Goal: Task Accomplishment & Management: Manage account settings

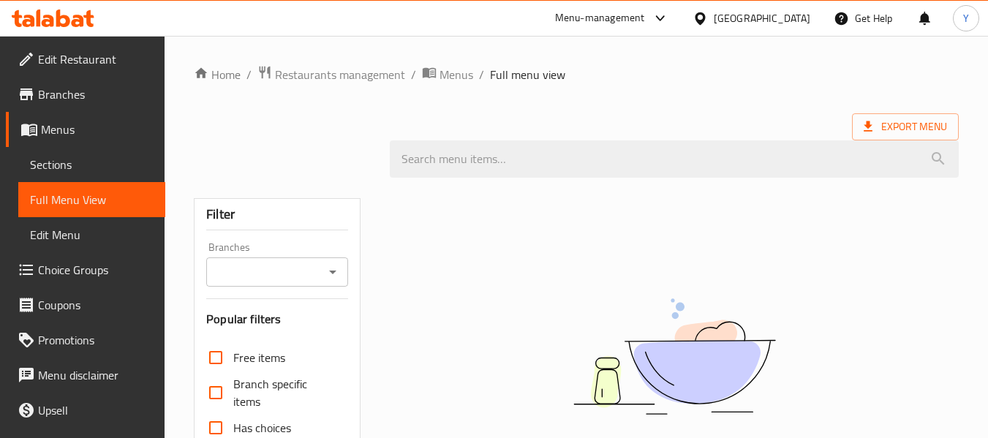
click at [792, 20] on div "Qatar" at bounding box center [762, 18] width 97 height 16
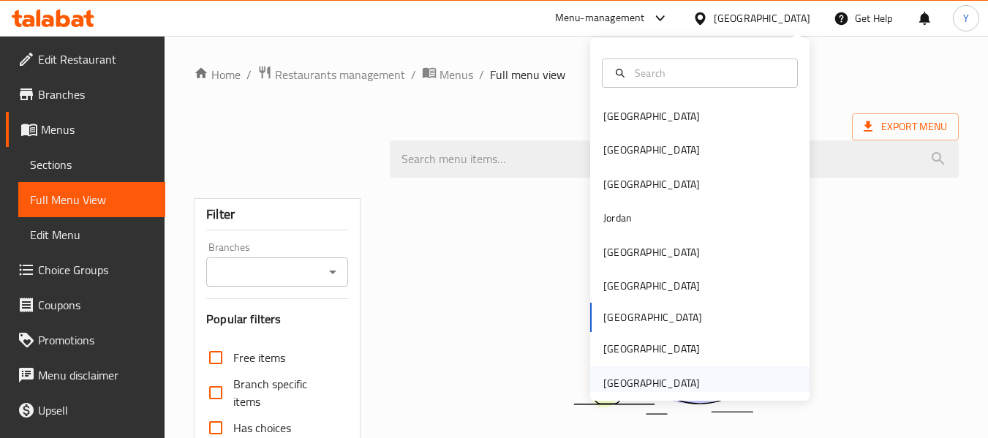
click at [675, 387] on div "United Arab Emirates" at bounding box center [651, 383] width 97 height 16
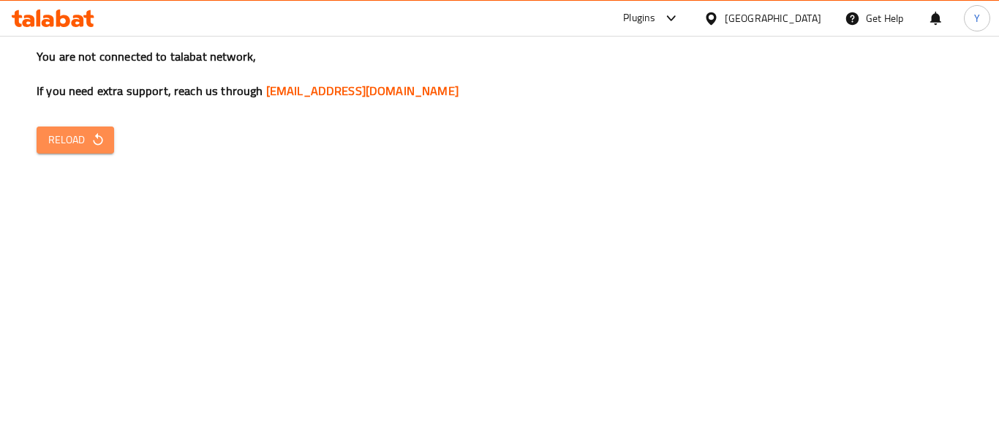
click at [93, 137] on icon "button" at bounding box center [98, 139] width 15 height 15
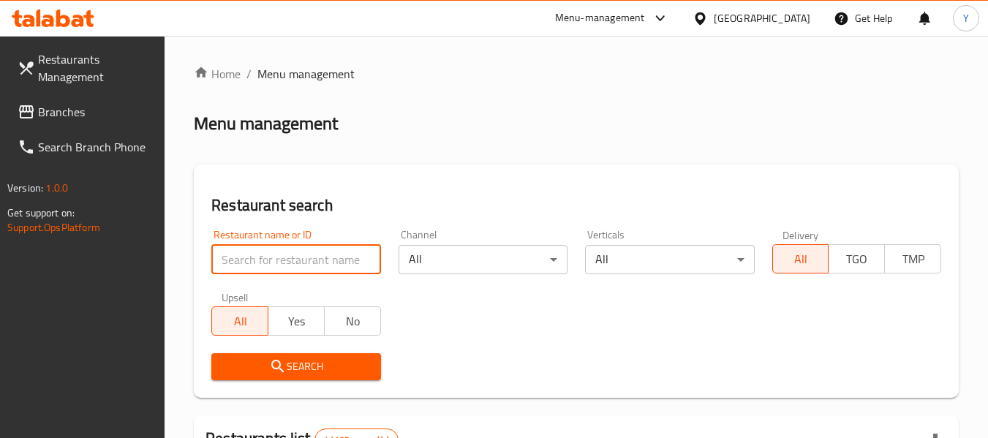
paste input "738772"
click at [320, 262] on input "738772" at bounding box center [295, 259] width 169 height 29
type input "738772"
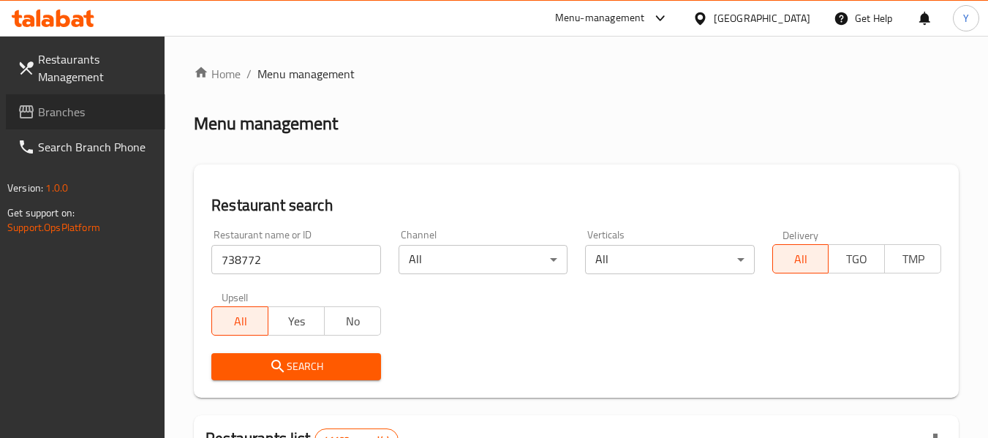
click at [89, 118] on span "Branches" at bounding box center [96, 112] width 116 height 18
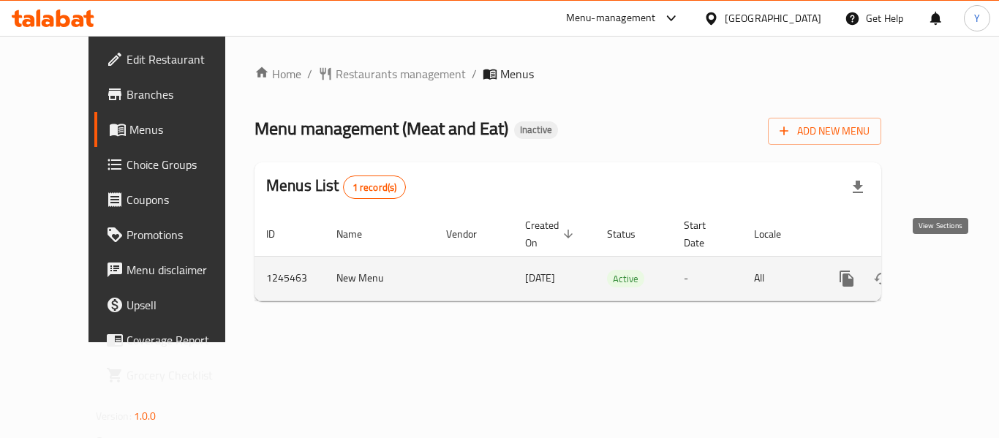
click at [943, 270] on icon "enhanced table" at bounding box center [952, 279] width 18 height 18
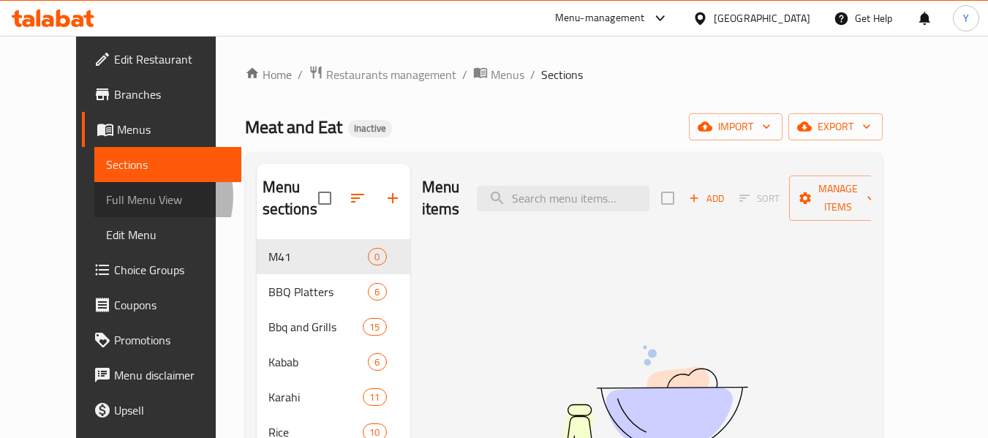
click at [106, 196] on span "Full Menu View" at bounding box center [168, 200] width 124 height 18
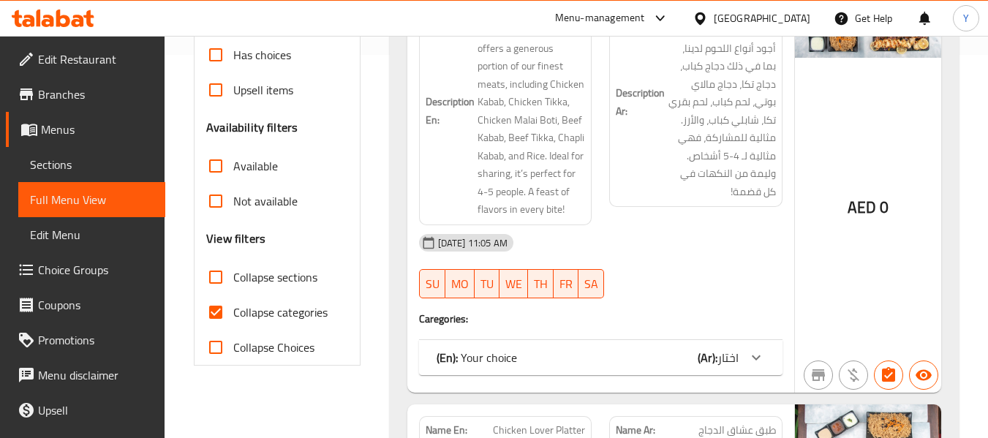
scroll to position [766, 0]
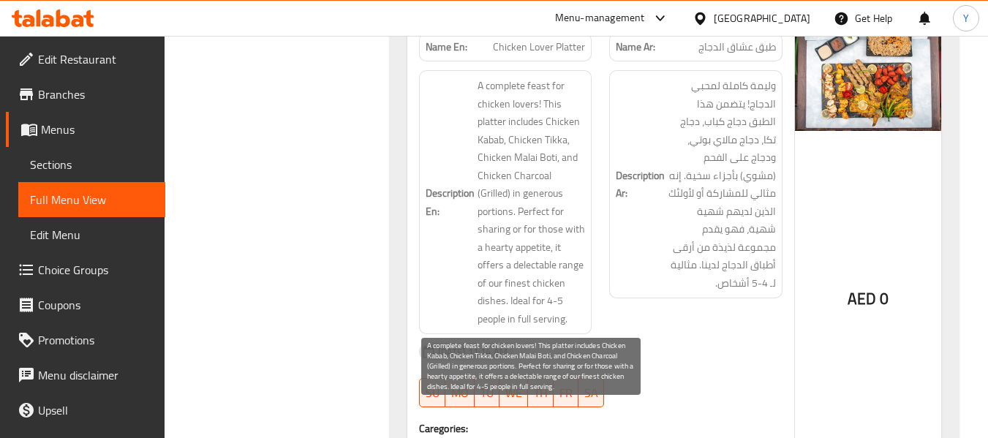
click at [567, 136] on span "A complete feast for chicken lovers! This platter includes Chicken Kabab, Chick…" at bounding box center [532, 202] width 108 height 251
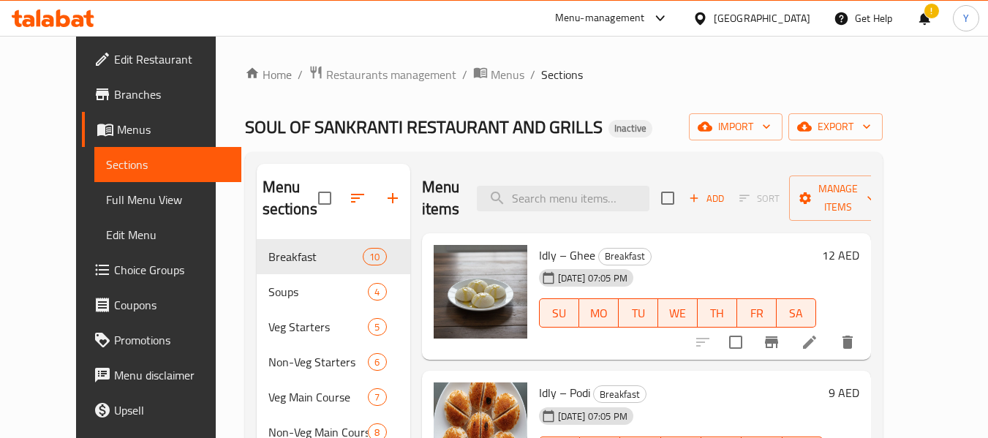
scroll to position [214, 0]
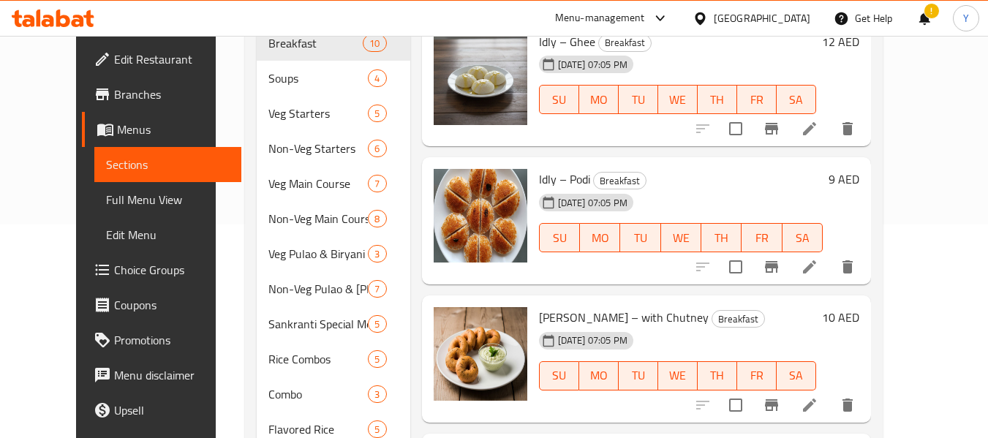
click at [743, 23] on div "[GEOGRAPHIC_DATA]" at bounding box center [762, 18] width 97 height 16
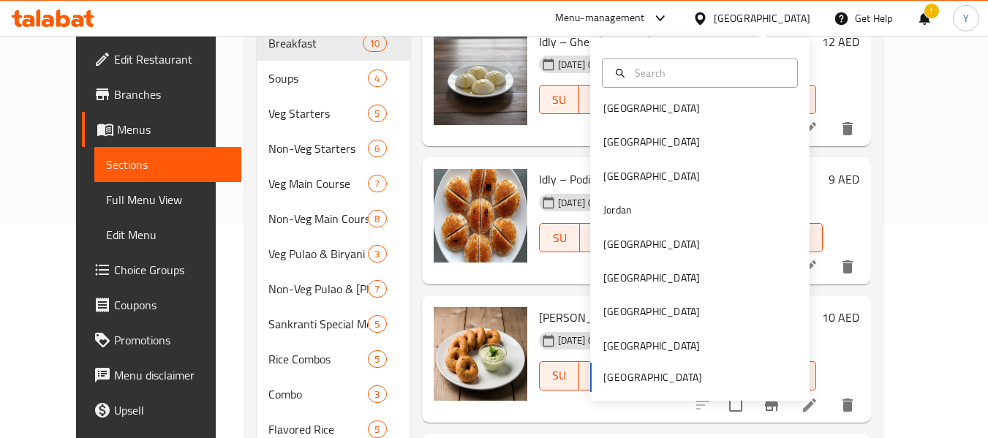
scroll to position [0, 0]
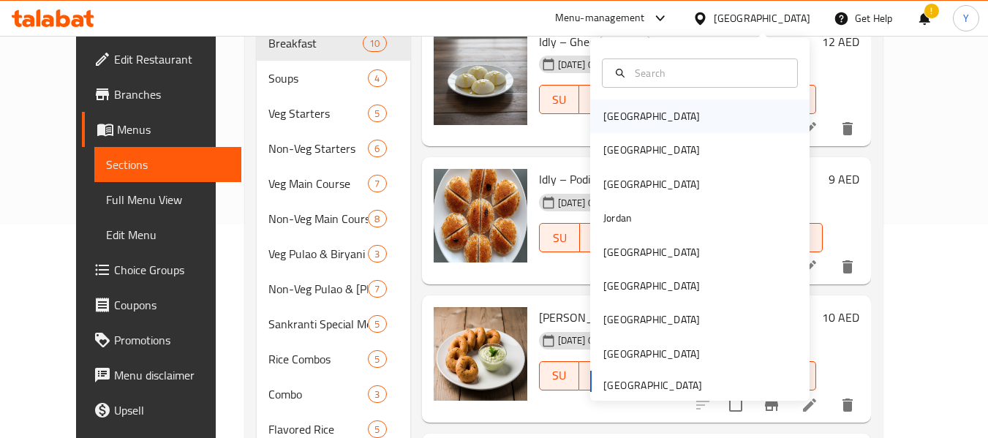
click at [671, 116] on div "[GEOGRAPHIC_DATA]" at bounding box center [699, 116] width 219 height 34
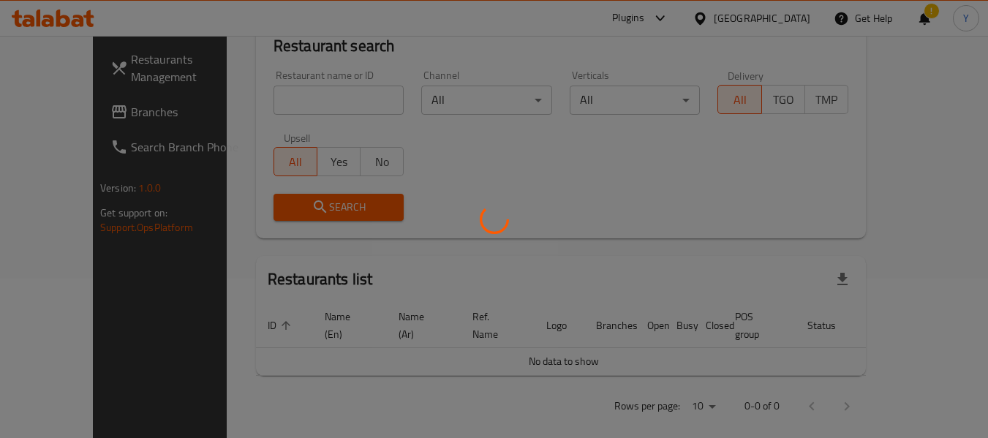
scroll to position [214, 0]
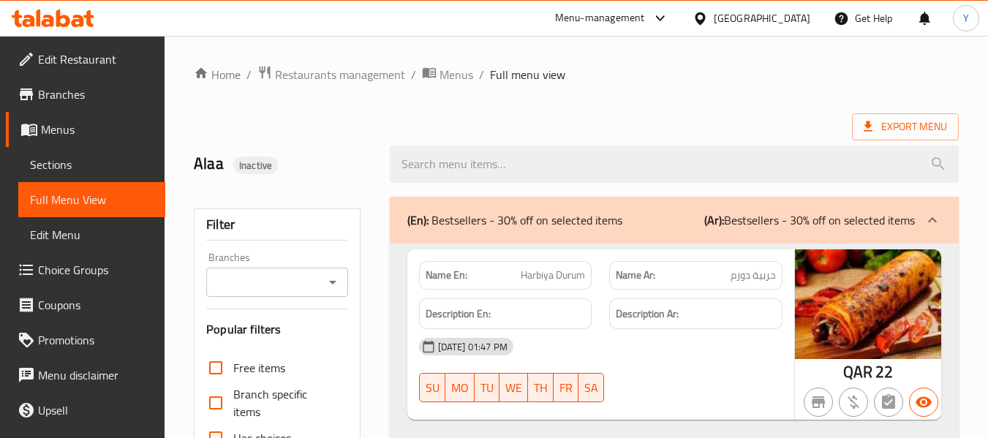
click at [797, 19] on div "Qatar" at bounding box center [762, 18] width 97 height 16
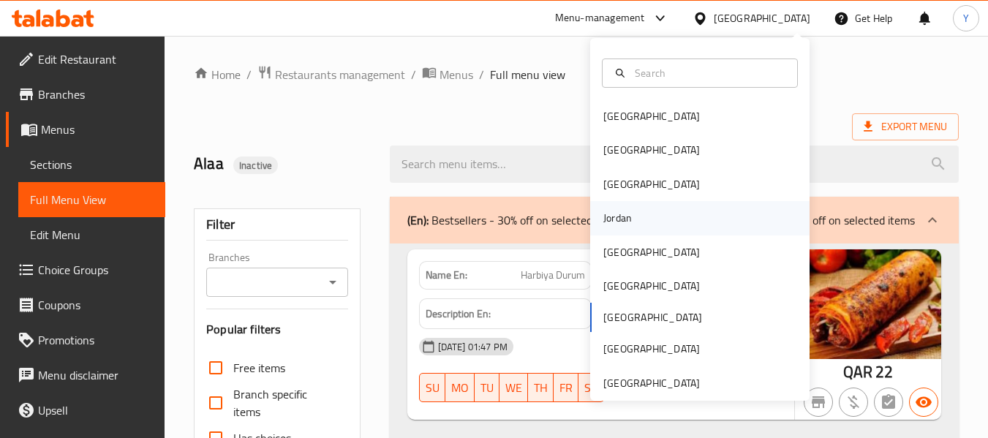
click at [634, 217] on div "Jordan" at bounding box center [699, 218] width 219 height 34
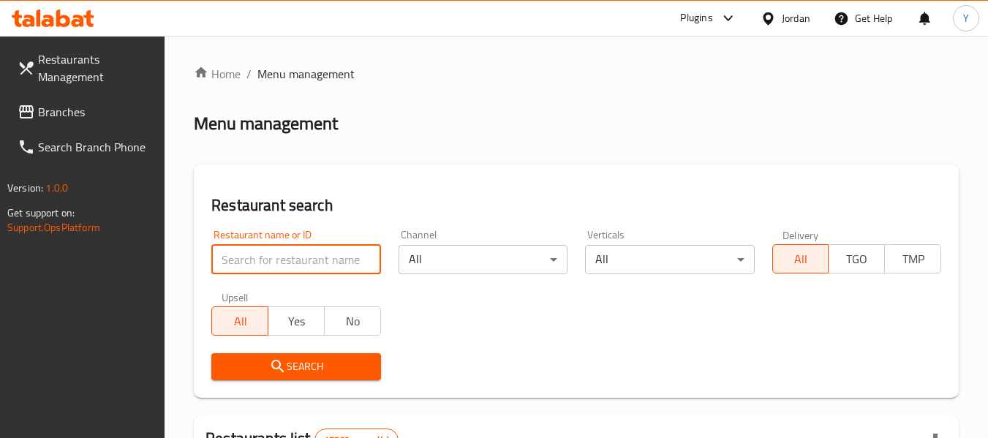
click at [287, 262] on input "search" at bounding box center [295, 259] width 169 height 29
paste input "[PERSON_NAME]"
type input "[PERSON_NAME]"
click button "Search" at bounding box center [295, 366] width 169 height 27
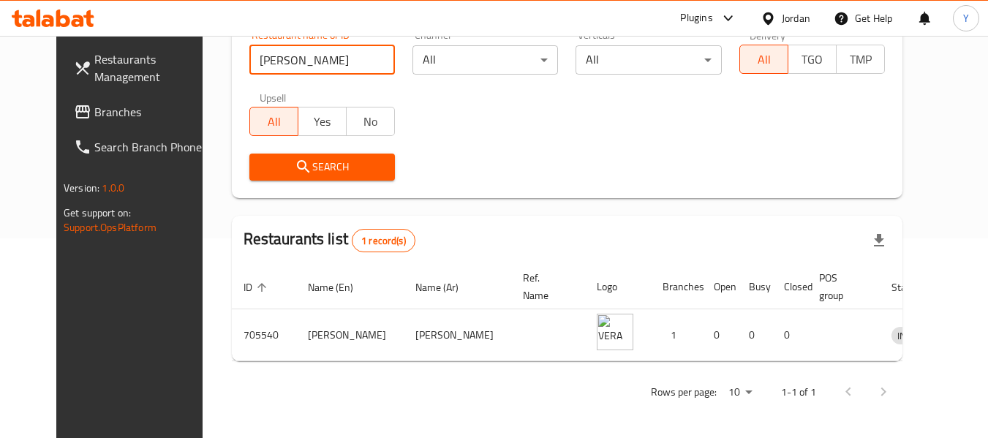
scroll to position [202, 0]
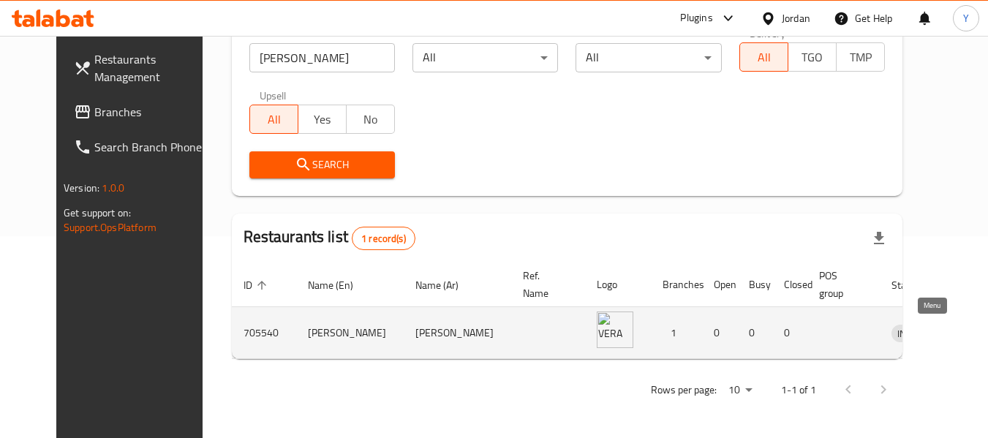
click at [970, 328] on icon "enhanced table" at bounding box center [979, 333] width 18 height 18
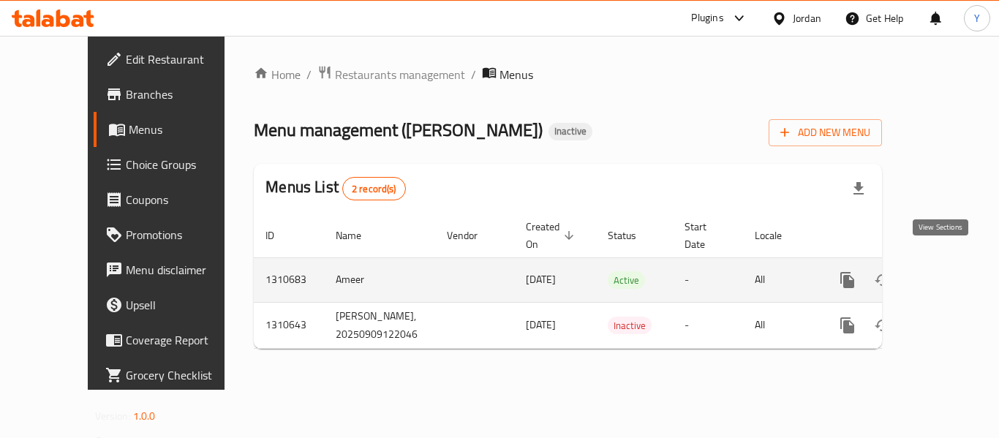
click at [946, 274] on icon "enhanced table" at bounding box center [952, 280] width 13 height 13
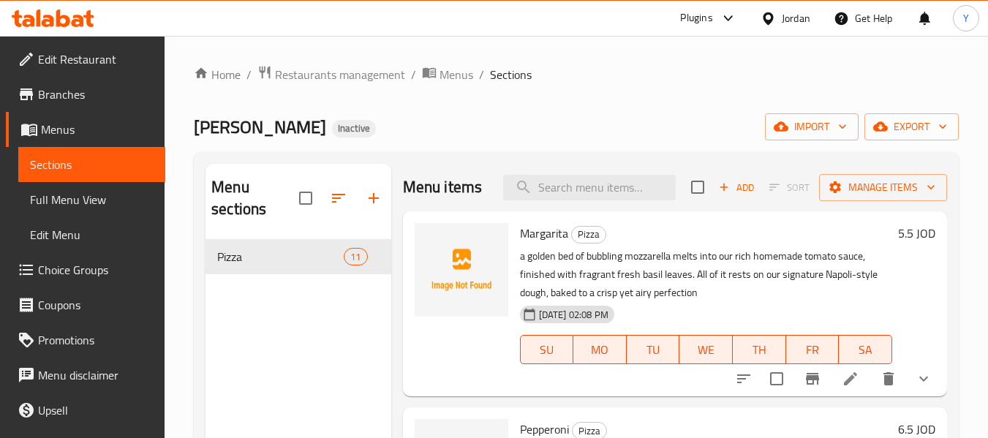
click at [679, 148] on div "Home / Restaurants management / Menus / Sections VERA ALFORNO Inactive import e…" at bounding box center [576, 339] width 765 height 548
click at [687, 162] on div "Menu sections Pizza 11 Menu items Add Sort Manage items Margarita Pizza a golde…" at bounding box center [576, 382] width 765 height 461
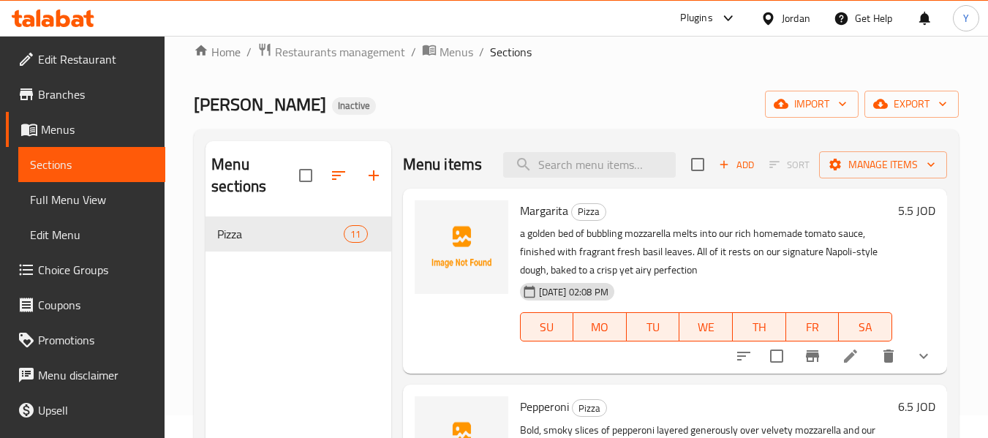
scroll to position [22, 0]
click at [557, 178] on input "search" at bounding box center [589, 166] width 173 height 26
paste input "irresistible"
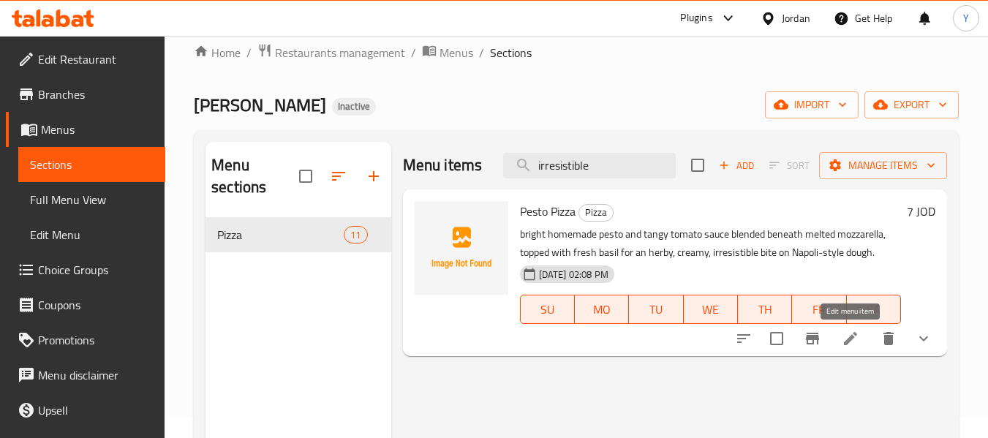
type input "irresistible"
click at [846, 345] on icon at bounding box center [850, 338] width 13 height 13
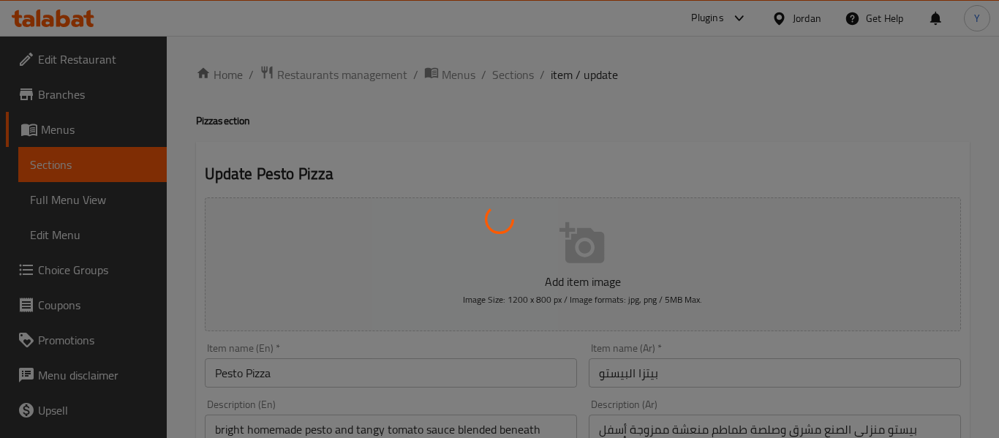
type input "اختر نوع القطع"
type input "1"
type input "إضافة المشروبات"
type input "0"
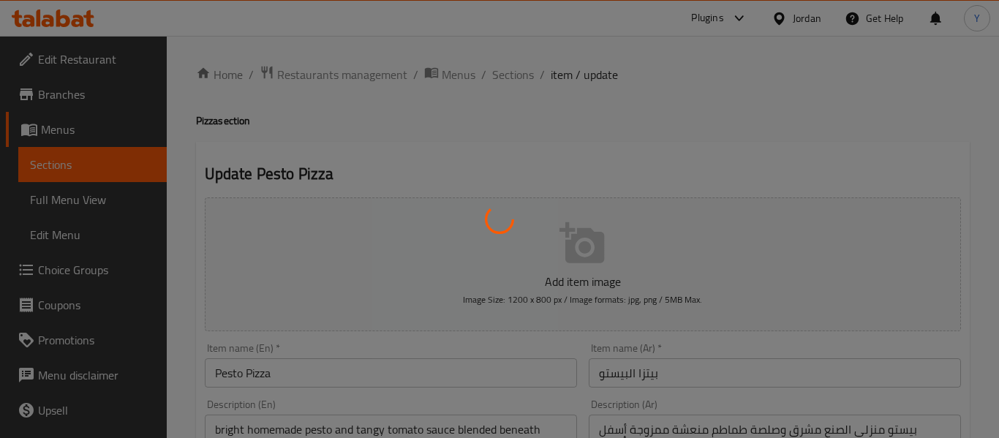
type input "1"
type input "إضافة الجوانب"
type input "0"
type input "1"
type input "أضف الصلصة"
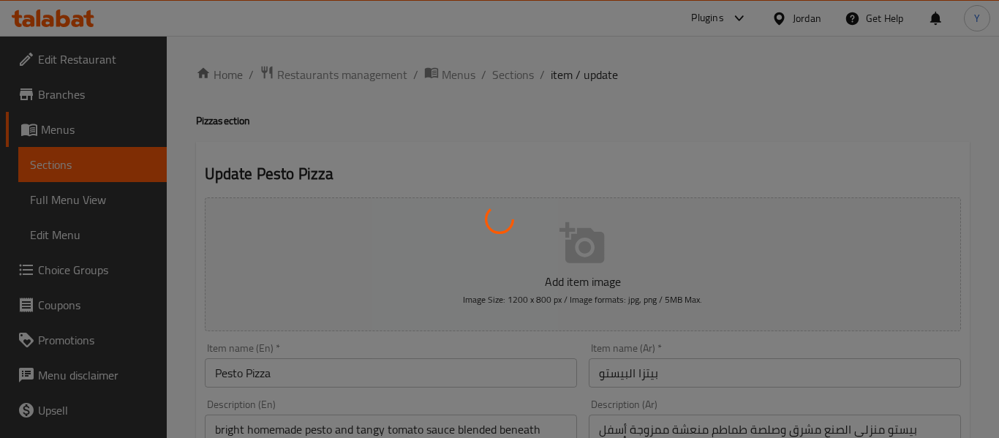
type input "0"
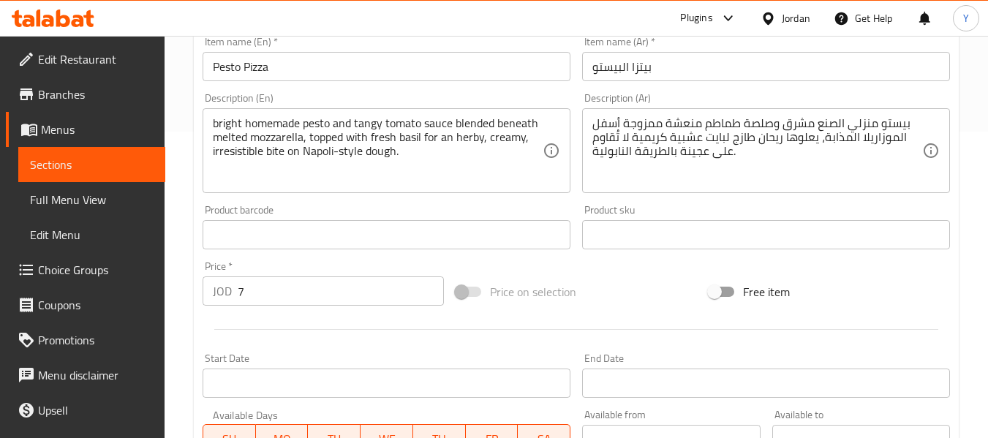
scroll to position [243, 0]
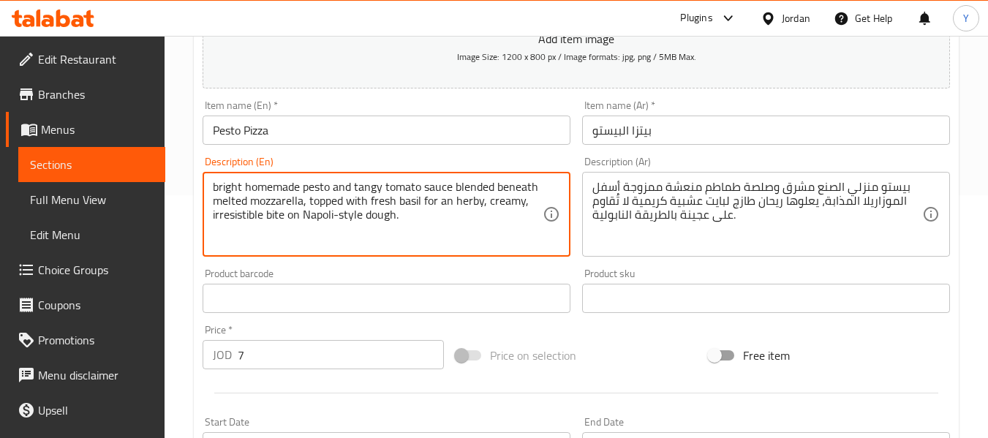
click at [230, 219] on textarea "bright homemade pesto and tangy tomato sauce blended beneath melted mozzarella,…" at bounding box center [378, 214] width 330 height 69
type textarea "bright homemade pesto and tangy tomato sauce blended beneath melted mozzarella,…"
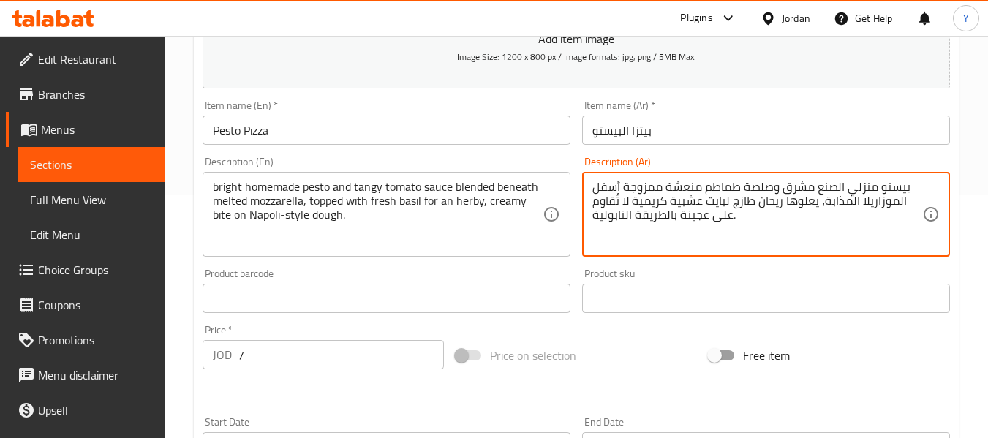
drag, startPoint x: 631, startPoint y: 200, endPoint x: 589, endPoint y: 204, distance: 41.9
type textarea "بيستو منزلي الصنع مشرق وصلصة طماطم منعشة ممزوجة أسفل الموزاريلا المذابة، يعلوها…"
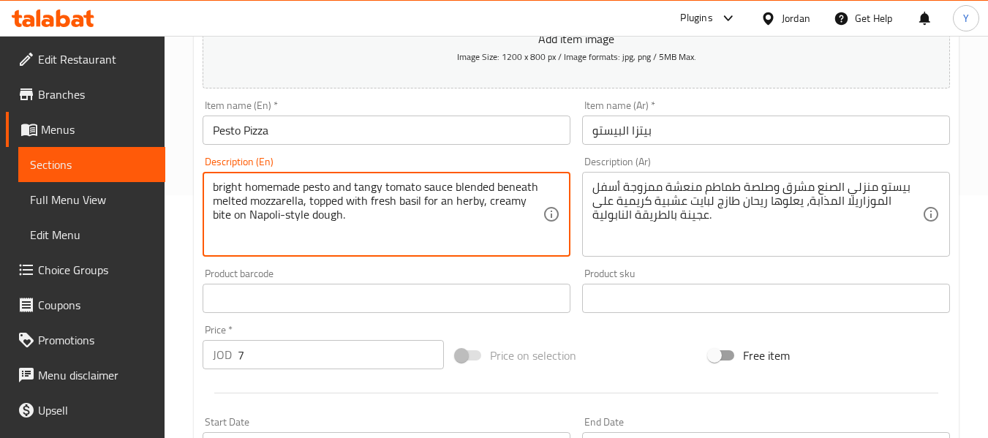
click at [228, 187] on textarea "bright homemade pesto and tangy tomato sauce blended beneath melted mozzarella,…" at bounding box center [378, 214] width 330 height 69
type textarea "homemade pesto and tangy tomato sauce blended beneath melted mozzarella, topped…"
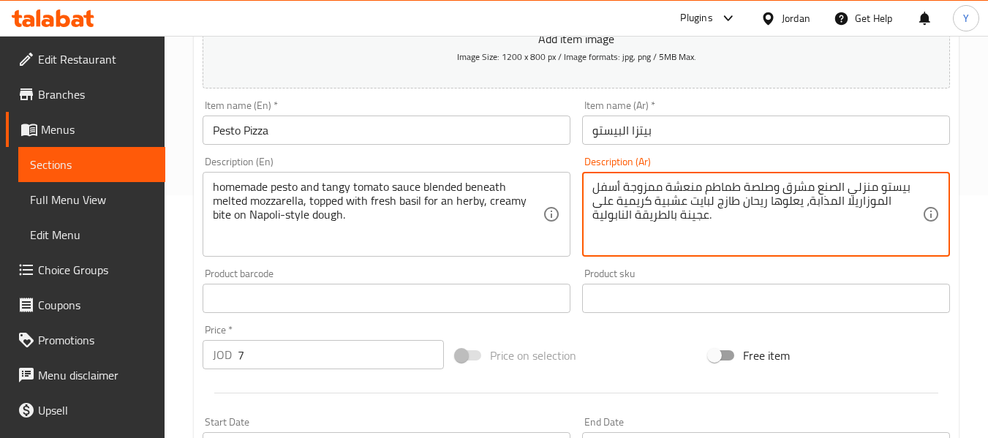
click at [791, 185] on textarea "بيستو منزلي الصنع مشرق وصلصة طماطم منعشة ممزوجة أسفل الموزاريلا المذابة، يعلوها…" at bounding box center [757, 214] width 330 height 69
type textarea "بيستو منزلي الصنع وصلصة طماطم منعشة ممزوجة أسفل الموزاريلا المذابة، يعلوها ريحا…"
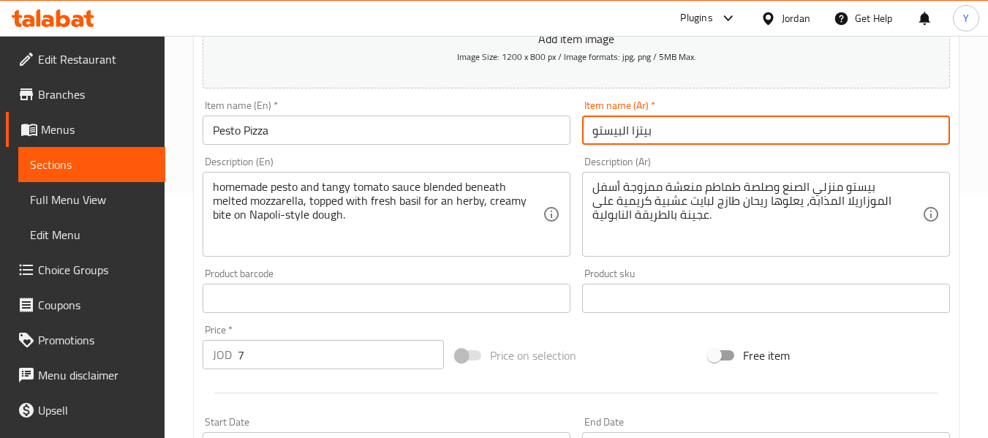
click at [776, 135] on input "بيتزا البيستو" at bounding box center [766, 130] width 368 height 29
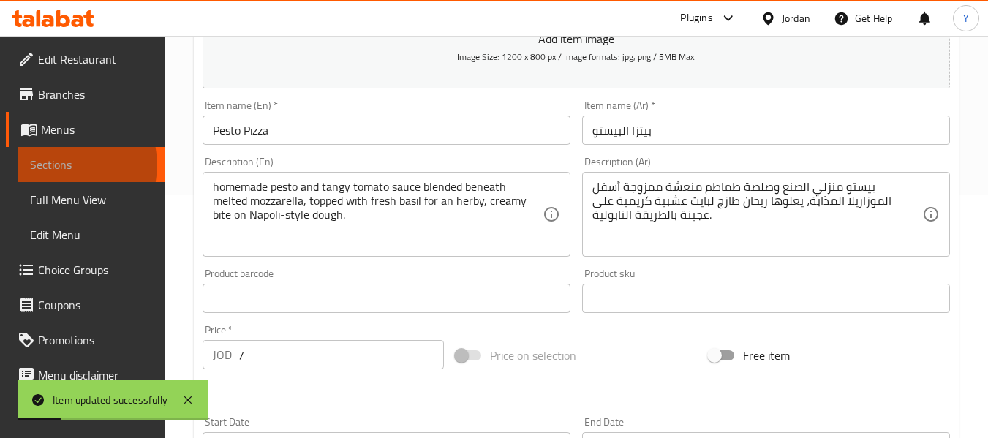
click at [64, 165] on span "Sections" at bounding box center [92, 165] width 124 height 18
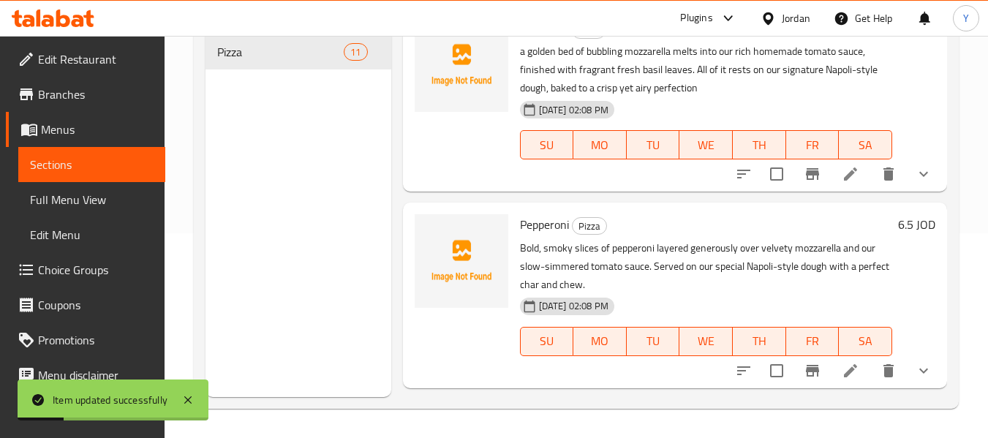
scroll to position [205, 0]
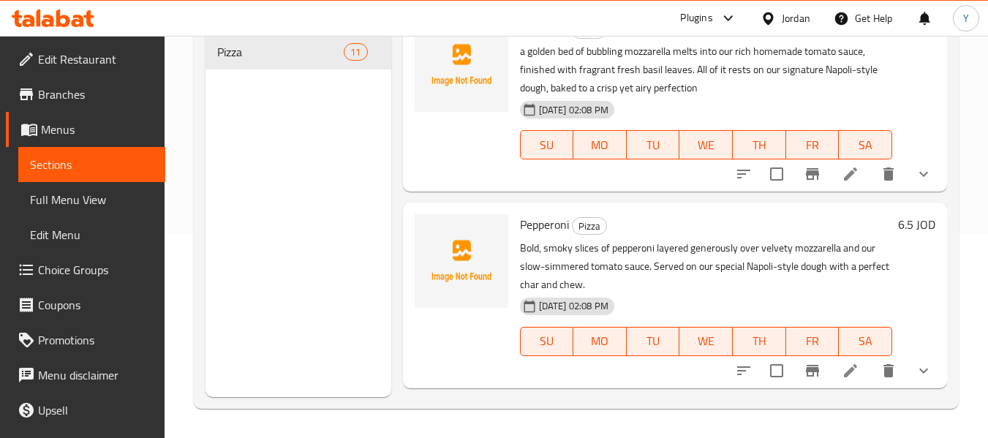
click at [535, 174] on div "09-09-2025 02:08 PM SU MO TU WE TH FR SA" at bounding box center [706, 134] width 384 height 79
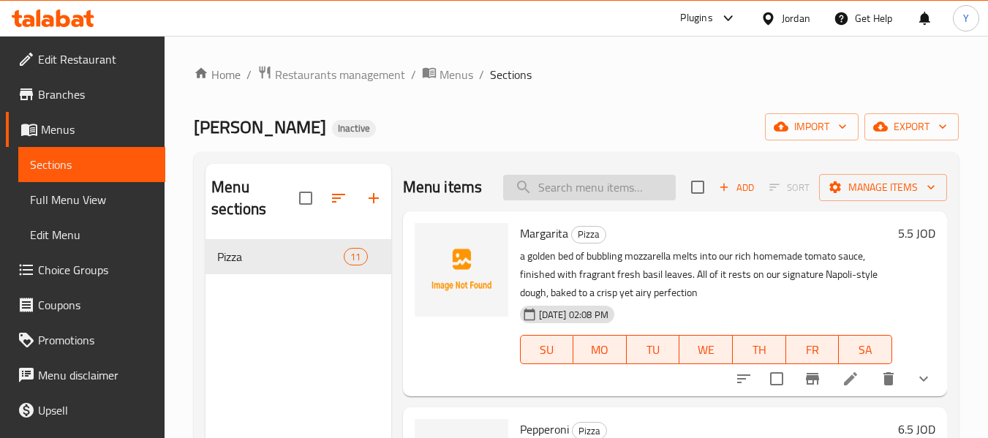
paste input "bed"
click at [608, 196] on input "search" at bounding box center [589, 188] width 173 height 26
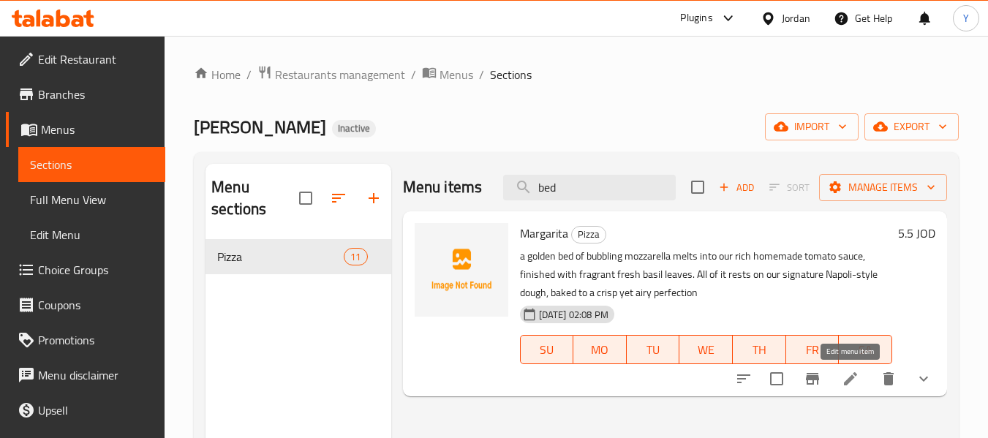
type input "bed"
click at [843, 381] on icon at bounding box center [851, 379] width 18 height 18
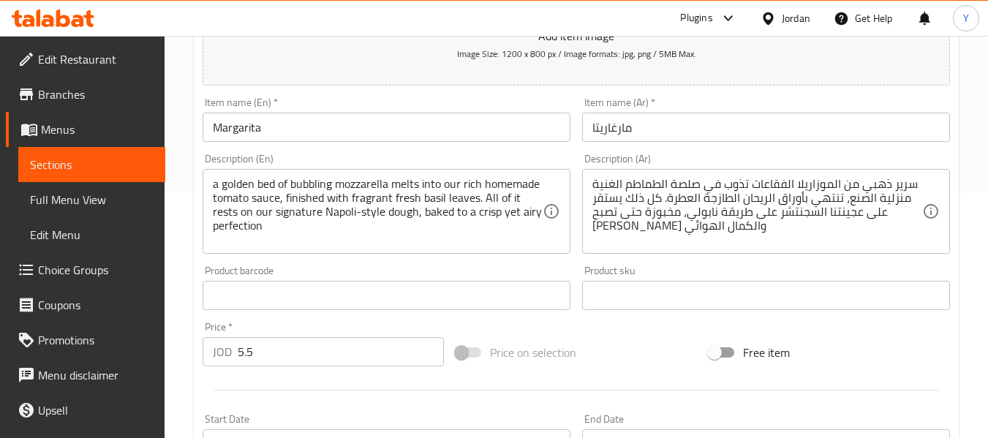
scroll to position [248, 0]
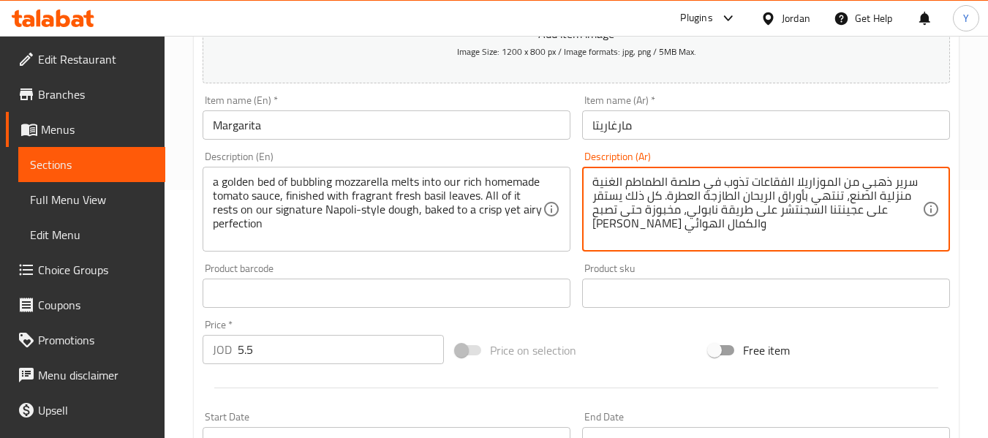
click at [896, 182] on textarea "سرير ذهبي من الموزاريلا الفقاعات تذوب في صلصة الطماطم الغنية منزلية الصنع، تنته…" at bounding box center [757, 209] width 330 height 69
type textarea "أساس ذهبي من الموزاريلا الفقاعات تذوب في صلصة الطماطم الغنية منزلية الصنع، تنته…"
click at [872, 129] on input "مارغاريتا" at bounding box center [766, 124] width 368 height 29
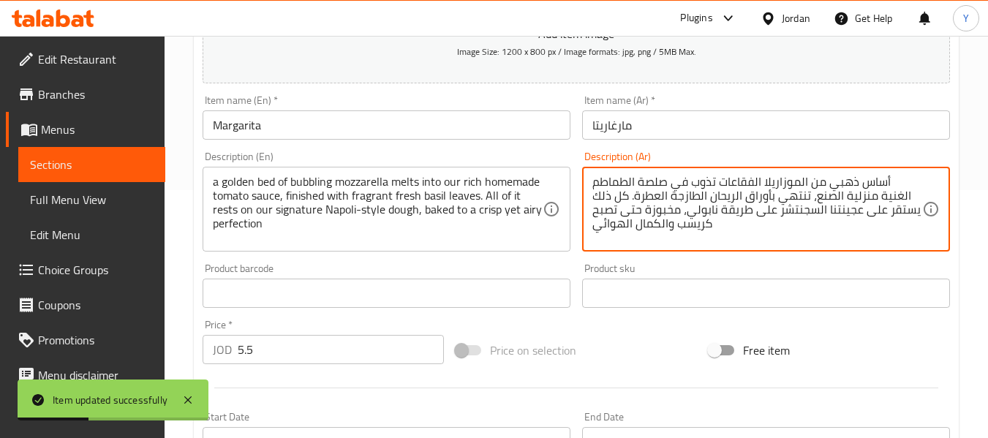
drag, startPoint x: 891, startPoint y: 185, endPoint x: 938, endPoint y: 189, distance: 47.0
click at [892, 180] on textarea "أساس ذهبي من الموزاريلا الفقاعات تذوب في صلصة الطماطم الغنية منزلية الصنع، تنته…" at bounding box center [757, 209] width 330 height 69
drag, startPoint x: 890, startPoint y: 180, endPoint x: 905, endPoint y: 178, distance: 14.7
click at [905, 178] on textarea "أساس ذهبي من الموزاريلا الفقاعات تذوب في صلصة الطماطم الغنية منزلية الصنع، تنته…" at bounding box center [757, 209] width 330 height 69
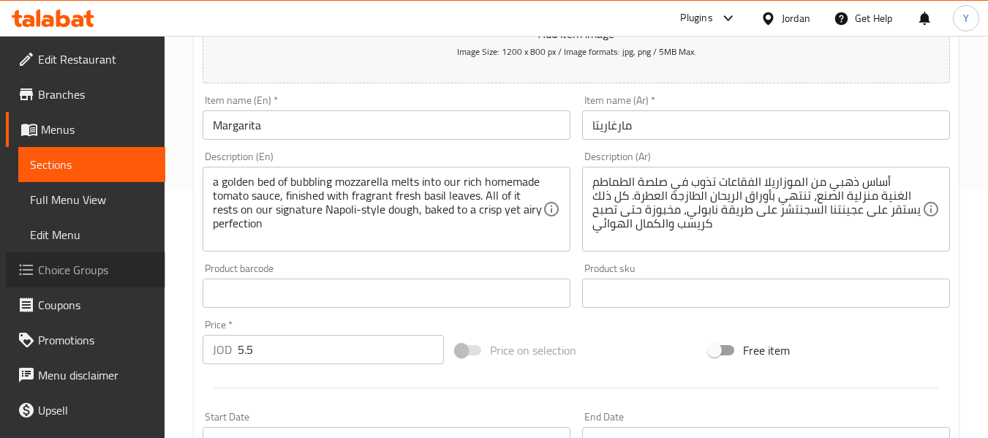
click at [110, 266] on span "Choice Groups" at bounding box center [96, 270] width 116 height 18
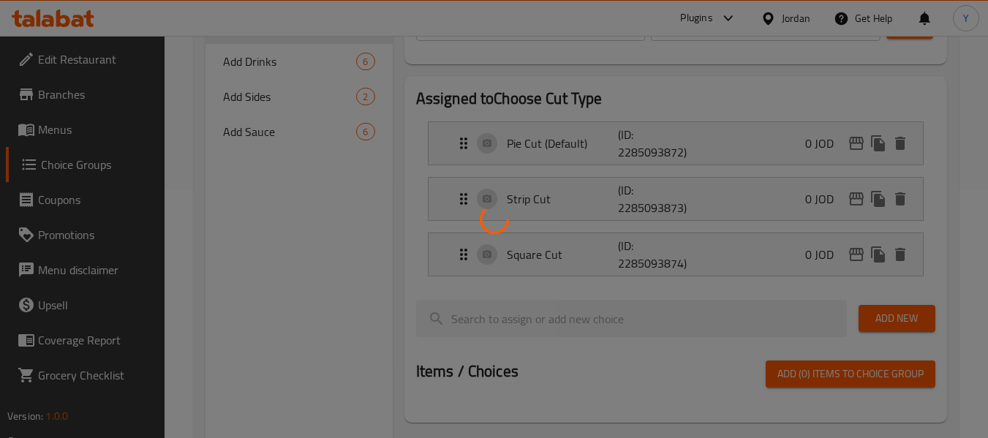
scroll to position [207, 0]
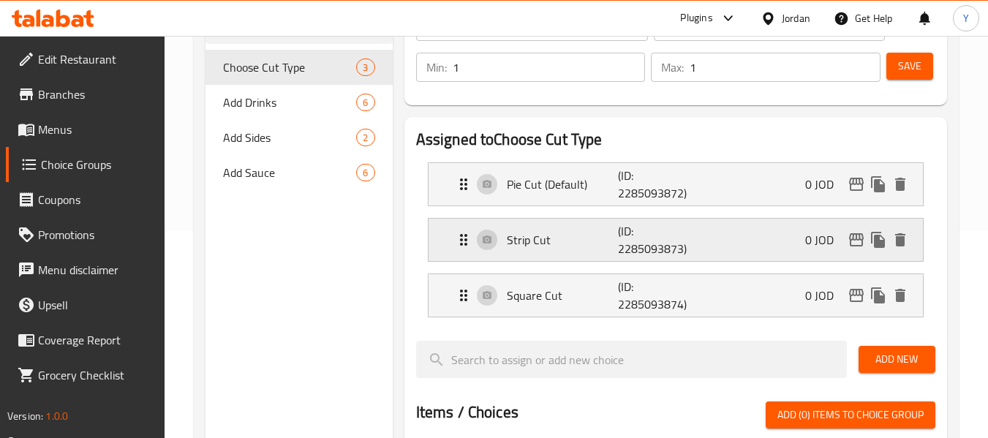
click at [653, 238] on p "(ID: 2285093873)" at bounding box center [655, 239] width 75 height 35
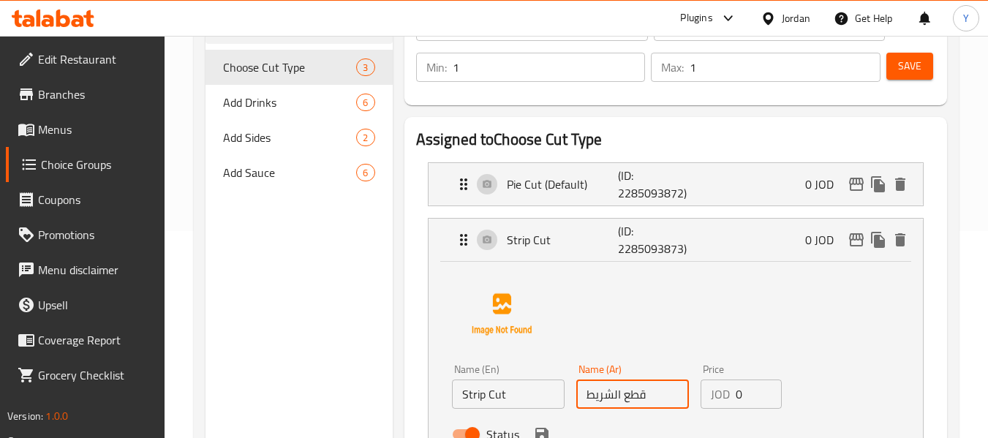
click at [613, 396] on input "قطع الشريط" at bounding box center [632, 394] width 113 height 29
drag, startPoint x: 599, startPoint y: 398, endPoint x: 571, endPoint y: 404, distance: 28.4
click at [571, 404] on div "Name (Ar) قطع شريط Name (Ar)" at bounding box center [632, 386] width 124 height 56
click at [597, 393] on input "قطع شرئح" at bounding box center [632, 394] width 113 height 29
click at [537, 429] on icon "save" at bounding box center [541, 434] width 13 height 13
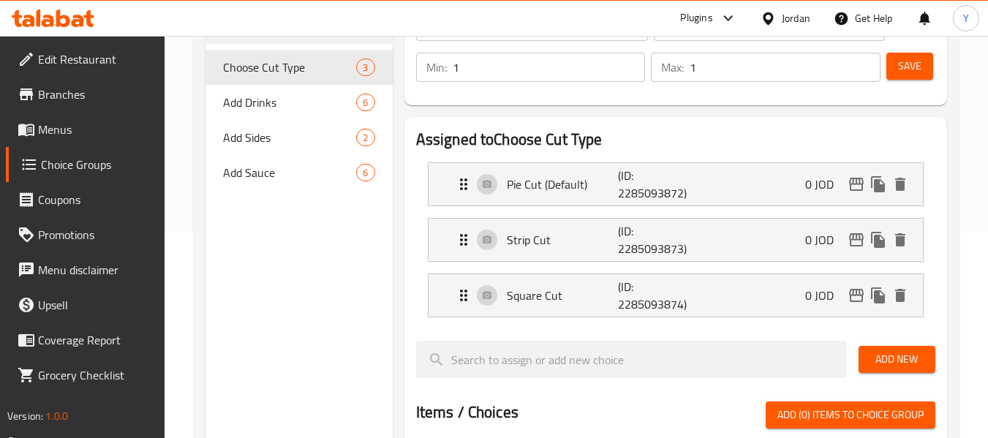
type input "قطع شرائح"
click at [604, 298] on p "Square Cut" at bounding box center [563, 296] width 112 height 18
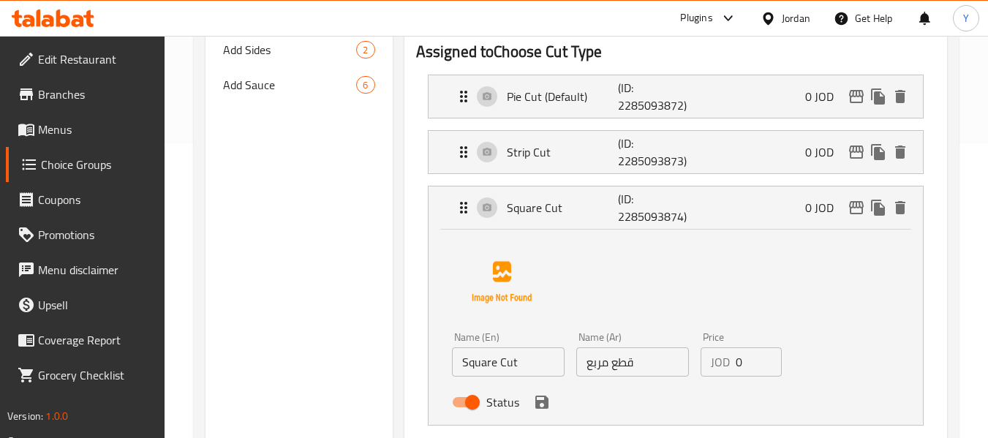
scroll to position [300, 0]
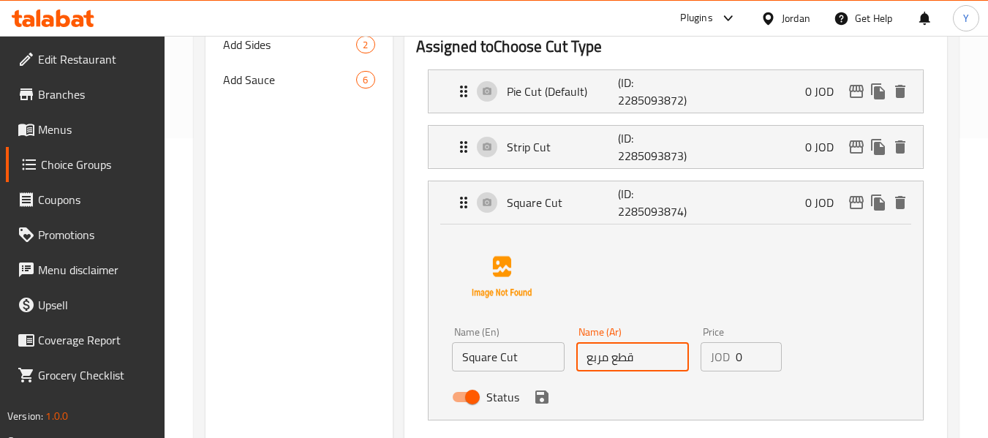
click at [586, 360] on input "قطع مربع" at bounding box center [632, 356] width 113 height 29
click at [665, 359] on input "قطع مربع" at bounding box center [632, 356] width 113 height 29
click at [538, 396] on icon "save" at bounding box center [541, 397] width 13 height 13
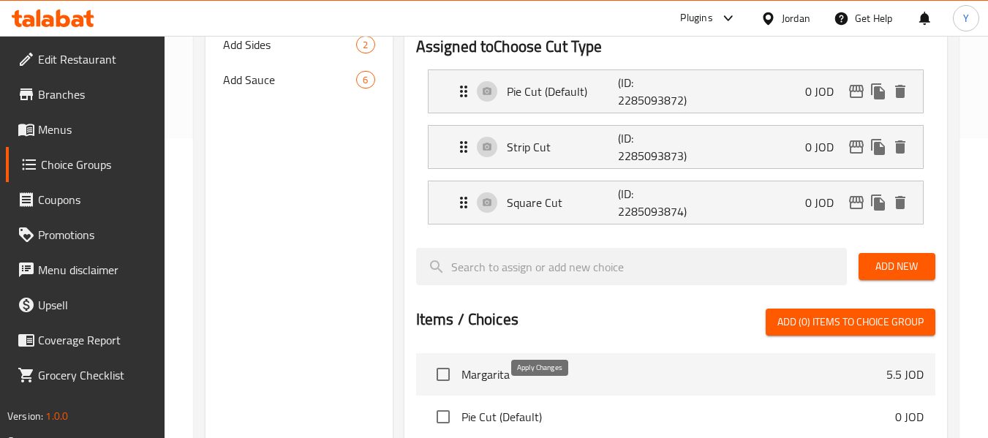
type input "قطع مربعات"
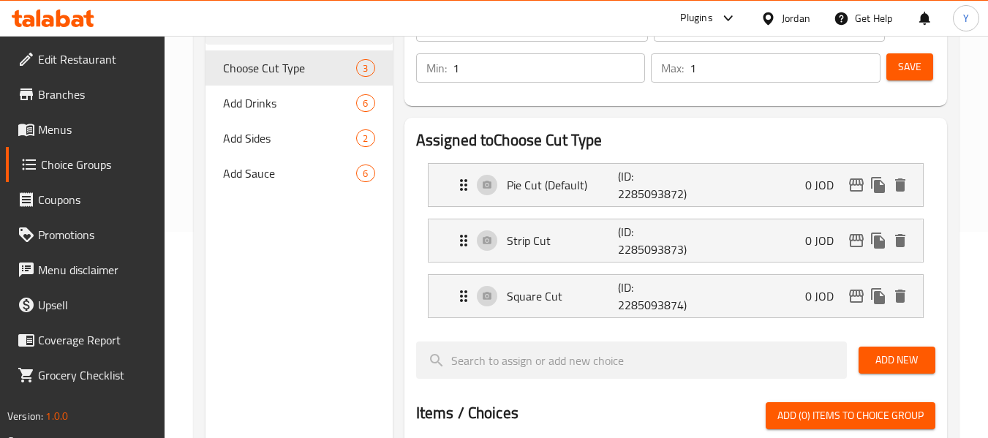
scroll to position [174, 0]
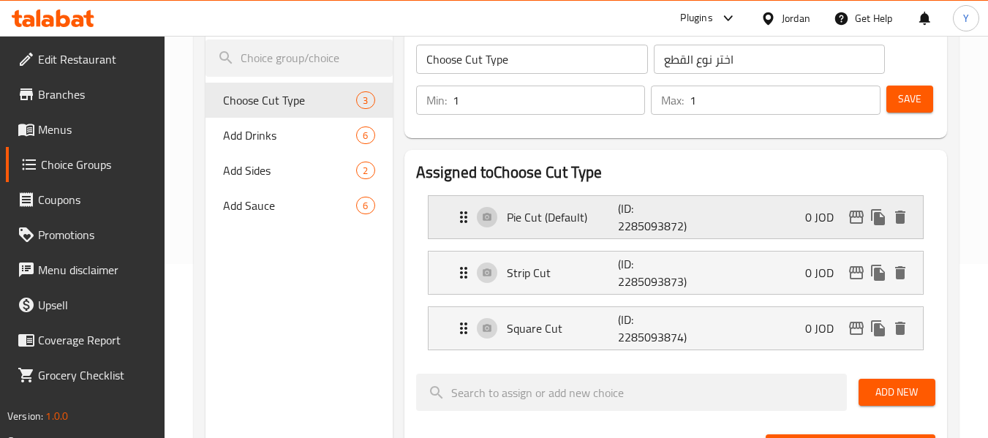
click at [621, 201] on p "(ID: 2285093872)" at bounding box center [655, 217] width 75 height 35
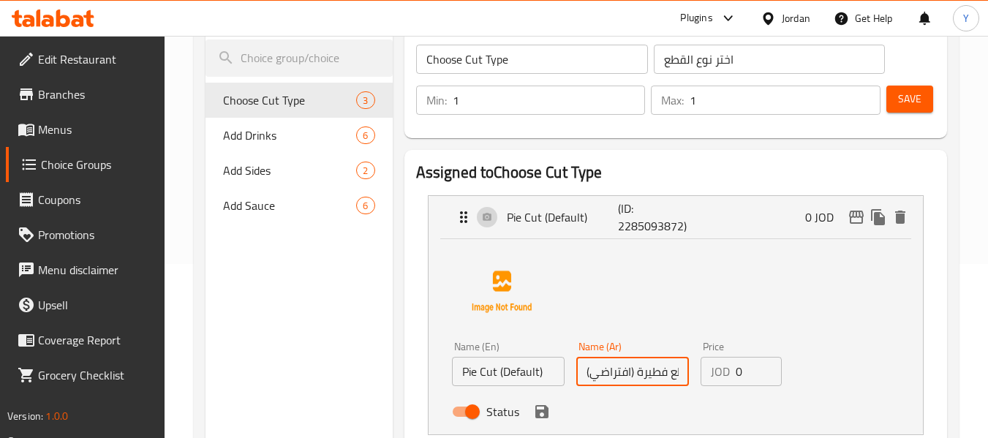
scroll to position [0, 15]
drag, startPoint x: 618, startPoint y: 377, endPoint x: 682, endPoint y: 377, distance: 64.4
click at [682, 377] on input "قطع فطيرة (افتراضي)" at bounding box center [632, 371] width 113 height 29
click at [639, 204] on p "(ID: 2285093872)" at bounding box center [655, 217] width 75 height 35
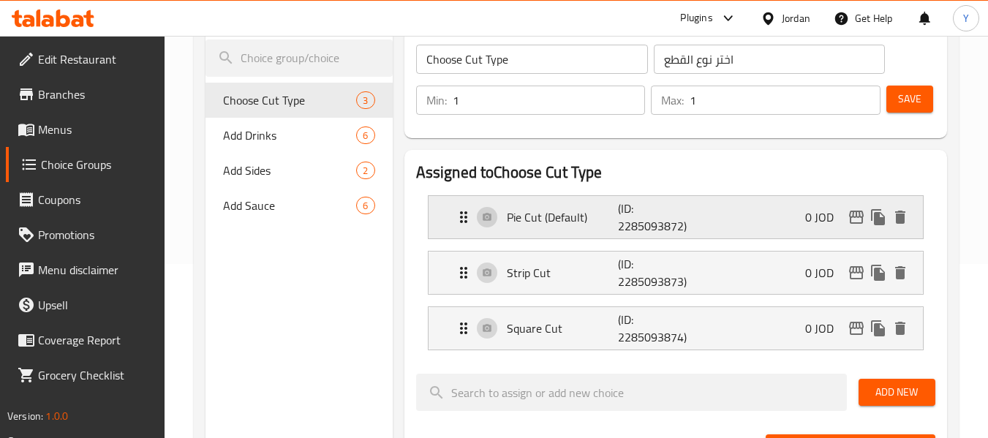
scroll to position [0, 0]
click at [915, 96] on span "Save" at bounding box center [909, 99] width 23 height 18
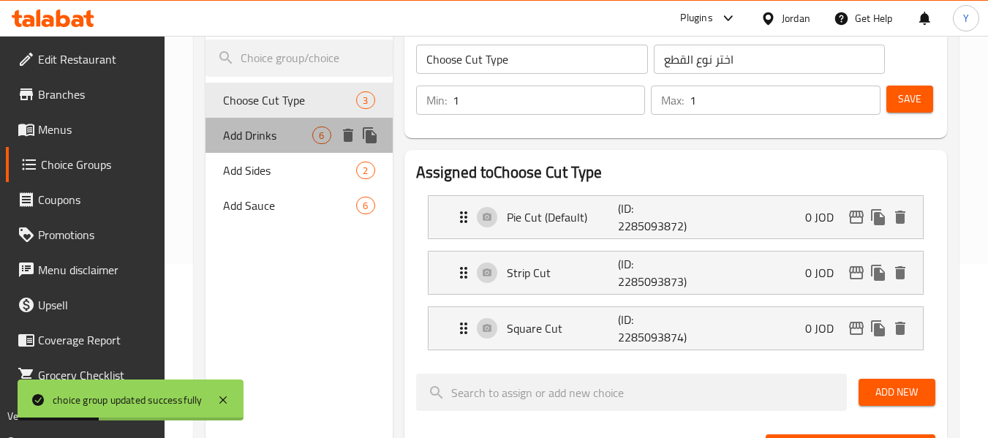
click at [244, 136] on span "Add Drinks" at bounding box center [267, 136] width 89 height 18
type input "Add Drinks"
type input "إضافة المشروبات"
type input "0"
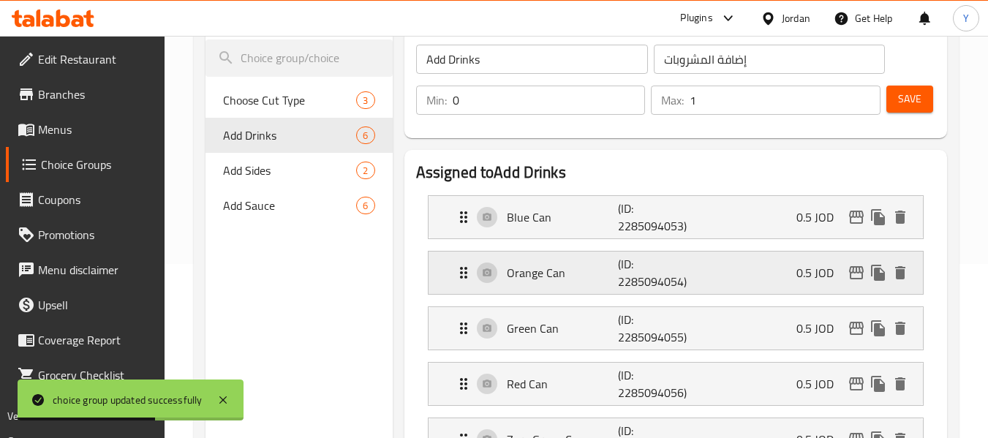
click at [619, 269] on p "(ID: 2285094054)" at bounding box center [655, 272] width 75 height 35
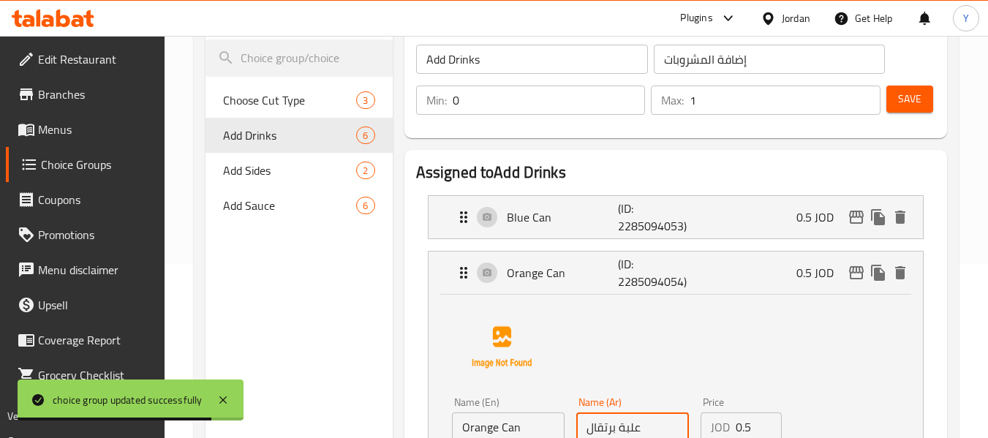
click at [663, 431] on input "علبة برتقال" at bounding box center [632, 426] width 113 height 29
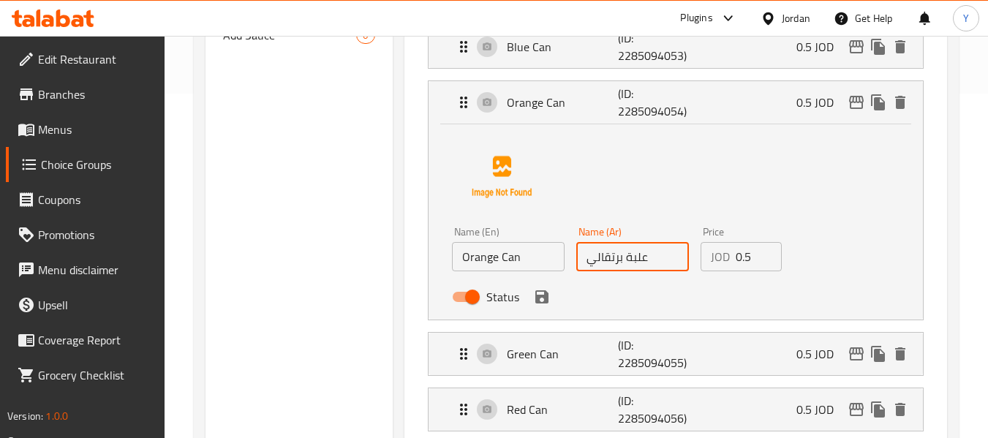
scroll to position [352, 0]
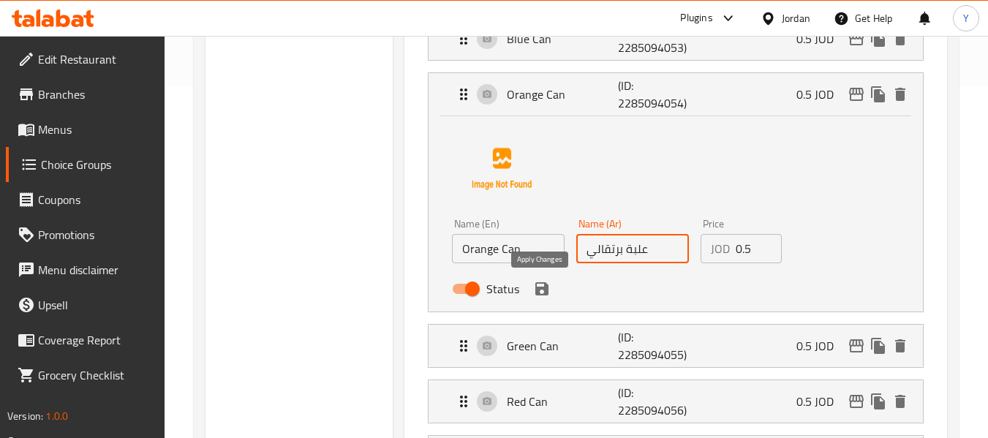
type input "علبة برتقالي"
click at [542, 298] on button "save" at bounding box center [542, 289] width 22 height 22
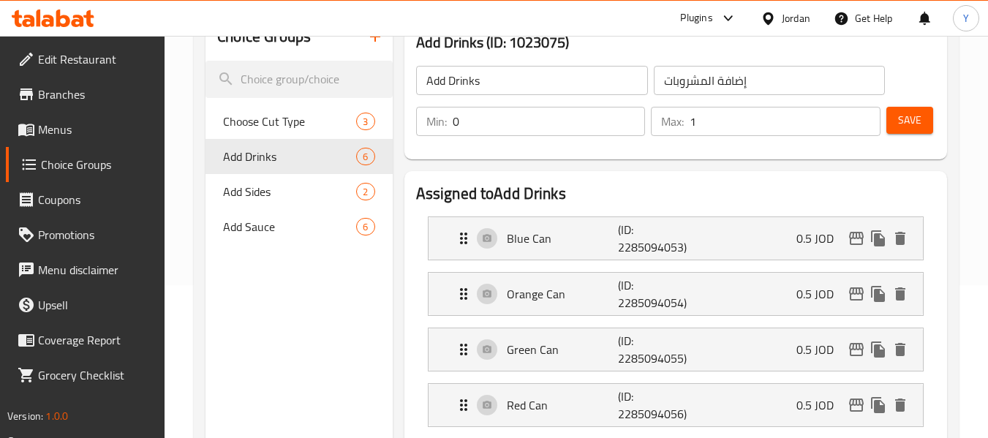
scroll to position [151, 0]
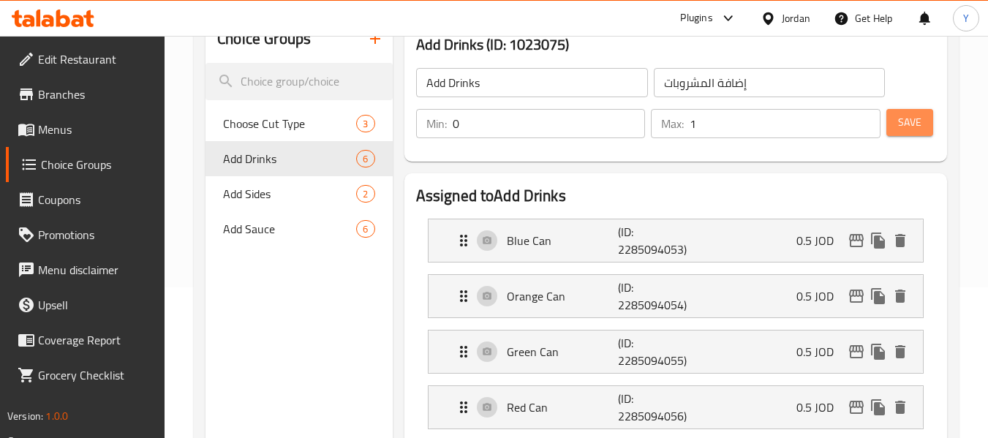
click at [897, 130] on button "Save" at bounding box center [909, 122] width 47 height 27
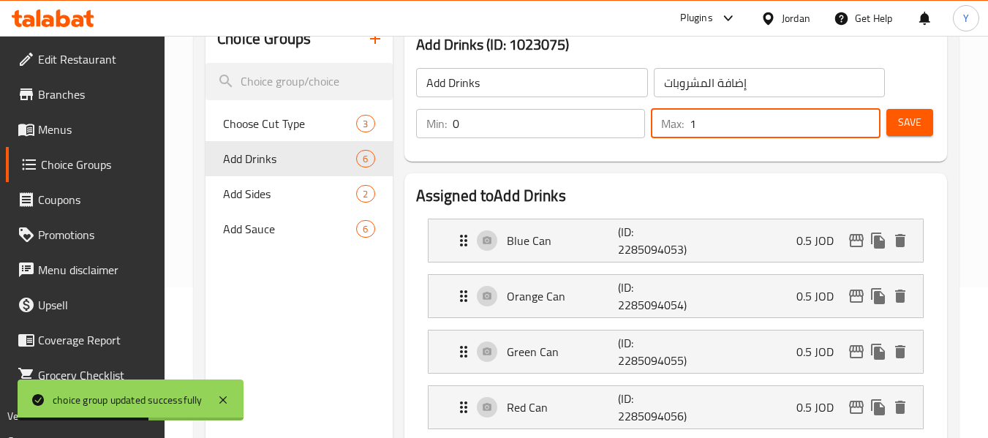
drag, startPoint x: 750, startPoint y: 135, endPoint x: 674, endPoint y: 118, distance: 77.9
click at [674, 118] on div "Max: 1 ​" at bounding box center [766, 123] width 230 height 29
type input "0"
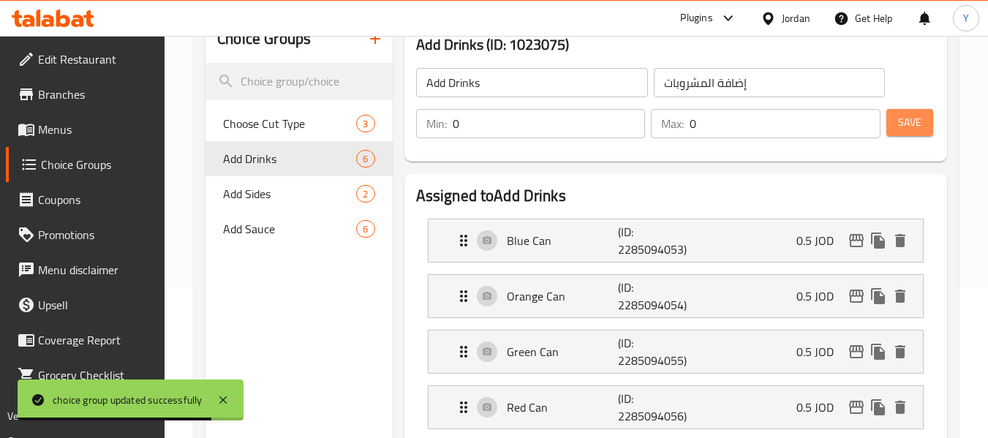
click at [904, 121] on span "Save" at bounding box center [909, 122] width 23 height 18
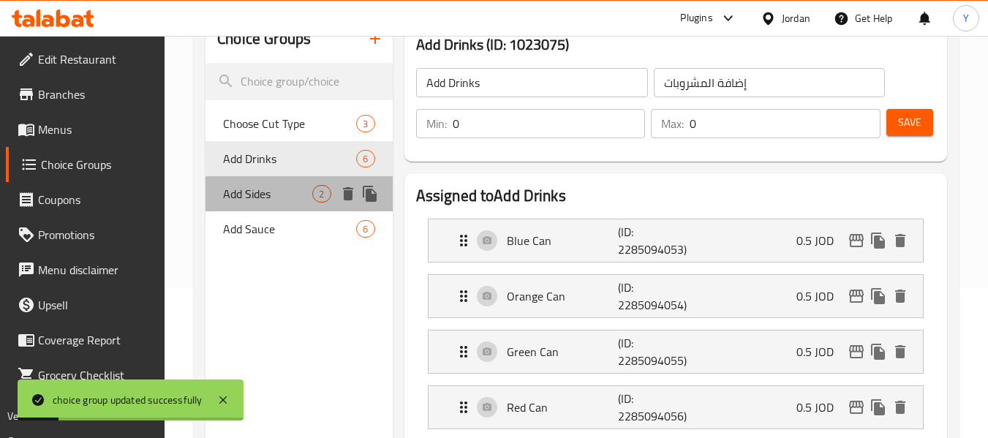
click at [260, 197] on span "Add Sides" at bounding box center [267, 194] width 89 height 18
type input "Add Sides"
type input "إضافة الجوانب"
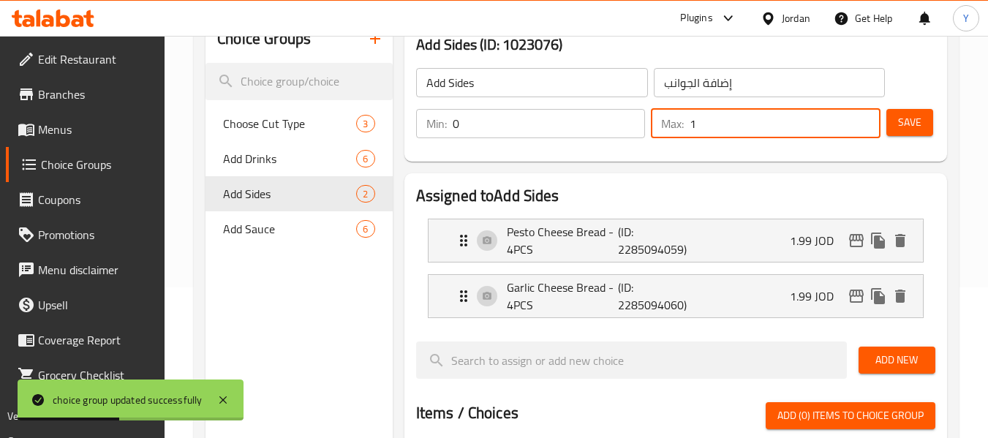
drag, startPoint x: 739, startPoint y: 132, endPoint x: 654, endPoint y: 124, distance: 85.9
click at [654, 124] on div "Max: 1 ​" at bounding box center [766, 123] width 230 height 29
type input "0"
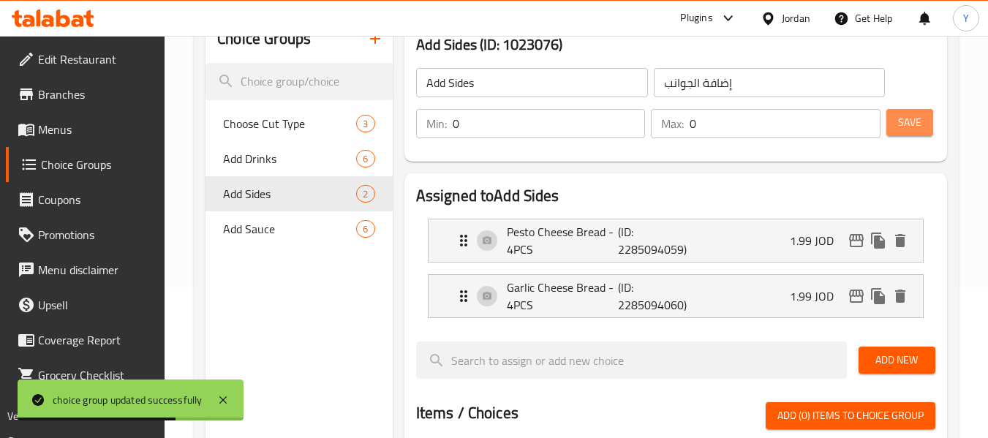
click at [923, 122] on button "Save" at bounding box center [909, 122] width 47 height 27
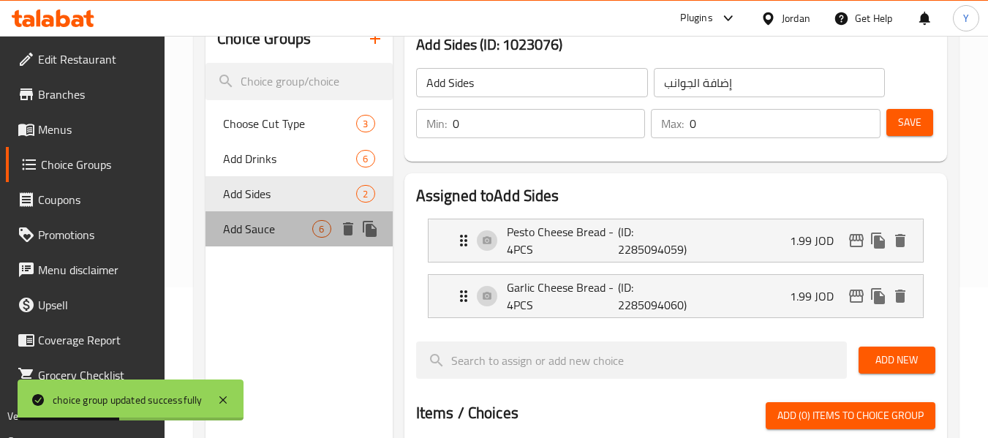
click at [279, 235] on span "Add Sauce" at bounding box center [267, 229] width 89 height 18
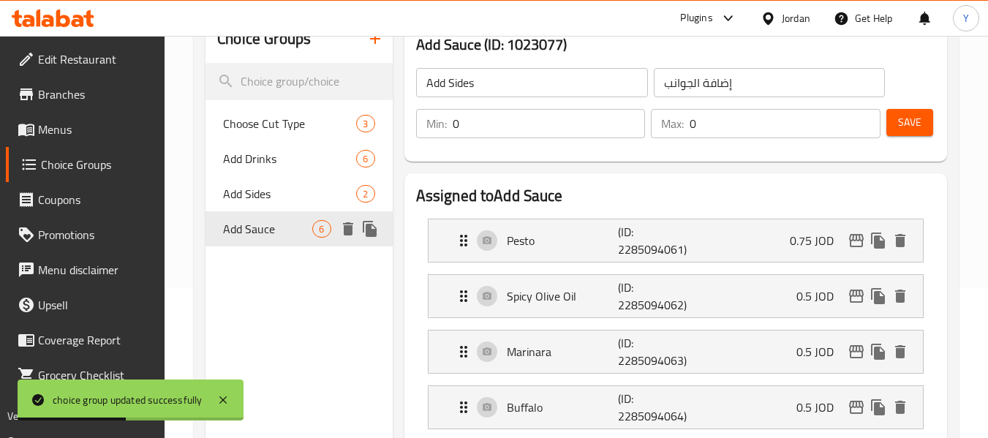
type input "Add Sauce"
type input "أضف الصلصة"
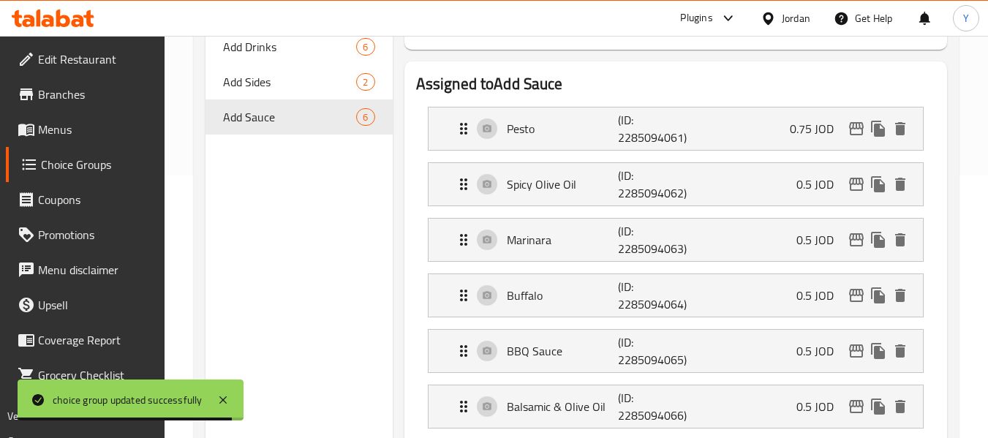
scroll to position [256, 0]
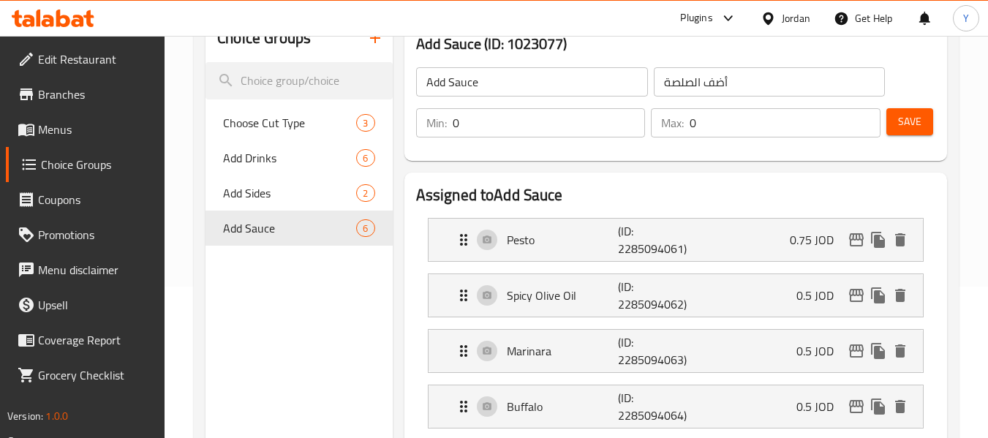
scroll to position [149, 0]
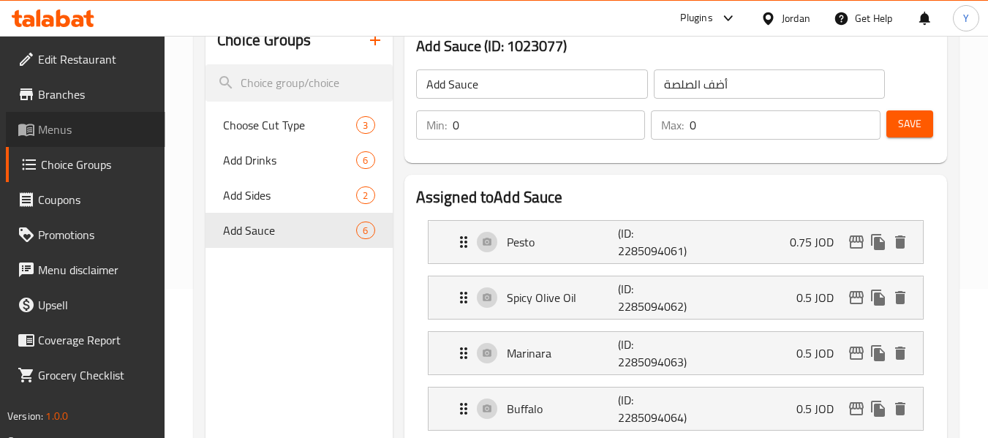
click at [91, 127] on span "Menus" at bounding box center [96, 130] width 116 height 18
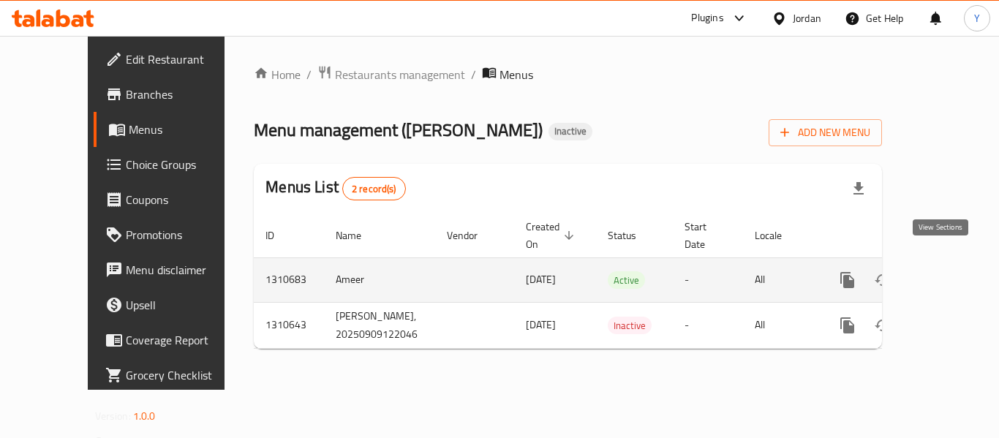
click at [946, 271] on icon "enhanced table" at bounding box center [953, 280] width 18 height 18
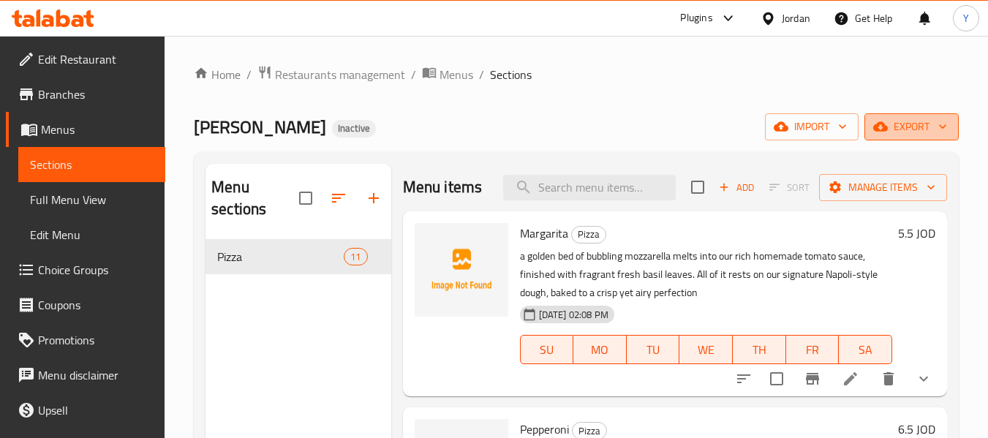
click at [884, 130] on icon "button" at bounding box center [880, 127] width 15 height 10
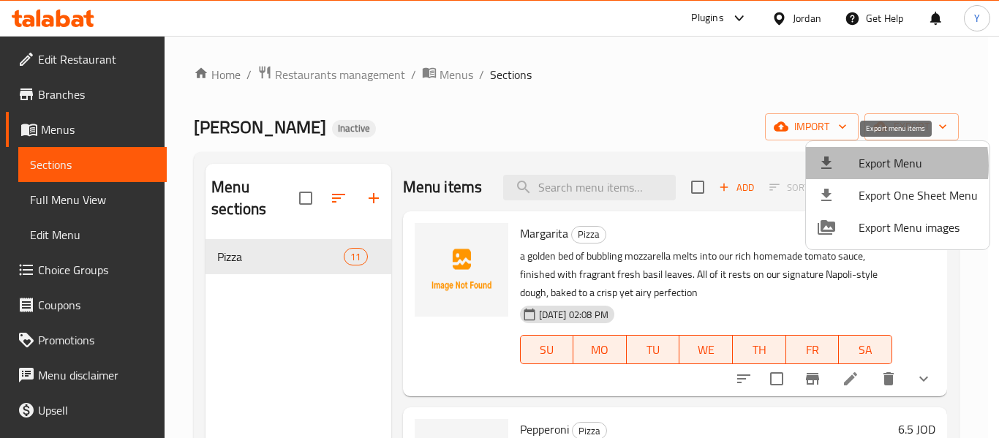
click at [856, 165] on div at bounding box center [838, 163] width 41 height 18
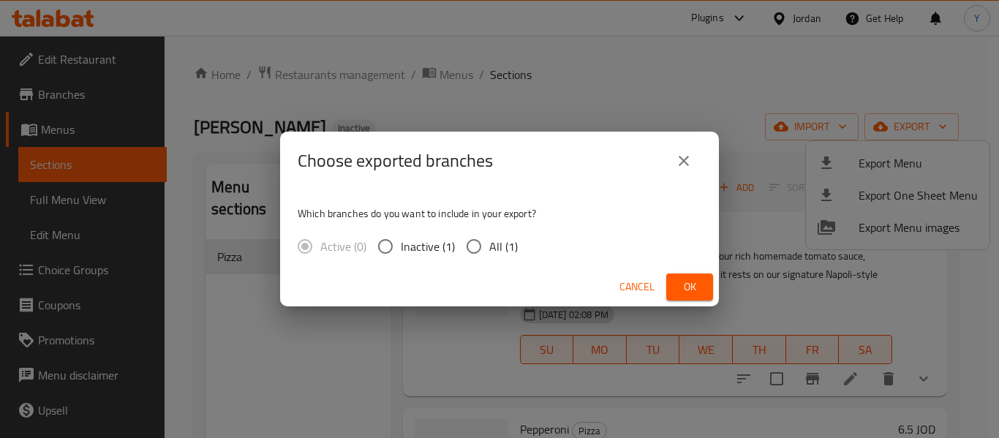
click at [497, 252] on span "All (1)" at bounding box center [503, 247] width 29 height 18
click at [489, 252] on input "All (1)" at bounding box center [474, 246] width 31 height 31
radio input "true"
click at [679, 297] on button "Ok" at bounding box center [689, 287] width 47 height 27
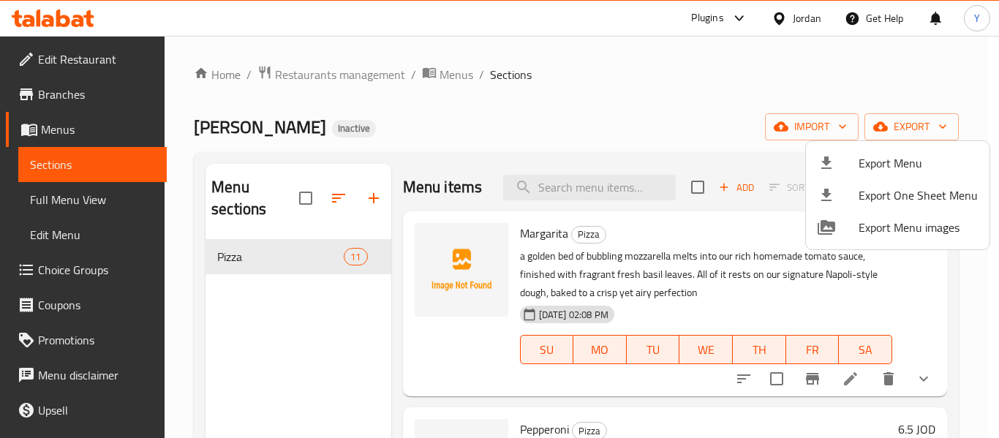
click at [726, 80] on div at bounding box center [499, 219] width 999 height 438
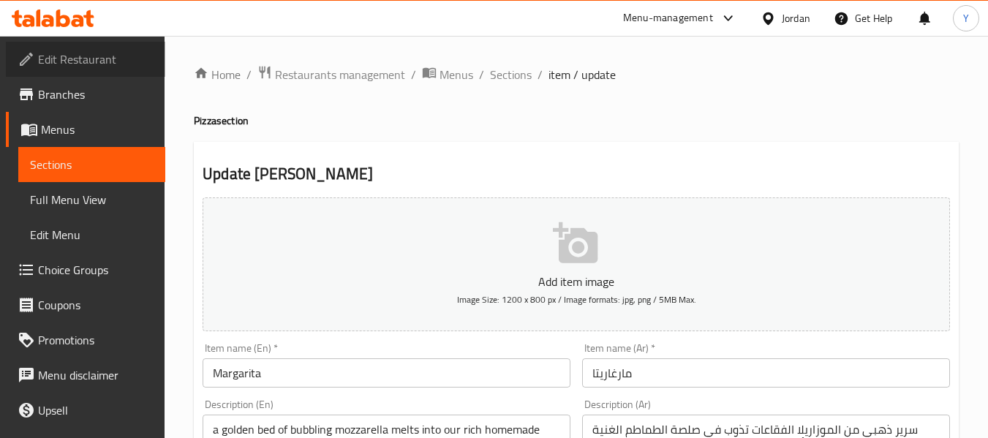
click at [127, 61] on span "Edit Restaurant" at bounding box center [96, 59] width 116 height 18
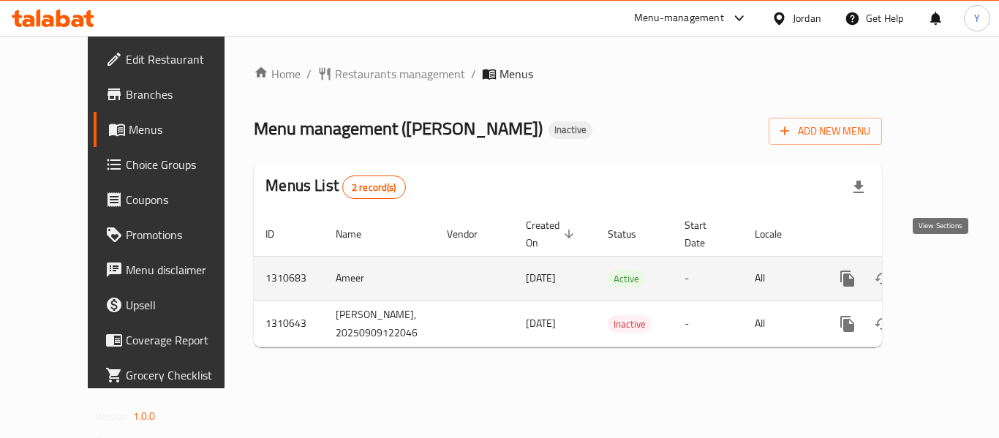
click at [944, 270] on icon "enhanced table" at bounding box center [953, 279] width 18 height 18
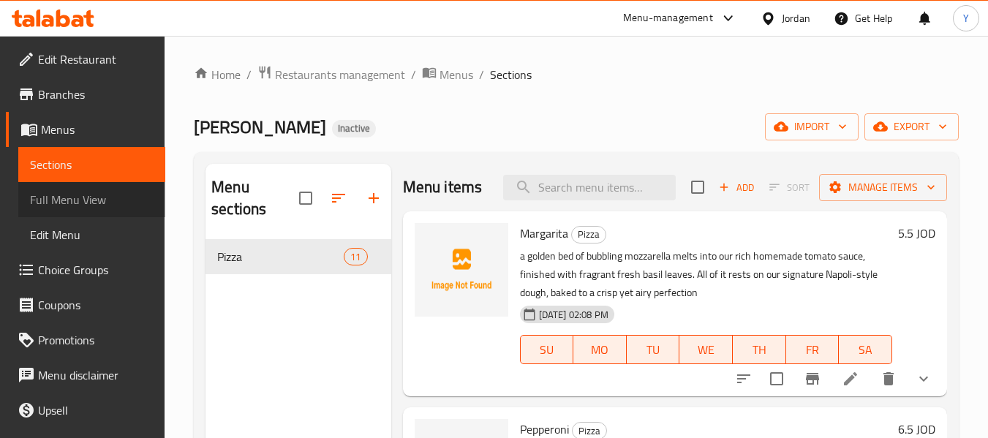
click at [107, 192] on span "Full Menu View" at bounding box center [92, 200] width 124 height 18
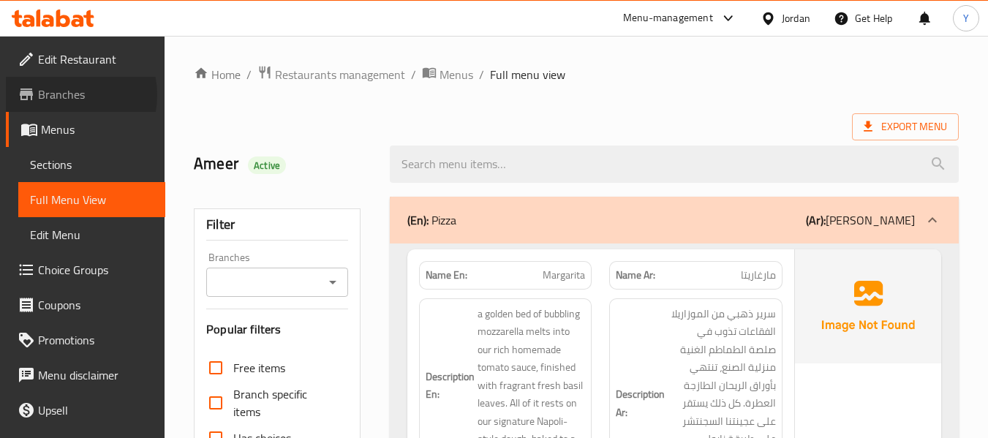
click at [67, 95] on span "Branches" at bounding box center [96, 95] width 116 height 18
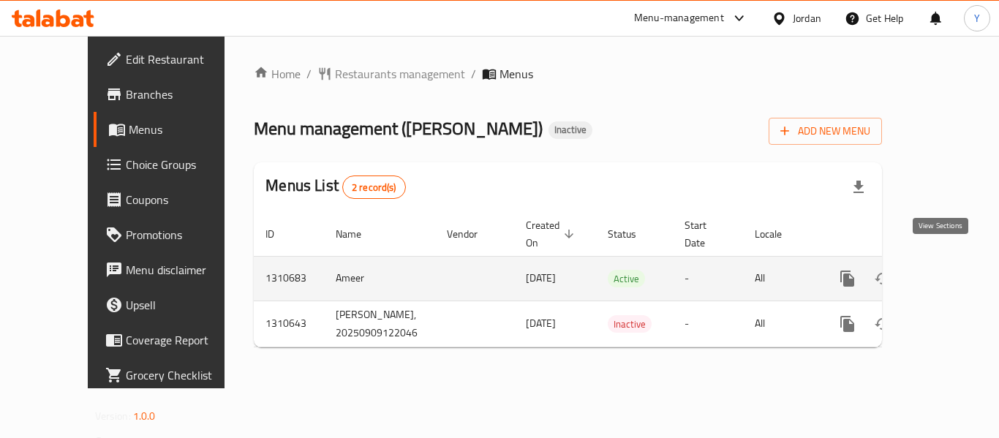
click at [944, 270] on icon "enhanced table" at bounding box center [953, 279] width 18 height 18
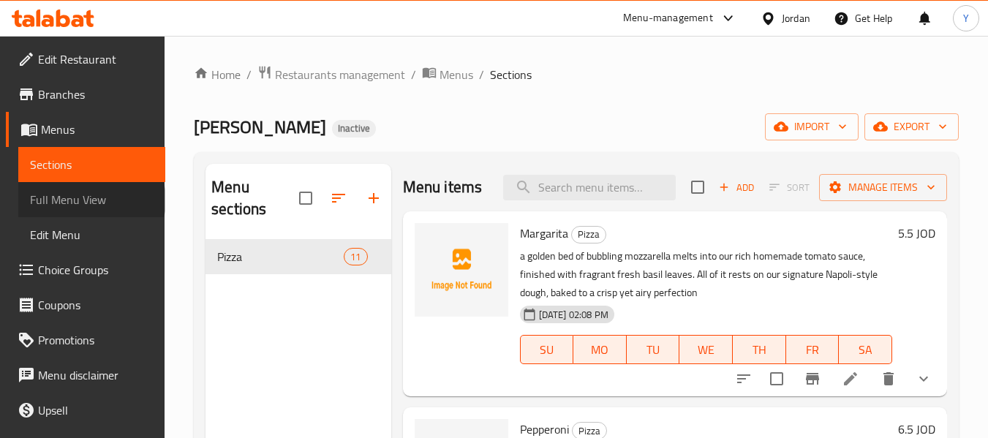
click at [91, 200] on span "Full Menu View" at bounding box center [92, 200] width 124 height 18
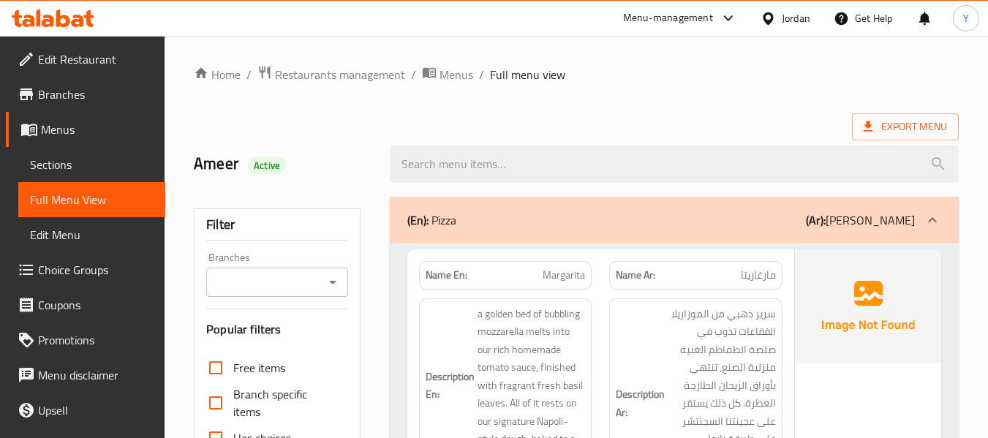
scroll to position [383, 0]
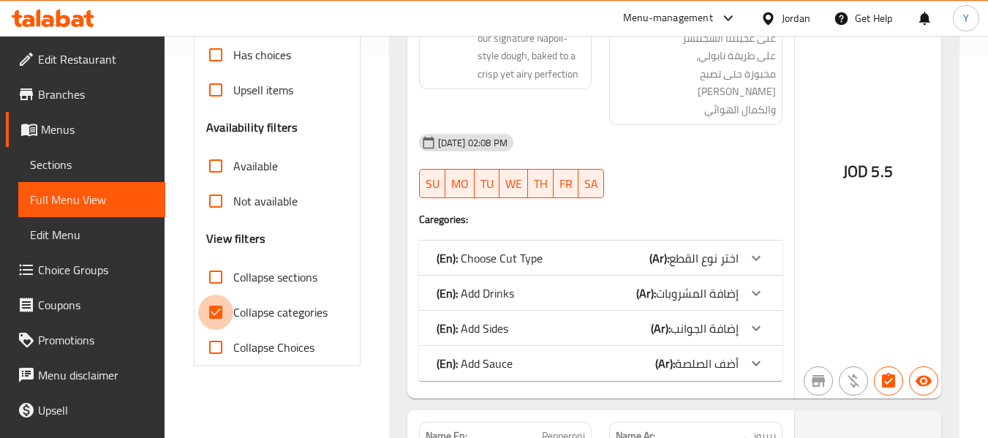
click at [217, 319] on input "Collapse categories" at bounding box center [215, 312] width 35 height 35
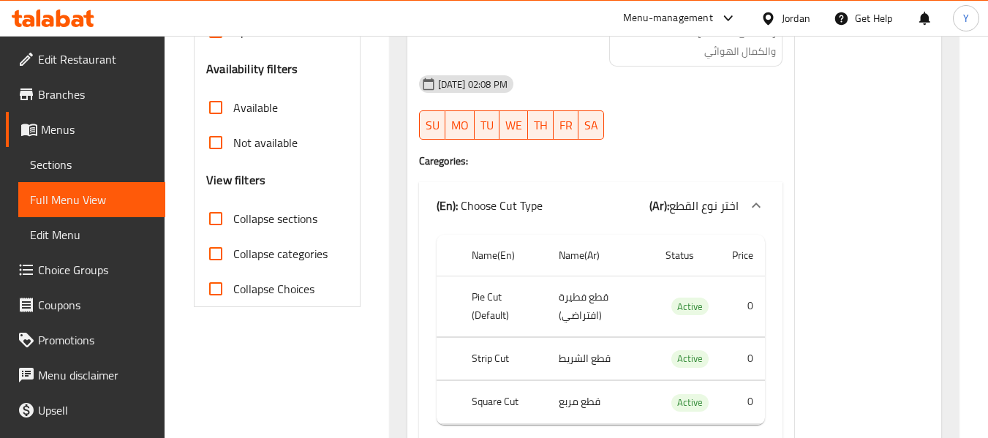
scroll to position [471, 0]
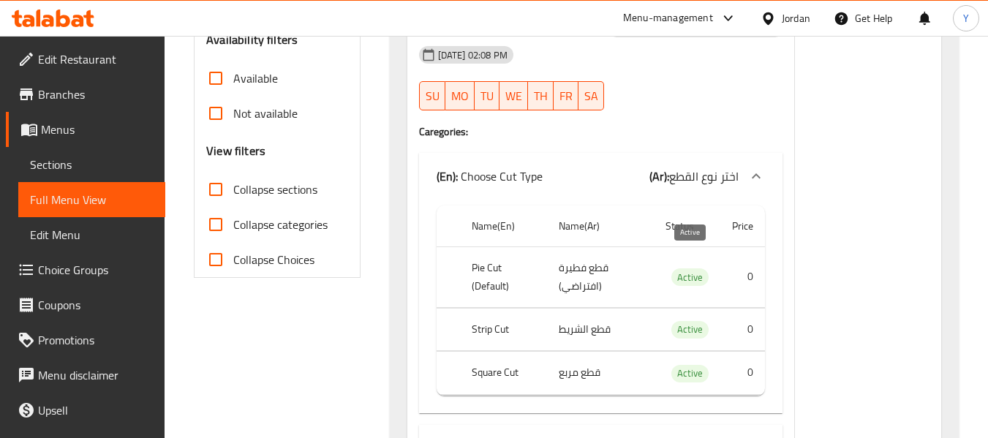
click at [691, 269] on span "Active" at bounding box center [689, 277] width 37 height 17
copy span "Active"
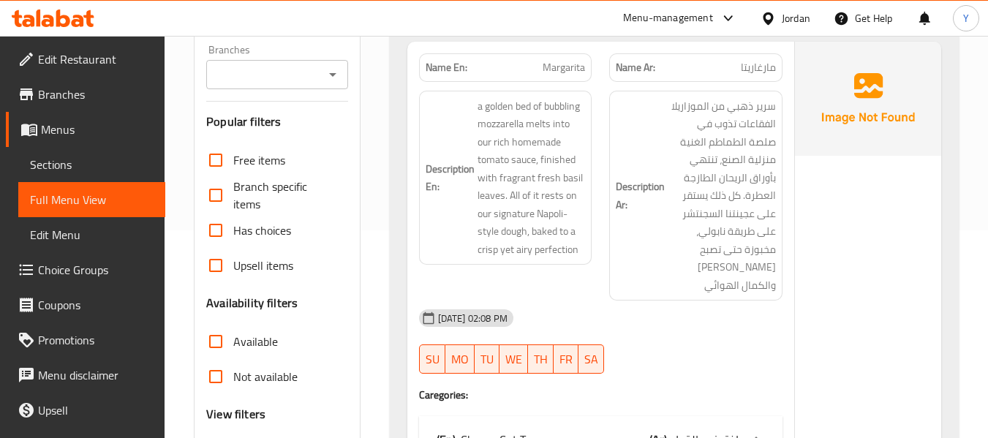
scroll to position [178, 0]
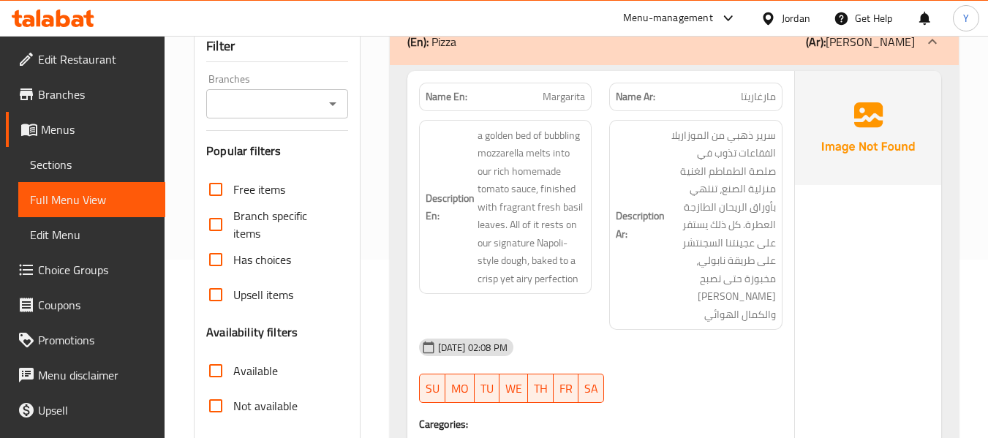
click at [456, 94] on strong "Name En:" at bounding box center [447, 96] width 42 height 15
copy strong "Name En:"
click at [456, 94] on strong "Name En:" at bounding box center [447, 96] width 42 height 15
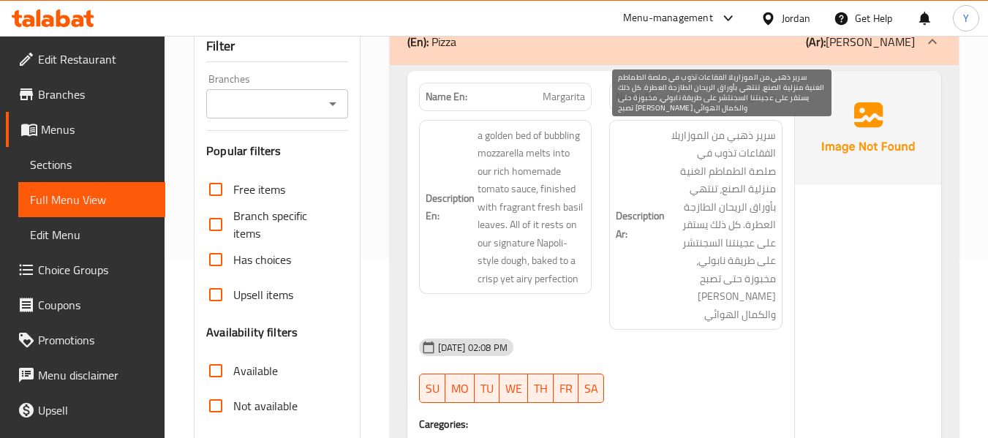
click at [714, 140] on span "سرير ذهبي من الموزاريلا الفقاعات تذوب في صلصة الطماطم الغنية منزلية الصنع، تنته…" at bounding box center [722, 225] width 108 height 197
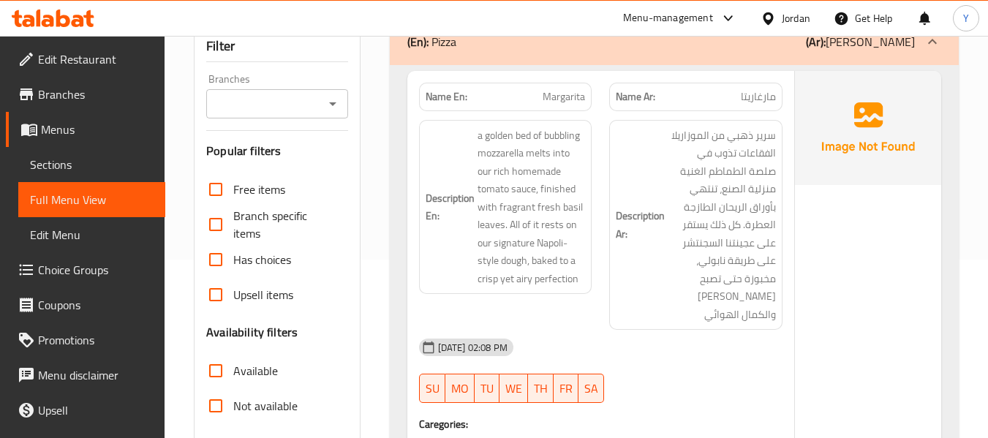
click at [594, 168] on div "Description En: a golden bed of bubbling mozzarella melts into our rich homemad…" at bounding box center [505, 225] width 191 height 228
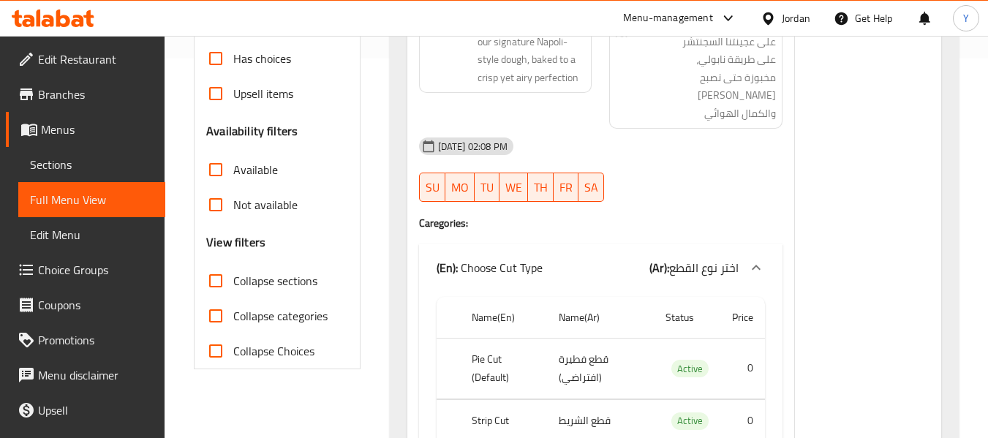
scroll to position [383, 0]
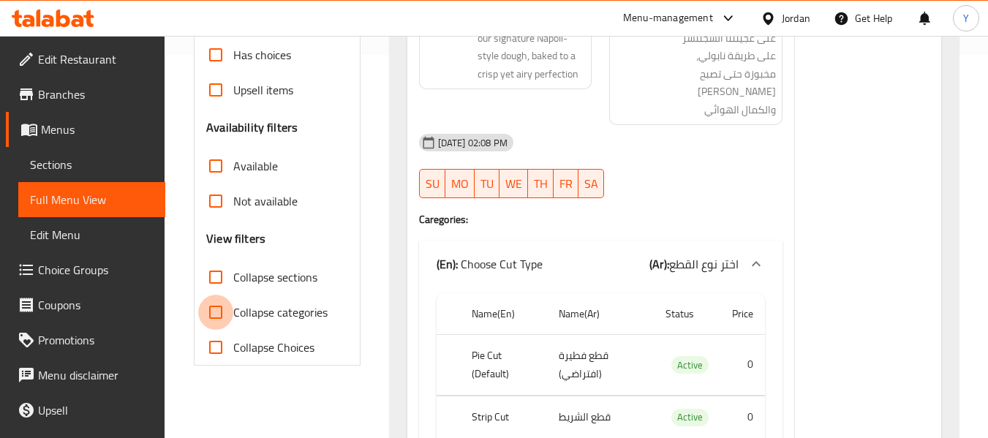
click at [209, 314] on input "Collapse categories" at bounding box center [215, 312] width 35 height 35
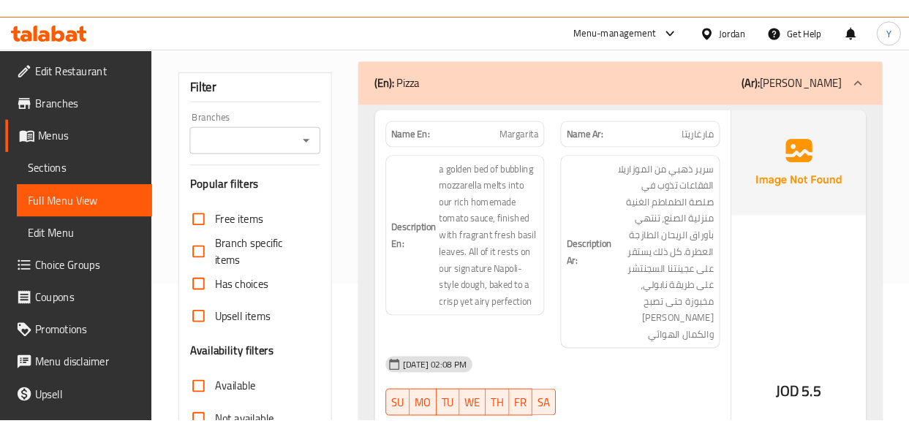
scroll to position [168, 0]
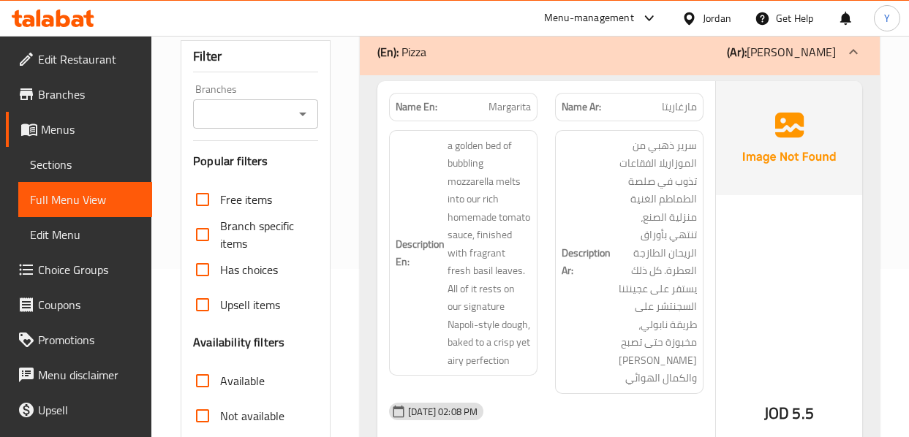
click at [720, 197] on div "JOD 5.5" at bounding box center [789, 374] width 146 height 586
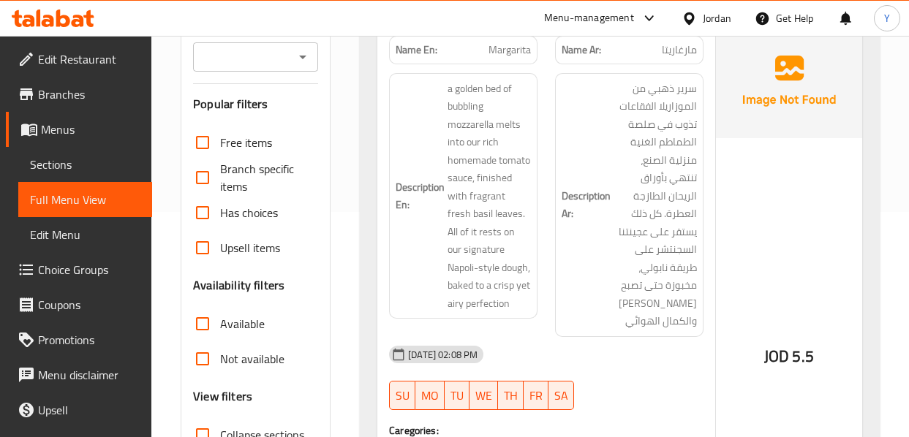
scroll to position [227, 0]
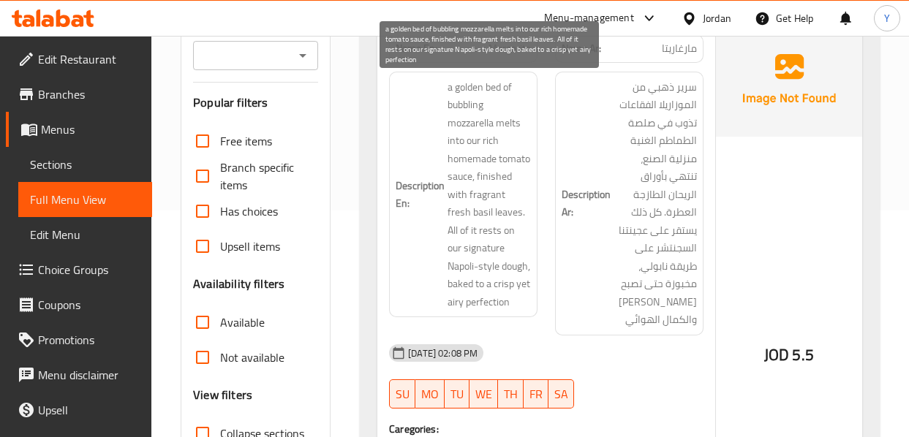
click at [494, 88] on span "a golden bed of bubbling mozzarella melts into our rich homemade tomato sauce, …" at bounding box center [489, 194] width 83 height 233
copy span "bed"
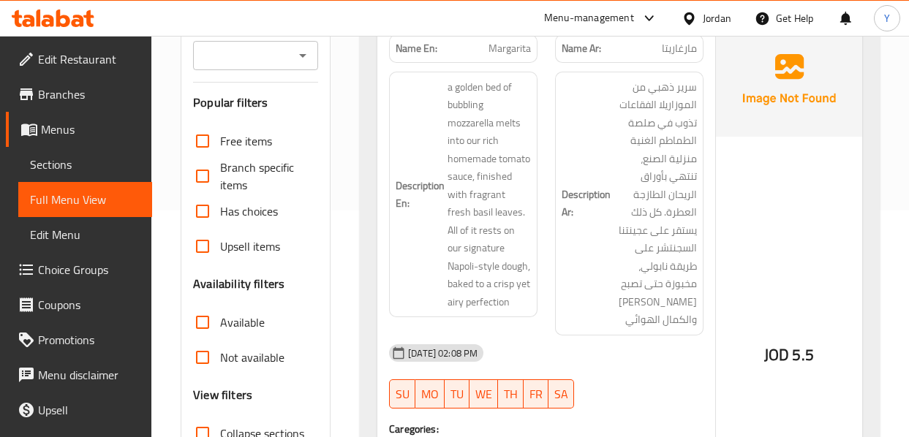
click at [759, 206] on div "JOD 5.5" at bounding box center [789, 316] width 146 height 586
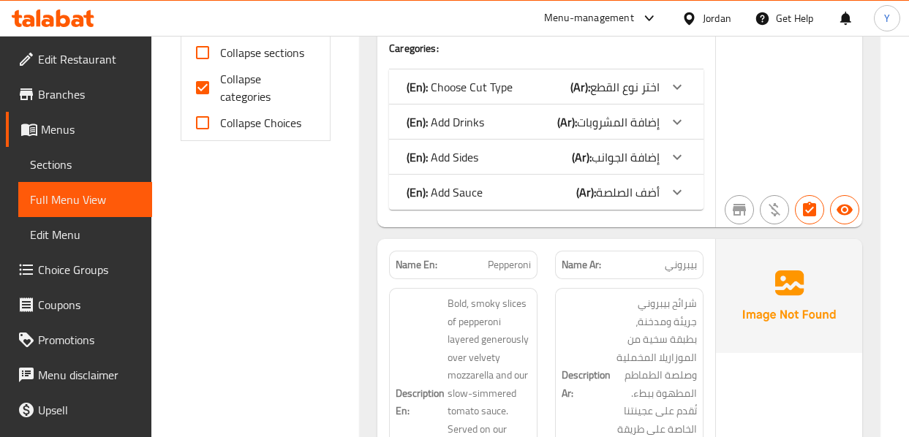
scroll to position [636, 0]
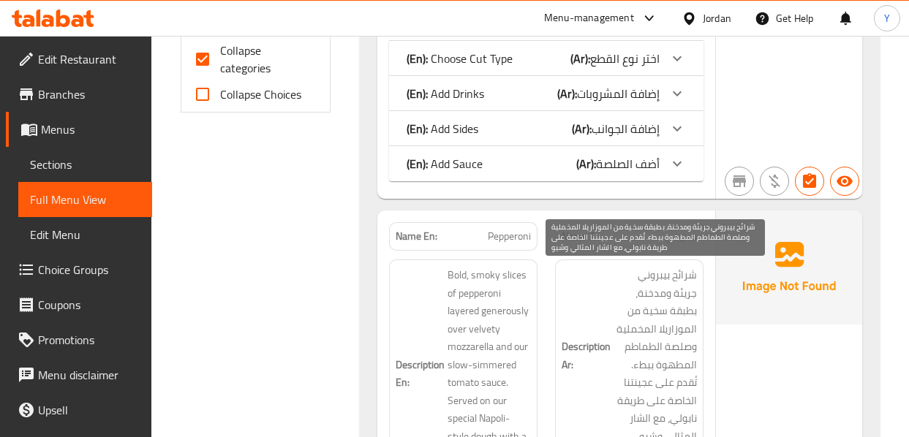
click at [657, 268] on span "شرائح بيبروني جريئة ومدخنة، بطبقة سخية من الموزاريلا المخملية وصلصة الطماطم الم…" at bounding box center [655, 355] width 83 height 179
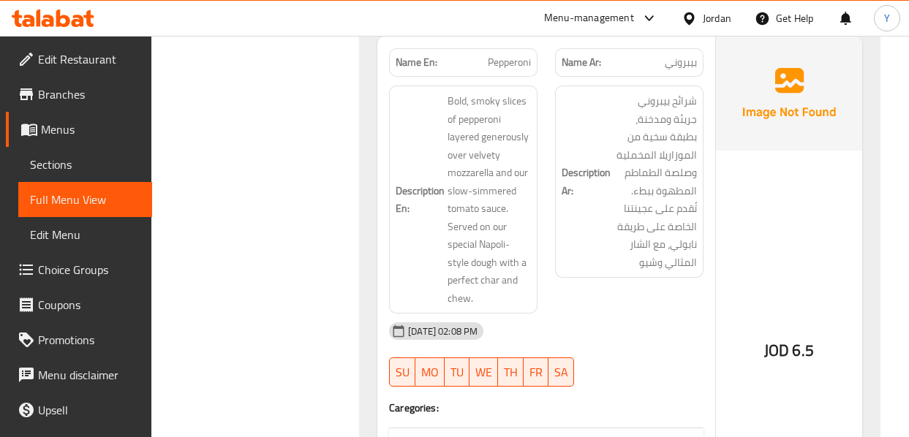
scroll to position [812, 0]
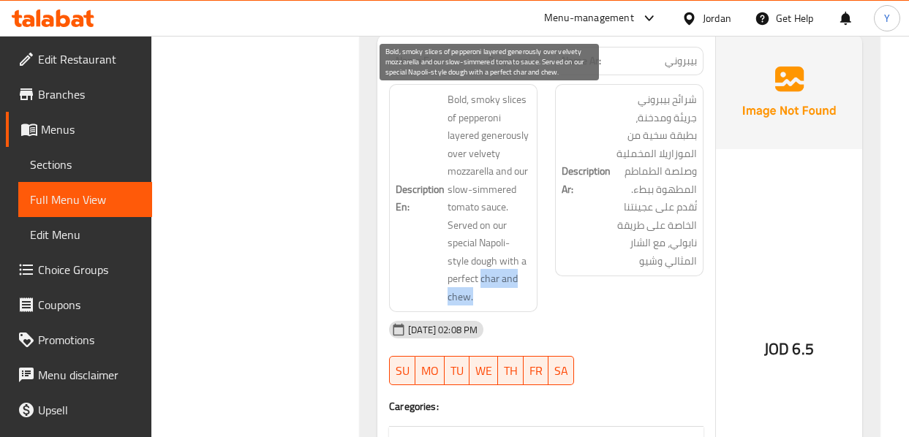
drag, startPoint x: 480, startPoint y: 281, endPoint x: 481, endPoint y: 295, distance: 14.7
click at [481, 295] on span "Bold, smoky slices of pepperoni layered generously over velvety mozzarella and …" at bounding box center [489, 198] width 83 height 215
copy span "char and chew."
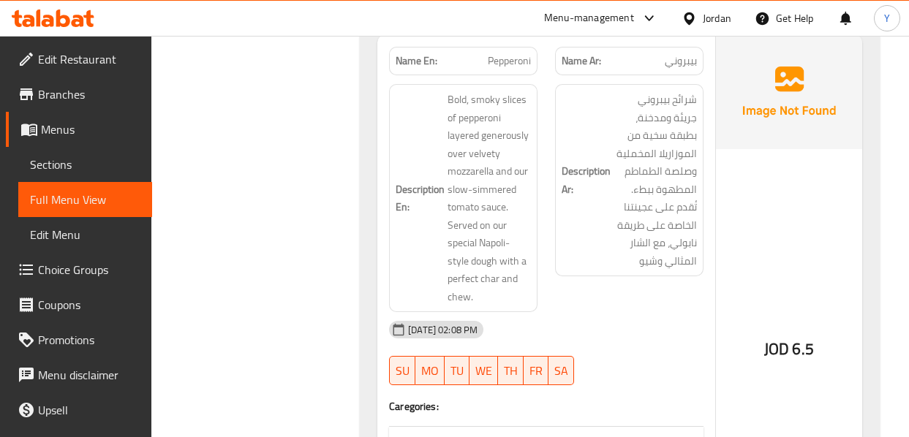
click at [753, 284] on div "JOD 6.5" at bounding box center [789, 310] width 146 height 550
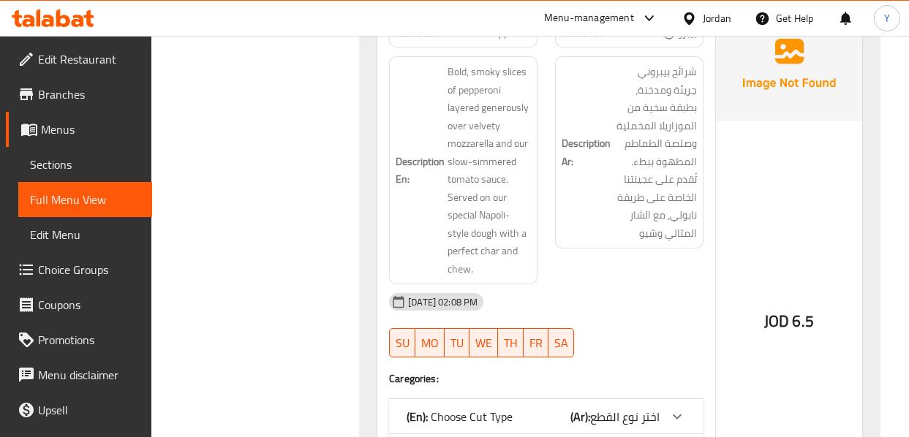
scroll to position [841, 0]
click at [753, 284] on div "JOD 6.5" at bounding box center [789, 281] width 146 height 550
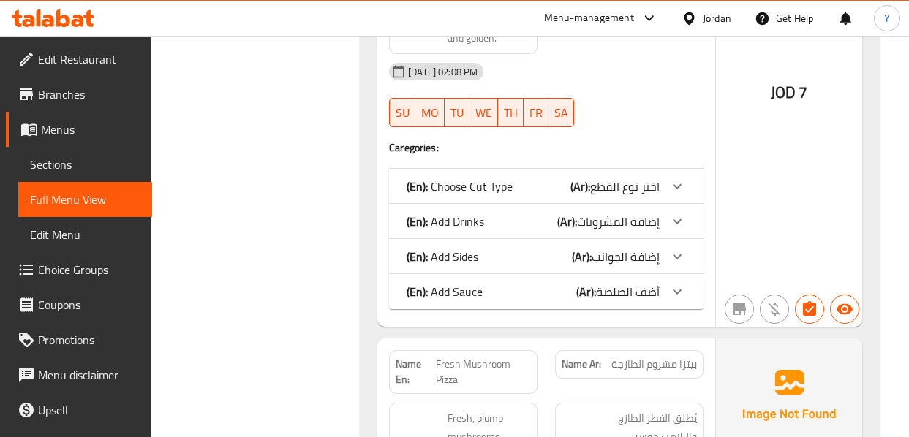
scroll to position [1631, 0]
click at [749, 188] on div "JOD 7" at bounding box center [789, 52] width 146 height 548
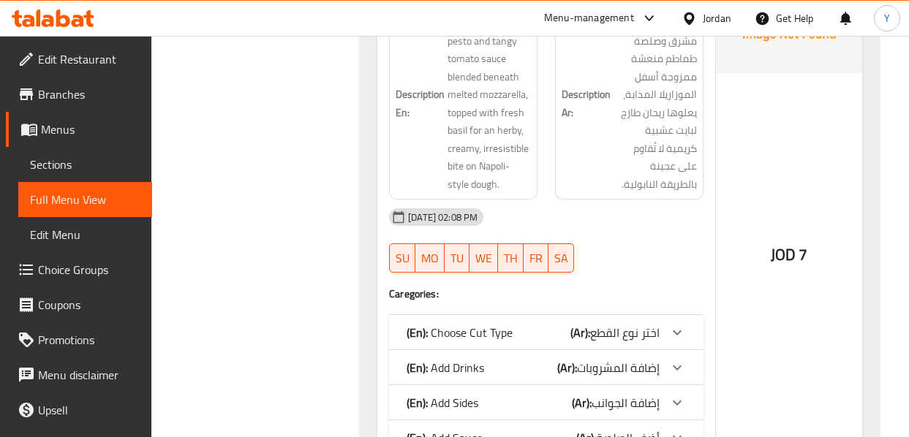
scroll to position [4117, 0]
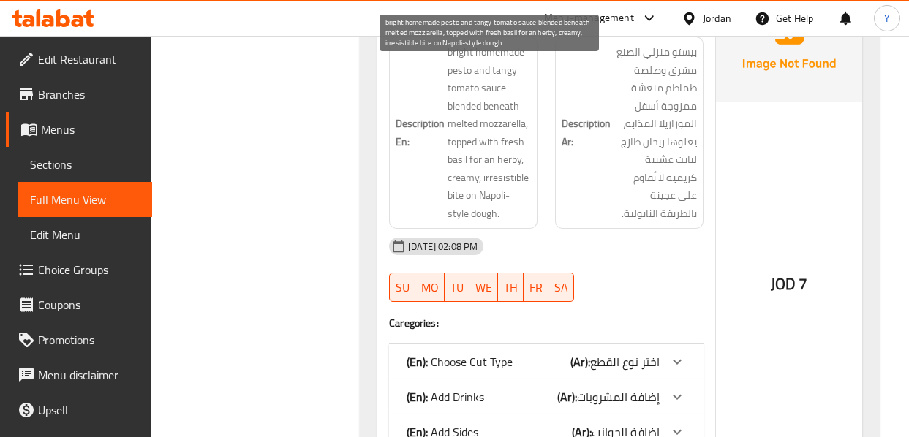
click at [508, 195] on span "bright homemade pesto and tangy tomato sauce blended beneath melted mozzarella,…" at bounding box center [489, 132] width 83 height 179
copy span "irresistible"
click at [508, 195] on span "bright homemade pesto and tangy tomato sauce blended beneath melted mozzarella,…" at bounding box center [489, 132] width 83 height 179
click at [458, 67] on span "bright homemade pesto and tangy tomato sauce blended beneath melted mozzarella,…" at bounding box center [489, 132] width 83 height 179
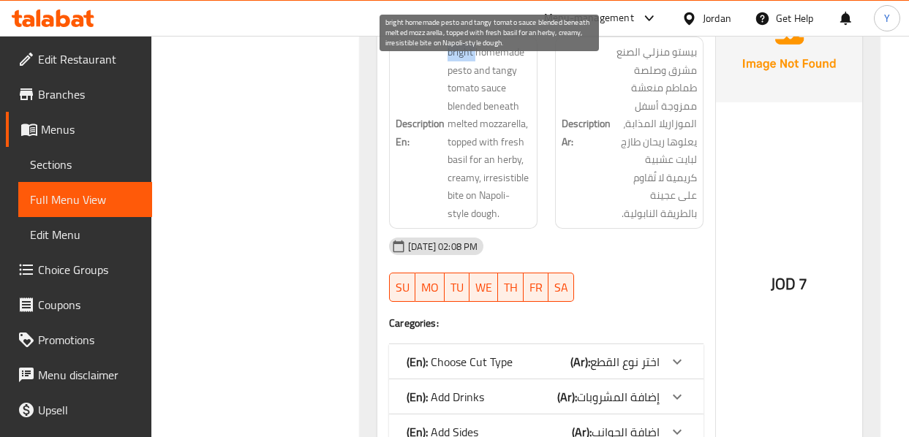
copy span "bright"
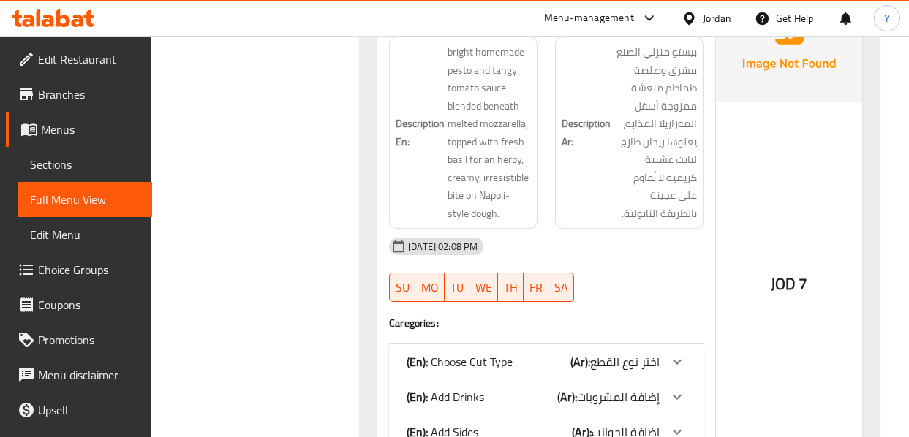
click at [725, 202] on div "JOD 7" at bounding box center [789, 245] width 146 height 514
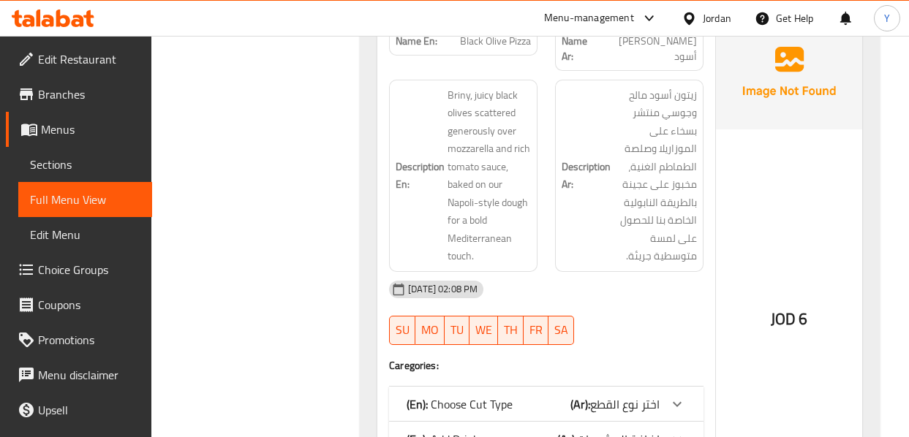
scroll to position [4615, 0]
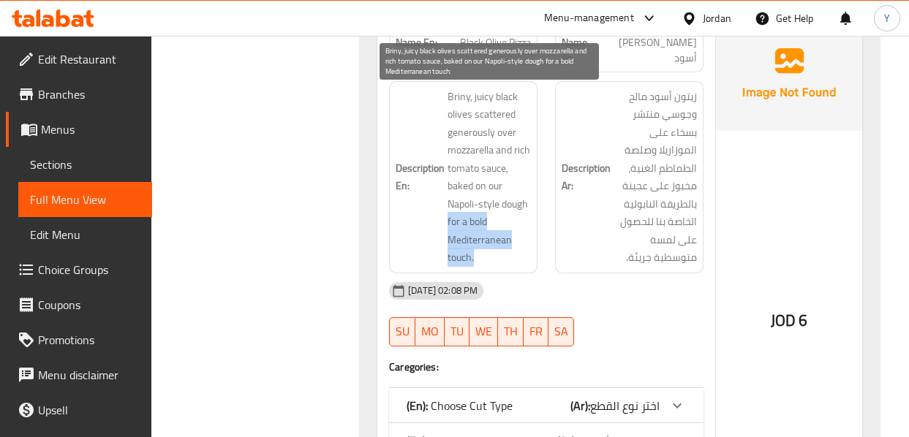
drag, startPoint x: 485, startPoint y: 265, endPoint x: 448, endPoint y: 231, distance: 50.7
click at [448, 231] on span "Briny, juicy black olives scattered generously over mozzarella and rich tomato …" at bounding box center [489, 177] width 83 height 179
copy span "for a bold Mediterranean touch."
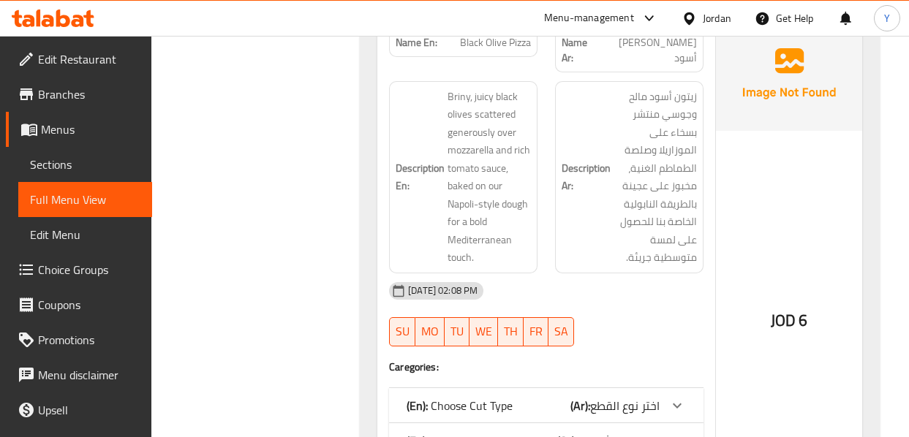
click at [705, 179] on div "Description Ar: زيتون أسود مالح وجوسي منتشر بسخاء على الموزاريلا وصلصة الطماطم …" at bounding box center [629, 177] width 166 height 210
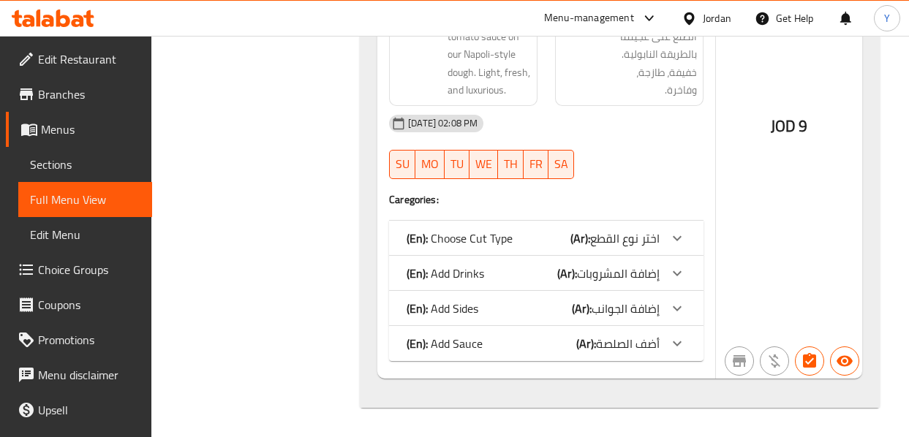
scroll to position [5939, 0]
click at [800, 136] on span "9" at bounding box center [803, 126] width 9 height 29
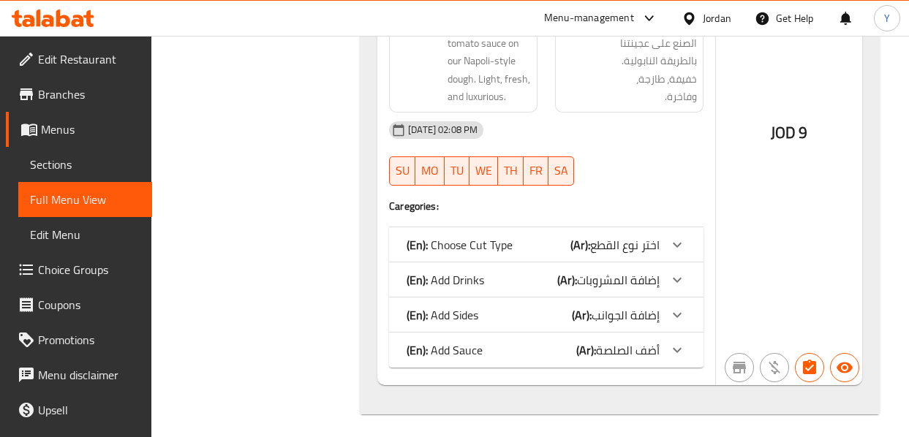
scroll to position [5910, 0]
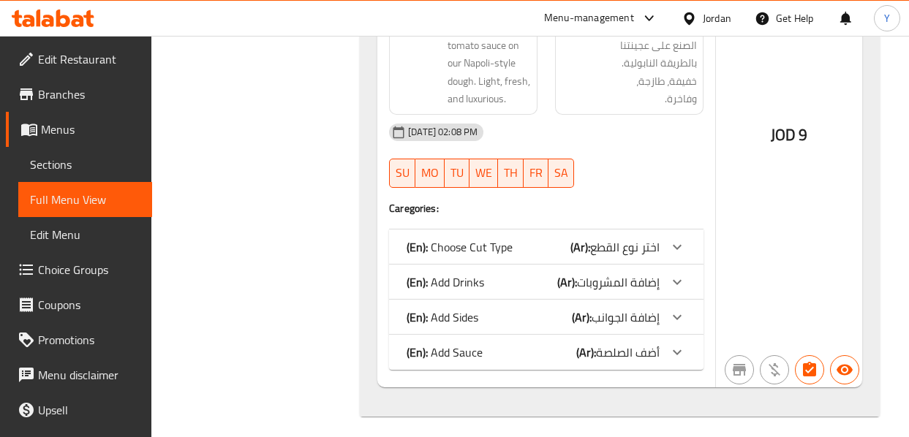
click at [785, 144] on span "JOD" at bounding box center [783, 135] width 25 height 29
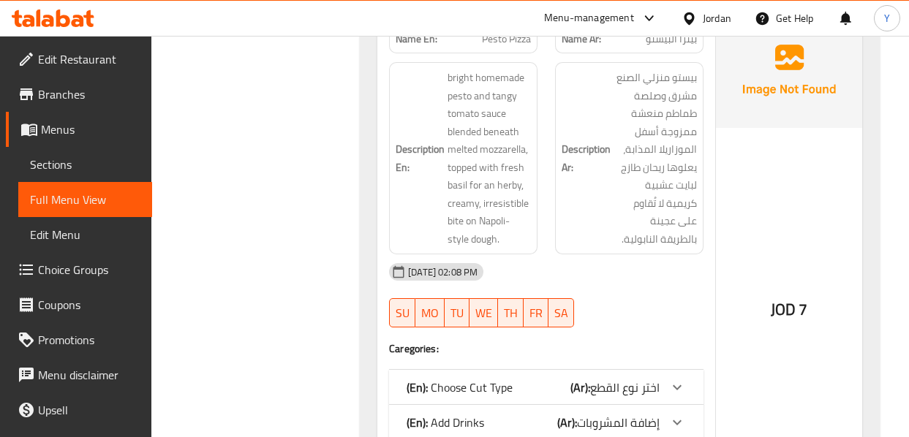
scroll to position [4067, 0]
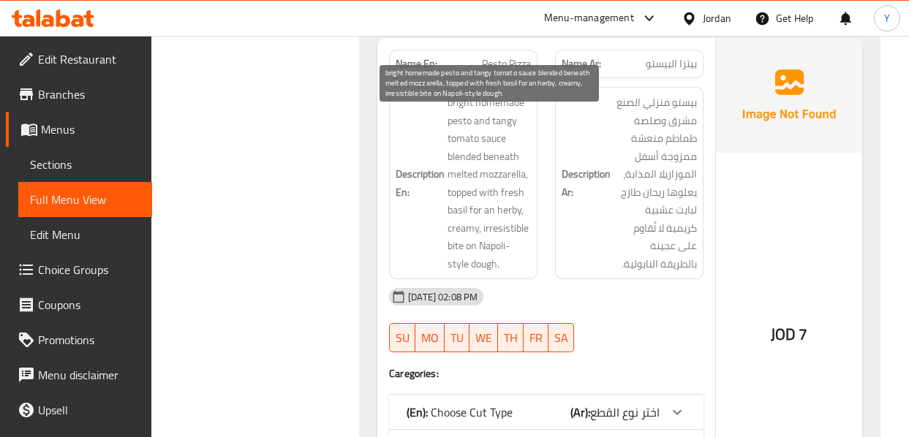
click at [497, 247] on span "bright homemade pesto and tangy tomato sauce blended beneath melted mozzarella,…" at bounding box center [489, 183] width 83 height 179
copy span "irresistible"
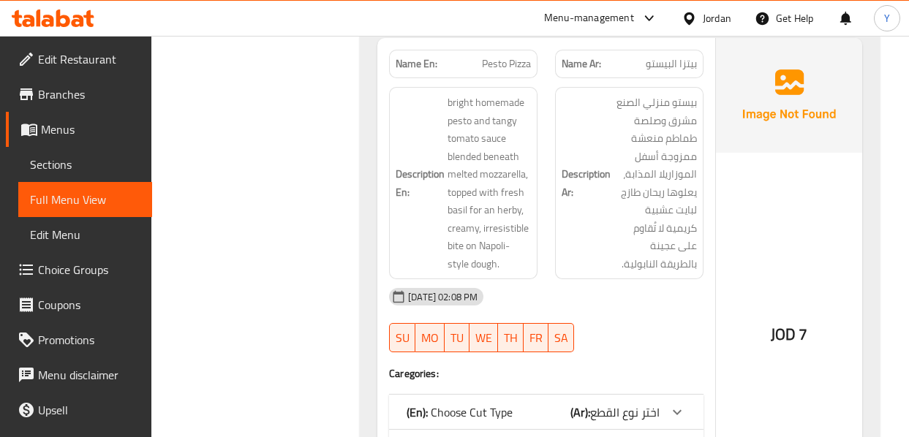
click at [602, 244] on h6 "Description Ar: بيستو منزلي الصنع مشرق وصلصة طماطم منعشة ممزوجة أسفل الموزاريلا…" at bounding box center [629, 183] width 135 height 179
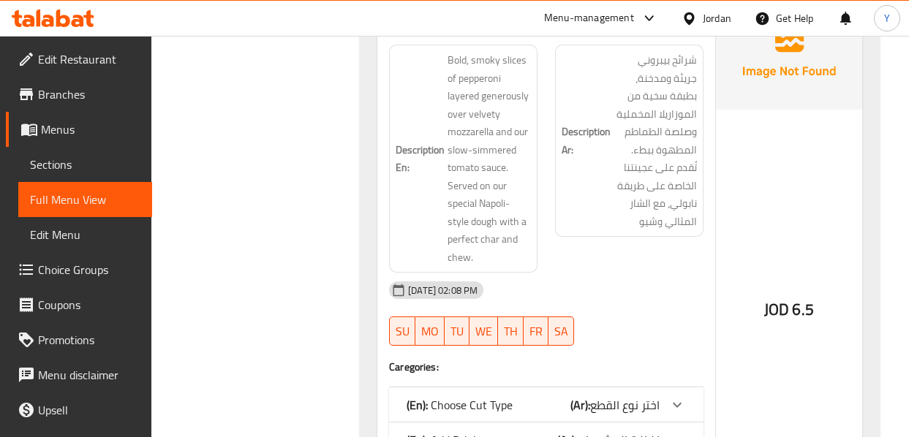
scroll to position [849, 0]
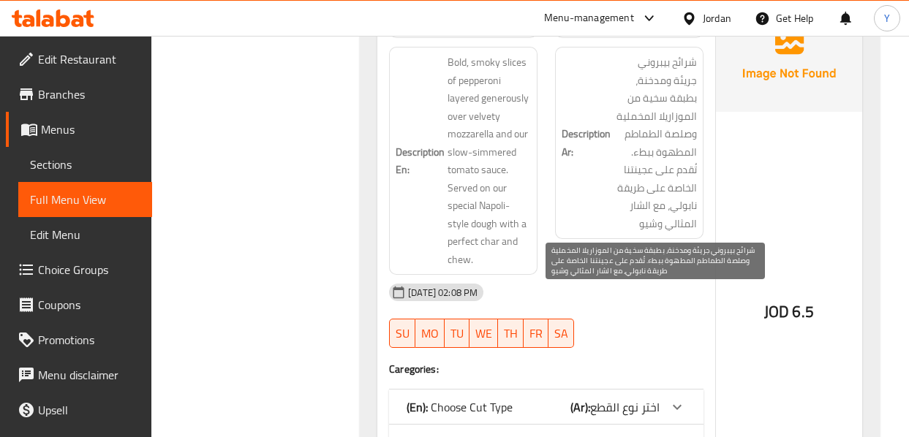
click at [661, 219] on span "شرائح بيبروني جريئة ومدخنة، بطبقة سخية من الموزاريلا المخملية وصلصة الطماطم الم…" at bounding box center [655, 142] width 83 height 179
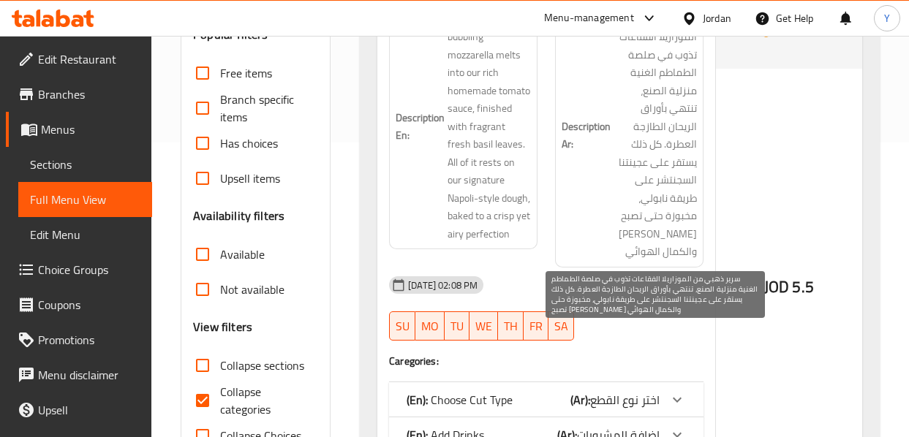
scroll to position [293, 0]
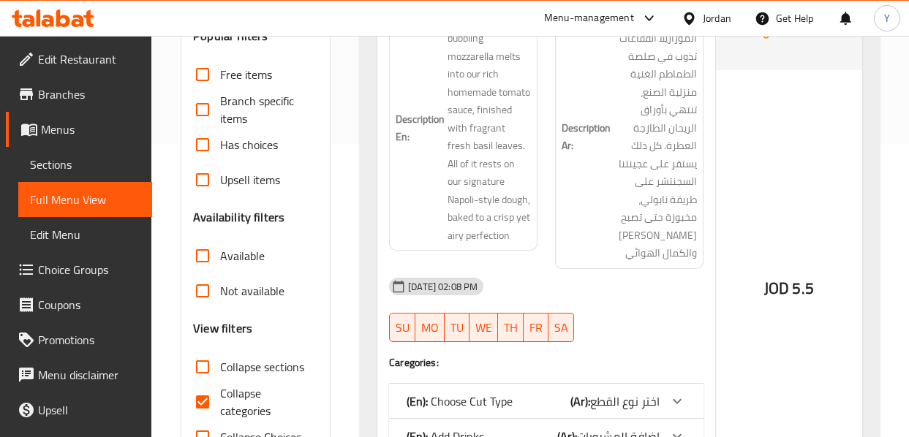
click at [734, 235] on div "JOD 5.5" at bounding box center [789, 249] width 146 height 586
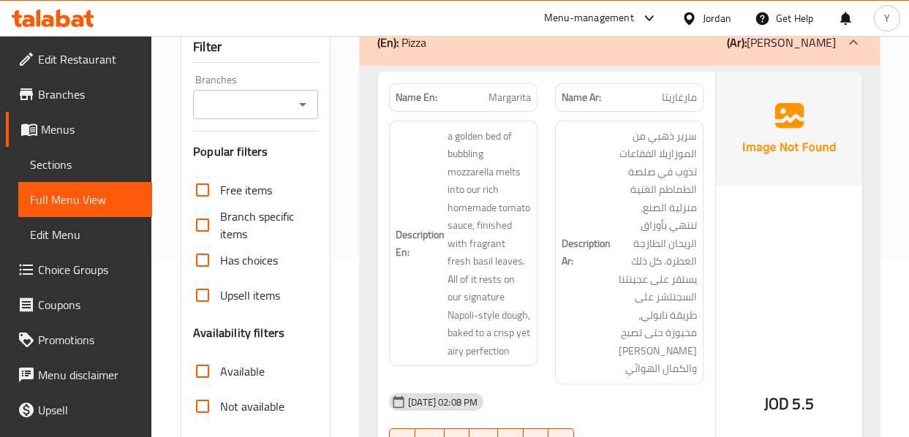
scroll to position [176, 0]
click at [701, 274] on div "Description Ar: سرير ذهبي من الموزاريلا الفقاعات تذوب في صلصة الطماطم الغنية من…" at bounding box center [629, 254] width 148 height 264
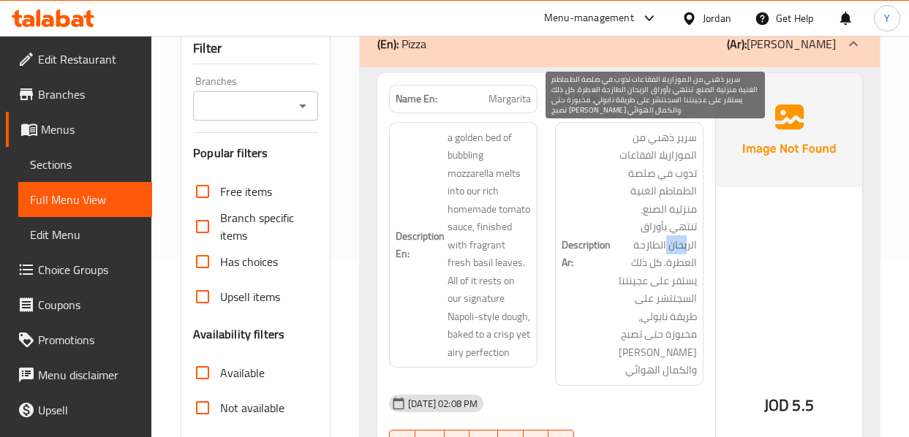
drag, startPoint x: 690, startPoint y: 248, endPoint x: 671, endPoint y: 242, distance: 20.6
click at [671, 242] on span "سرير ذهبي من الموزاريلا الفقاعات تذوب في صلصة الطماطم الغنية منزلية الصنع، تنته…" at bounding box center [655, 254] width 83 height 251
copy span "ريحان"
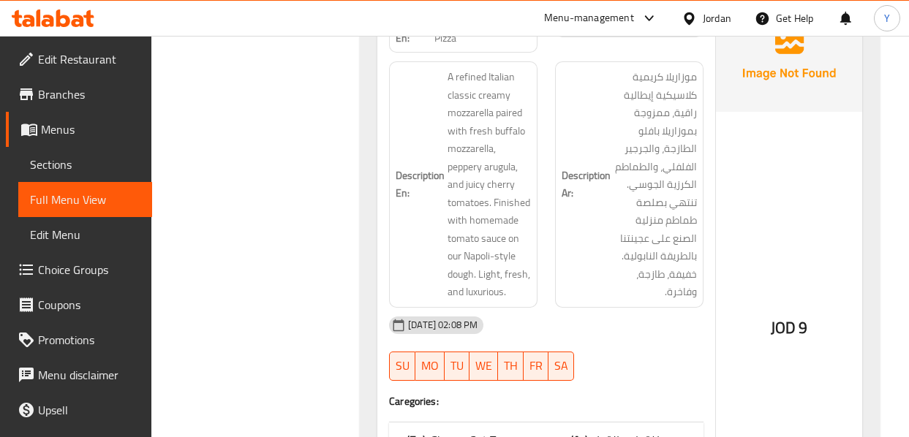
scroll to position [5706, 0]
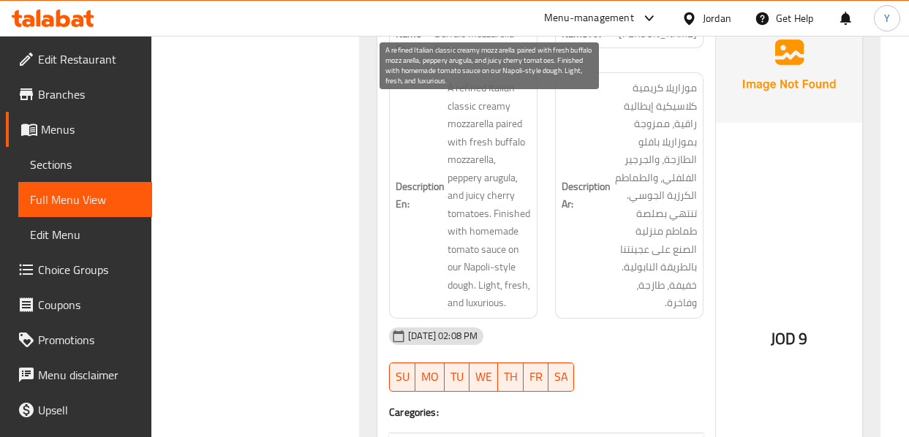
click at [470, 108] on span "A refined Italian classic creamy mozzarella paired with fresh buffalo mozzarell…" at bounding box center [489, 195] width 83 height 233
copy span "refined"
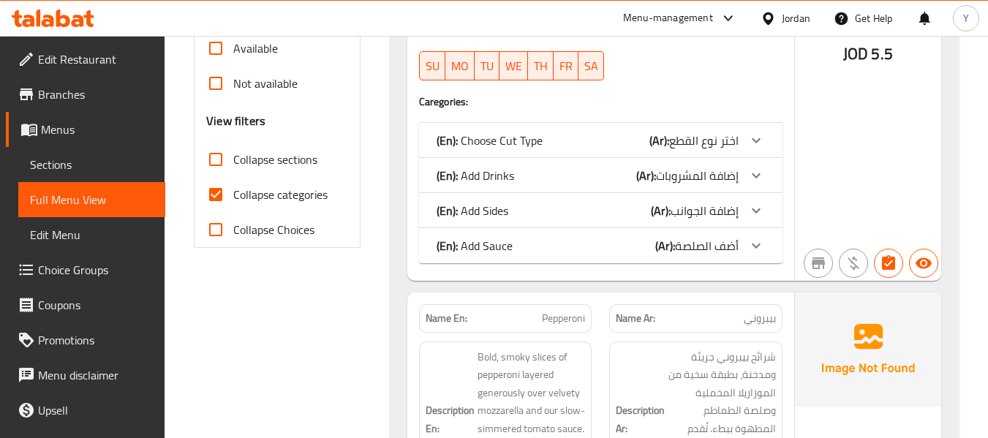
scroll to position [480, 0]
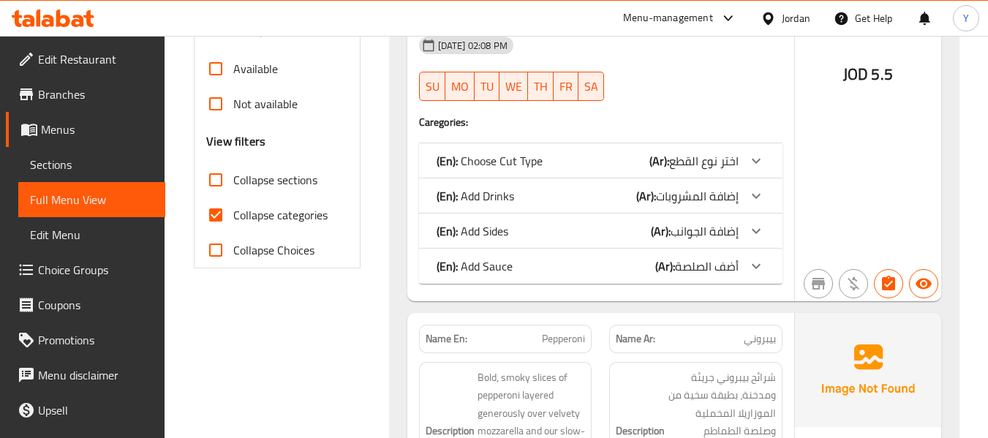
click at [214, 212] on input "Collapse categories" at bounding box center [215, 214] width 35 height 35
checkbox input "false"
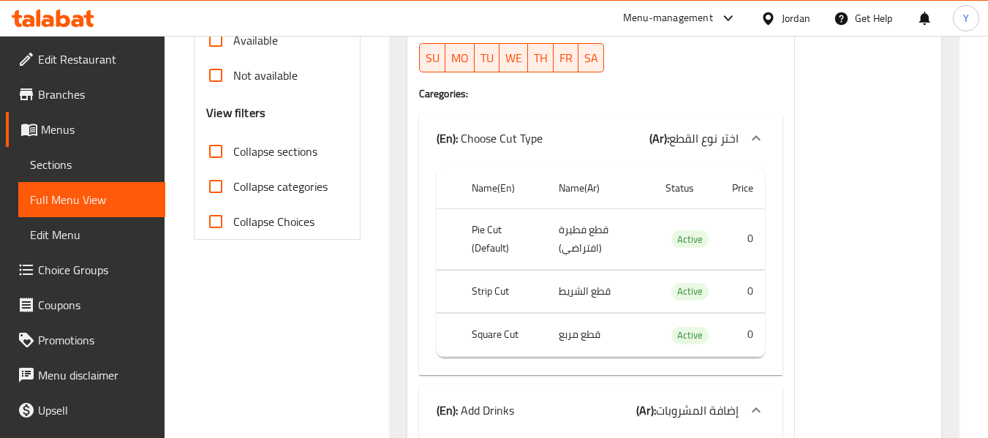
scroll to position [510, 0]
click at [483, 271] on th "Strip Cut" at bounding box center [503, 290] width 87 height 43
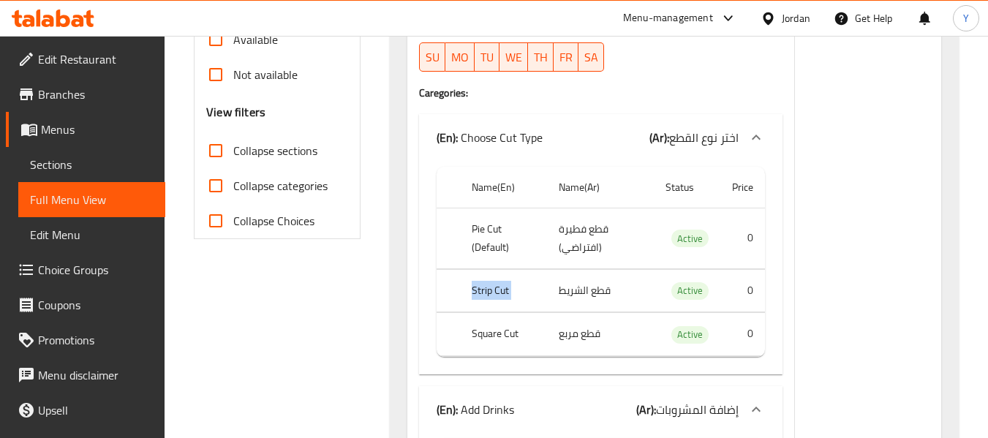
click at [483, 271] on th "Strip Cut" at bounding box center [503, 290] width 87 height 43
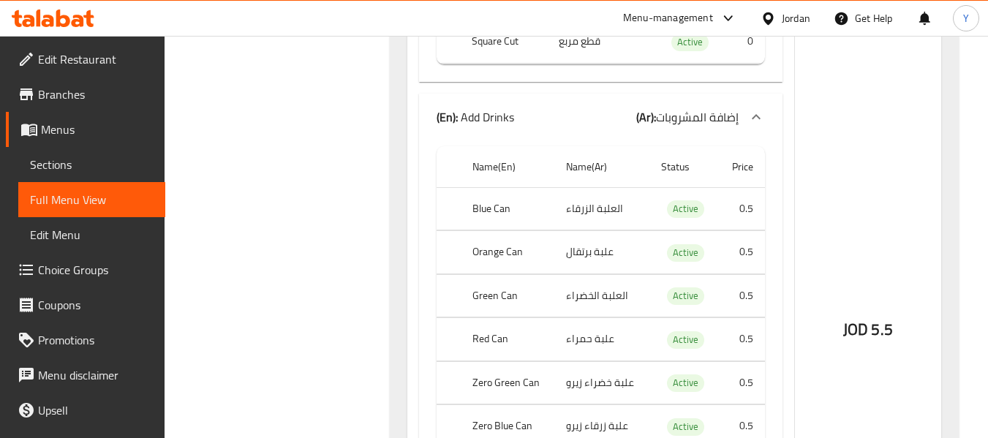
scroll to position [832, 0]
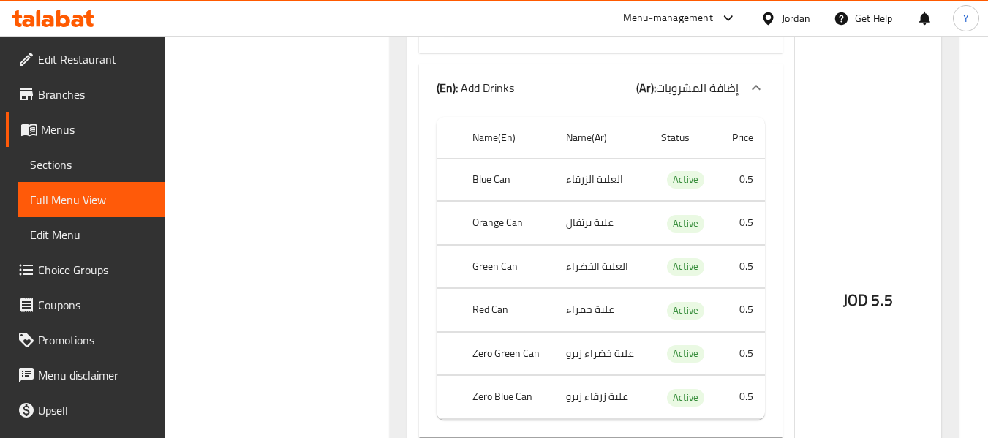
click at [814, 367] on div "JOD 5.5" at bounding box center [868, 261] width 146 height 1686
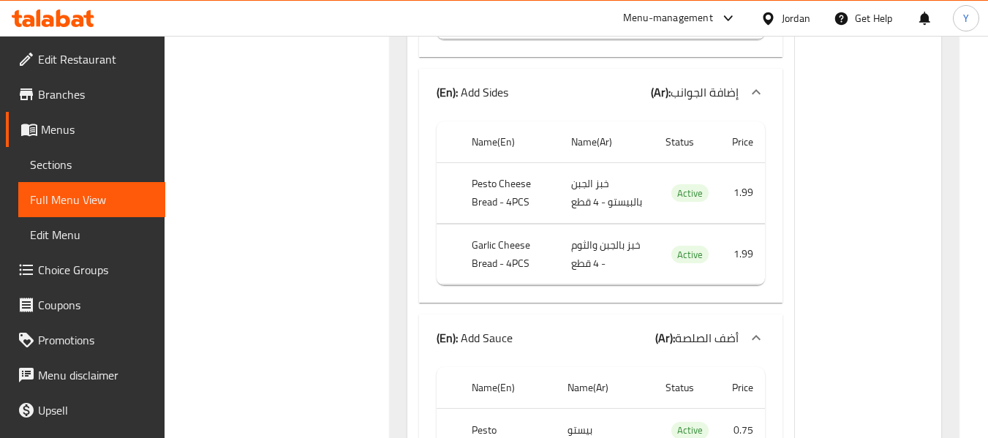
scroll to position [1241, 0]
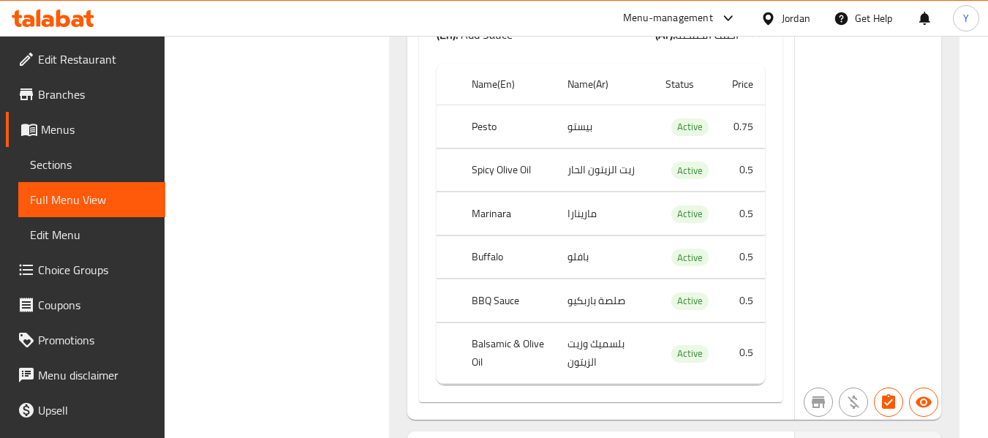
scroll to position [1475, 0]
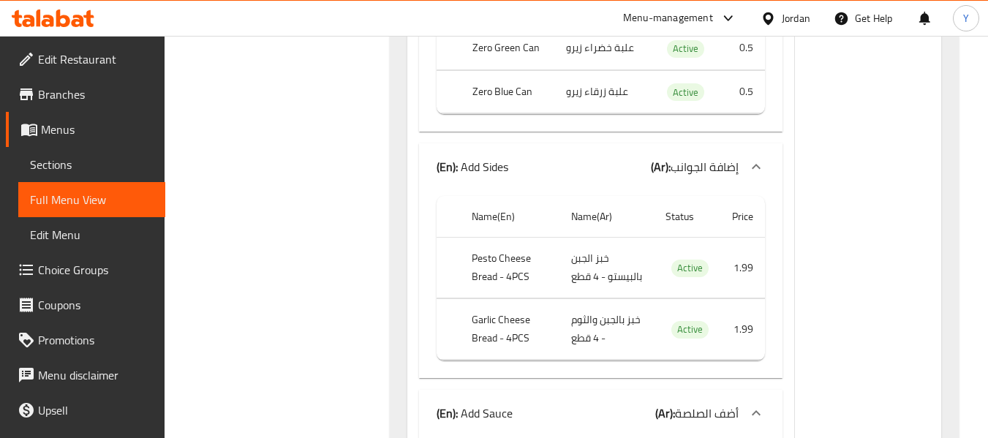
scroll to position [2821, 0]
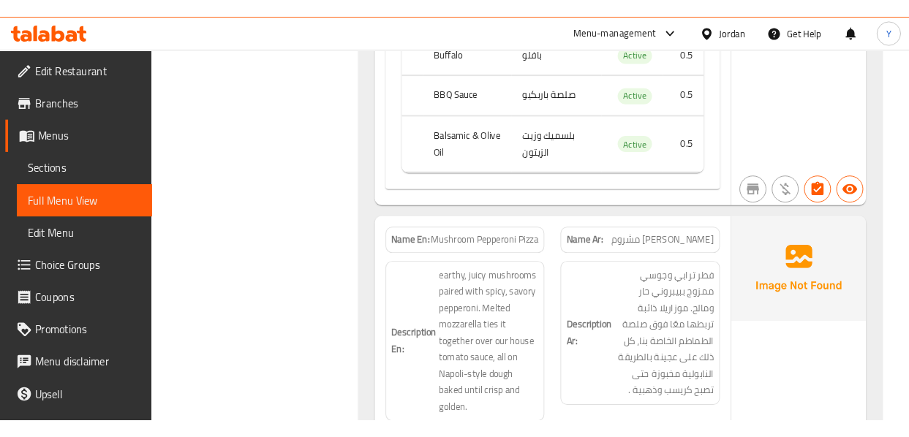
scroll to position [3377, 0]
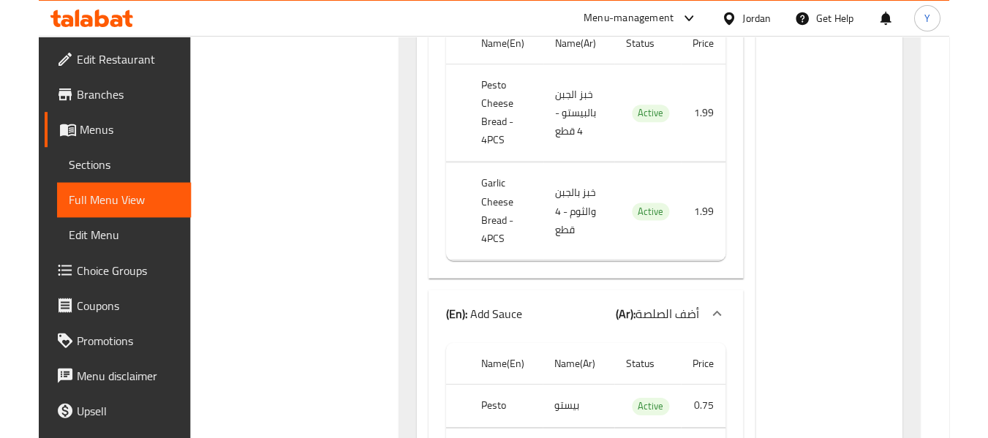
scroll to position [18011, 0]
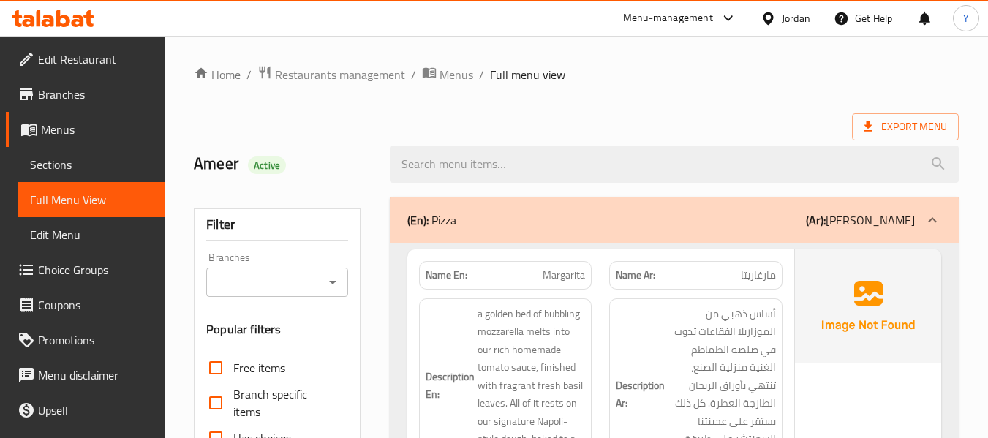
click at [649, 272] on strong "Name Ar:" at bounding box center [635, 275] width 39 height 15
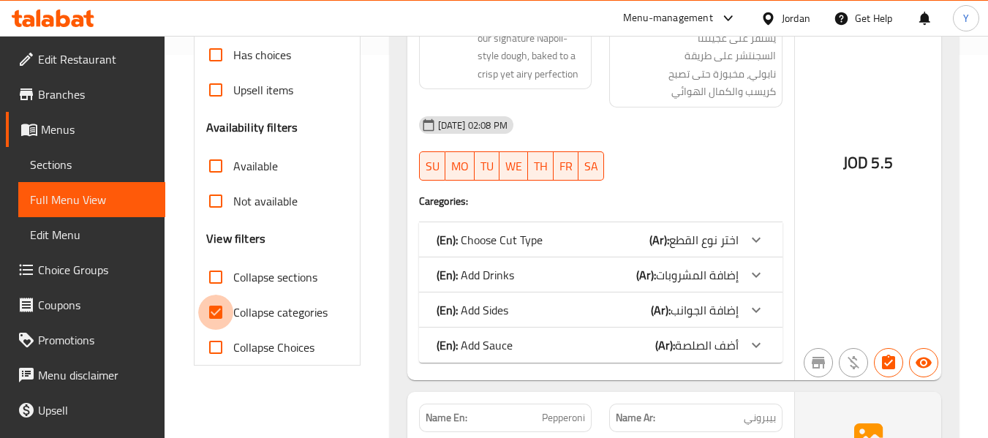
click at [223, 305] on input "Collapse categories" at bounding box center [215, 312] width 35 height 35
checkbox input "false"
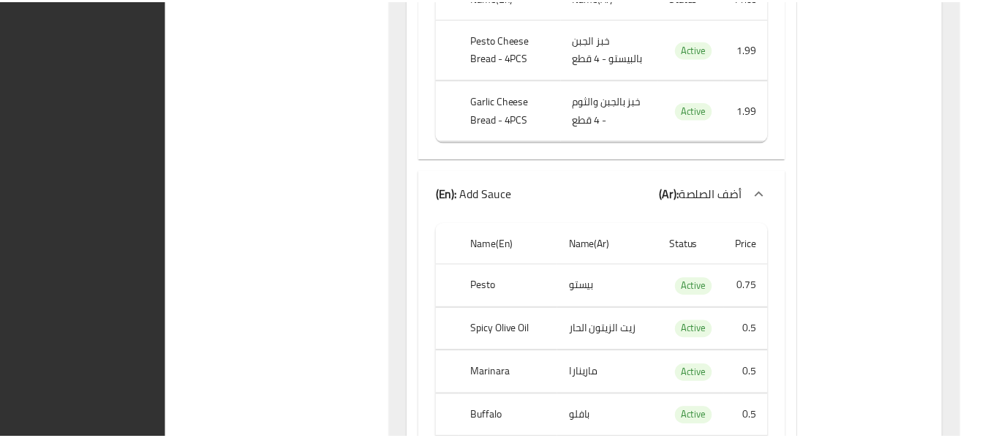
scroll to position [17921, 0]
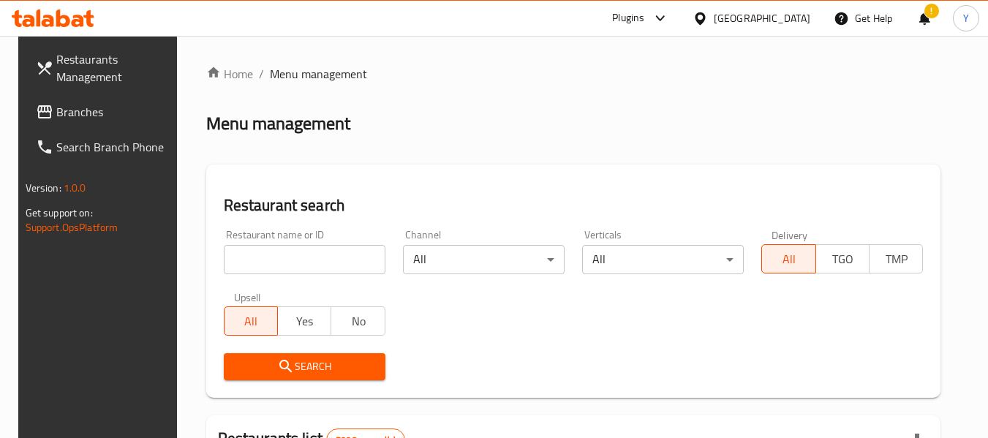
scroll to position [214, 0]
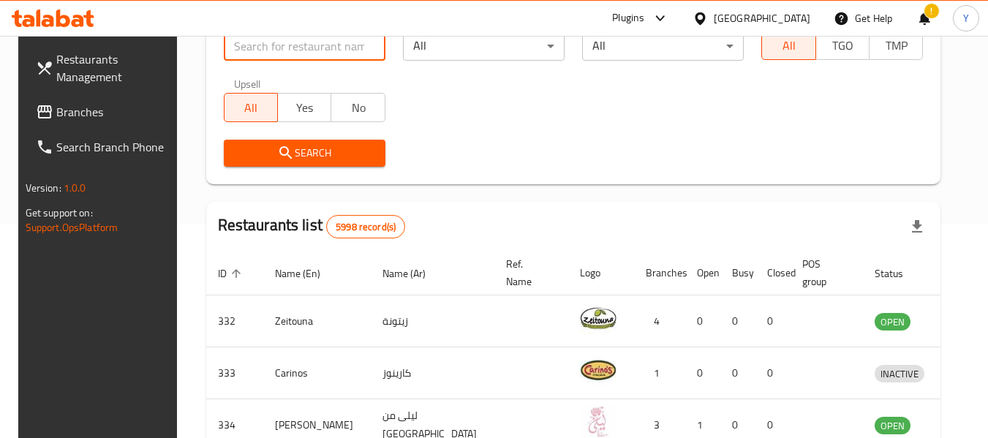
click at [369, 53] on input "search" at bounding box center [305, 45] width 162 height 29
paste input "VIRIDIAN"
type input "VIRIDIAN"
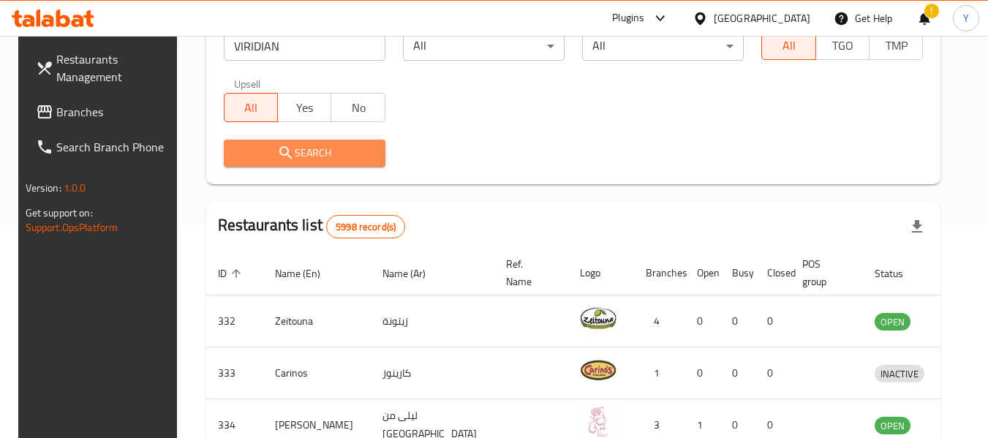
click at [301, 162] on button "Search" at bounding box center [305, 153] width 162 height 27
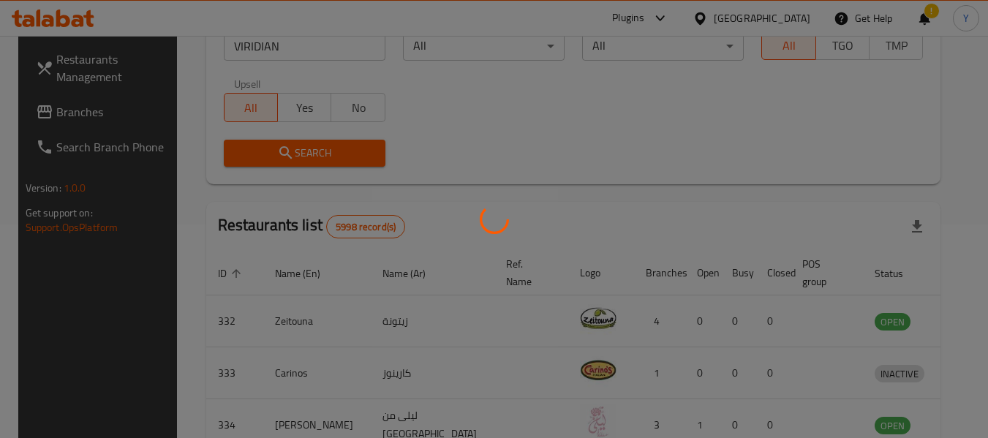
scroll to position [202, 0]
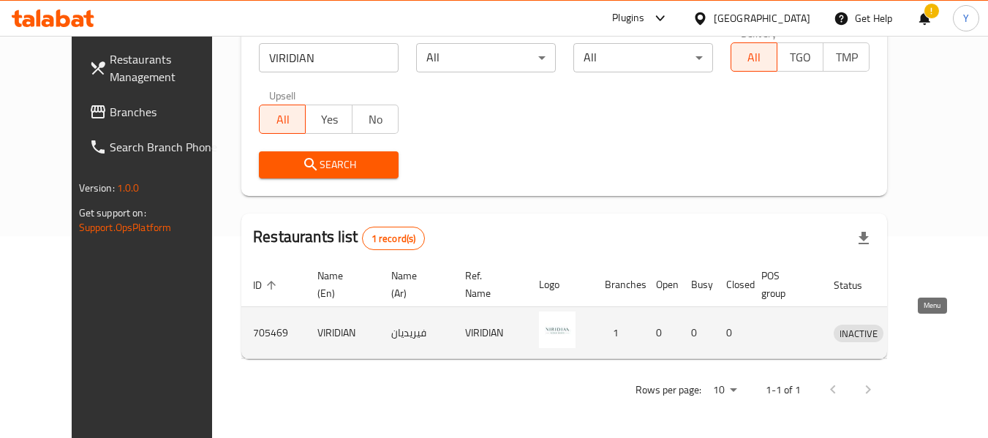
click at [929, 331] on icon "enhanced table" at bounding box center [922, 333] width 18 height 18
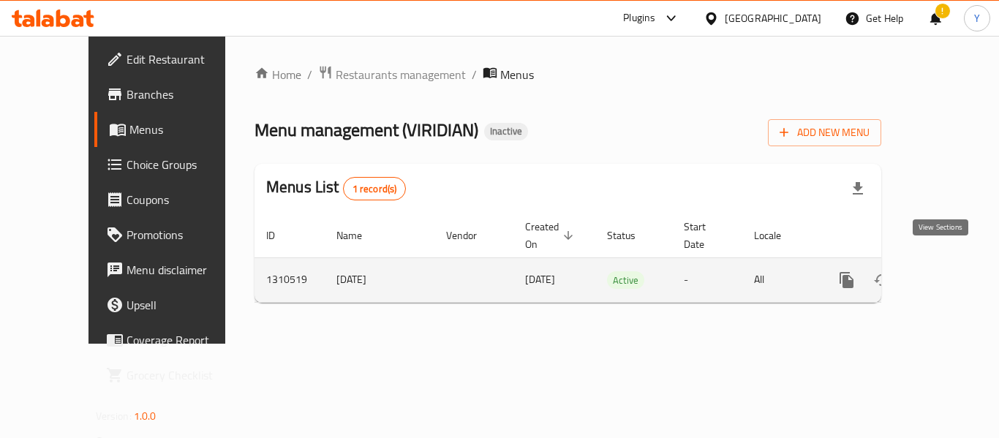
click at [943, 271] on icon "enhanced table" at bounding box center [952, 280] width 18 height 18
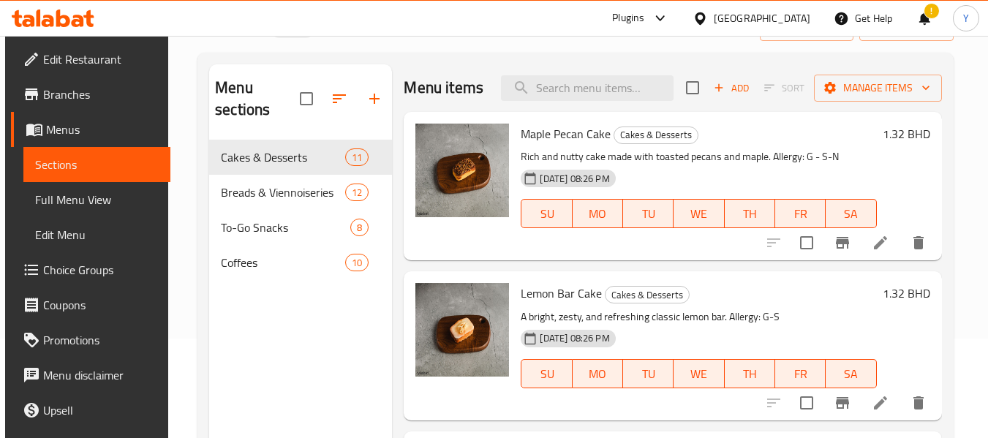
scroll to position [132, 0]
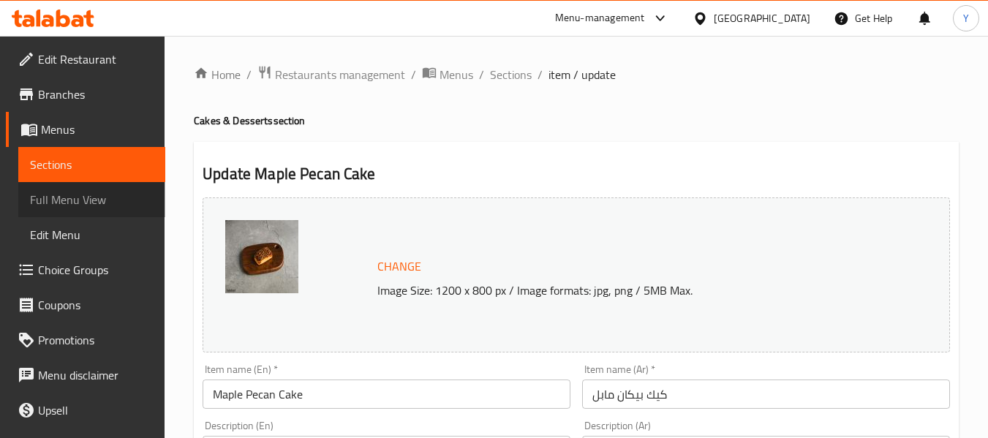
click at [102, 200] on span "Full Menu View" at bounding box center [92, 200] width 124 height 18
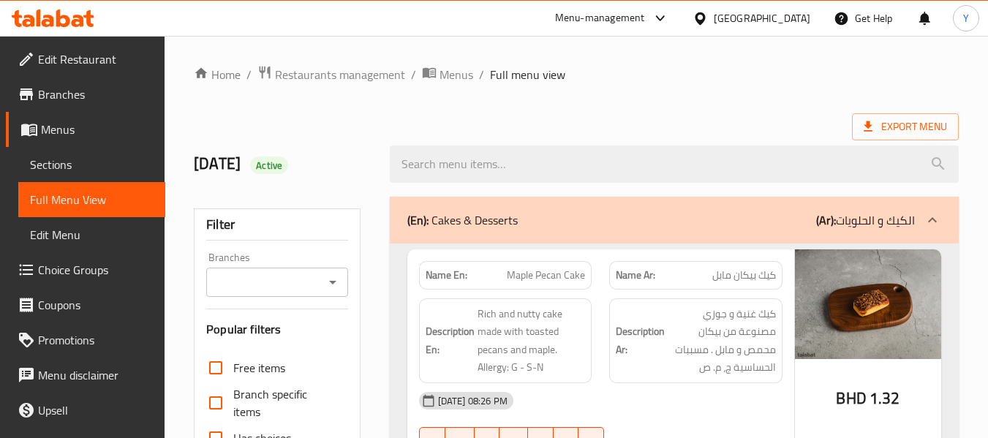
scroll to position [383, 0]
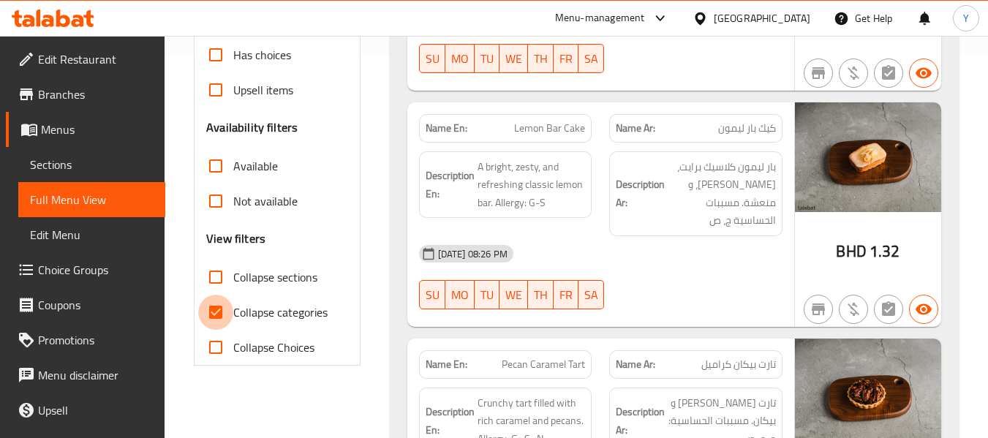
click at [216, 314] on input "Collapse categories" at bounding box center [215, 312] width 35 height 35
checkbox input "false"
click at [219, 279] on input "Collapse sections" at bounding box center [215, 277] width 35 height 35
checkbox input "true"
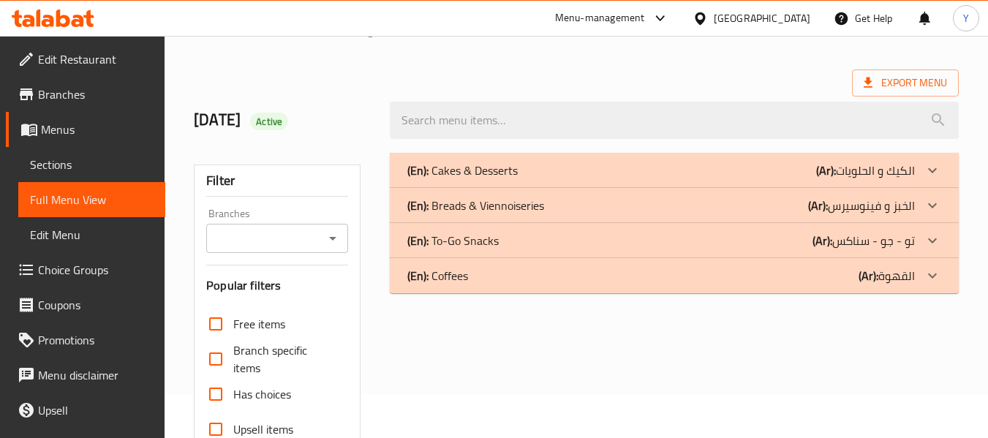
scroll to position [42, 0]
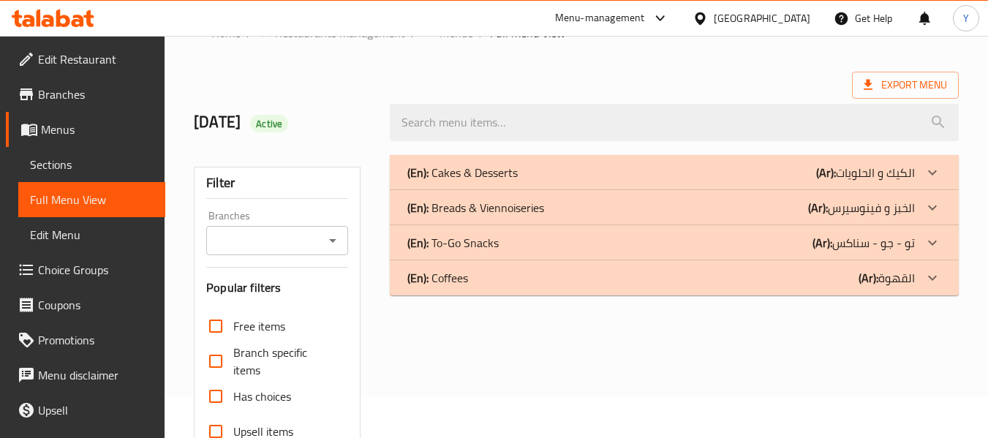
click at [834, 168] on b "(Ar):" at bounding box center [826, 173] width 20 height 22
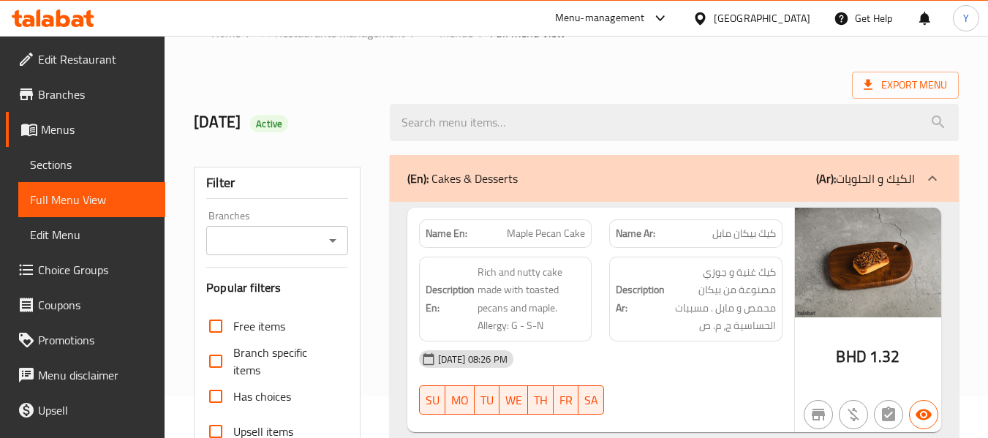
click at [593, 284] on div "Description En: Rich and nutty cake made with toasted pecans and maple. Allergy…" at bounding box center [505, 299] width 191 height 102
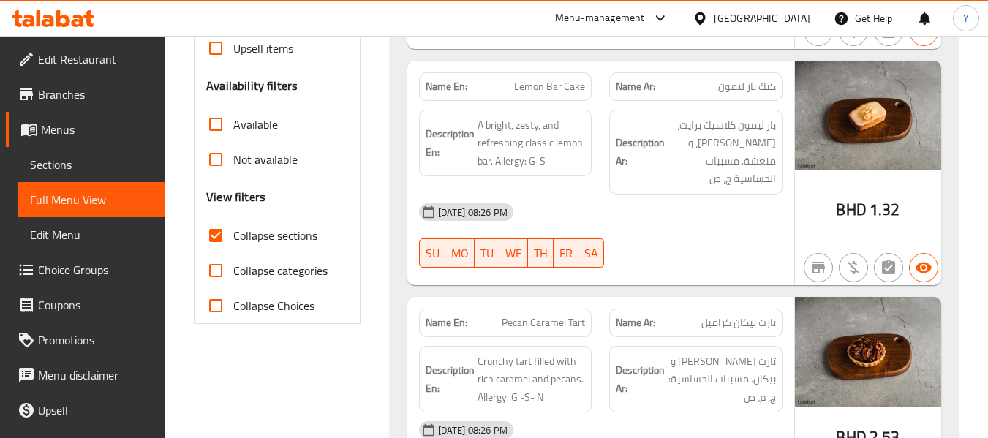
scroll to position [353, 0]
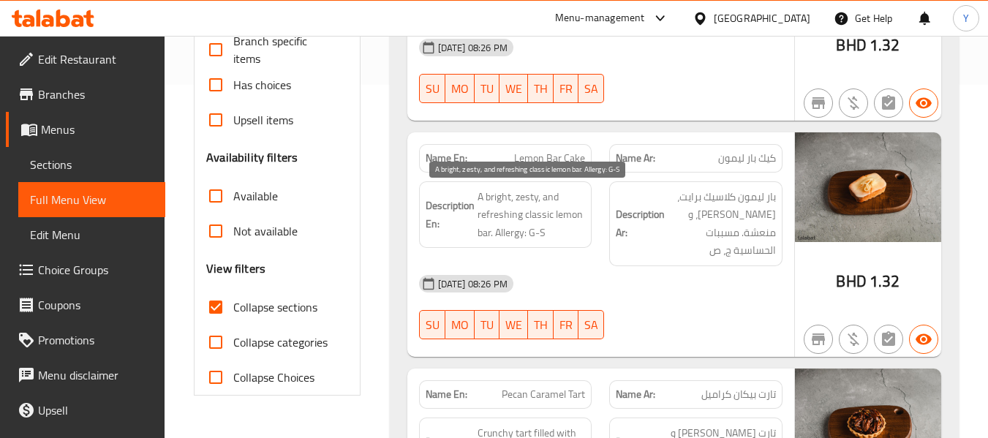
click at [532, 197] on span "A bright, zesty, and refreshing classic lemon bar. Allergy: G-S" at bounding box center [532, 215] width 108 height 54
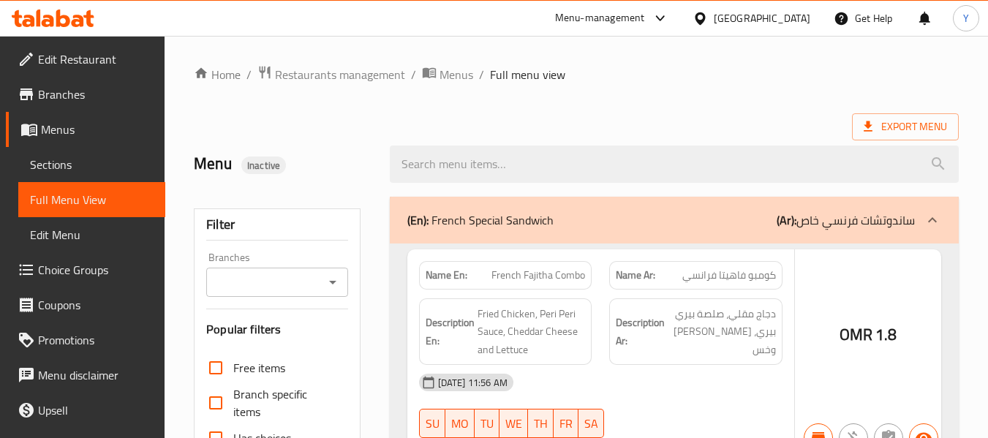
click at [789, 18] on div at bounding box center [494, 219] width 988 height 438
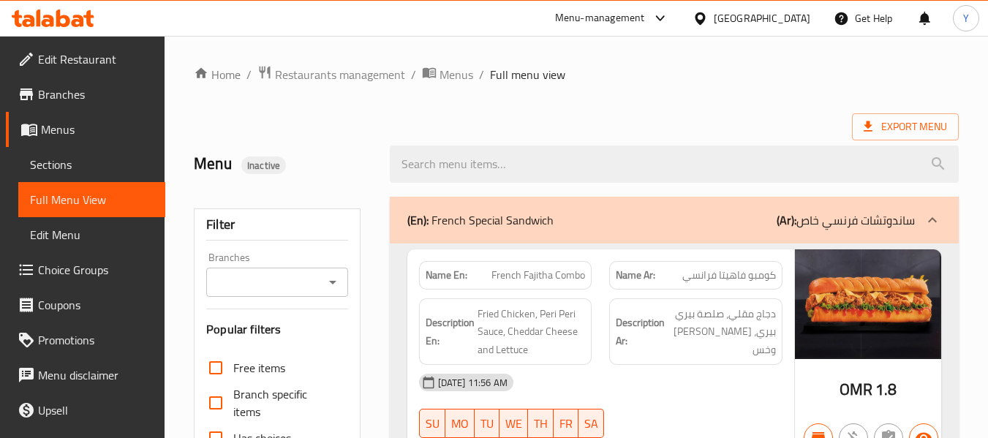
click at [793, 19] on div "[GEOGRAPHIC_DATA]" at bounding box center [762, 18] width 97 height 16
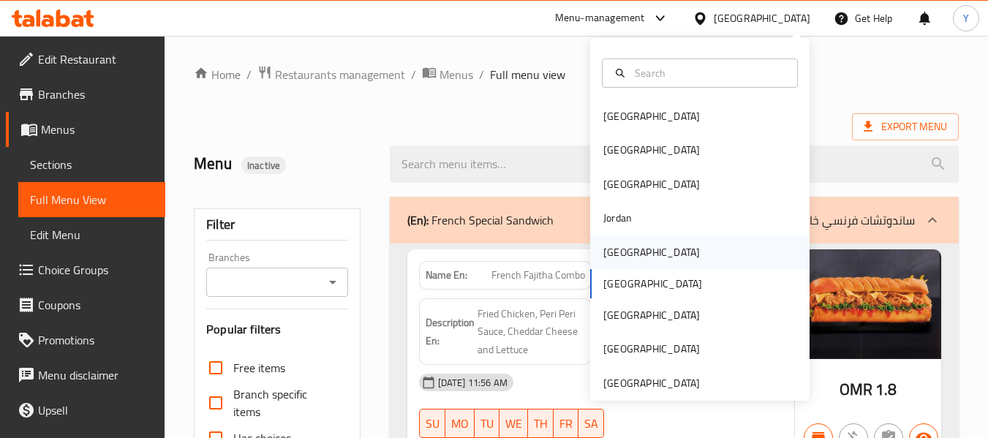
click at [614, 252] on div "[GEOGRAPHIC_DATA]" at bounding box center [651, 252] width 97 height 16
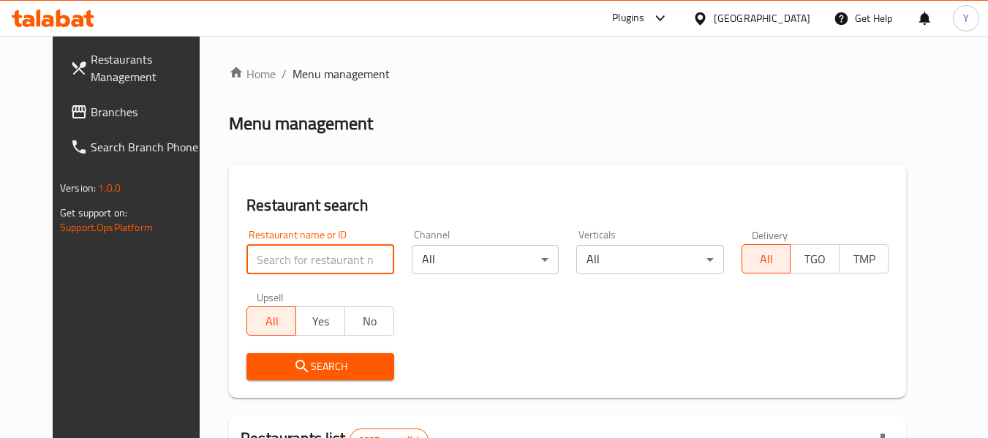
click at [323, 260] on input "search" at bounding box center [318, 259] width 148 height 29
paste input "341749500"
type input "341749500"
paste input "Cornlicious"
type input "Cornlicious"
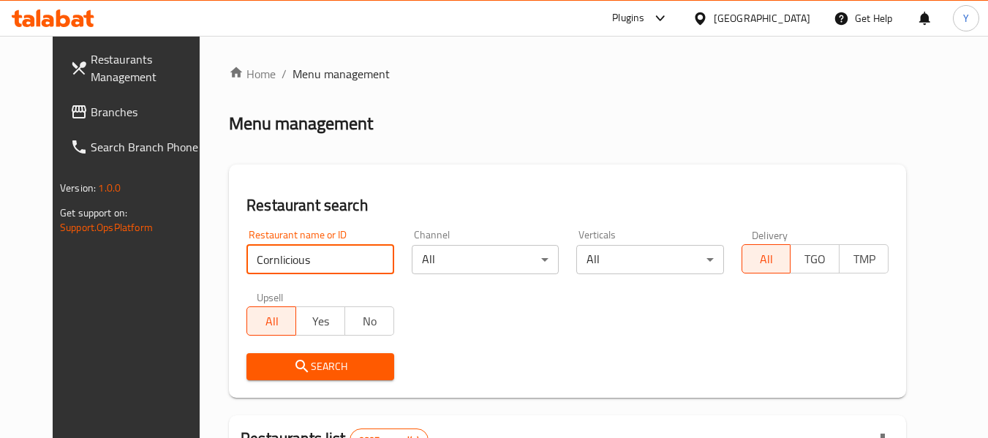
click button "Search" at bounding box center [318, 366] width 148 height 27
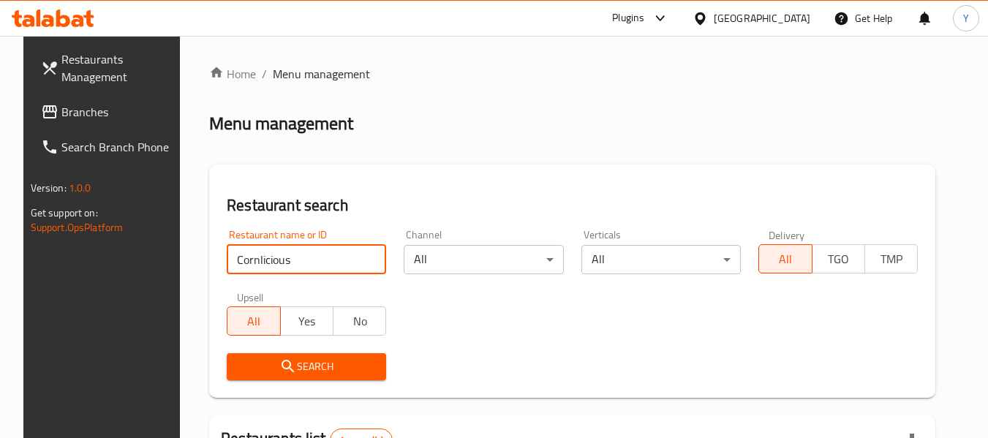
scroll to position [202, 0]
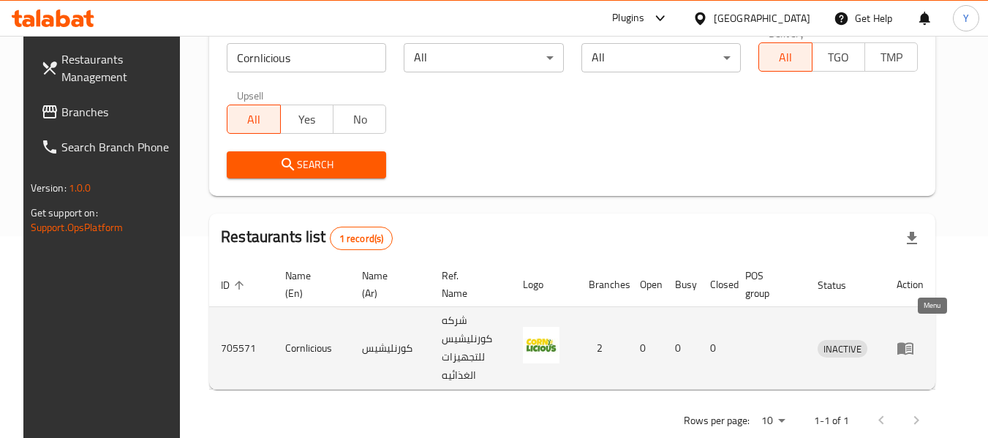
click at [914, 339] on icon "enhanced table" at bounding box center [906, 348] width 18 height 18
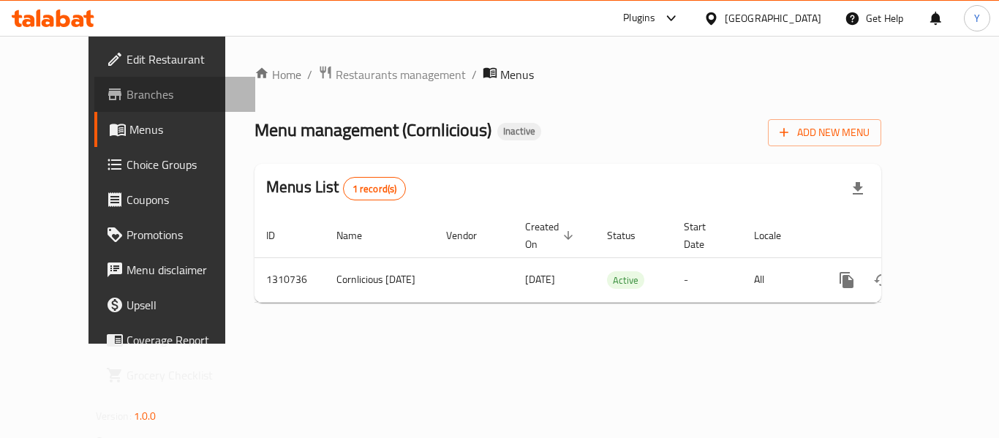
click at [127, 95] on span "Branches" at bounding box center [185, 95] width 117 height 18
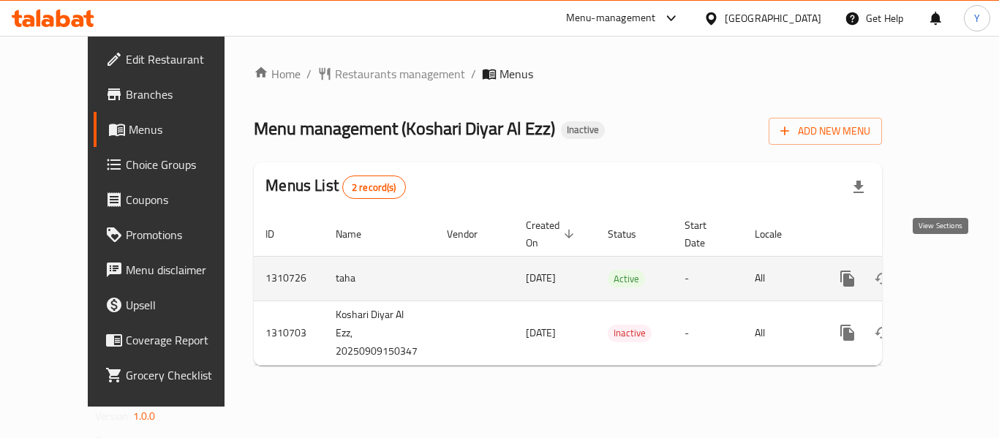
click at [944, 270] on icon "enhanced table" at bounding box center [953, 279] width 18 height 18
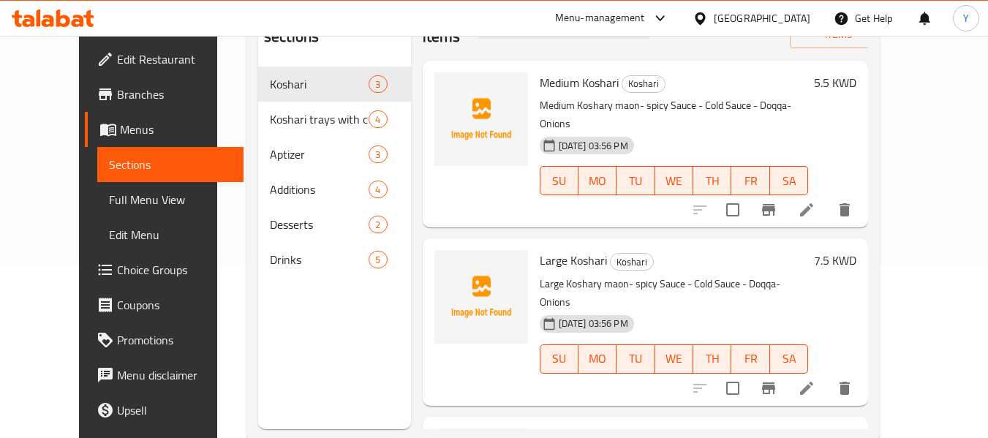
scroll to position [175, 0]
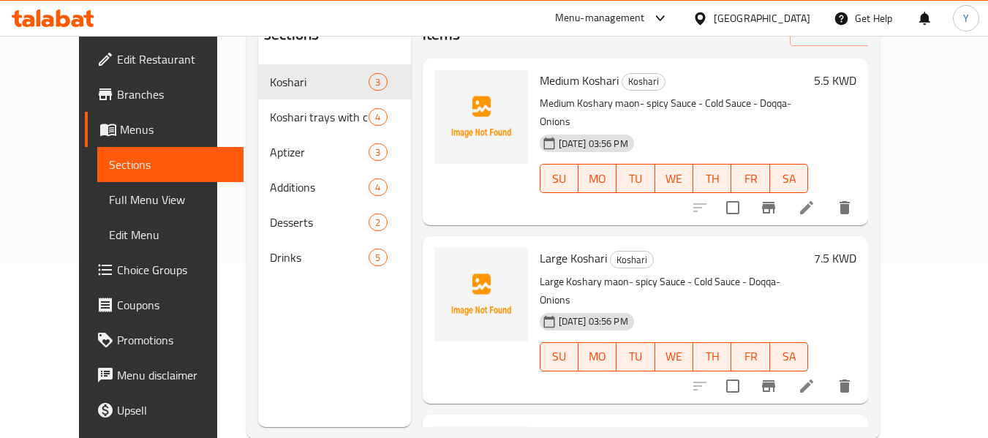
drag, startPoint x: 864, startPoint y: 186, endPoint x: 876, endPoint y: 193, distance: 14.1
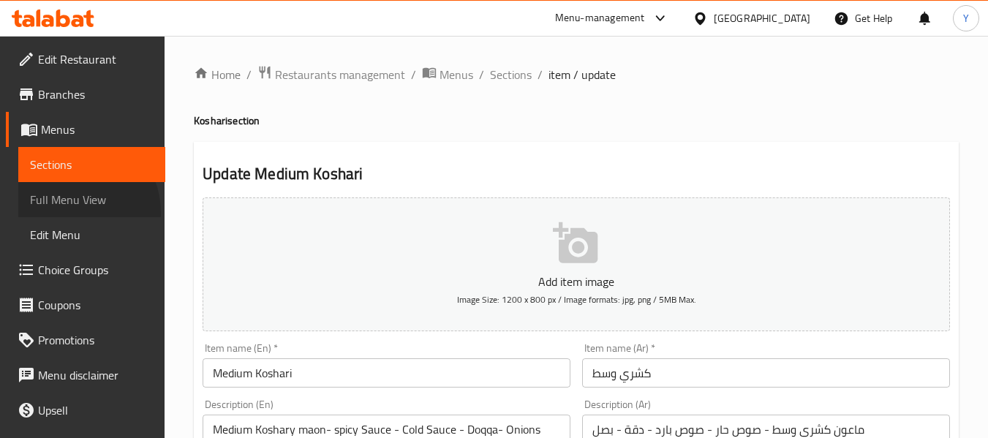
click at [70, 213] on link "Full Menu View" at bounding box center [91, 199] width 147 height 35
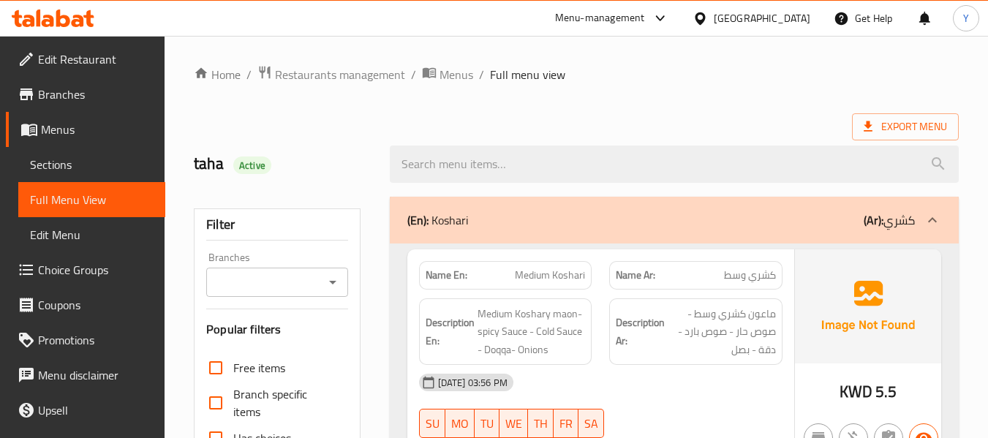
scroll to position [383, 0]
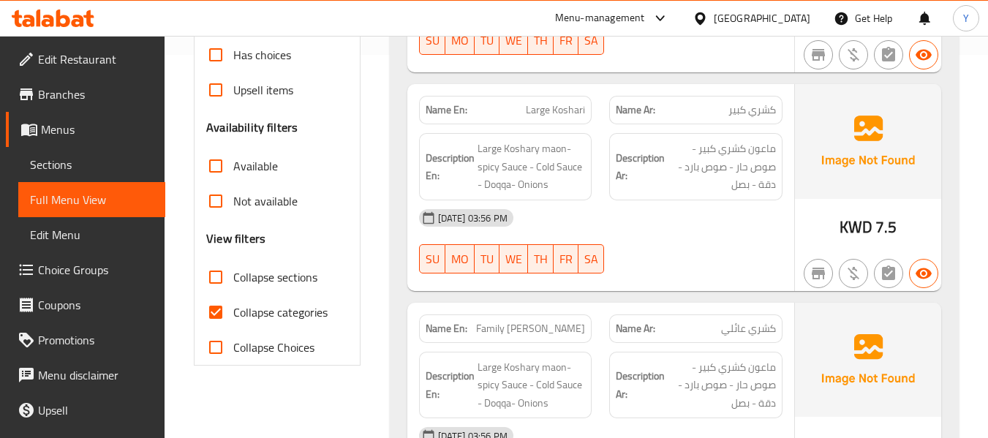
click at [431, 118] on strong "Name En:" at bounding box center [447, 109] width 42 height 15
copy strong "Name En:"
click at [219, 314] on input "Collapse categories" at bounding box center [215, 312] width 35 height 35
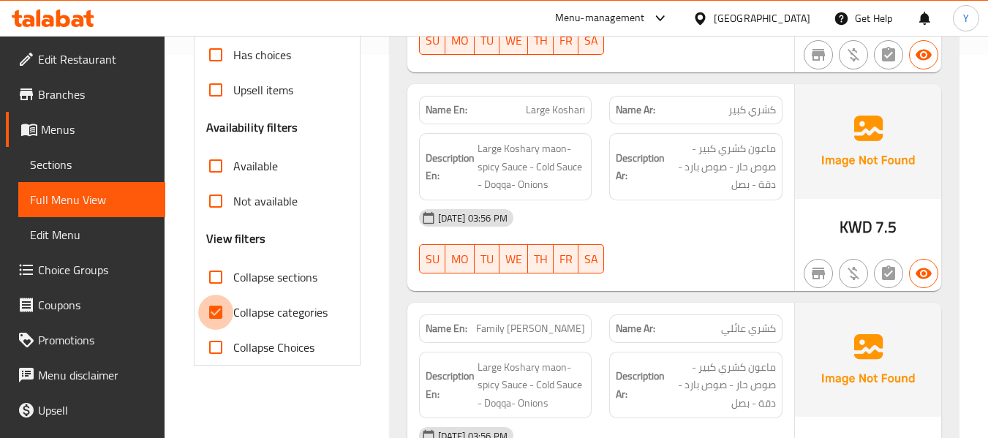
checkbox input "false"
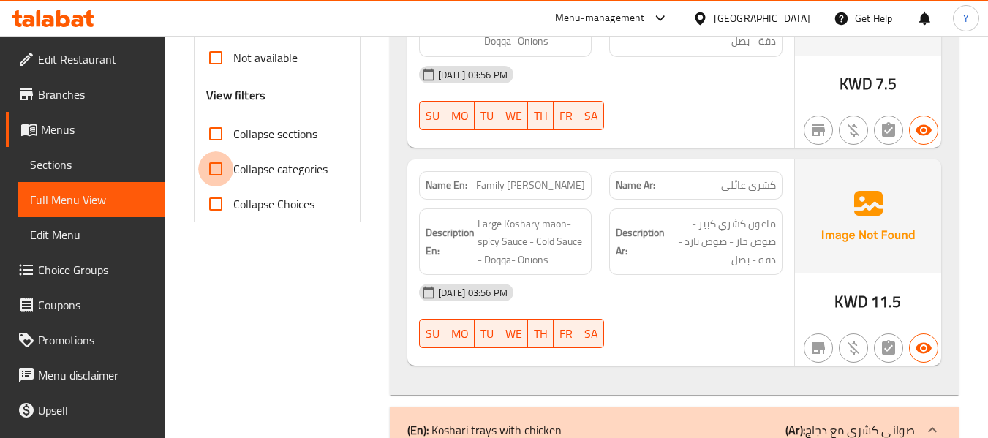
scroll to position [556, 0]
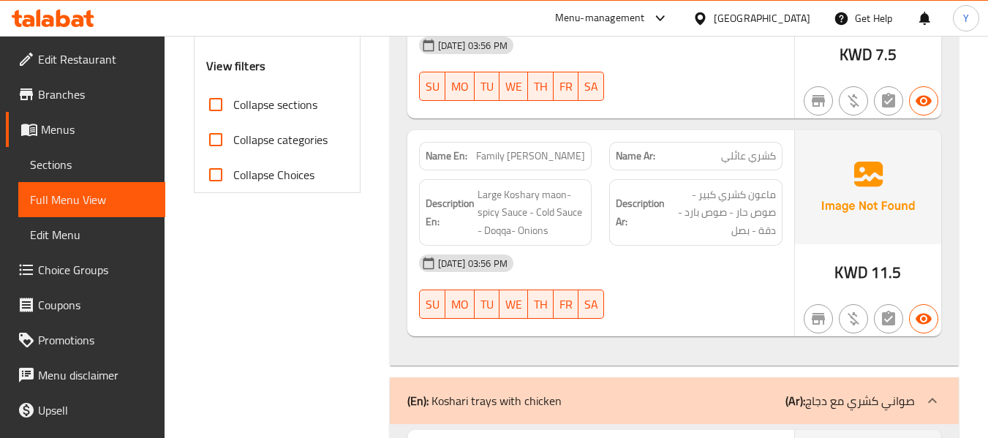
click at [709, 312] on div at bounding box center [695, 319] width 191 height 18
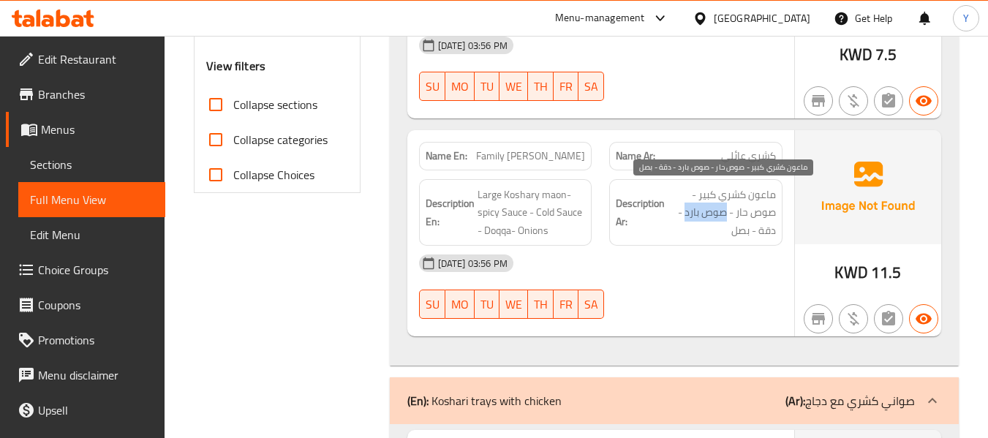
drag, startPoint x: 726, startPoint y: 214, endPoint x: 687, endPoint y: 214, distance: 39.5
click at [687, 214] on span "ماعون كشري كبير - صوص حار - صوص بارد - دقة - بصل" at bounding box center [722, 213] width 108 height 54
copy span "صوص بارد"
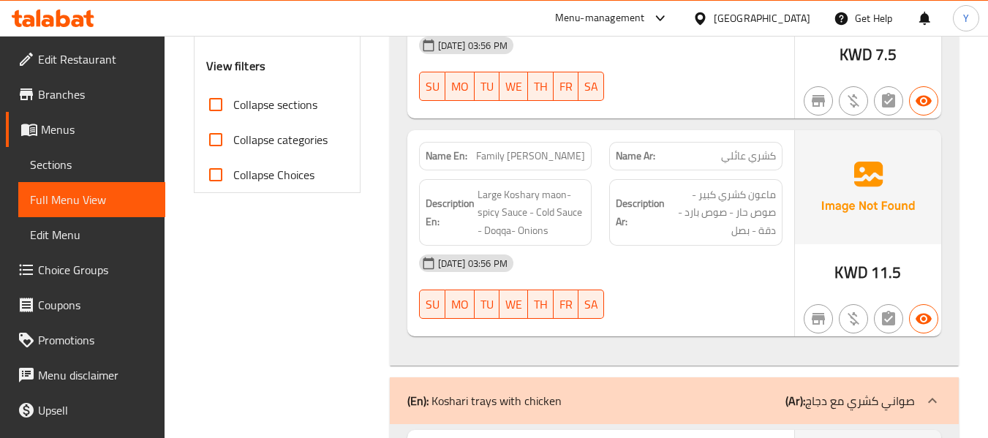
click at [709, 260] on div "09-09-2025 03:56 PM" at bounding box center [600, 263] width 381 height 35
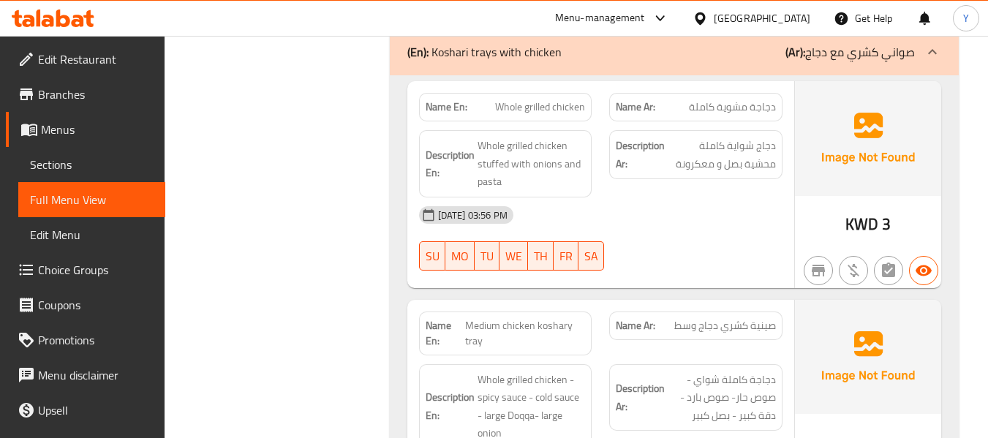
scroll to position [907, 0]
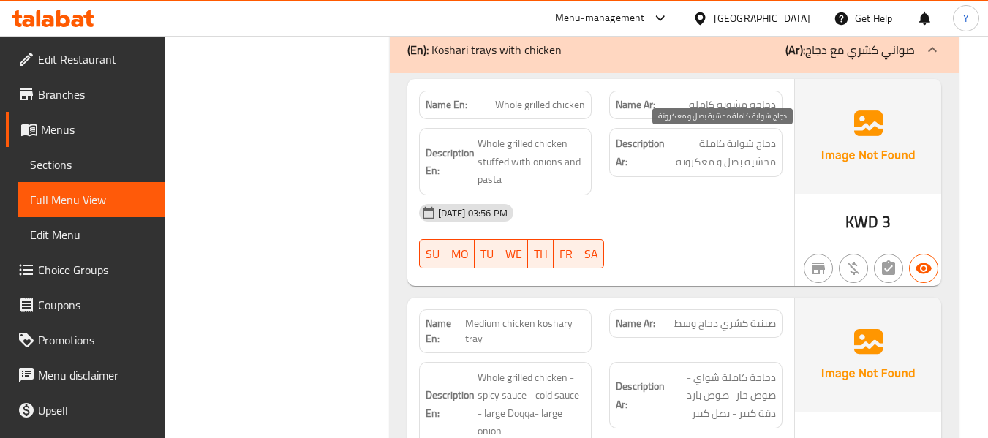
click at [744, 146] on span "دجاج شواية كاملة محشية بصل و معكرونة" at bounding box center [722, 153] width 108 height 36
copy span "شواية"
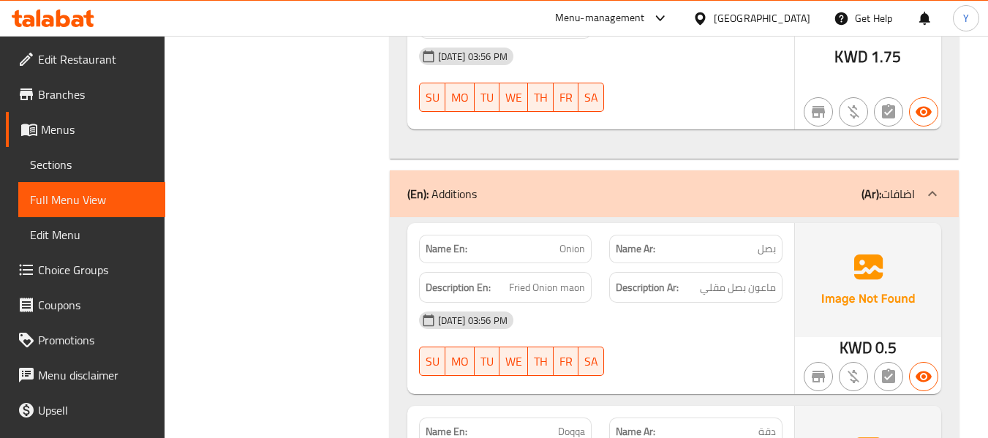
scroll to position [63, 0]
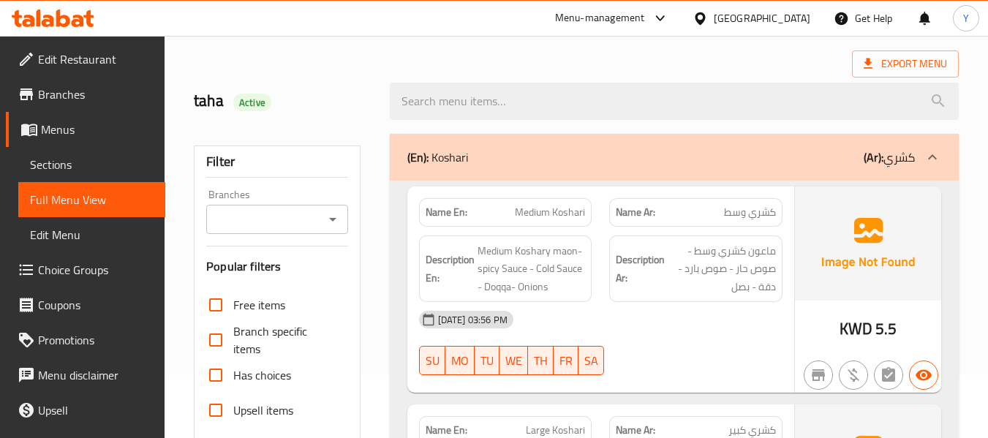
click at [591, 178] on div "(En): Koshari (Ar): كشري" at bounding box center [674, 157] width 569 height 47
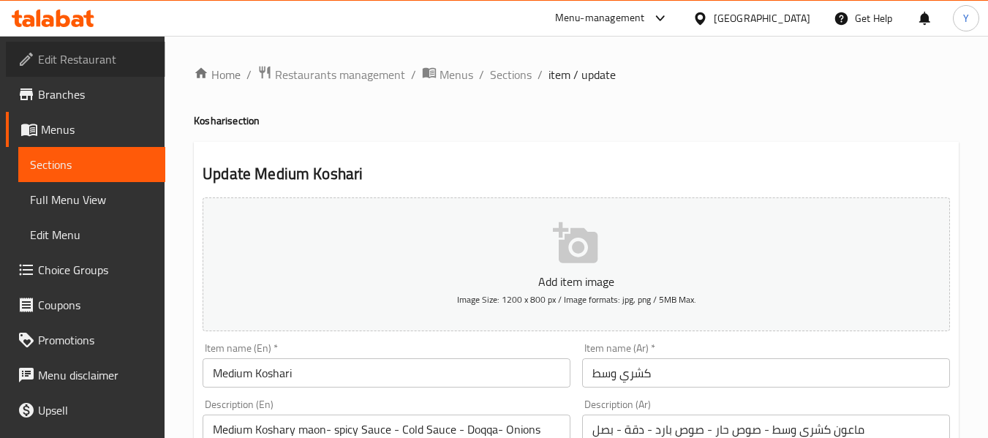
click at [94, 59] on span "Edit Restaurant" at bounding box center [96, 59] width 116 height 18
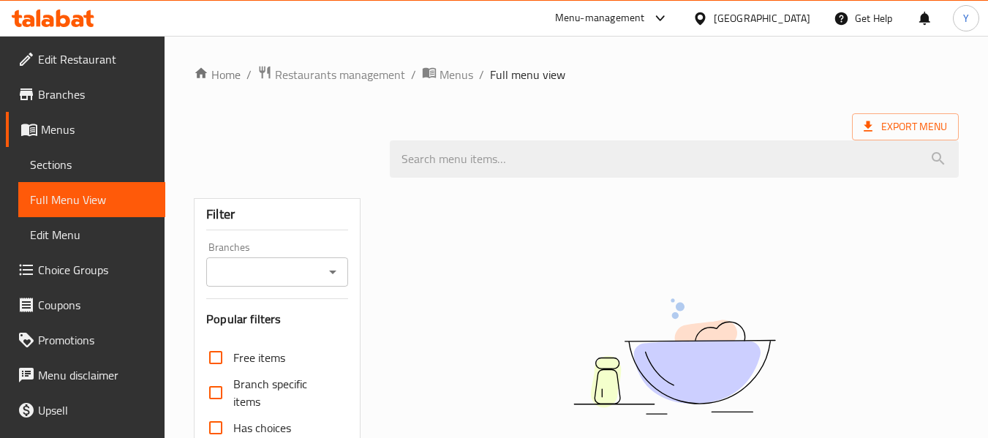
click at [714, 15] on div at bounding box center [703, 18] width 21 height 16
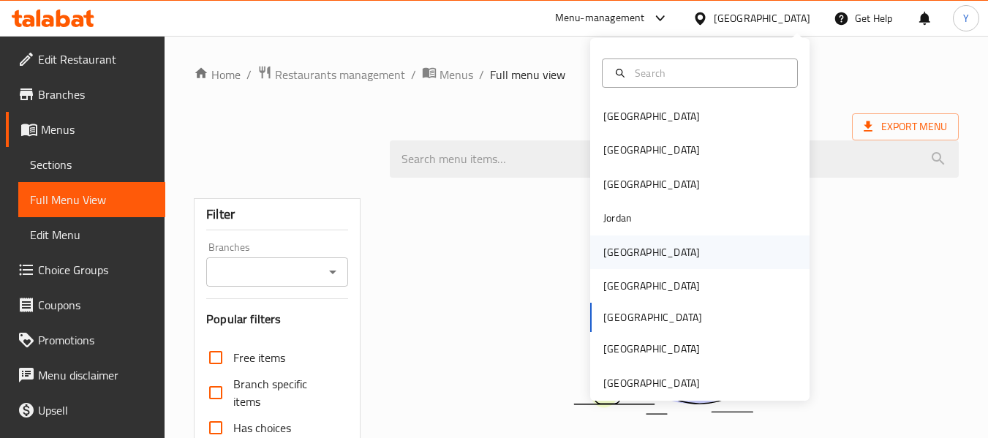
click at [609, 258] on div "[GEOGRAPHIC_DATA]" at bounding box center [651, 252] width 97 height 16
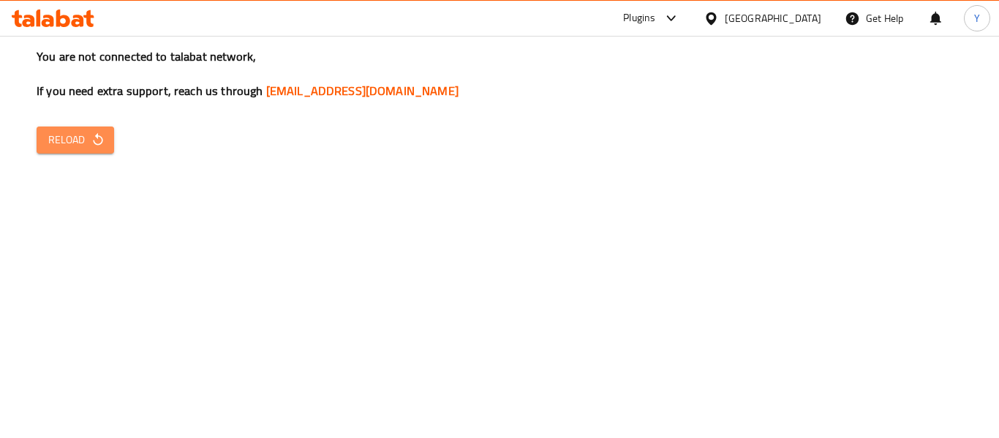
click at [88, 143] on span "Reload" at bounding box center [75, 140] width 54 height 18
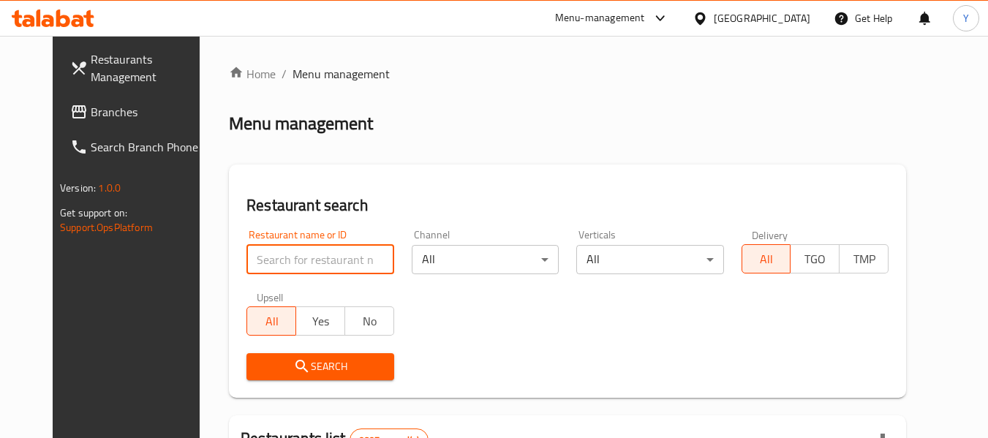
click at [330, 266] on input "search" at bounding box center [319, 259] width 147 height 29
paste input "Koshari Diyar Al Ezz"
type input "Koshari Diyar Al Ezz"
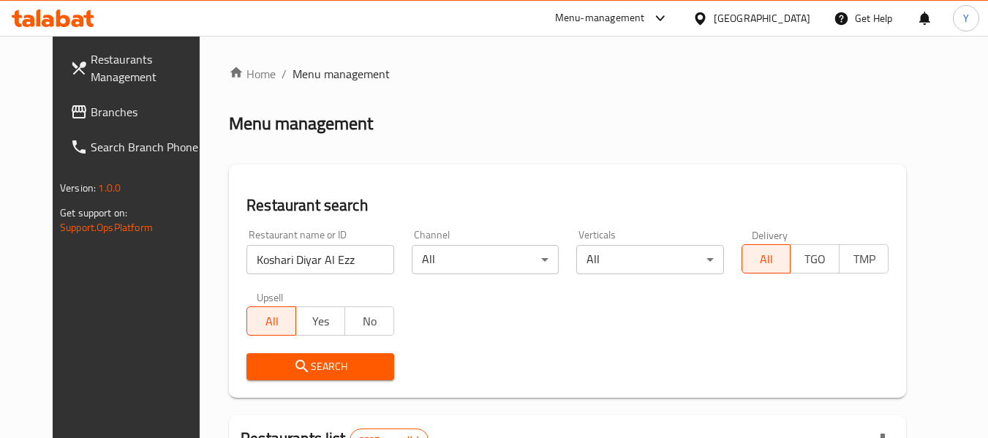
click at [562, 282] on div "Channel All ​" at bounding box center [485, 252] width 165 height 62
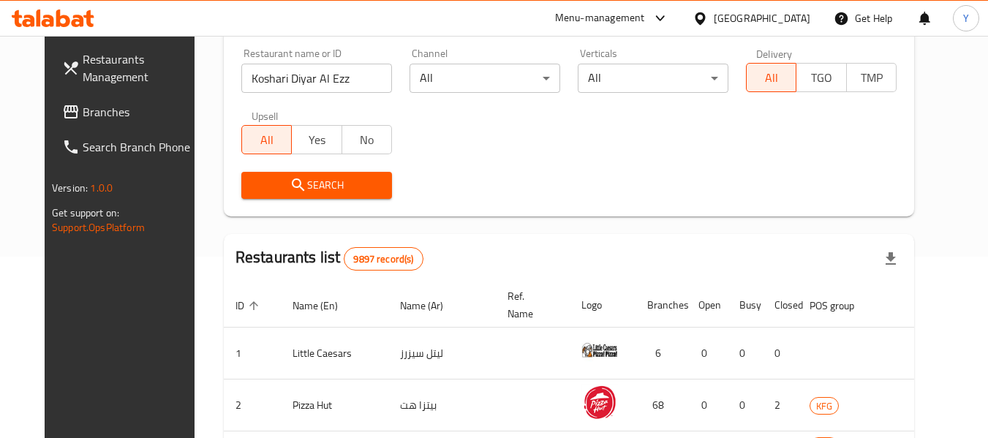
scroll to position [234, 0]
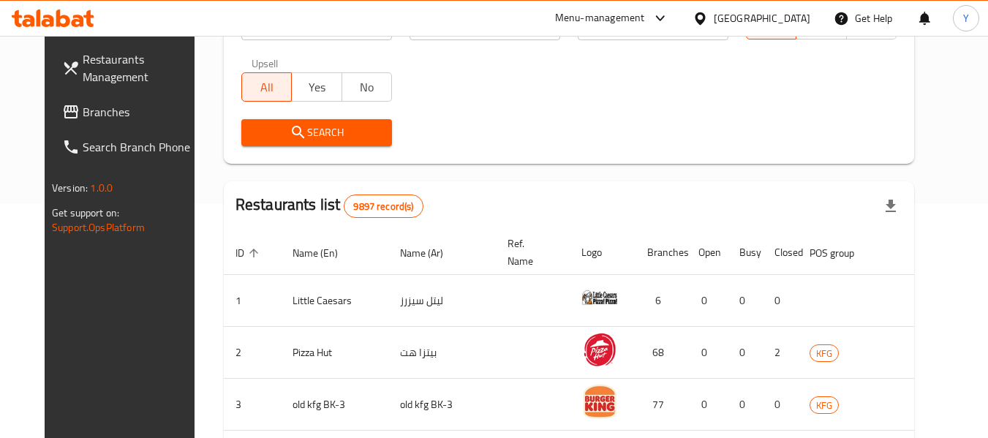
click at [342, 127] on span "Search" at bounding box center [316, 133] width 127 height 18
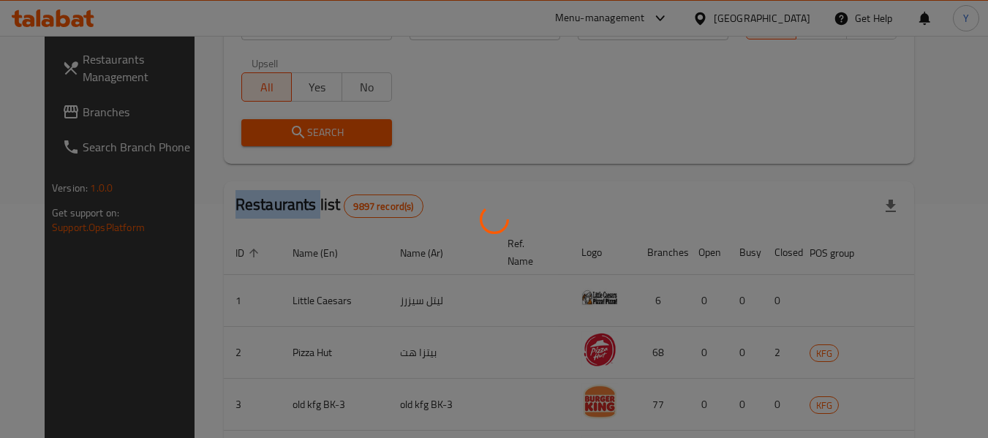
click div
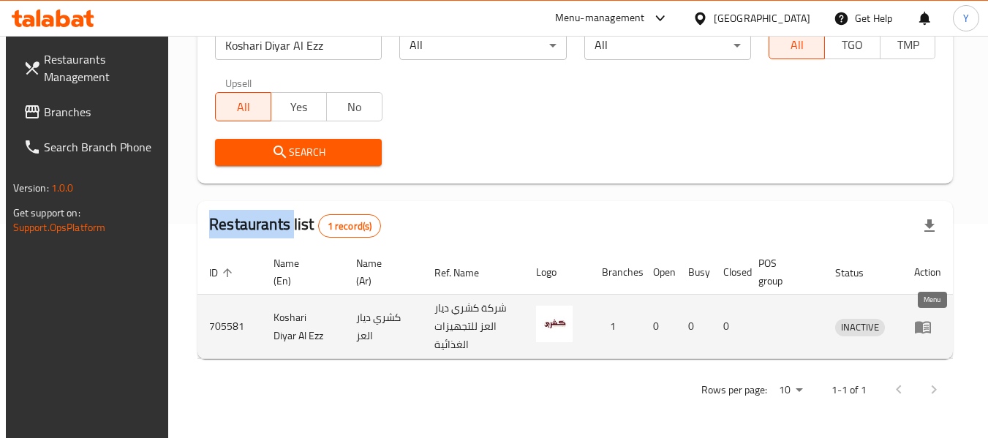
click icon "enhanced table"
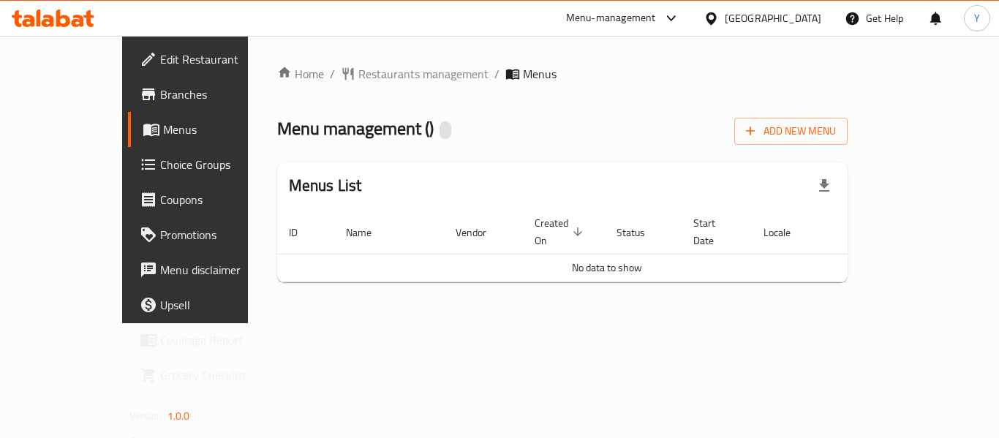
click div "Home / Restaurants management / Menus Menu management ( ) Add New Menu Menus Li…"
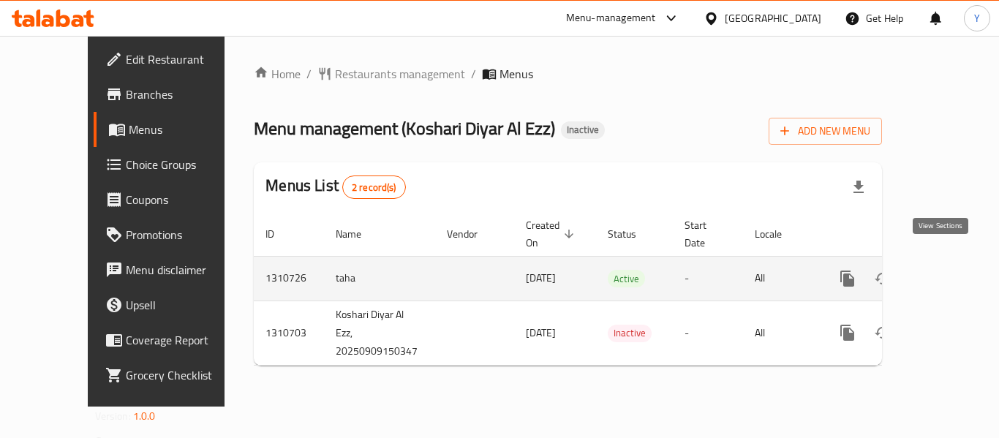
click at [944, 270] on icon "enhanced table" at bounding box center [953, 279] width 18 height 18
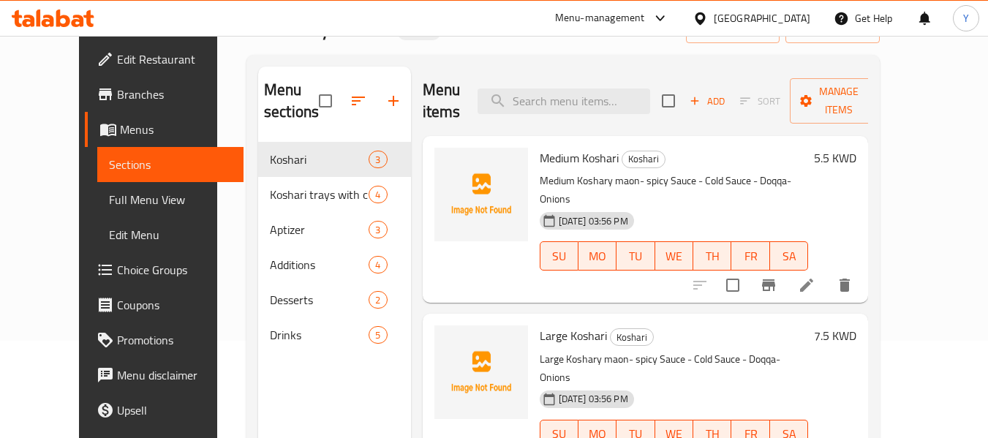
scroll to position [101, 0]
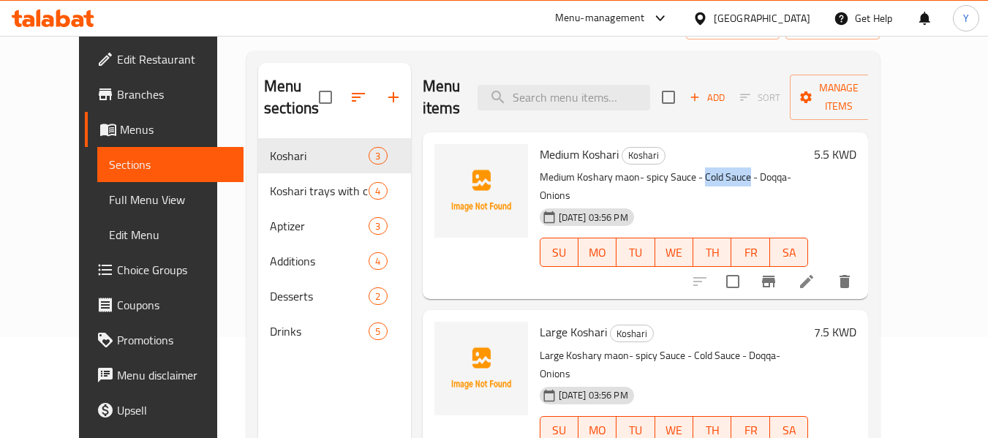
drag, startPoint x: 729, startPoint y: 177, endPoint x: 685, endPoint y: 184, distance: 44.4
click at [685, 184] on p "Medium Koshary maon- spicy Sauce - Cold Sauce - Doqqa- Onions" at bounding box center [674, 186] width 269 height 37
copy p "Cold Sauce"
click at [587, 99] on input "search" at bounding box center [564, 98] width 173 height 26
paste input "Cold Sauce"
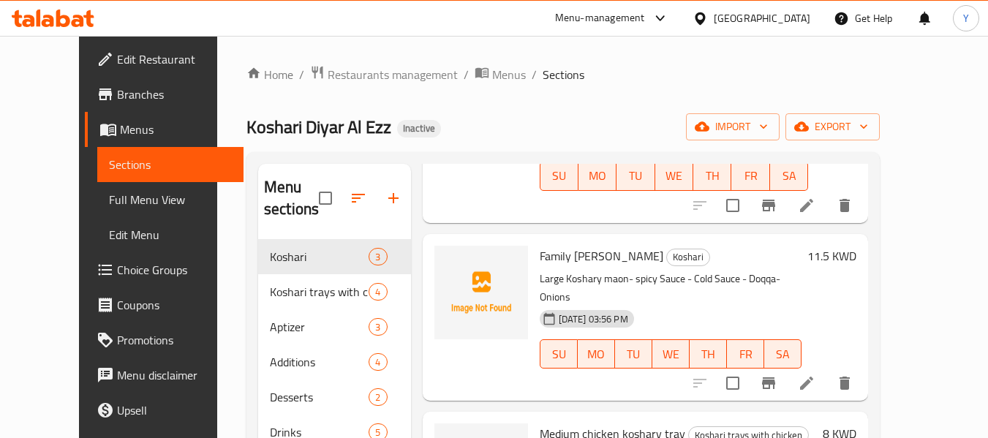
scroll to position [0, 0]
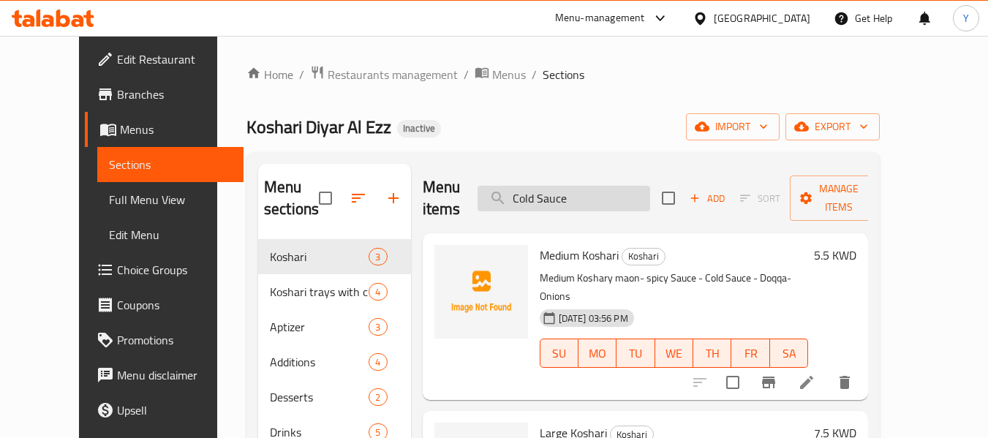
click at [603, 205] on input "Cold Sauce" at bounding box center [564, 199] width 173 height 26
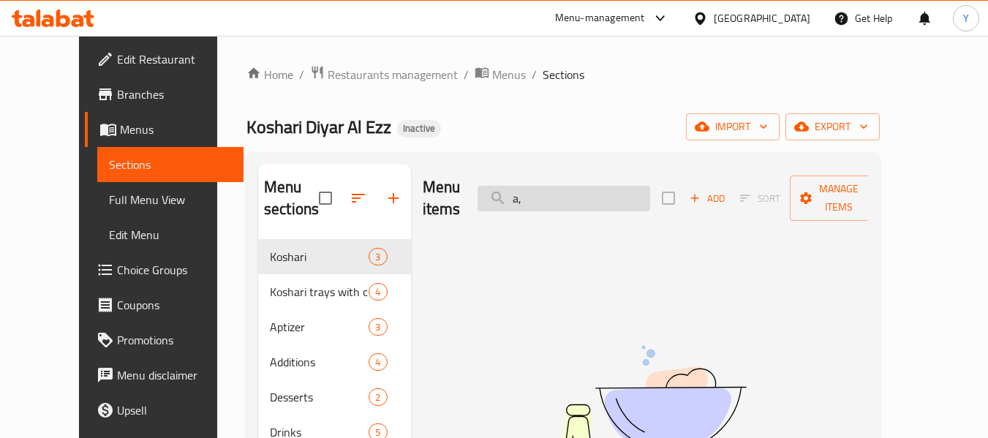
type input "a"
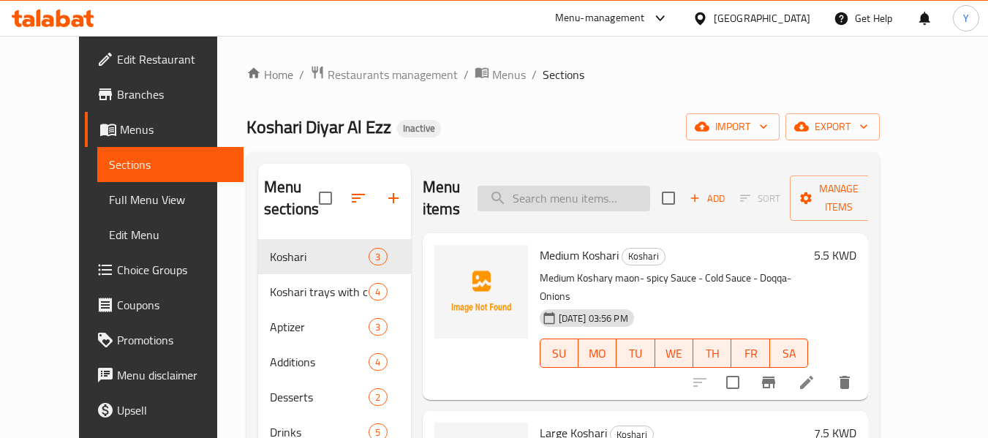
type input "ة"
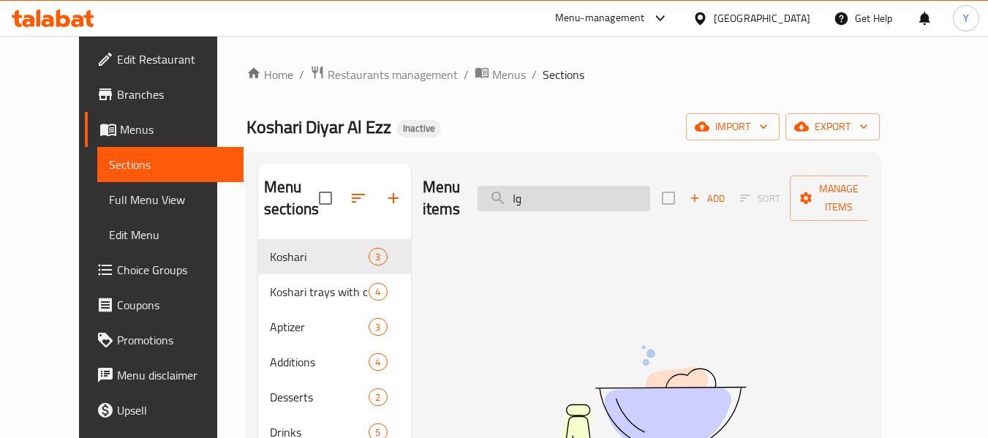
type input "و"
click at [548, 190] on input "شواي" at bounding box center [564, 199] width 173 height 26
paste input "Whole grilled chicken"
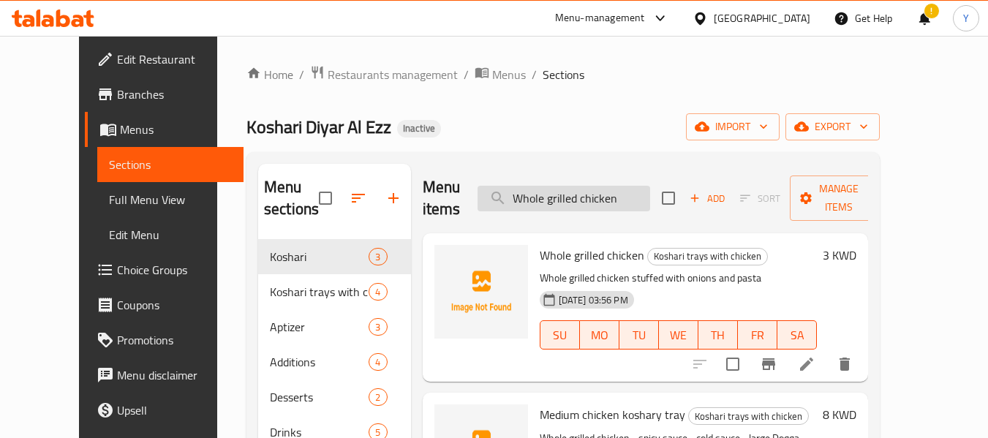
click at [640, 200] on input "Whole grilled chicken" at bounding box center [564, 199] width 173 height 26
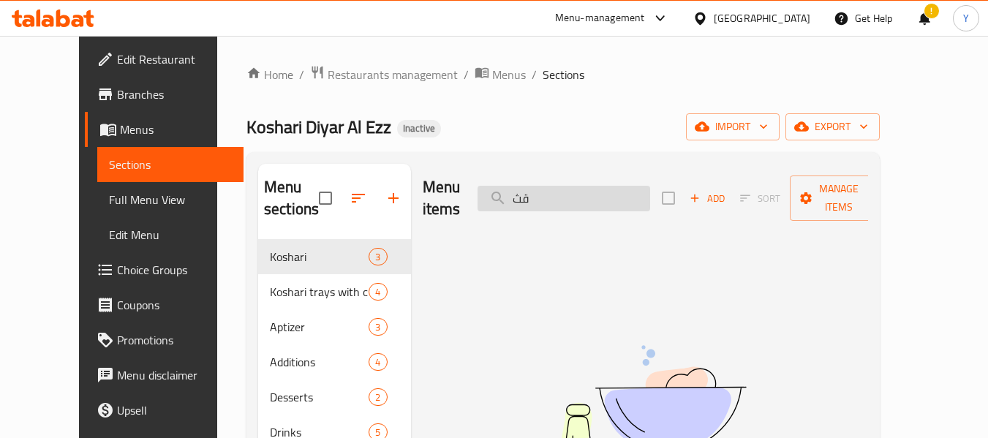
type input "ق"
type input "re"
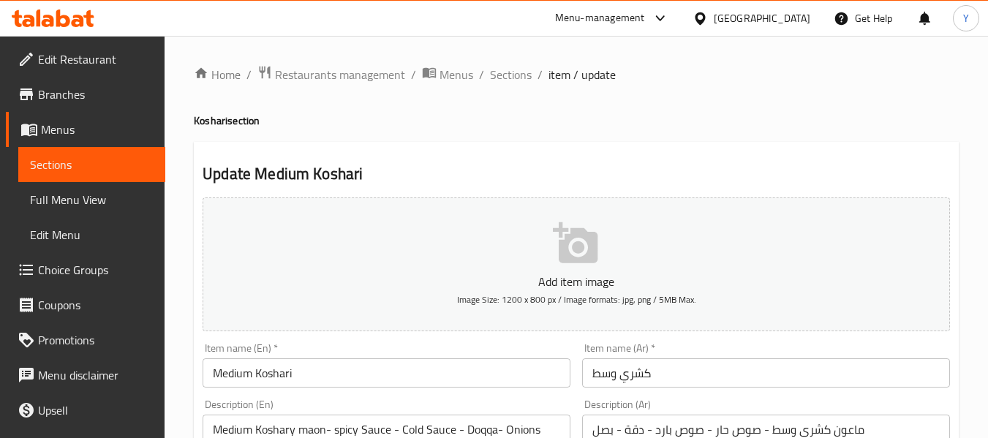
click at [124, 198] on span "Full Menu View" at bounding box center [92, 200] width 124 height 18
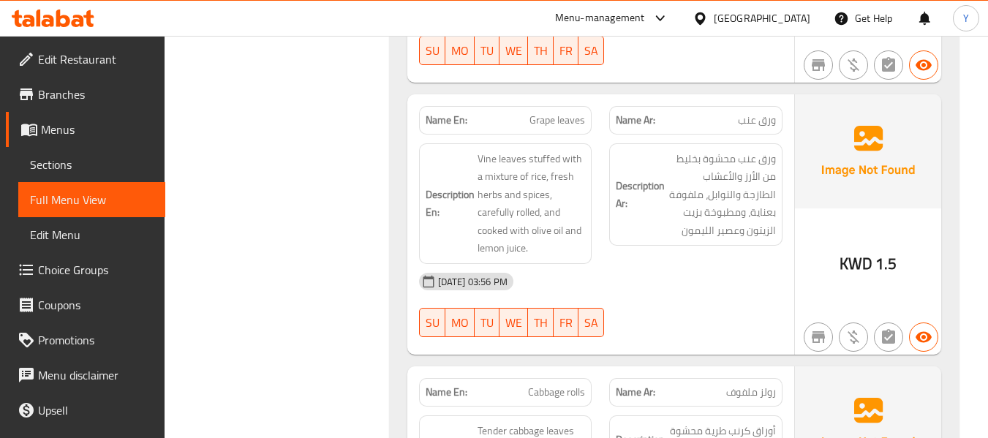
scroll to position [2213, 0]
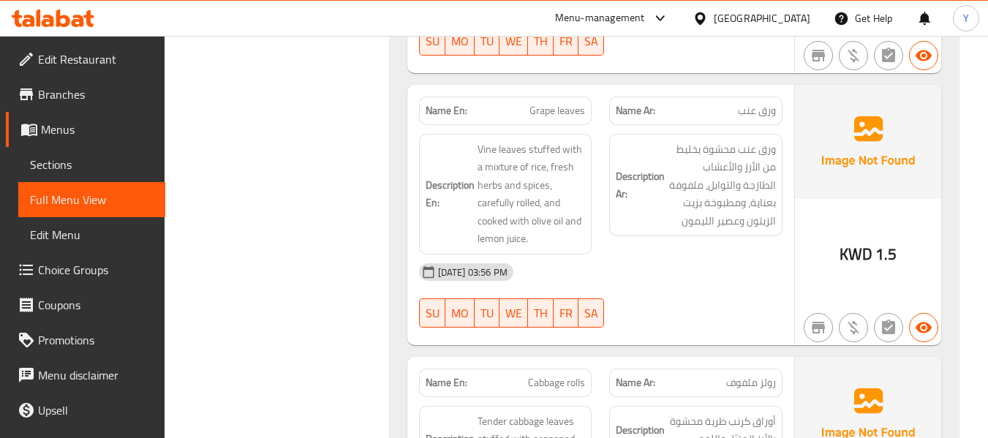
click at [689, 282] on div "[DATE] 03:56 PM SU MO TU WE TH FR SA" at bounding box center [600, 295] width 381 height 82
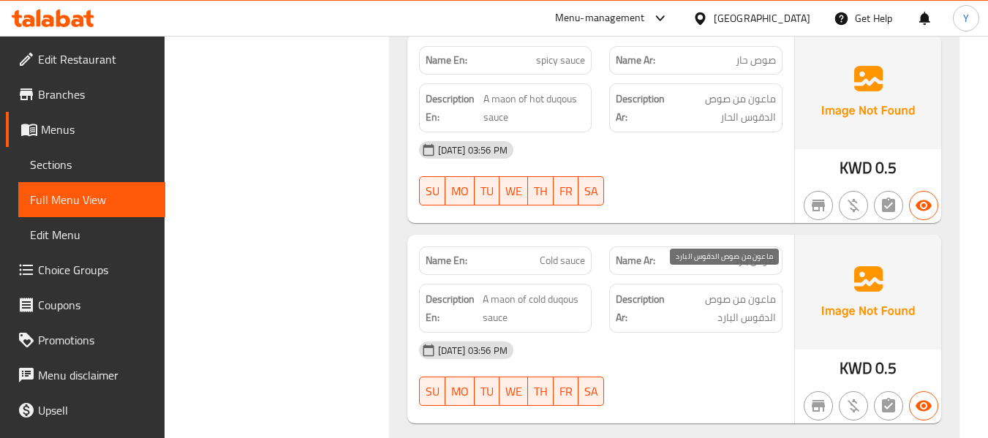
scroll to position [3266, 0]
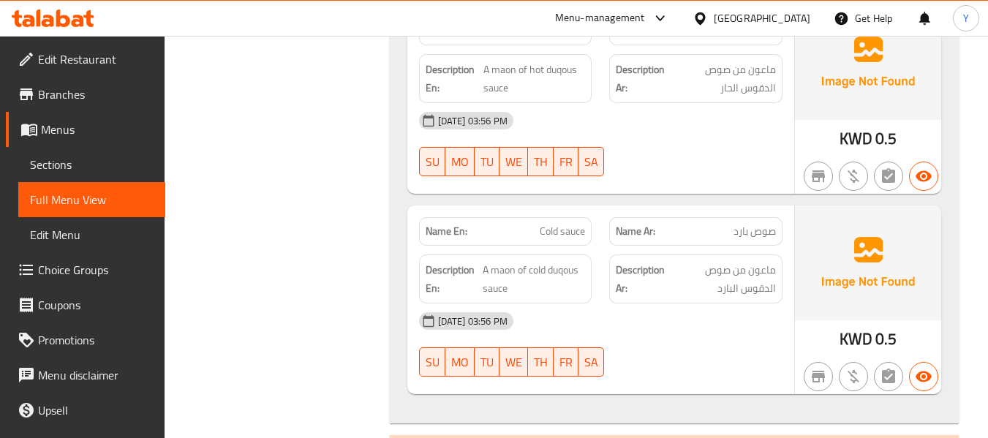
click at [563, 173] on div "Name En: spicy sauce Name Ar: صوص حار Description En: A maon of hot duqous sauc…" at bounding box center [600, 99] width 387 height 189
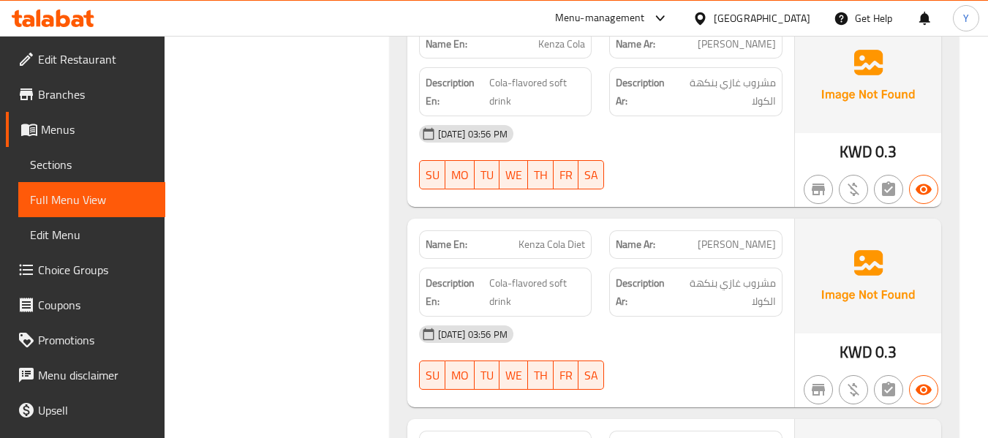
scroll to position [4319, 0]
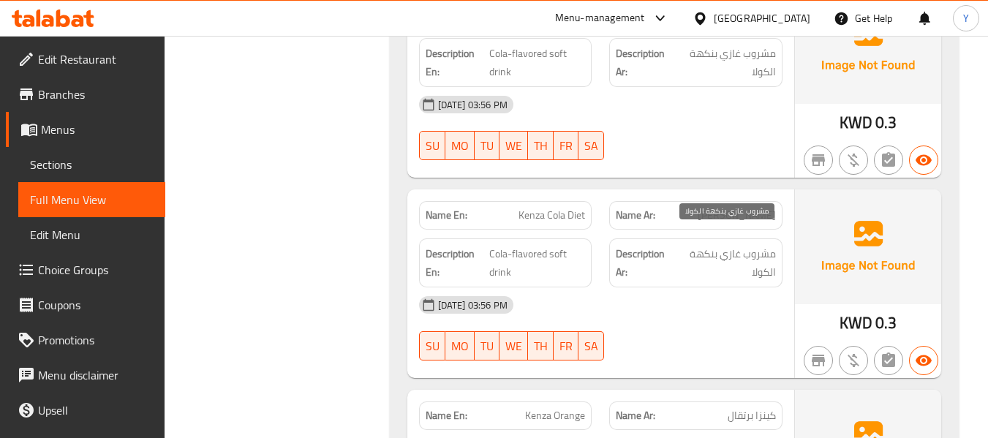
click at [701, 245] on span "مشروب غازي بنكهة الكولا" at bounding box center [725, 263] width 101 height 36
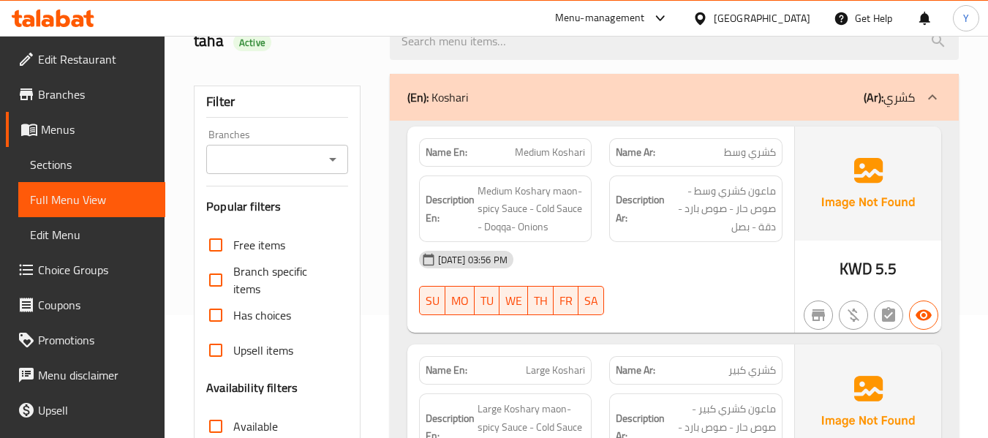
scroll to position [104, 0]
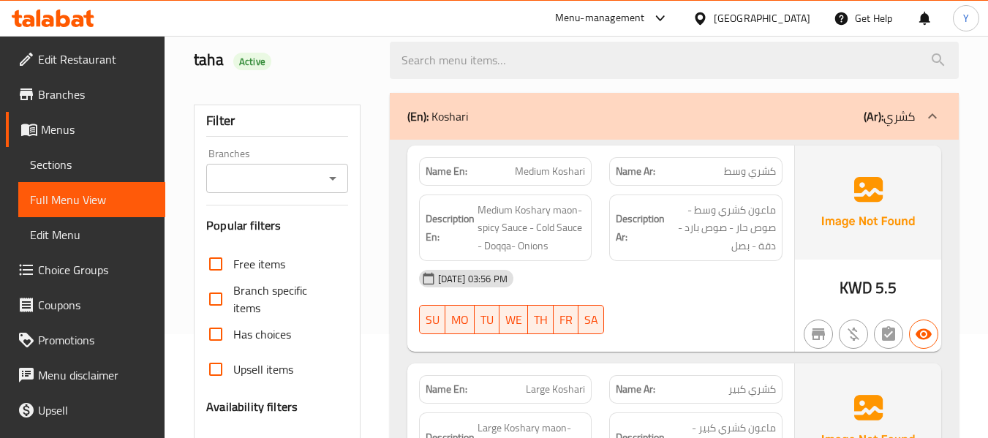
click at [546, 283] on div "[DATE] 03:56 PM" at bounding box center [600, 278] width 381 height 35
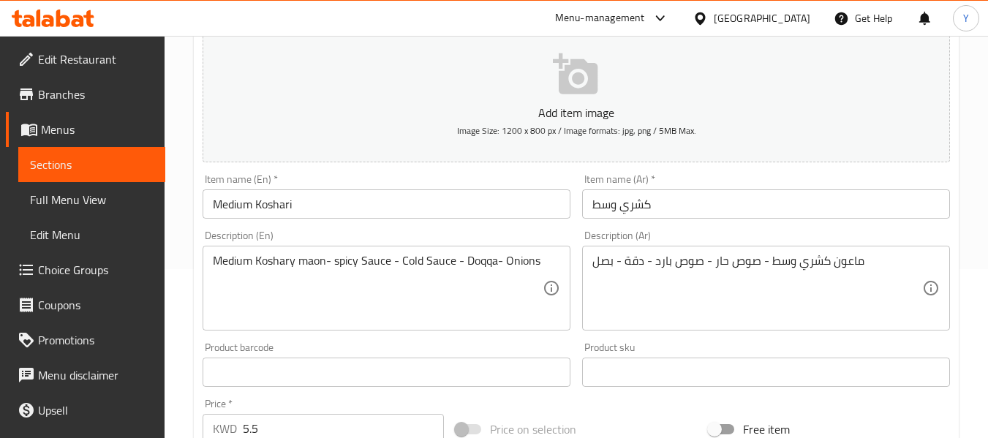
scroll to position [171, 0]
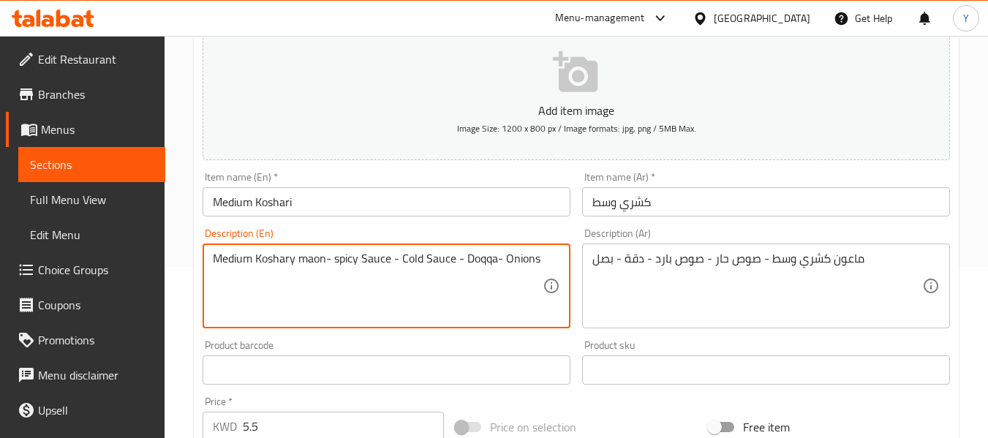
click at [409, 262] on textarea "Medium Koshary maon- spicy Sauce - Cold Sauce - Doqqa- Onions" at bounding box center [378, 286] width 330 height 69
type textarea "Medium Koshary maon- spicy Sauce - regular Sauce - Doqqa- Onions"
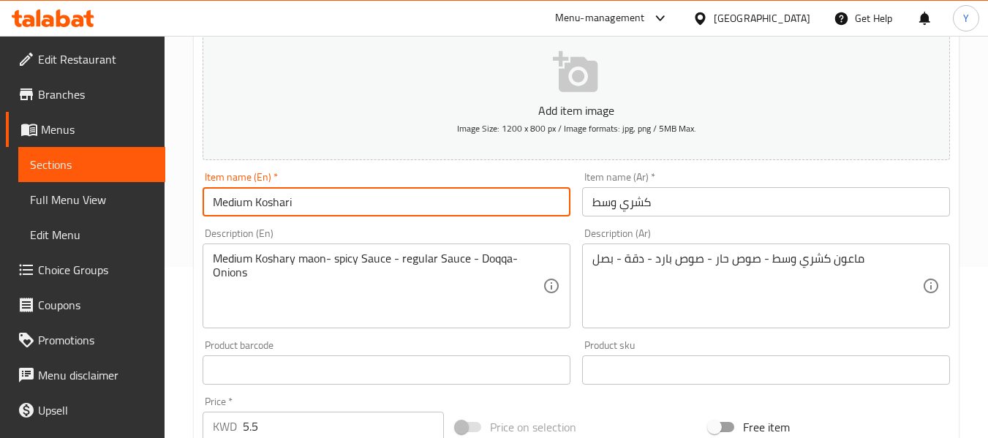
click at [470, 203] on input "Medium Koshari" at bounding box center [387, 201] width 368 height 29
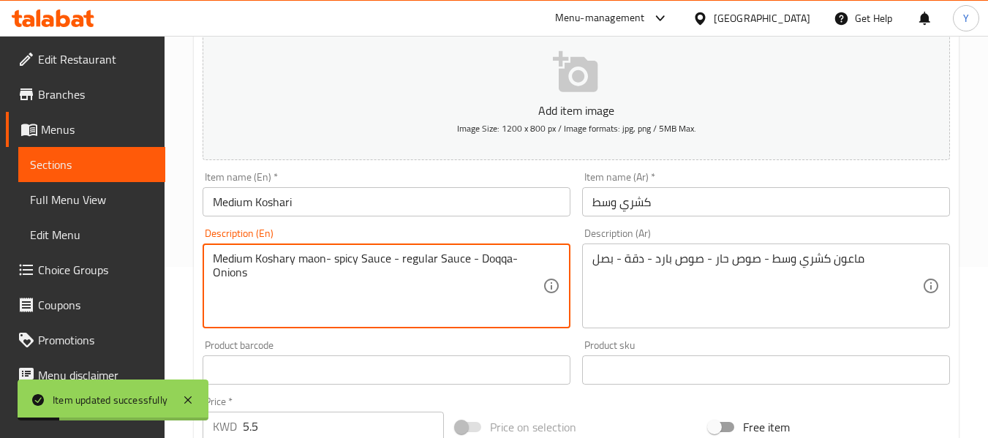
click at [423, 260] on textarea "Medium Koshary maon- spicy Sauce - regular Sauce - Doqqa- Onions" at bounding box center [378, 286] width 330 height 69
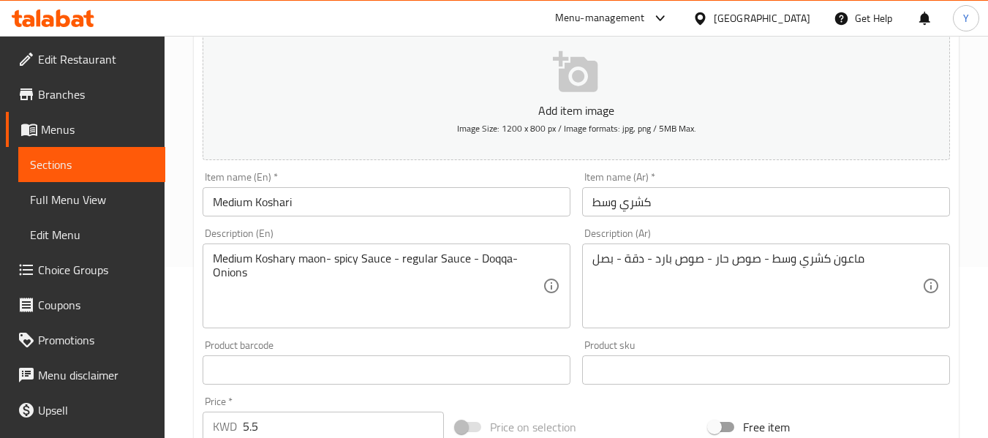
click at [429, 219] on div "Item name (En)   * Medium Koshari Item name (En) *" at bounding box center [387, 194] width 380 height 56
click at [104, 200] on span "Full Menu View" at bounding box center [92, 200] width 124 height 18
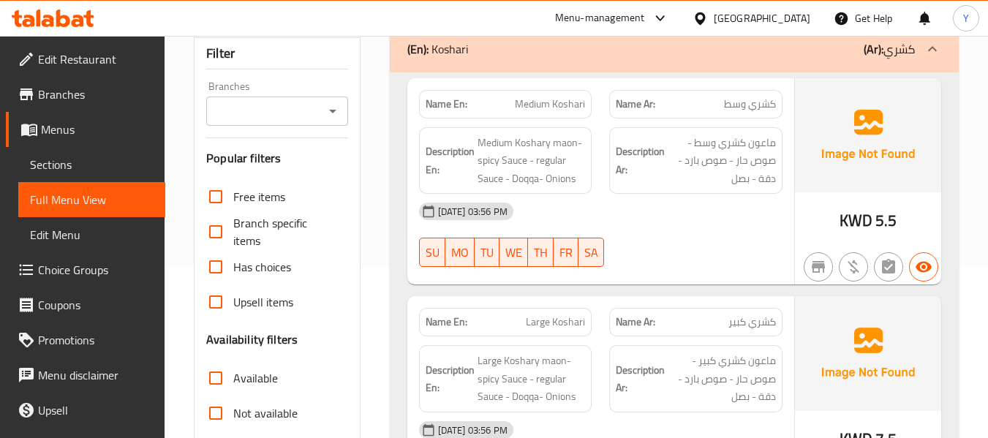
click at [628, 144] on strong "Description Ar:" at bounding box center [640, 161] width 49 height 36
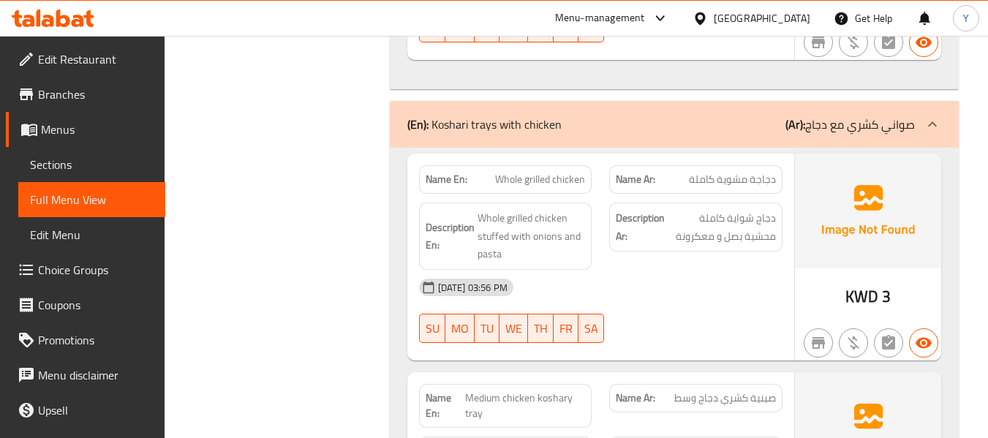
click at [553, 181] on span "Whole grilled chicken" at bounding box center [540, 179] width 90 height 15
copy span "Whole grilled chicken"
click at [587, 258] on div "Description En: Whole grilled chicken stuffed with onions and pasta" at bounding box center [505, 236] width 173 height 67
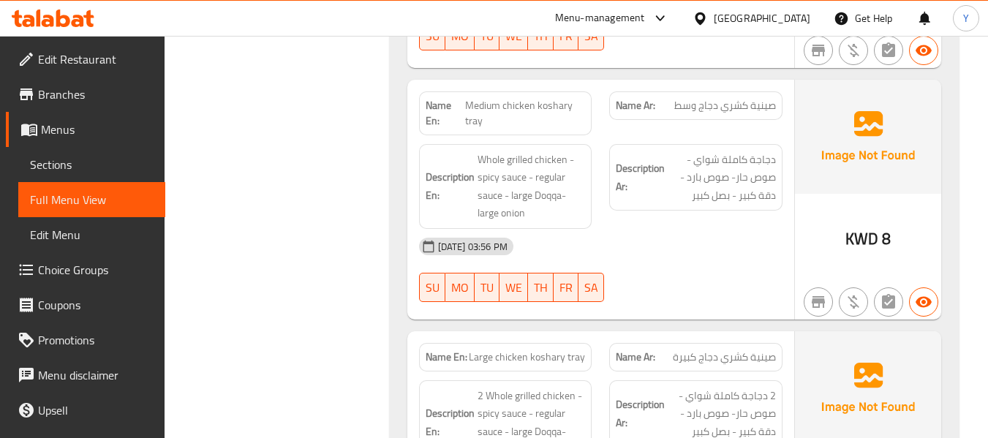
scroll to position [1154, 0]
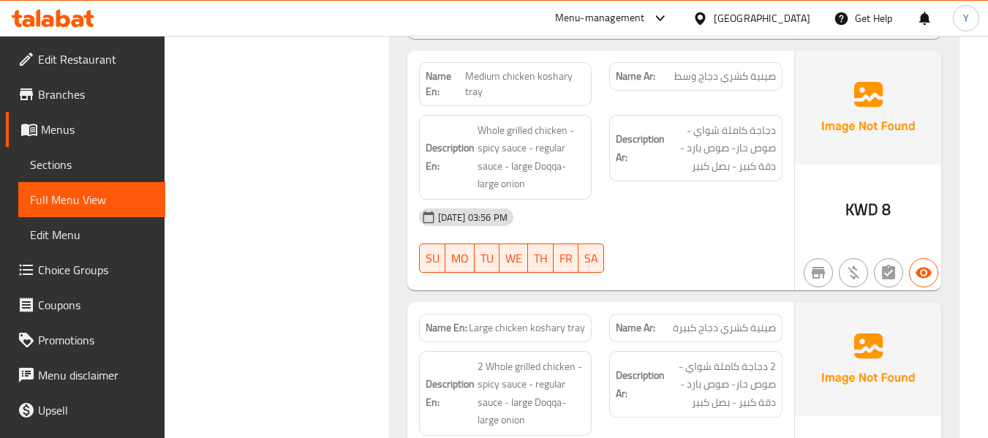
click at [513, 78] on span "Medium chicken koshary tray" at bounding box center [525, 84] width 121 height 31
copy span "Medium chicken koshary tray"
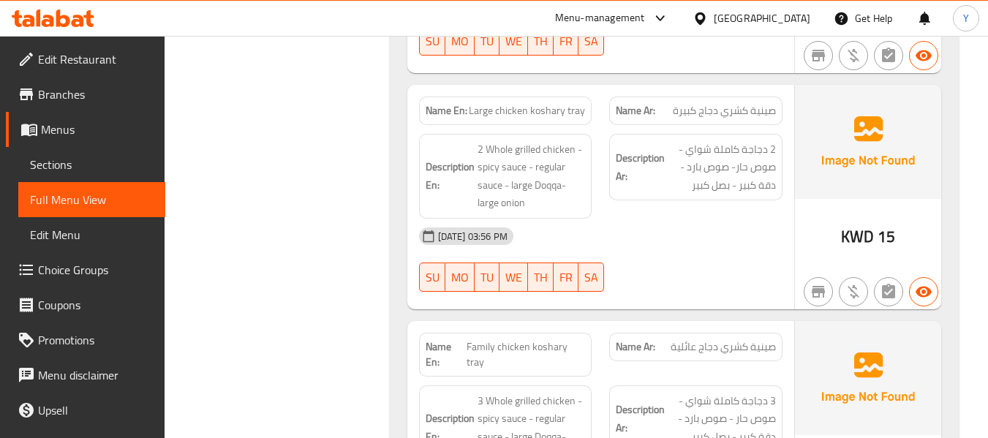
scroll to position [1428, 0]
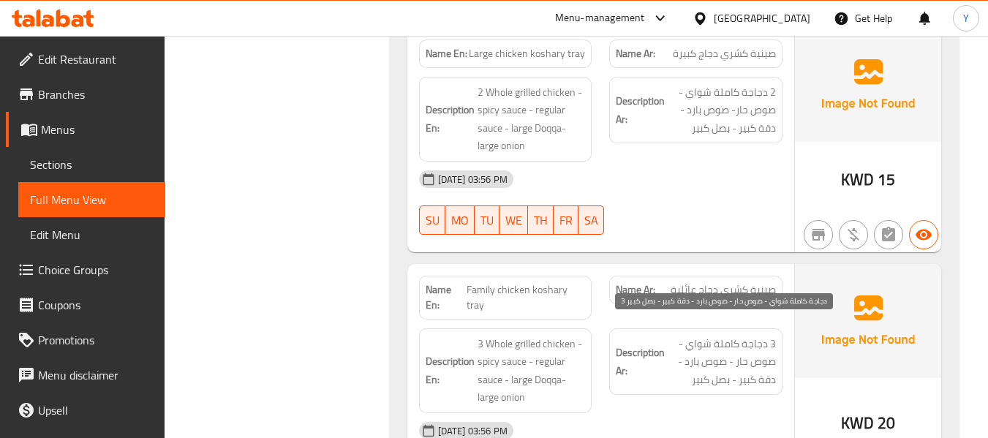
click at [724, 335] on span "3 دجاجة كاملة شواي - صوص حار - صوص بارد - دقة كبير - بصل كبير" at bounding box center [722, 362] width 108 height 54
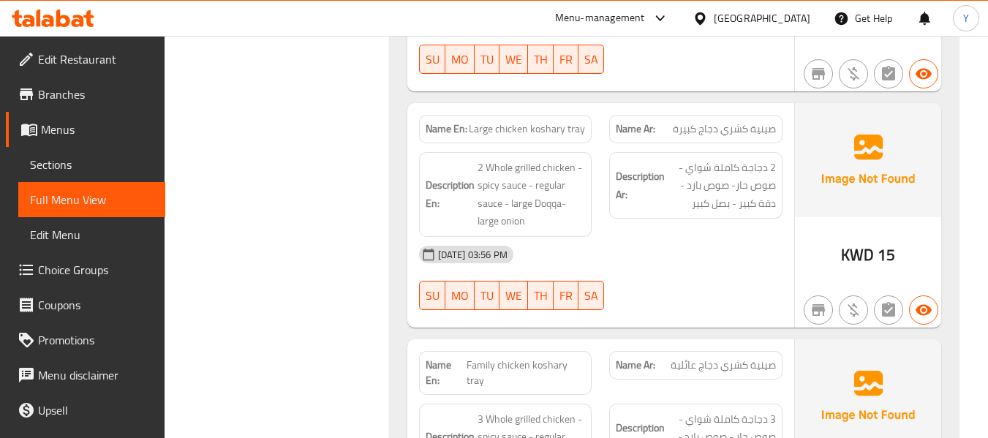
scroll to position [1341, 0]
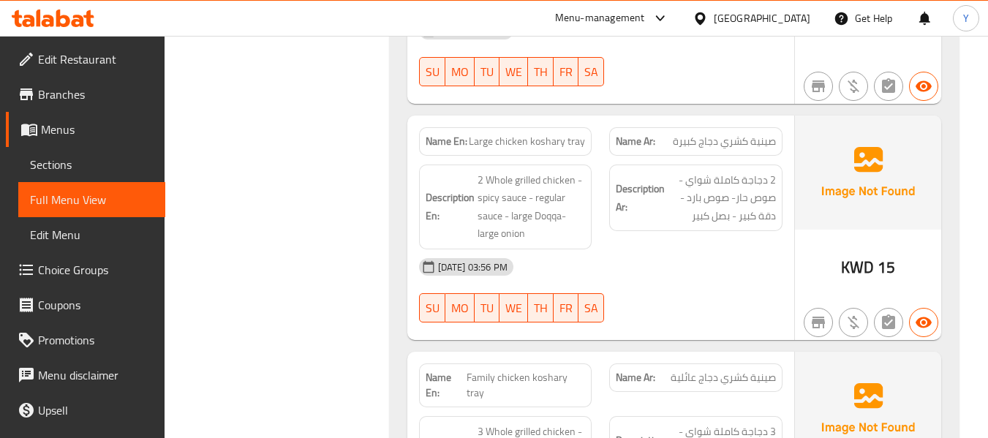
click at [467, 154] on div "Name En: Large chicken koshary tray" at bounding box center [505, 141] width 173 height 29
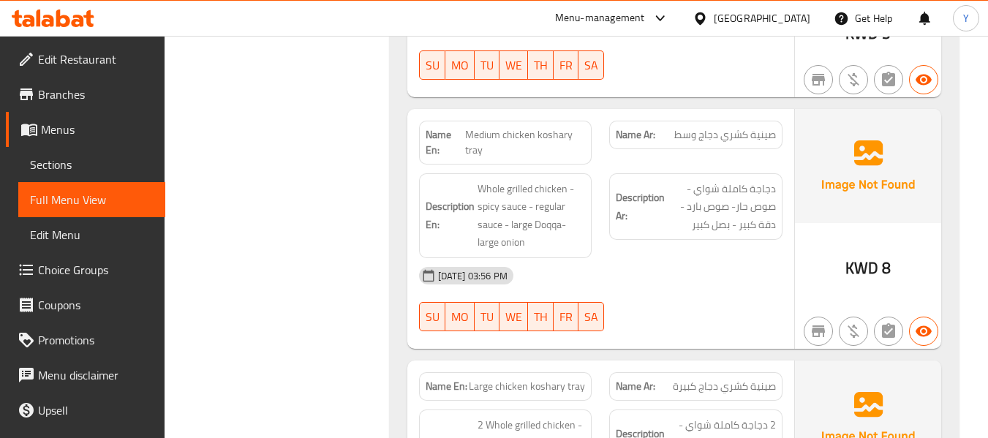
scroll to position [0, 0]
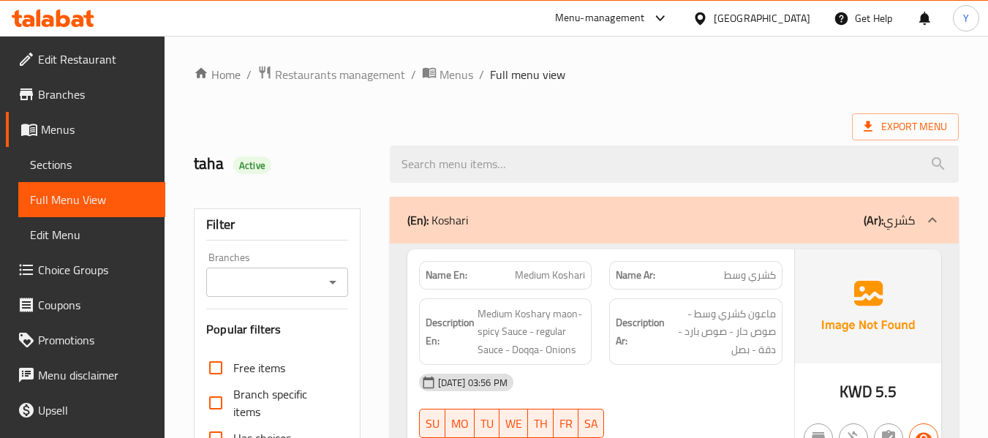
click at [592, 276] on div "Name En: Medium Koshari" at bounding box center [505, 275] width 173 height 29
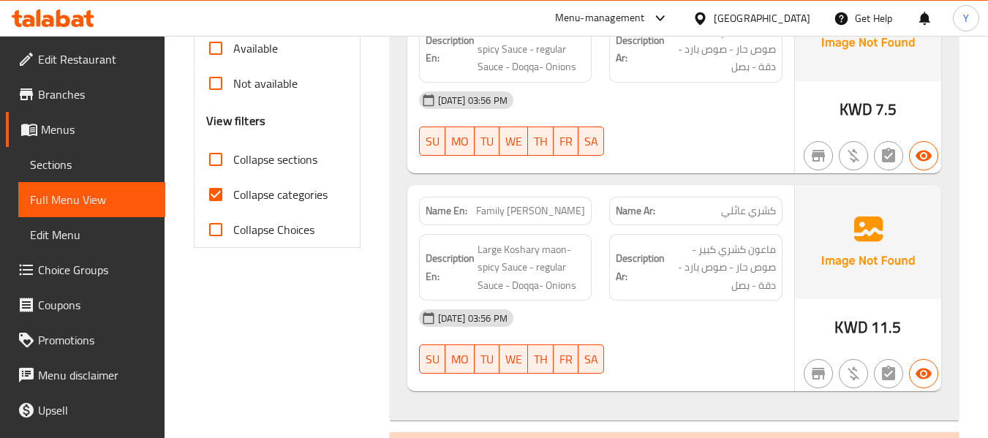
scroll to position [539, 0]
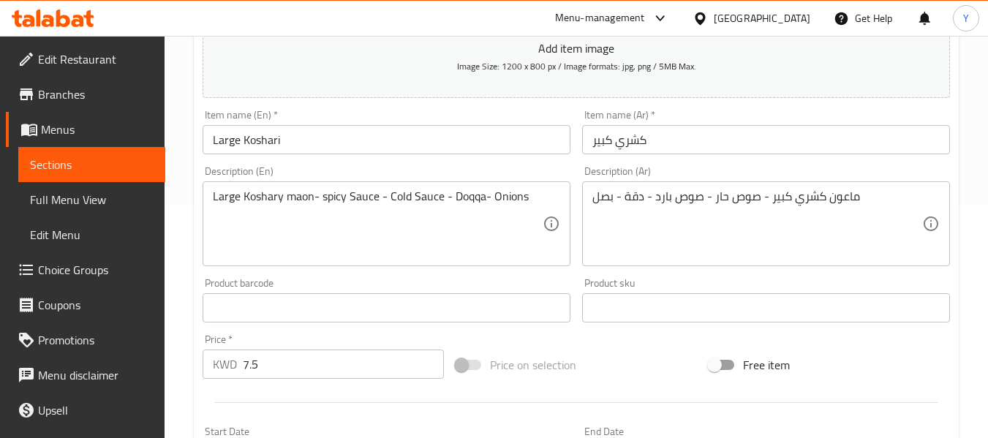
scroll to position [244, 0]
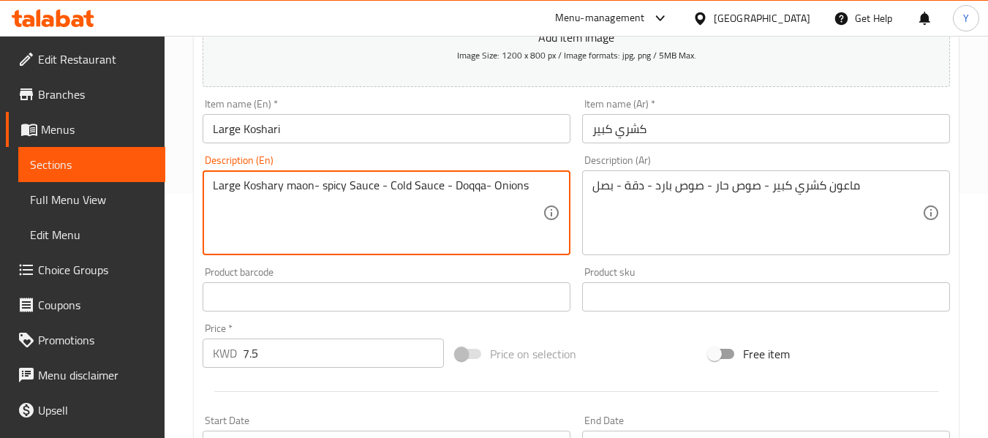
click at [396, 186] on textarea "Large Koshary maon- spicy Sauce - Cold Sauce - Doqqa- Onions" at bounding box center [378, 212] width 330 height 69
paste textarea "regular"
type textarea "Large Koshary maon- spicy Sauce - regular Sauce - Doqqa- Onions"
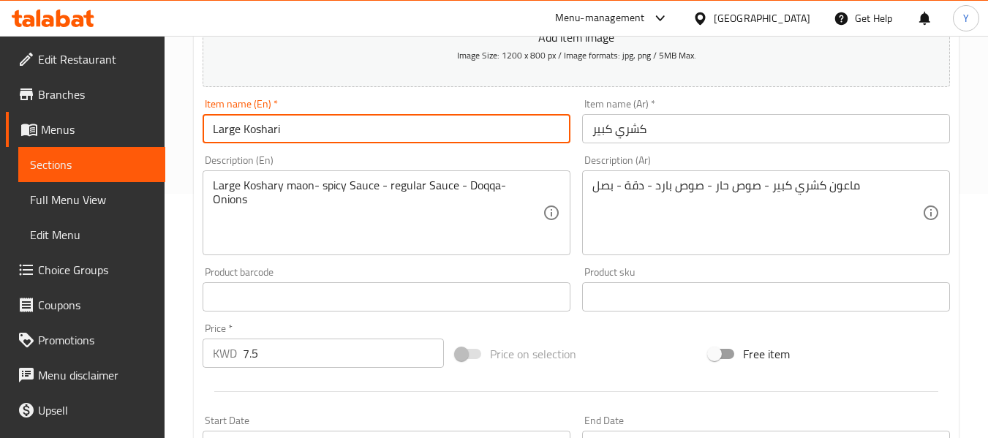
click at [407, 136] on input "Large Koshari" at bounding box center [387, 128] width 368 height 29
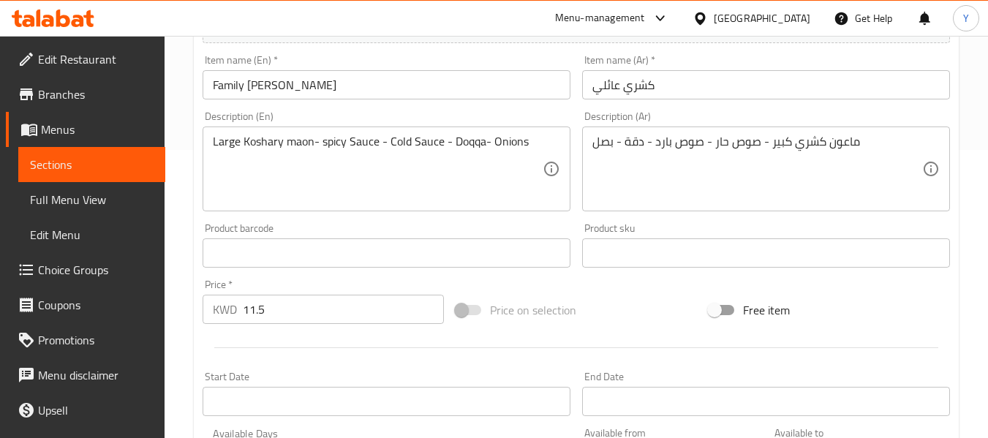
scroll to position [298, 0]
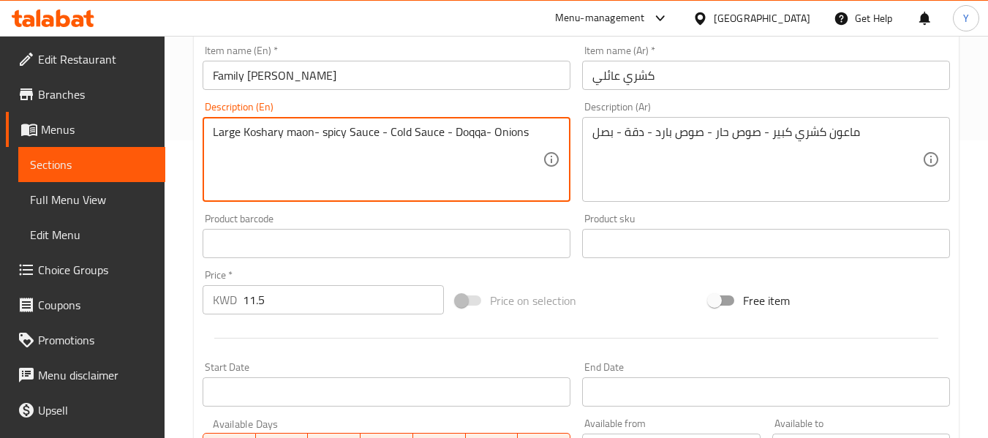
click at [399, 133] on textarea "Large Koshary maon- spicy Sauce - Cold Sauce - Doqqa- Onions" at bounding box center [378, 159] width 330 height 69
paste textarea "regular"
type textarea "Large Koshary maon- spicy Sauce - regular Sauce - Doqqa- Onions"
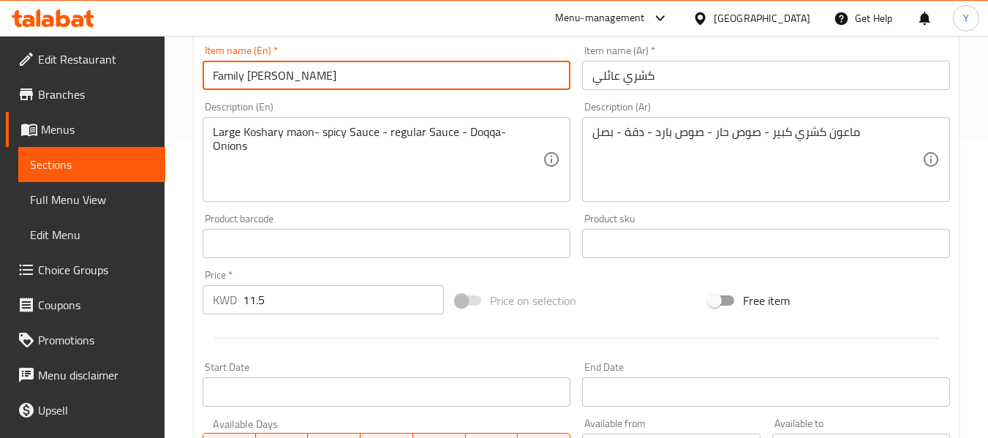
click at [423, 77] on input "Family [PERSON_NAME]" at bounding box center [387, 75] width 368 height 29
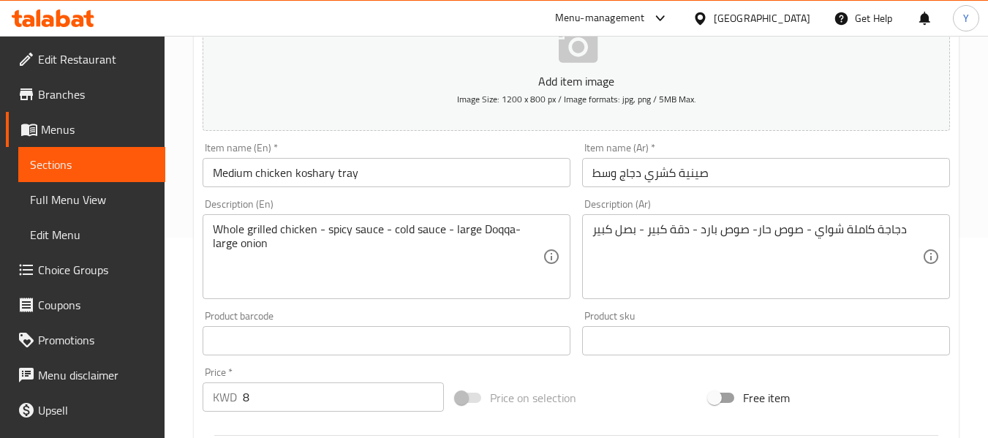
scroll to position [237, 0]
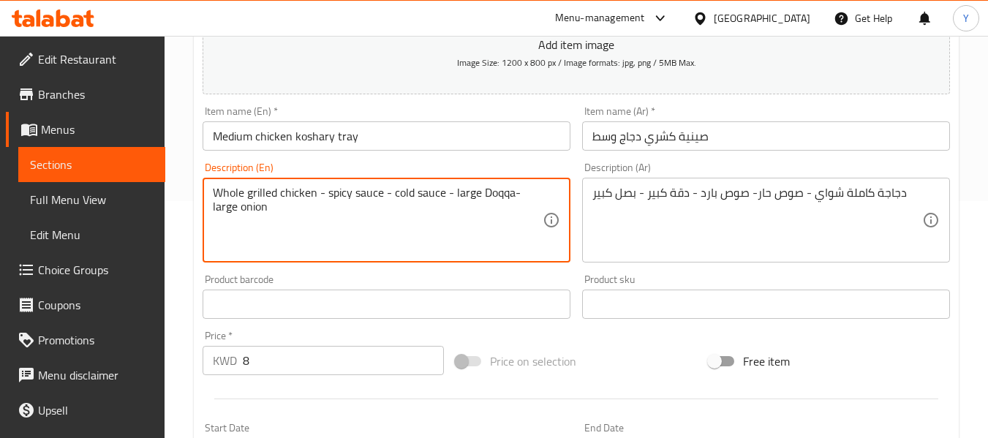
click at [407, 191] on textarea "Whole grilled chicken - spicy sauce - cold sauce - large Doqqa- large onion" at bounding box center [378, 220] width 330 height 69
paste textarea "regular"
type textarea "Whole grilled chicken - spicy sauce - regular sauce - large Doqqa- large onion"
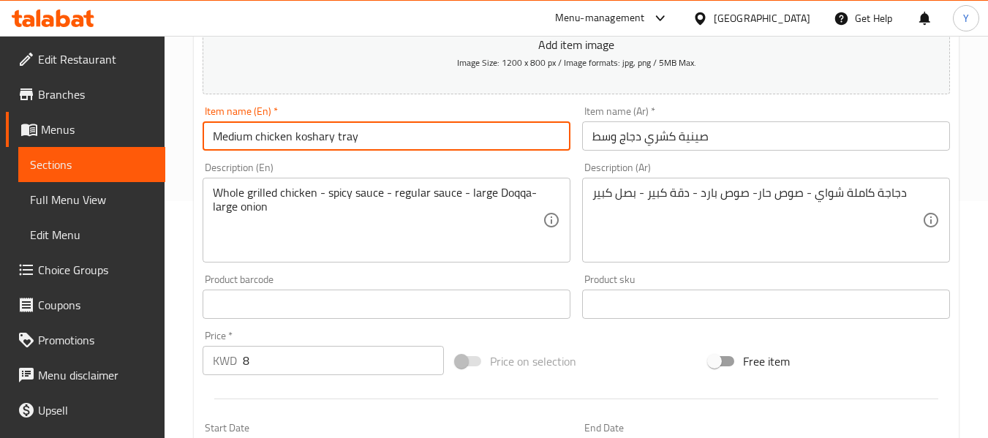
click at [448, 132] on input "Medium chicken koshary tray" at bounding box center [387, 135] width 368 height 29
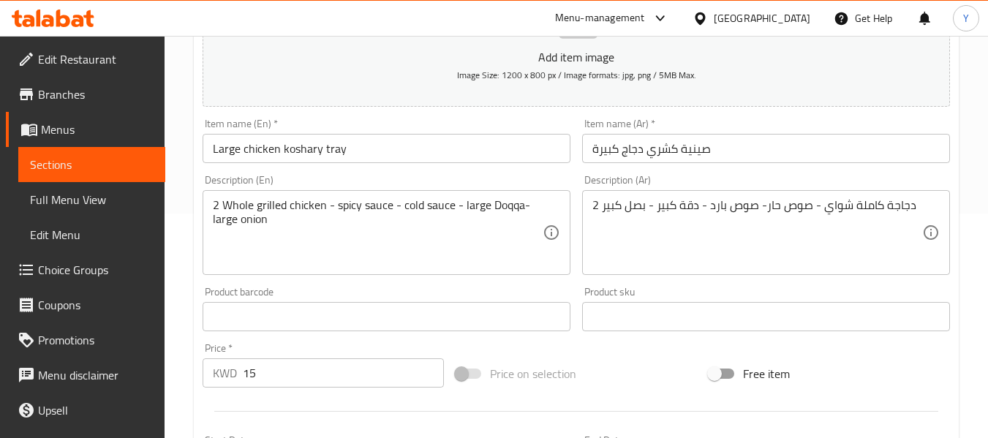
scroll to position [230, 0]
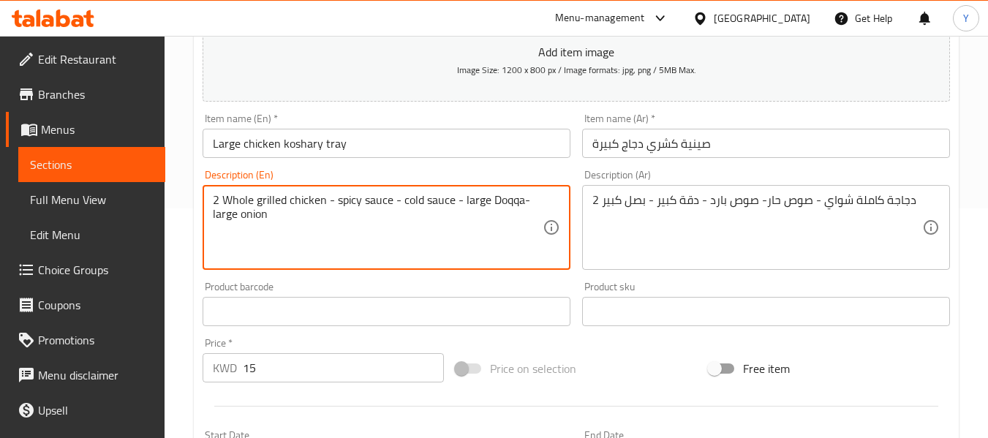
click at [413, 200] on textarea "2 Whole grilled chicken - spicy sauce - cold sauce - large Doqqa- large onion" at bounding box center [378, 227] width 330 height 69
paste textarea "regular"
type textarea "2 Whole grilled chicken - spicy sauce - regular sauce - large Doqqa- large onion"
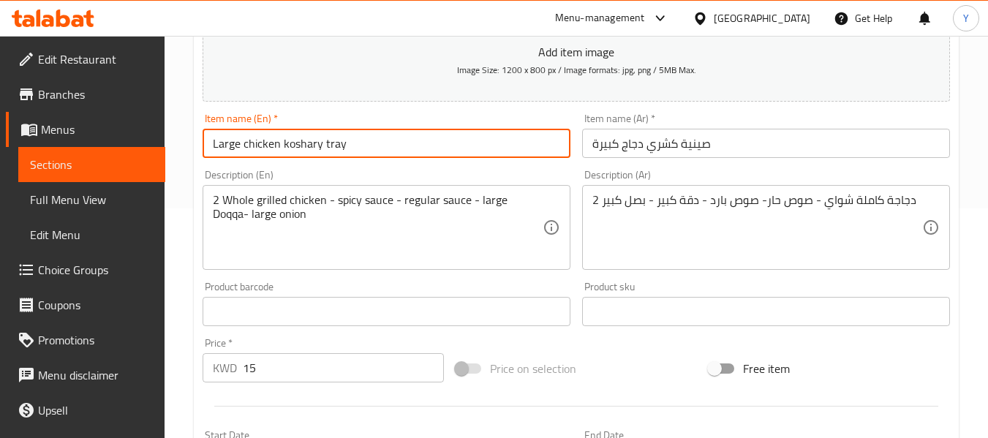
click at [450, 132] on input "Large chicken koshary tray" at bounding box center [387, 143] width 368 height 29
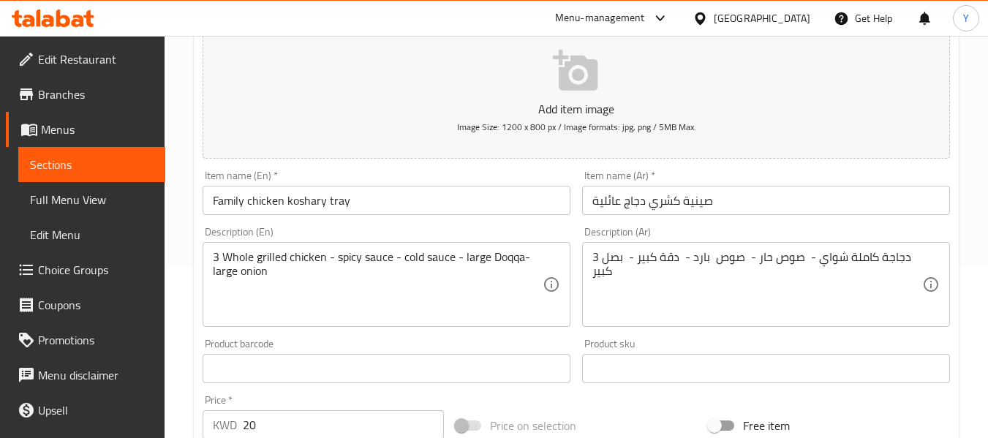
scroll to position [175, 0]
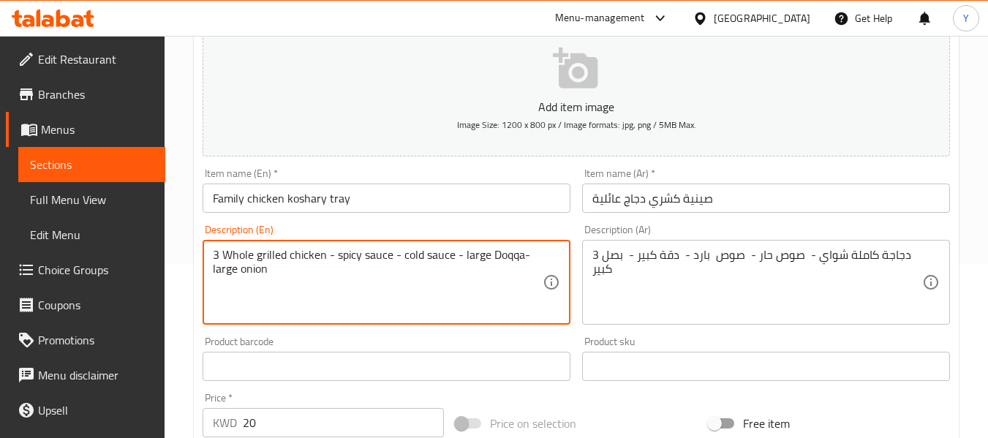
click at [410, 256] on textarea "3 Whole grilled chicken - spicy sauce - cold sauce - large Doqqa- large onion" at bounding box center [378, 282] width 330 height 69
paste textarea "regular"
type textarea "3 Whole grilled chicken - spicy sauce - regular sauce - large Doqqa- large onion"
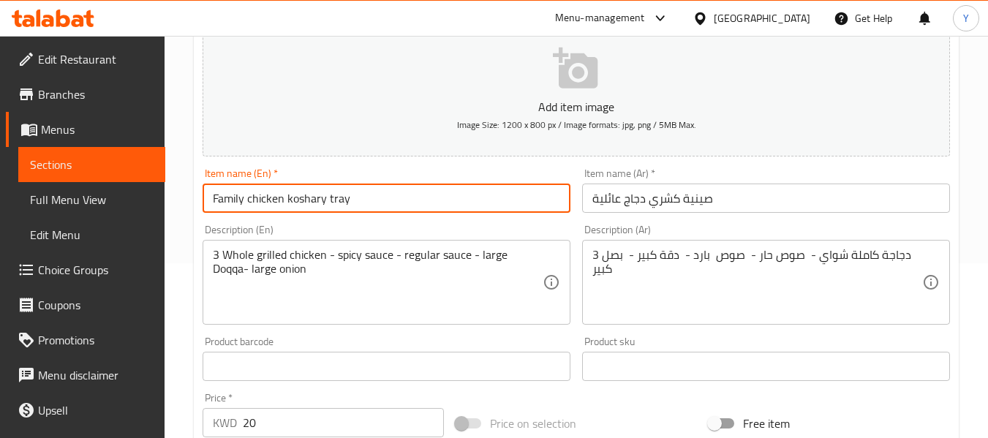
click at [412, 205] on input "Family chicken koshary tray" at bounding box center [387, 198] width 368 height 29
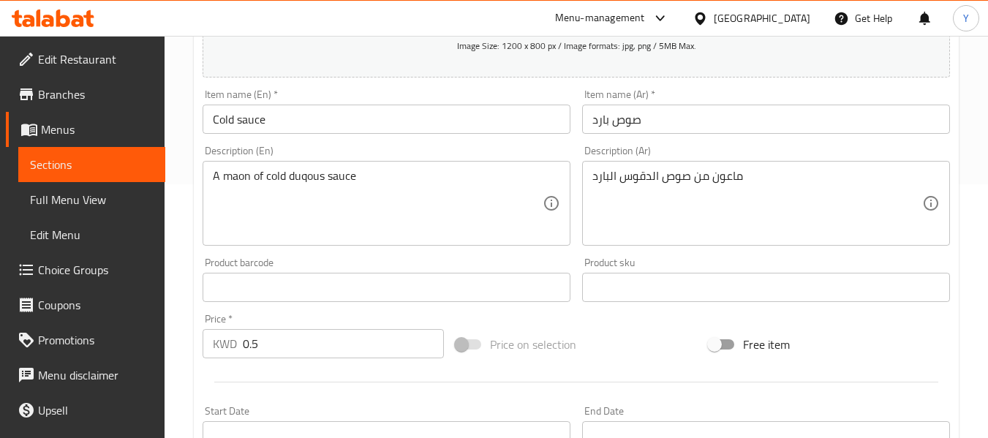
scroll to position [246, 0]
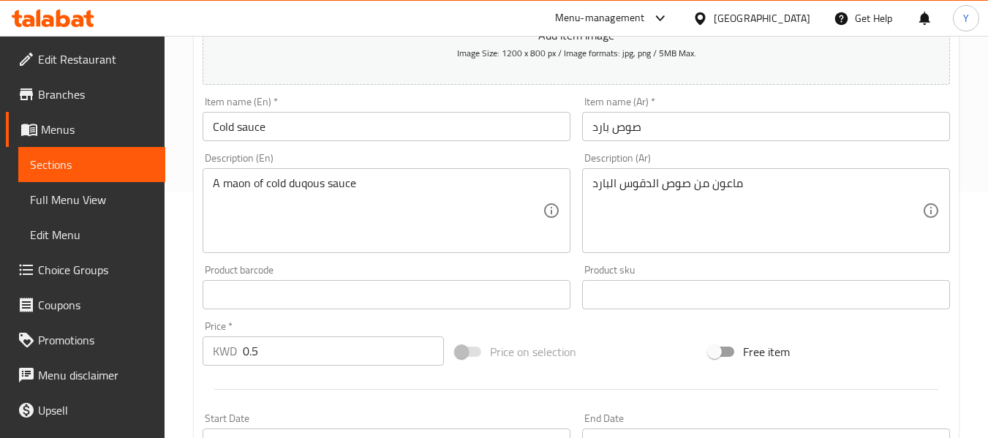
click at [221, 131] on input "Cold sauce" at bounding box center [387, 126] width 368 height 29
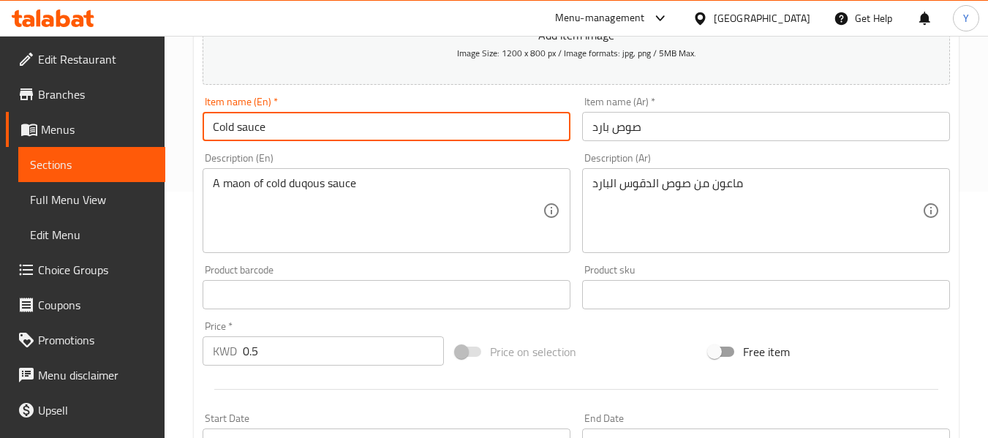
click at [221, 131] on input "Cold sauce" at bounding box center [387, 126] width 368 height 29
paste input "regular"
type input "regular sauce"
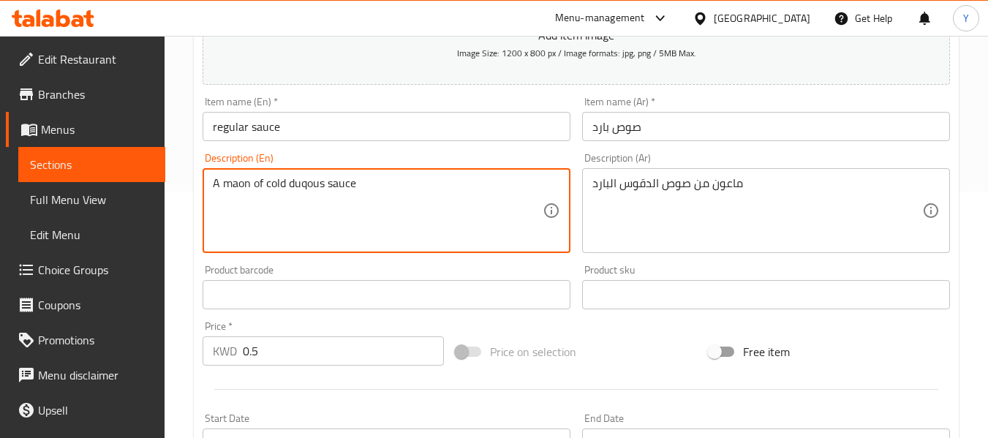
click at [274, 185] on textarea "A maon of cold duqous sauce" at bounding box center [378, 210] width 330 height 69
paste textarea "regular"
type textarea "A maon of regular duqous sauce"
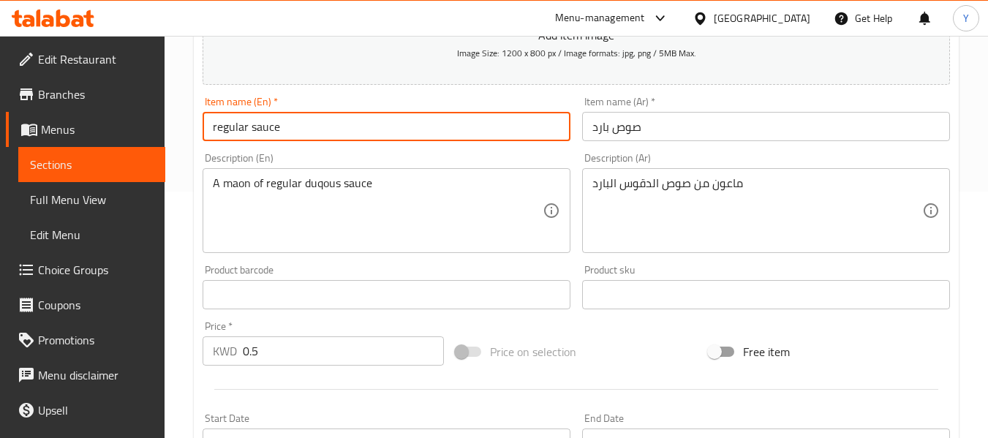
drag, startPoint x: 218, startPoint y: 125, endPoint x: 186, endPoint y: 129, distance: 32.4
click at [186, 129] on div "Home / Restaurants management / Menus / Sections / item / update Additions sect…" at bounding box center [576, 288] width 823 height 998
type input "Regular sauce"
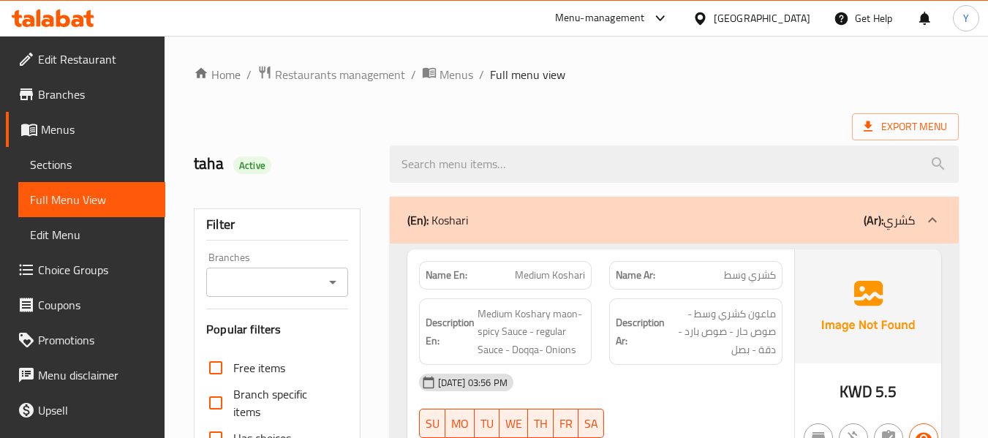
click at [612, 335] on div "Description Ar: ماعون كشري وسط - صوص حار - صوص بارد - دقة - بصل" at bounding box center [695, 331] width 173 height 67
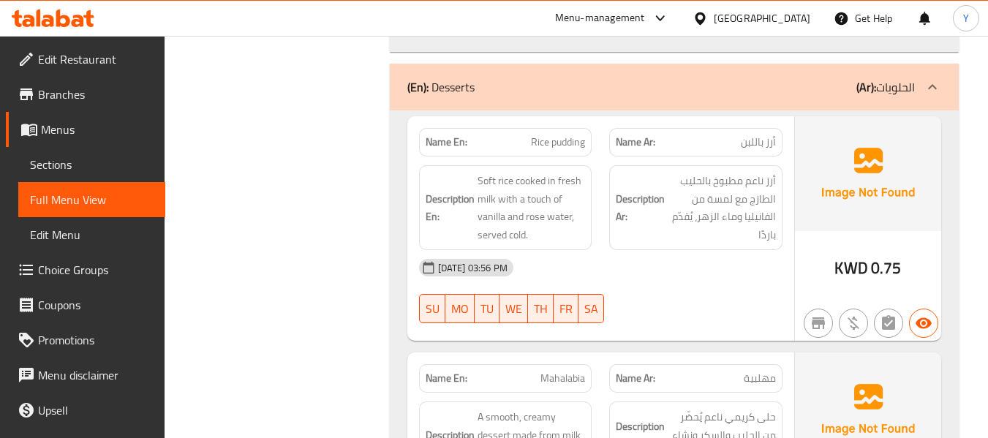
scroll to position [3873, 0]
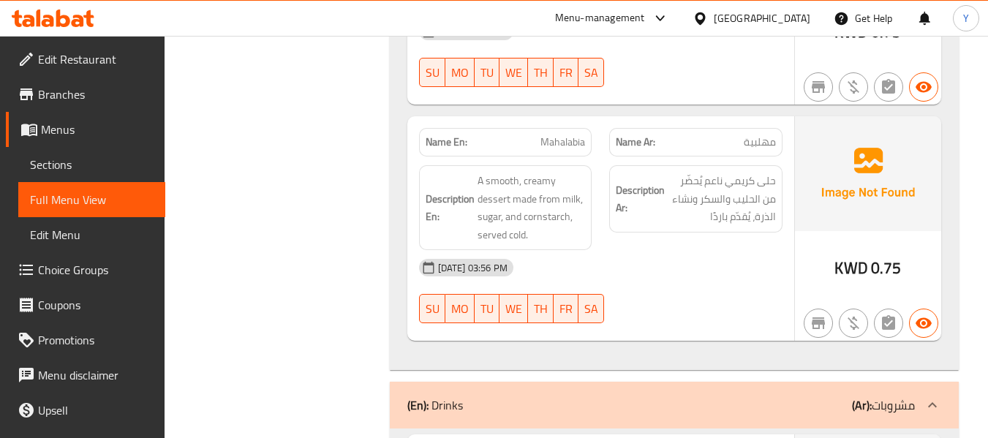
click at [705, 280] on div "09-09-2025 03:56 PM SU MO TU WE TH FR SA" at bounding box center [600, 291] width 381 height 82
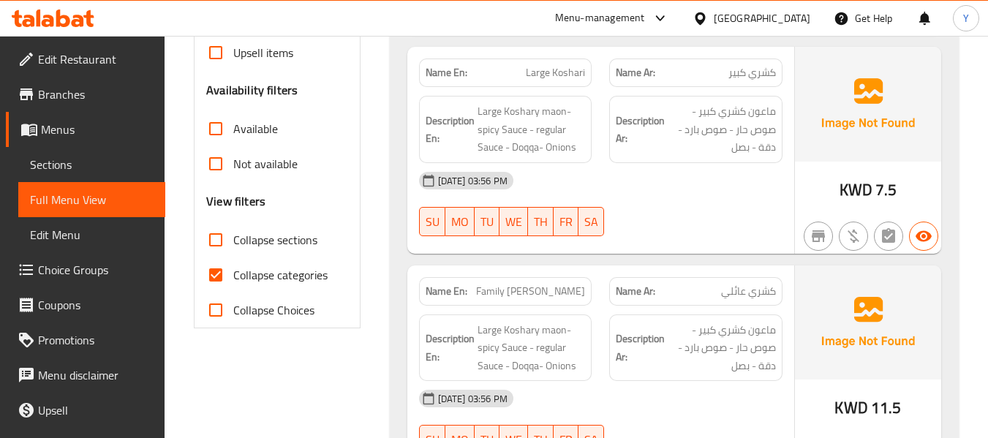
scroll to position [439, 0]
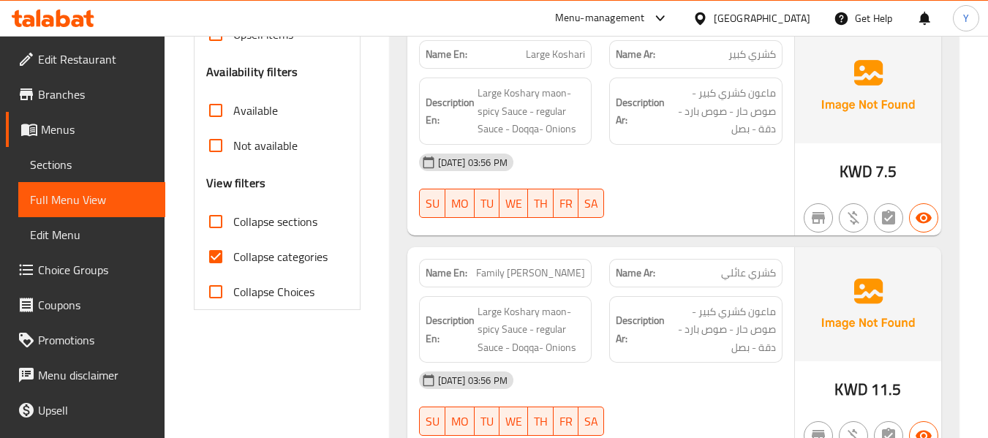
click at [603, 257] on div "Name Ar: كشري عائلي" at bounding box center [695, 273] width 191 height 46
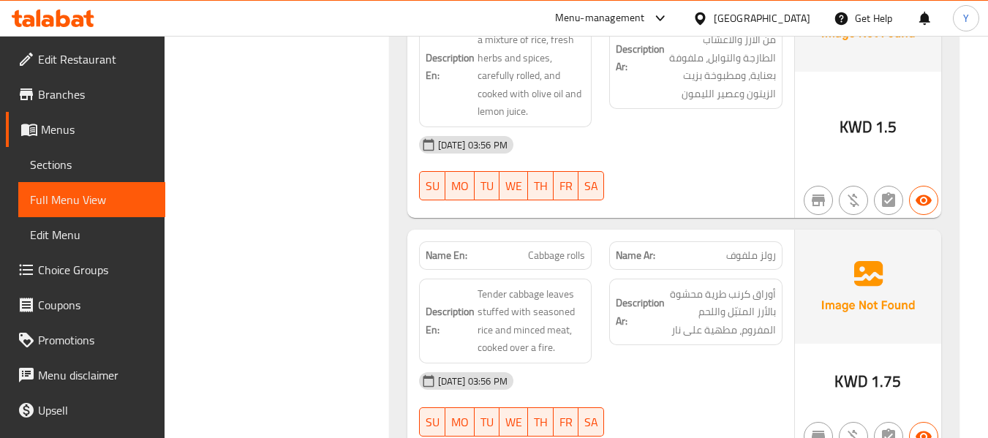
scroll to position [2369, 0]
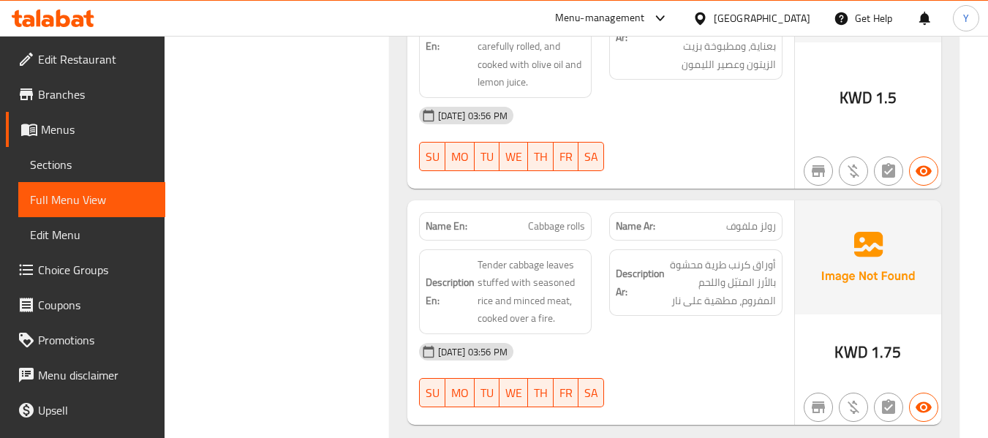
click at [736, 249] on div "Description Ar: أوراق كرنب طرية محشوة بالأرز المتبّل واللحم المفروم، مطهية على …" at bounding box center [695, 282] width 173 height 67
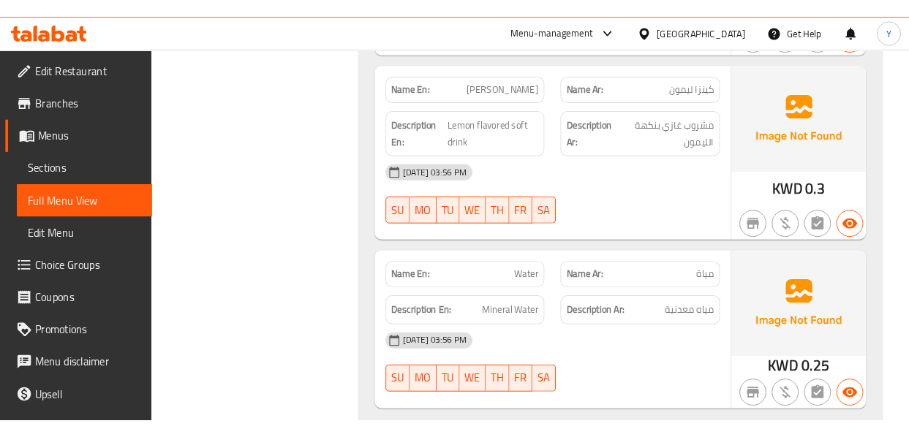
scroll to position [4887, 0]
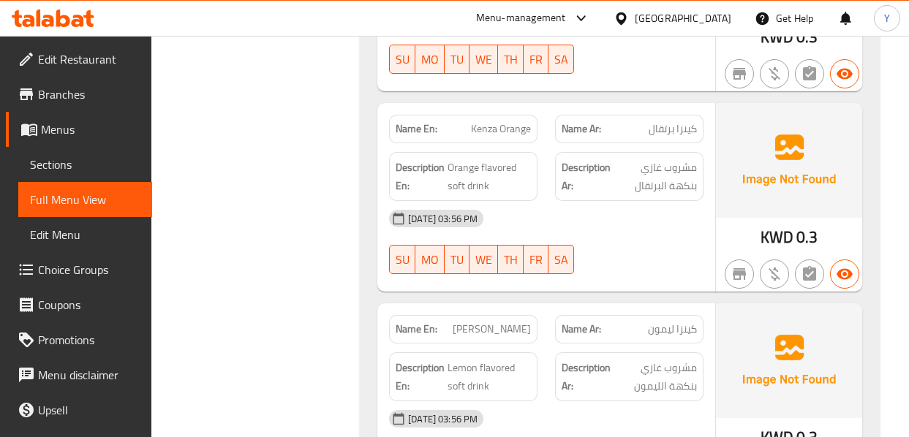
click at [634, 265] on div at bounding box center [629, 274] width 166 height 18
click at [671, 201] on div "[DATE] 03:56 PM" at bounding box center [546, 218] width 332 height 35
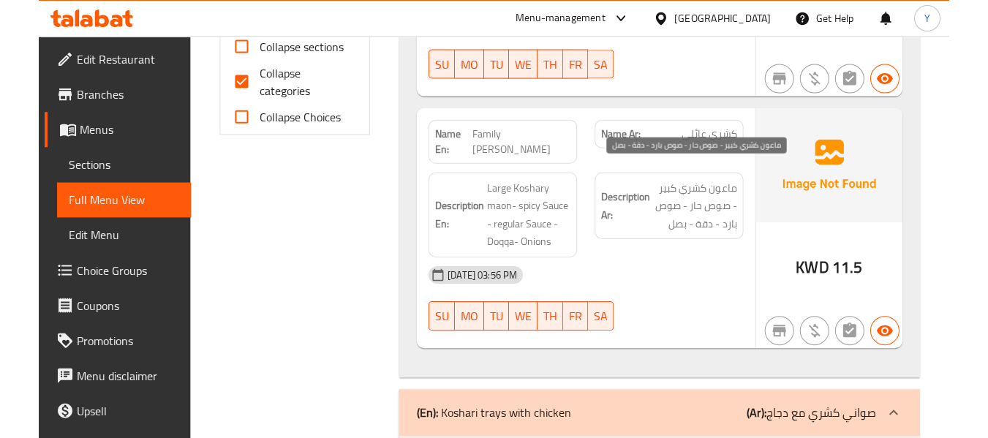
scroll to position [585, 0]
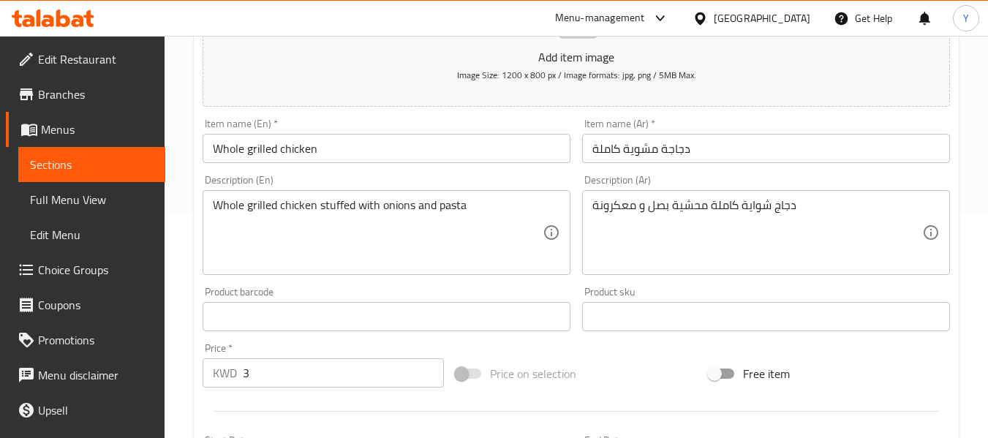
scroll to position [226, 0]
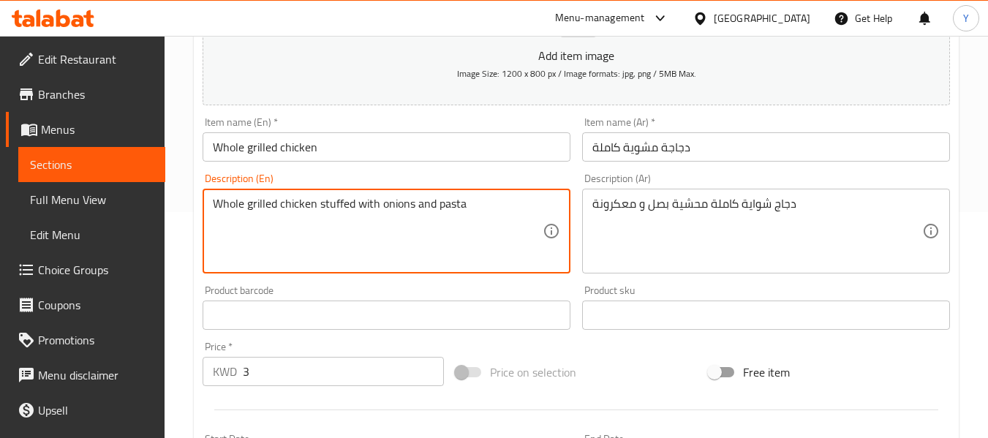
click at [263, 206] on textarea "Whole grilled chicken stuffed with onions and pasta" at bounding box center [378, 231] width 330 height 69
click at [289, 207] on textarea "Whole chicken stuffed with onions and pasta" at bounding box center [378, 231] width 330 height 69
type textarea "Whole chicken shawaya stuffed with onions and pasta"
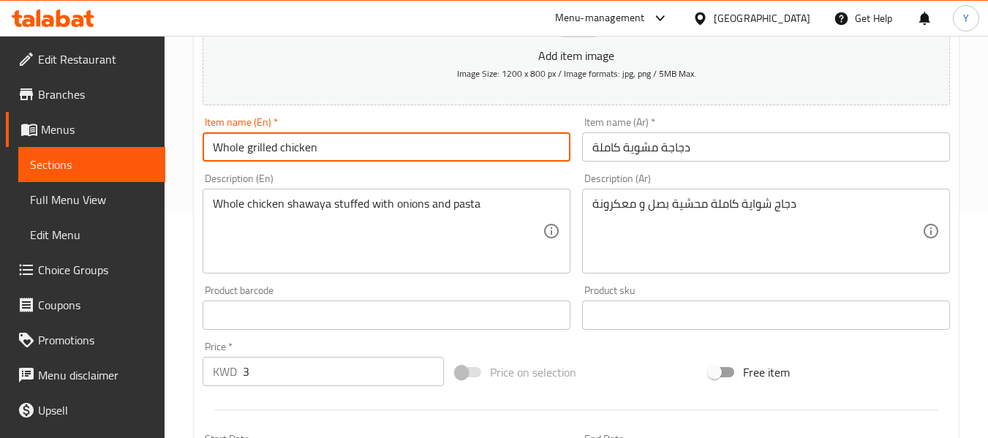
click at [373, 143] on input "Whole grilled chicken" at bounding box center [387, 146] width 368 height 29
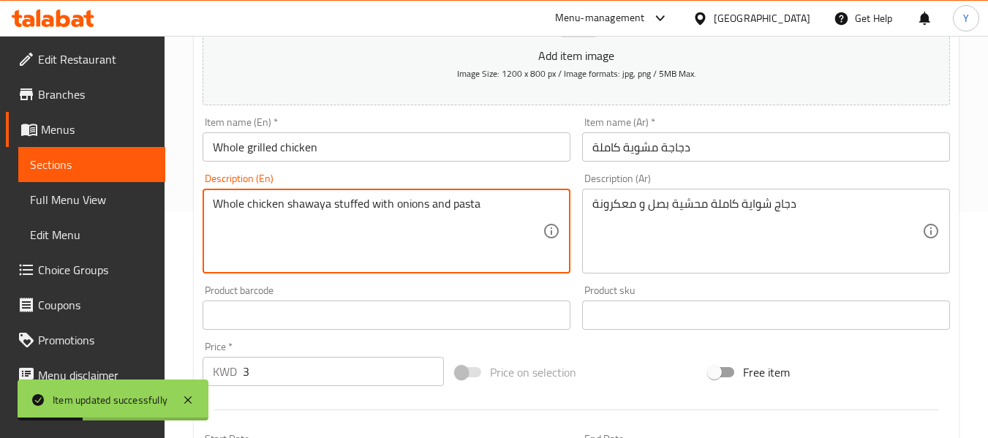
click at [305, 209] on textarea "Whole chicken shawaya stuffed with onions and pasta" at bounding box center [378, 231] width 330 height 69
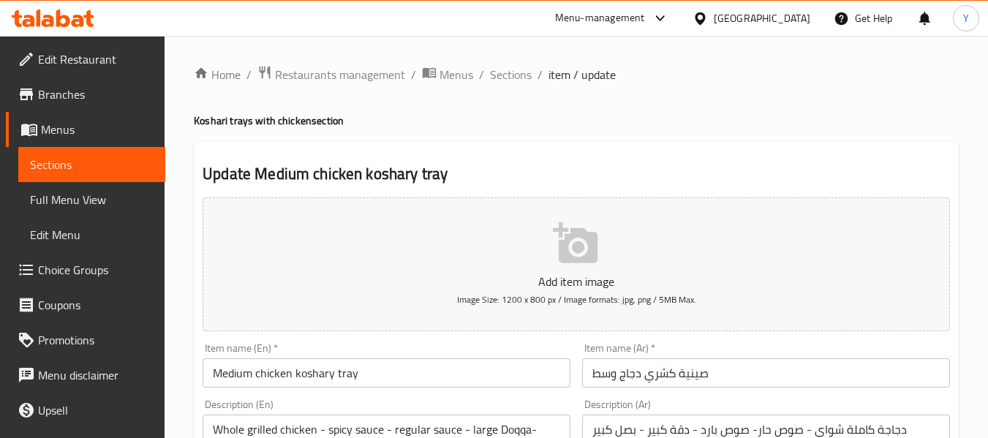
scroll to position [383, 0]
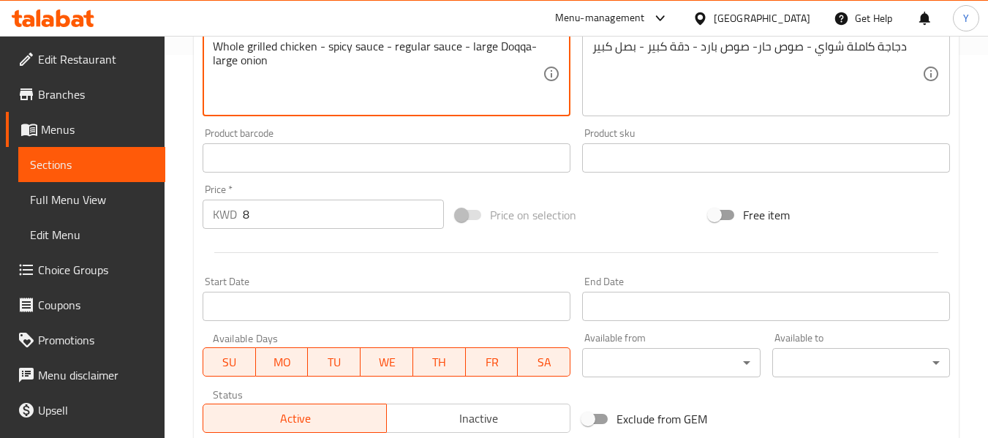
paste textarea "shawaya"
click at [261, 45] on textarea "Whole grilled chicken shawaya - spicy sauce - regular sauce - large Doqqa- larg…" at bounding box center [378, 73] width 330 height 69
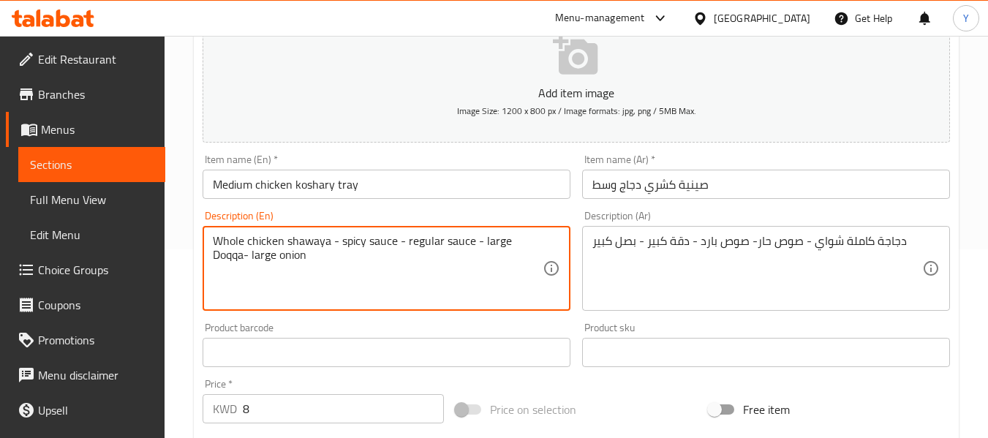
scroll to position [186, 0]
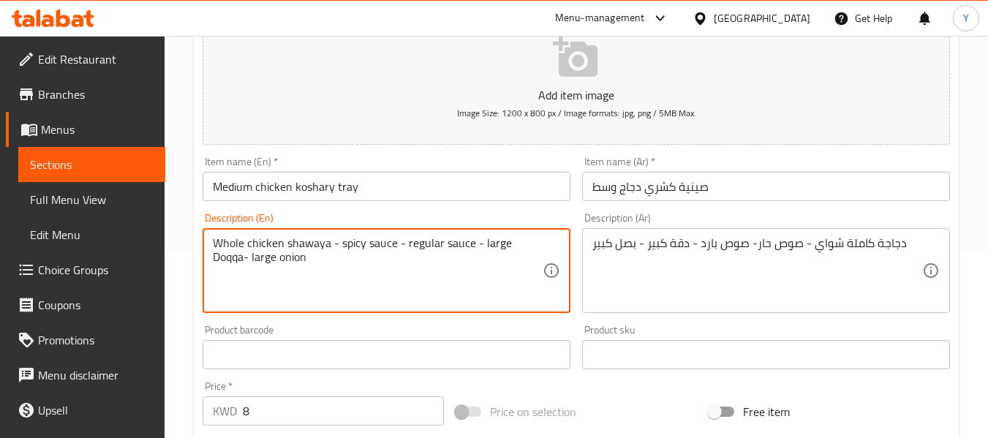
type textarea "Whole chicken shawaya - spicy sauce - regular sauce - large Doqqa- large onion"
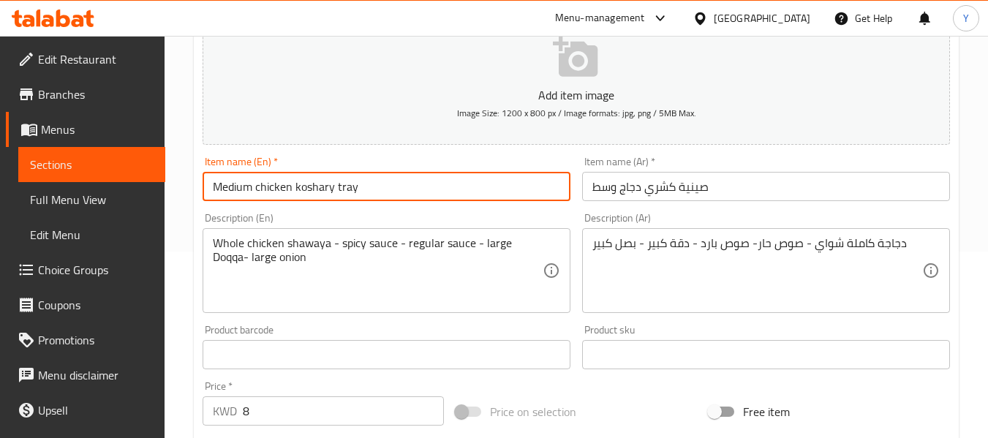
click at [543, 188] on input "Medium chicken koshary tray" at bounding box center [387, 186] width 368 height 29
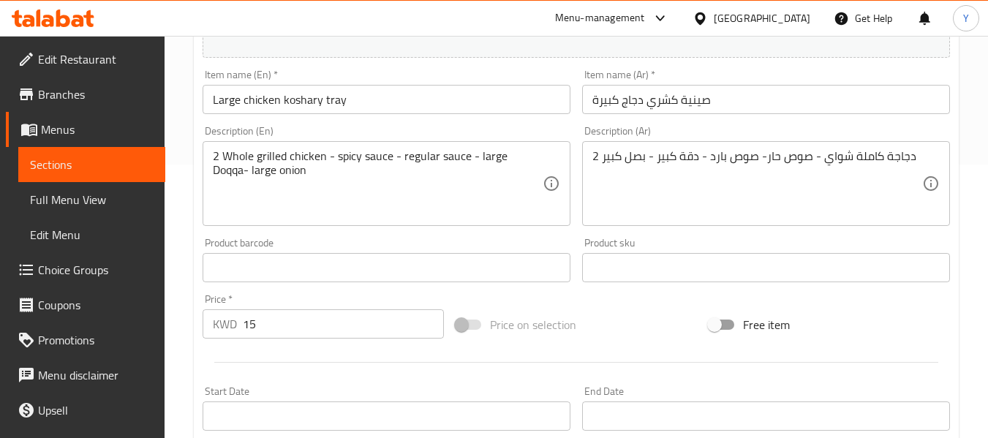
scroll to position [276, 0]
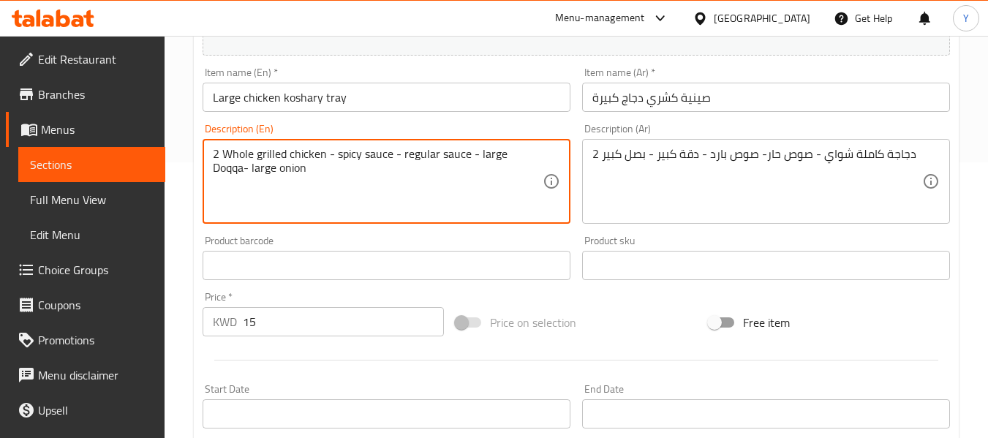
paste textarea "shawaya"
click at [271, 154] on textarea "2 Whole grilled chicken shawaya - spicy sauce - regular sauce - large Doqqa- la…" at bounding box center [378, 181] width 330 height 69
type textarea "2 Whole chicken shawaya - spicy sauce - regular sauce - large Doqqa- large onion"
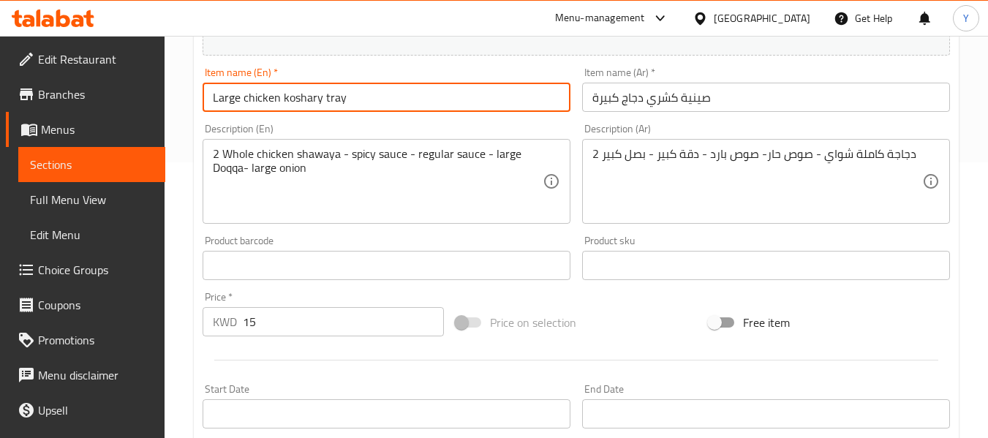
click at [342, 102] on input "Large chicken koshary tray" at bounding box center [387, 97] width 368 height 29
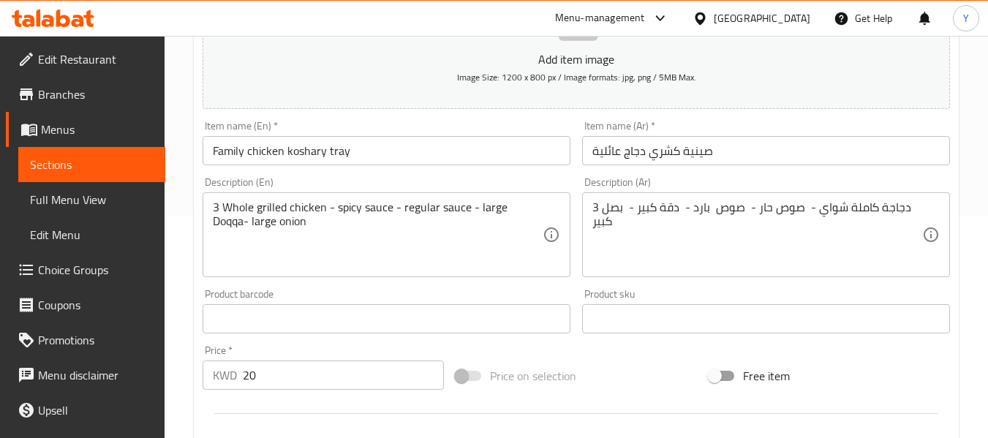
scroll to position [220, 0]
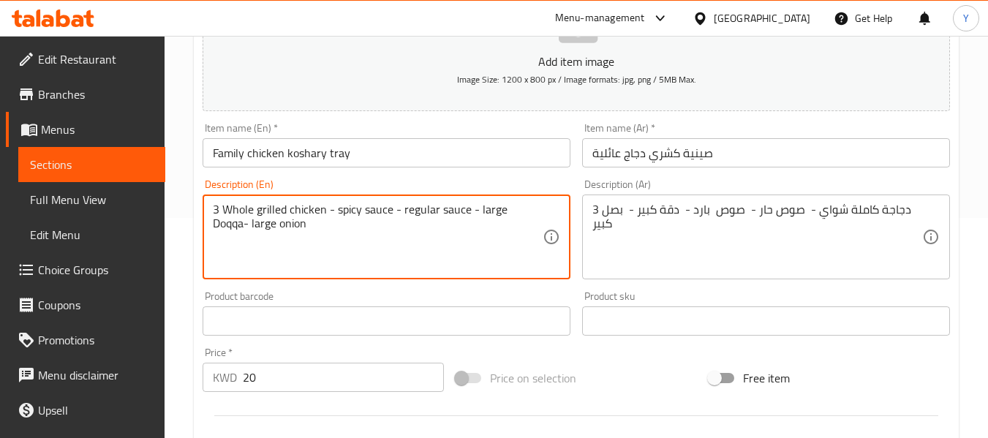
click at [330, 209] on textarea "3 Whole grilled chicken - spicy sauce - regular sauce - large Doqqa- large onion" at bounding box center [378, 237] width 330 height 69
paste textarea "shawaya"
click at [268, 213] on textarea "3 Whole grilled chicken shawaya - spicy sauce - regular sauce - large Doqqa- la…" at bounding box center [378, 237] width 330 height 69
type textarea "3 Whole chicken shawaya - spicy sauce - regular sauce - large Doqqa- large onion"
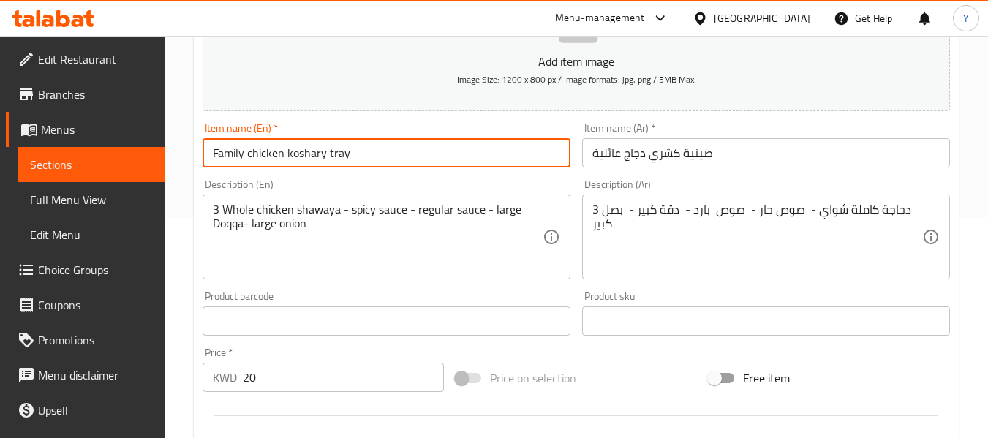
click at [358, 148] on input "Family chicken koshary tray" at bounding box center [387, 152] width 368 height 29
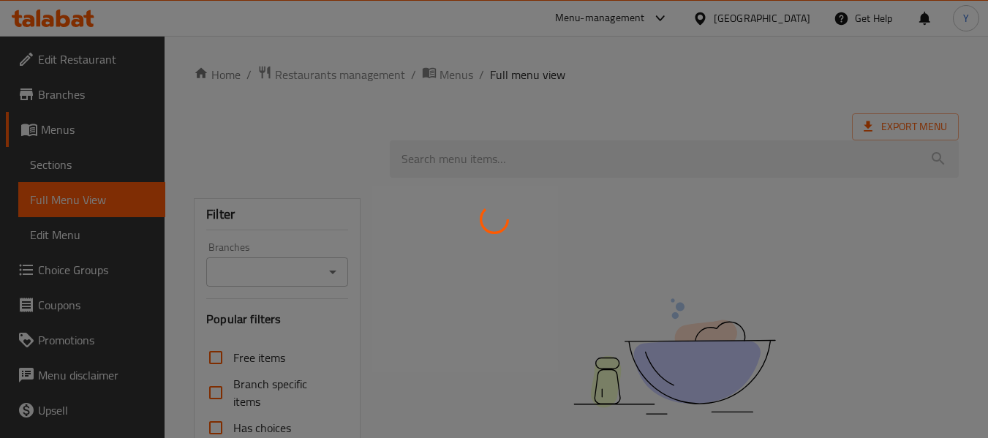
scroll to position [330, 0]
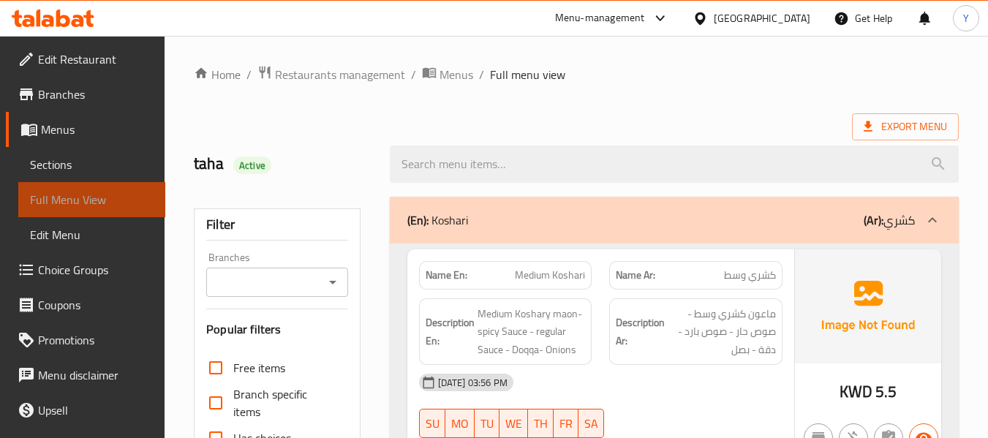
drag, startPoint x: 0, startPoint y: 0, endPoint x: 101, endPoint y: 208, distance: 231.6
click at [101, 208] on span "Full Menu View" at bounding box center [92, 200] width 124 height 18
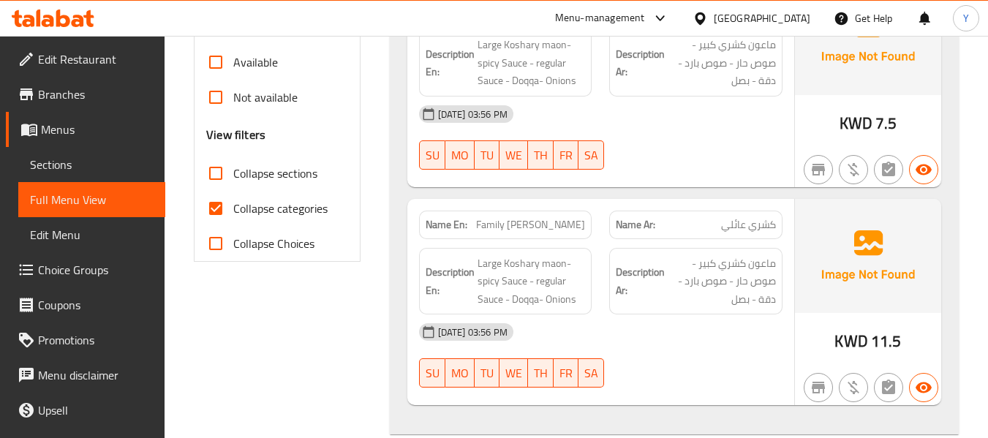
scroll to position [478, 0]
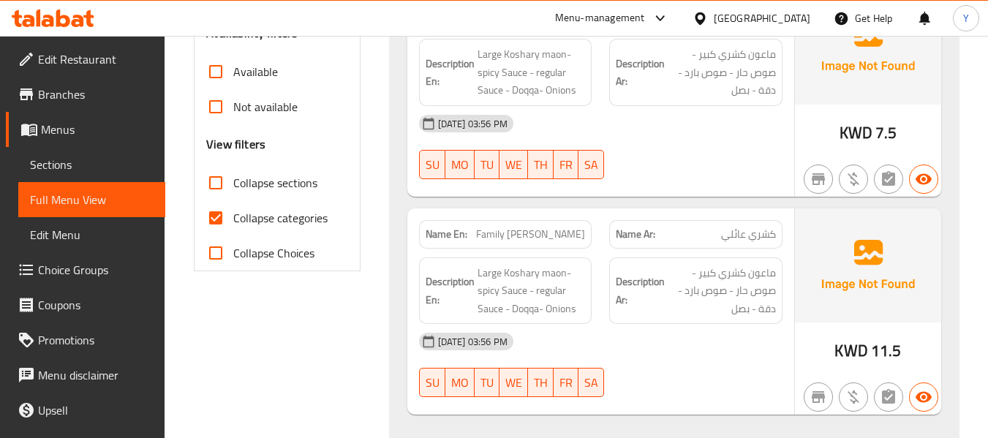
click at [234, 222] on span "Collapse categories" at bounding box center [280, 218] width 94 height 18
click at [233, 222] on input "Collapse categories" at bounding box center [215, 217] width 35 height 35
checkbox input "false"
click at [586, 225] on div "Name En: Family [PERSON_NAME]" at bounding box center [505, 234] width 173 height 29
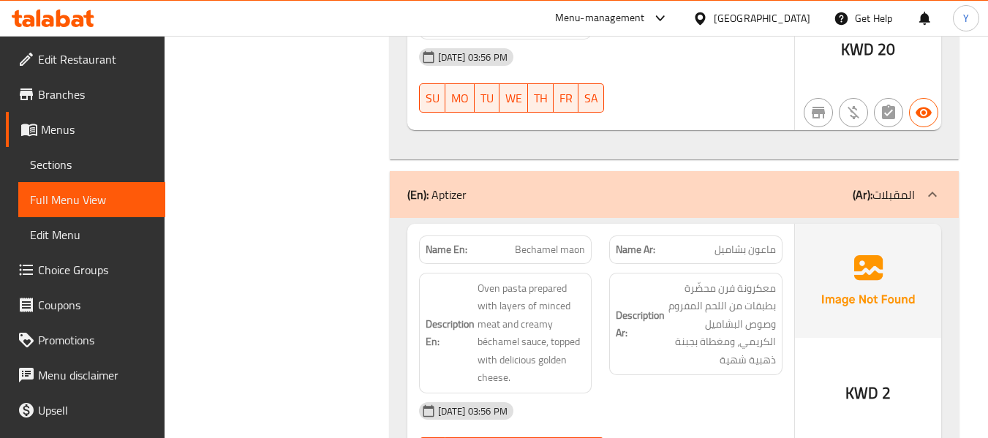
scroll to position [1827, 0]
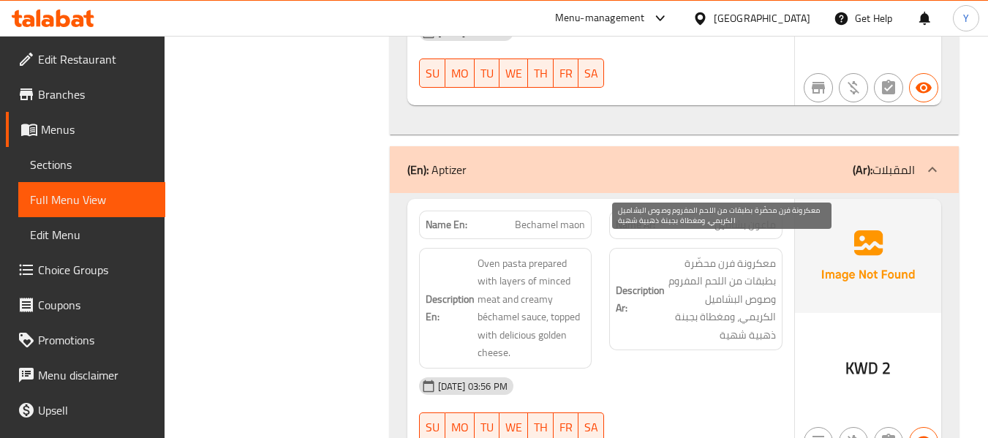
click at [683, 281] on span "معكرونة فرن محضّرة بطبقات من اللحم المفروم وصوص البشاميل الكريمي، ومغطاة بجبنة …" at bounding box center [722, 299] width 108 height 90
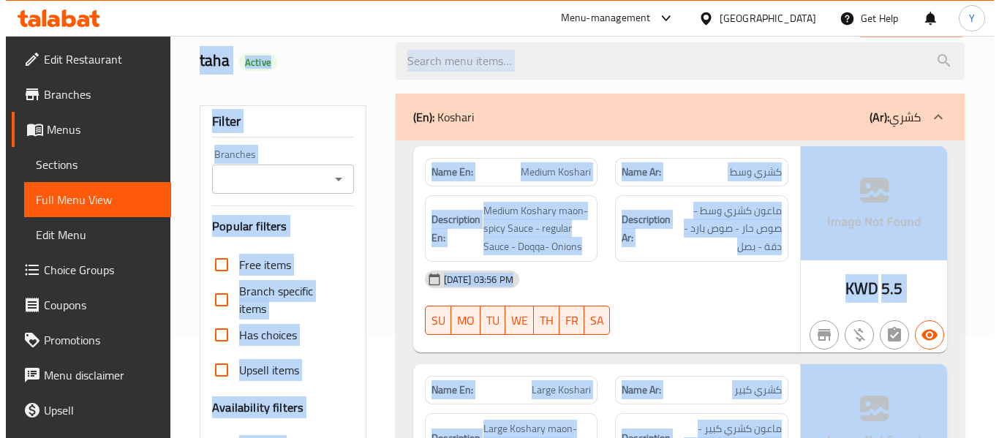
scroll to position [0, 0]
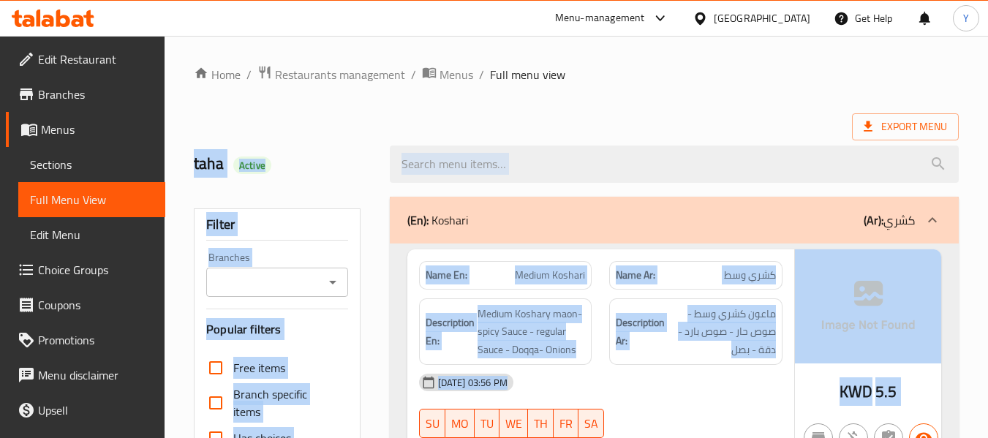
drag, startPoint x: 722, startPoint y: 141, endPoint x: 780, endPoint y: 65, distance: 96.0
click at [780, 65] on ol "Home / Restaurants management / Menus / Full menu view" at bounding box center [576, 74] width 765 height 19
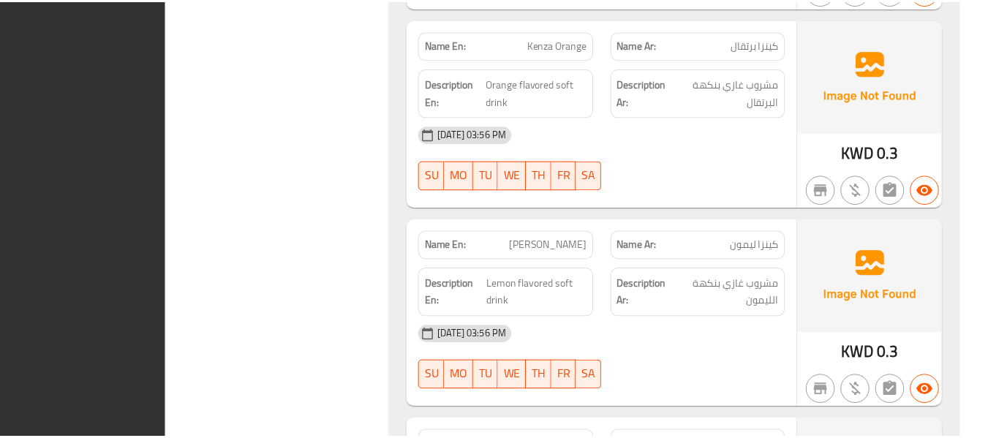
scroll to position [4868, 0]
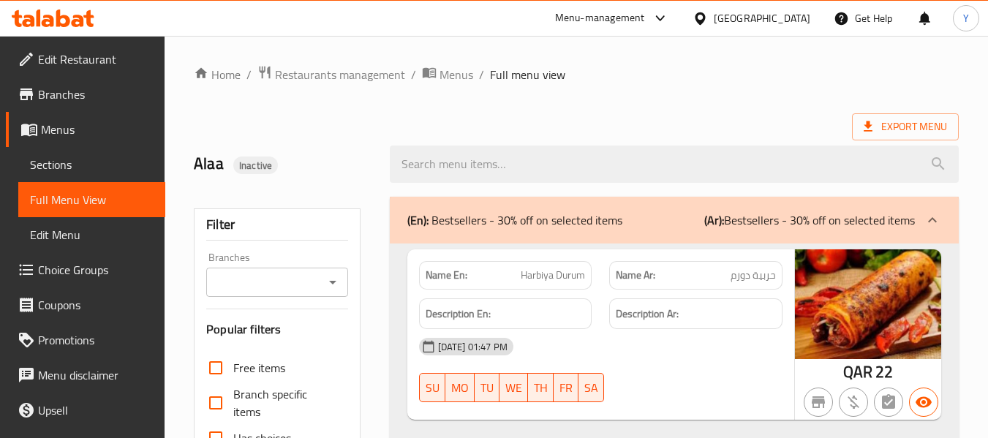
click at [714, 13] on div at bounding box center [703, 18] width 21 height 16
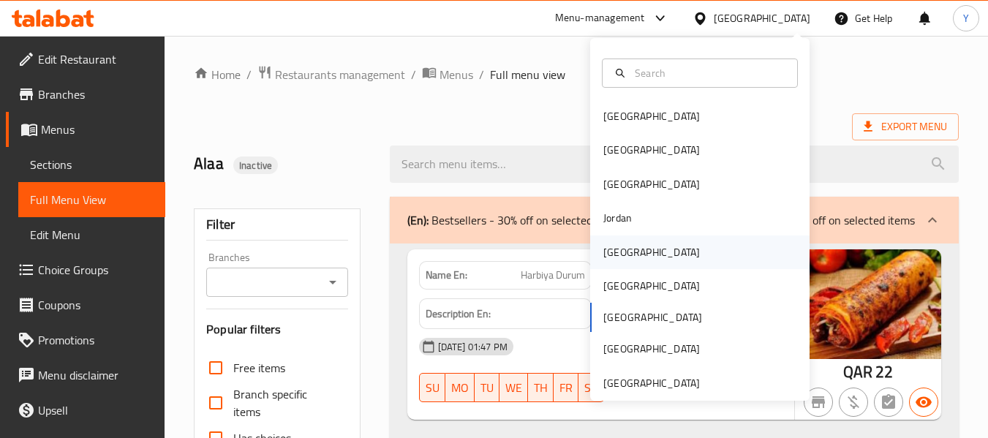
click at [670, 257] on div "[GEOGRAPHIC_DATA]" at bounding box center [699, 252] width 219 height 34
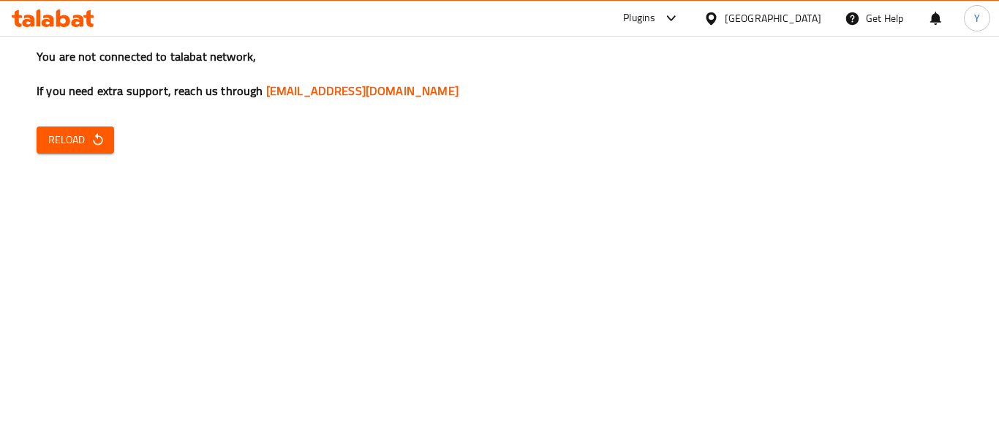
click at [874, 330] on div "You are not connected to talabat network, If you need extra support, reach us t…" at bounding box center [499, 219] width 999 height 438
click at [85, 143] on span "Reload" at bounding box center [75, 140] width 54 height 18
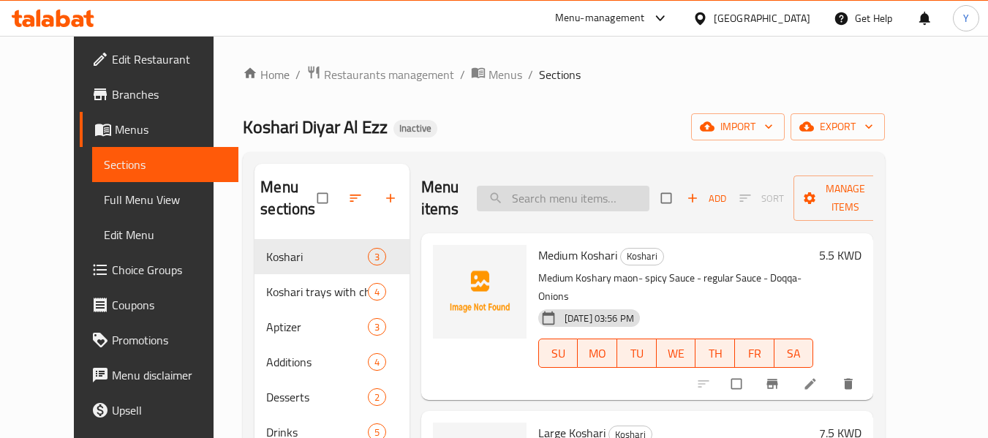
click at [580, 208] on input "search" at bounding box center [563, 199] width 173 height 26
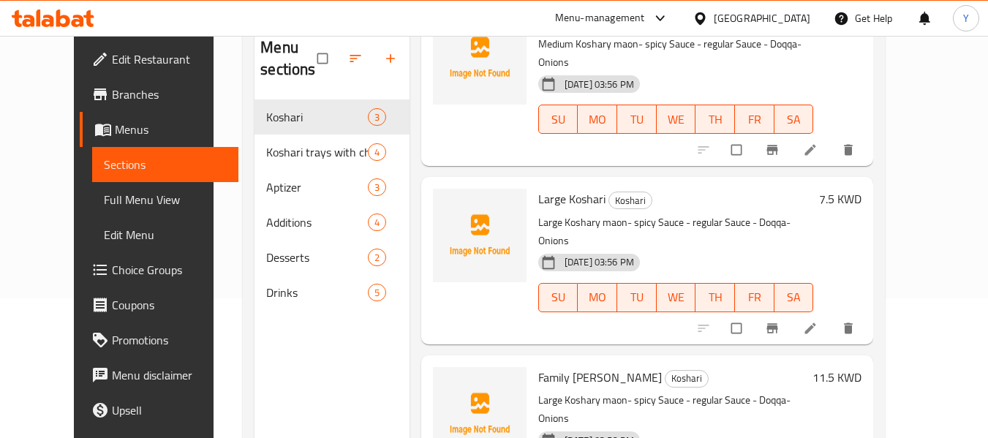
scroll to position [44, 0]
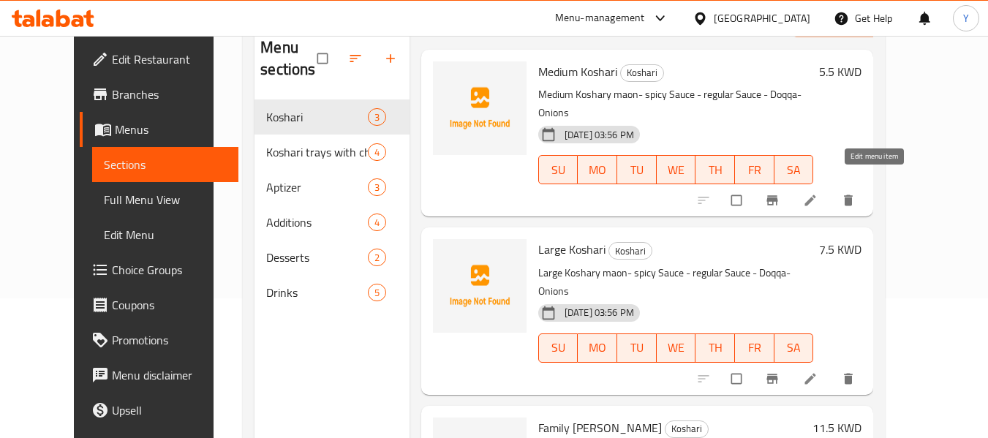
type input "regular"
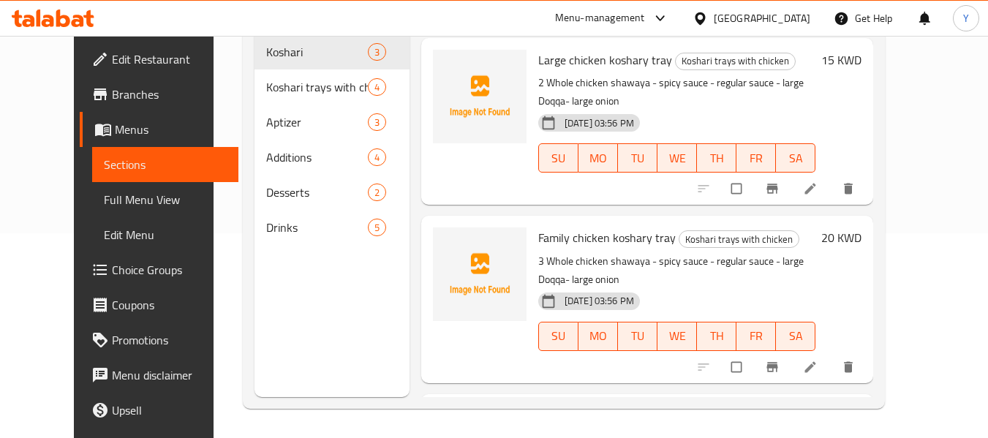
scroll to position [739, 0]
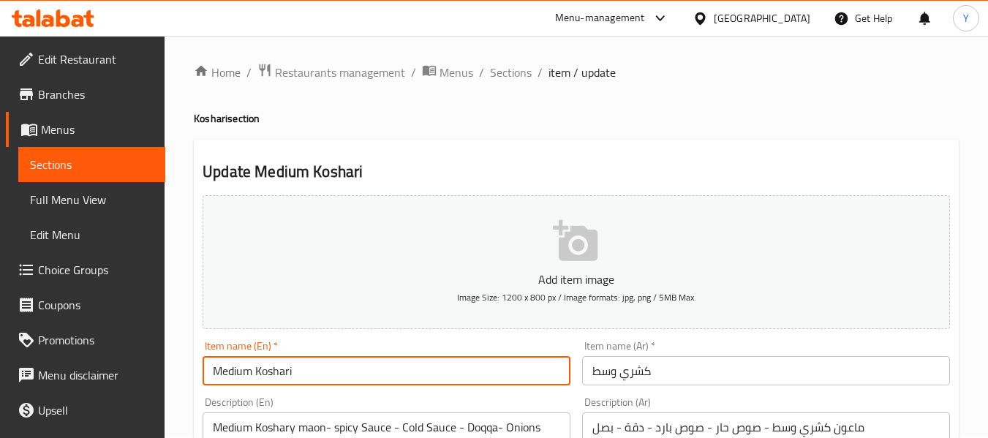
click at [450, 374] on input "Medium Koshari" at bounding box center [387, 370] width 368 height 29
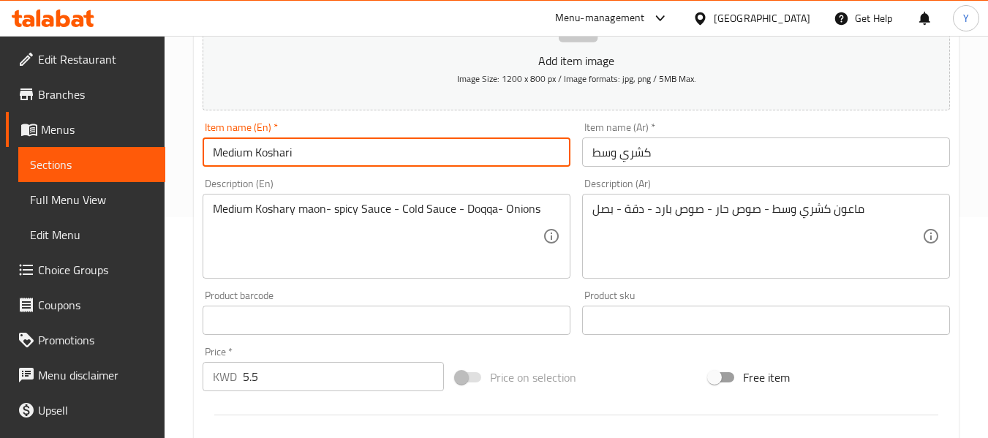
scroll to position [225, 0]
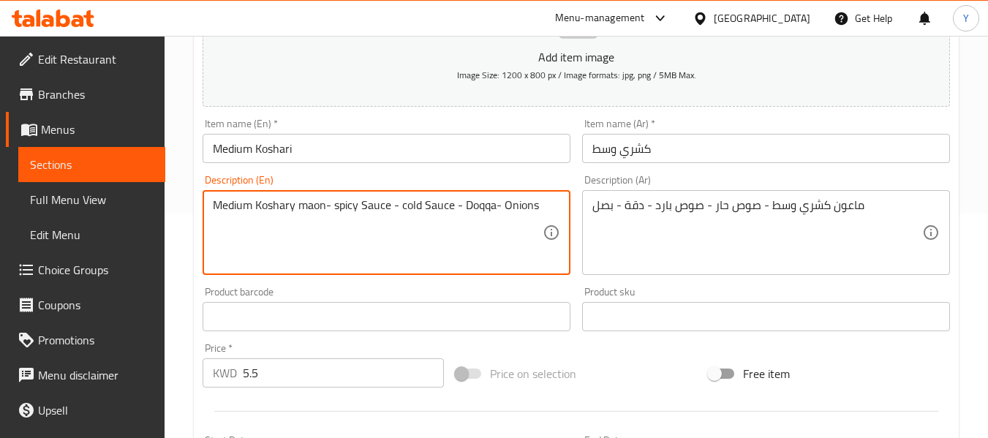
type textarea "Medium Koshary maon- spicy Sauce - cold Sauce - Doqqa- Onions"
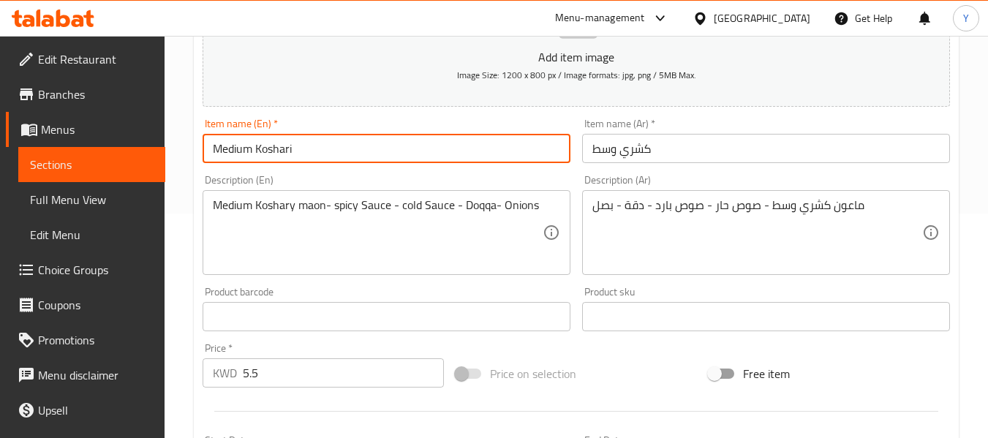
click at [429, 143] on input "Medium Koshari" at bounding box center [387, 148] width 368 height 29
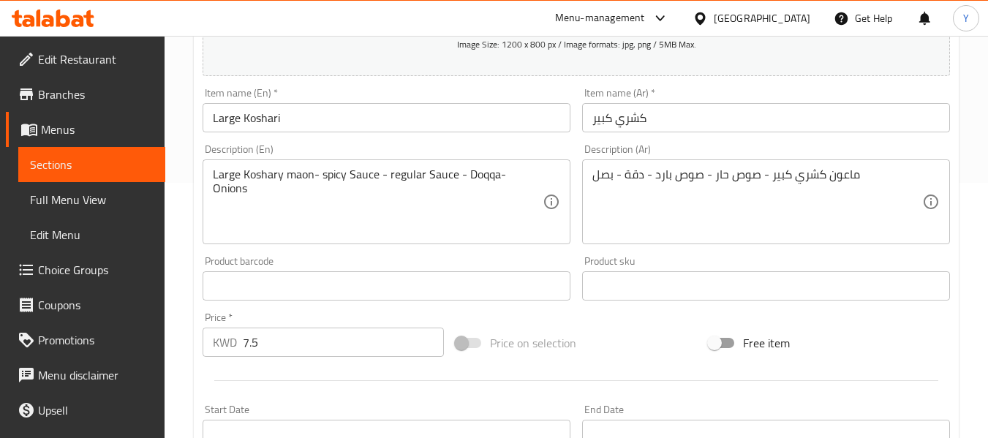
scroll to position [266, 0]
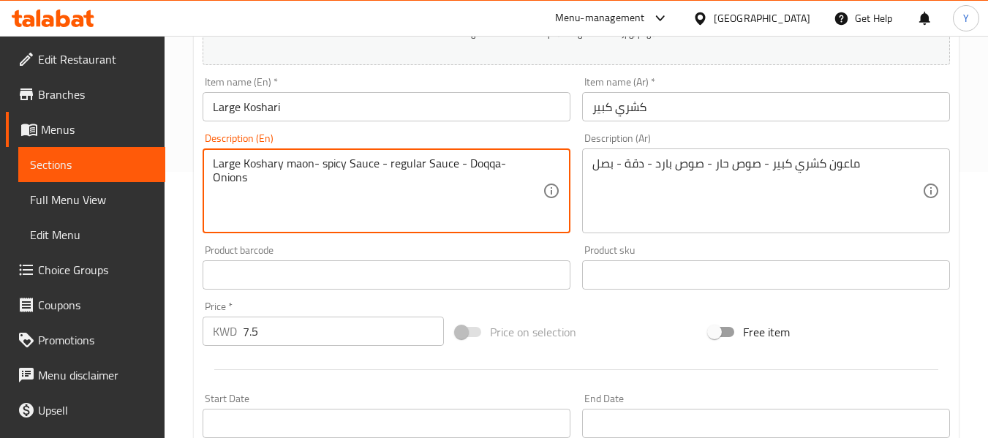
click at [392, 164] on textarea "Large Koshary maon- spicy Sauce - regular Sauce - Doqqa- Onions" at bounding box center [378, 191] width 330 height 69
click at [392, 164] on textarea "Large Koshary maon- spicy Sauce - cold Sauce - Doqqa- Onions" at bounding box center [378, 191] width 330 height 69
type textarea "Large Koshary maon- spicy Sauce - cold Sauce - Doqqa- Onions"
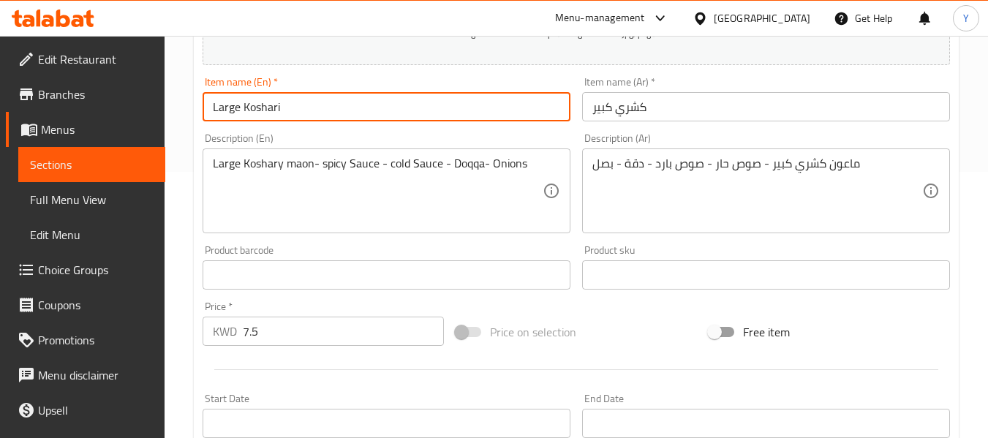
click at [404, 106] on input "Large Koshari" at bounding box center [387, 106] width 368 height 29
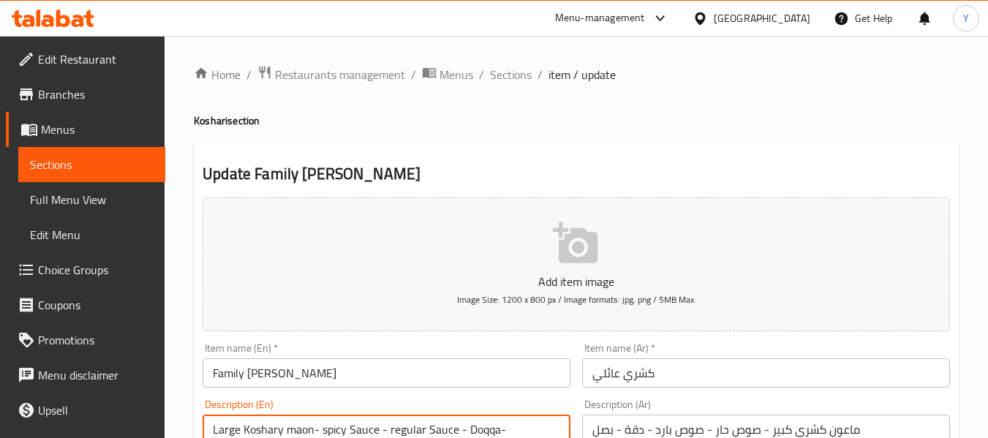
paste textarea "cold"
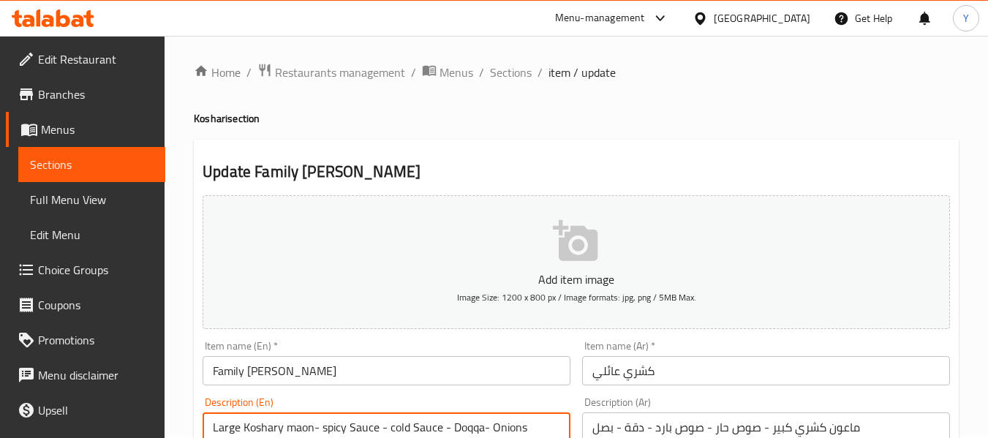
type textarea "Large Koshary maon- spicy Sauce - cold Sauce - Doqqa- Onions"
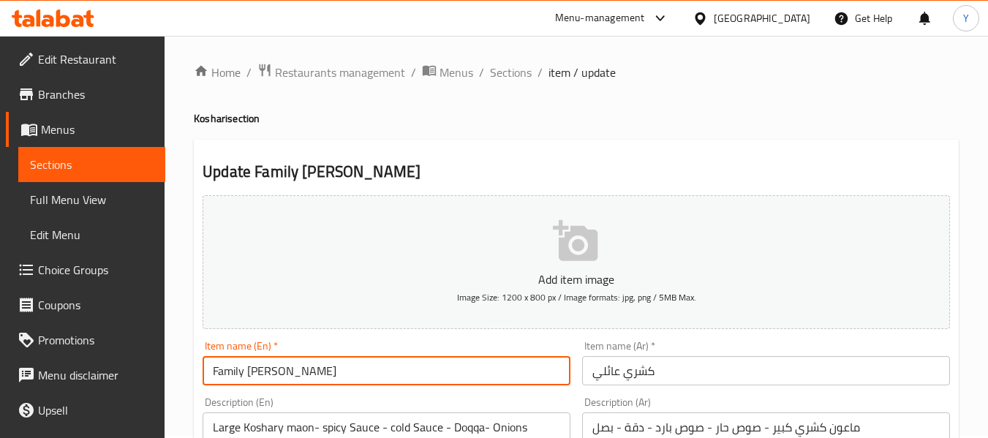
click at [440, 369] on input "Family [PERSON_NAME]" at bounding box center [387, 370] width 368 height 29
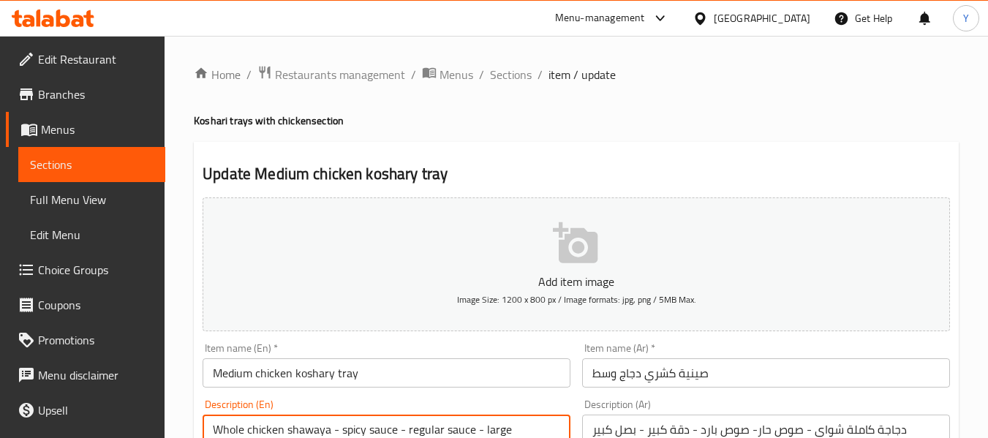
paste textarea "cold"
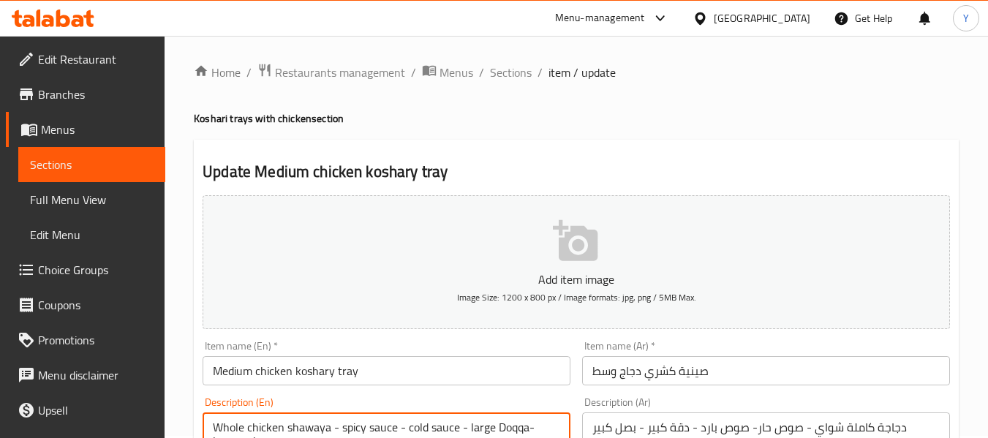
type textarea "Whole chicken shawaya - spicy sauce - cold sauce - large Doqqa- large onion"
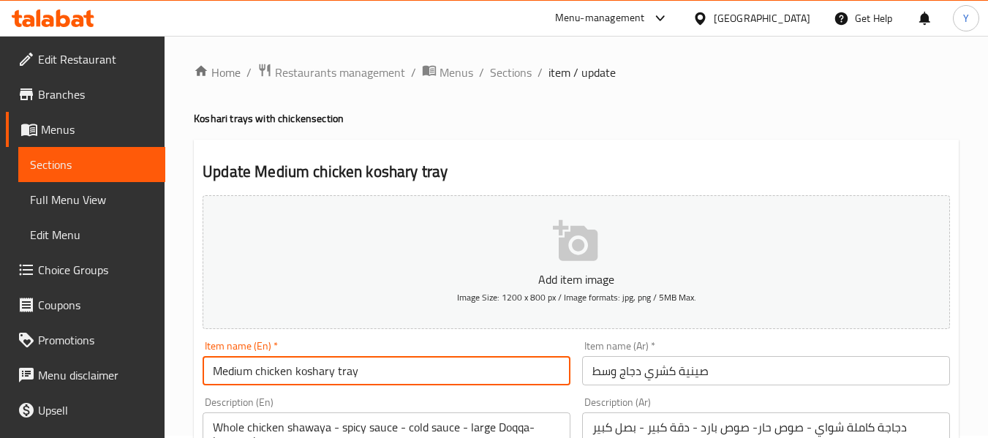
click at [445, 369] on input "Medium chicken koshary tray" at bounding box center [387, 370] width 368 height 29
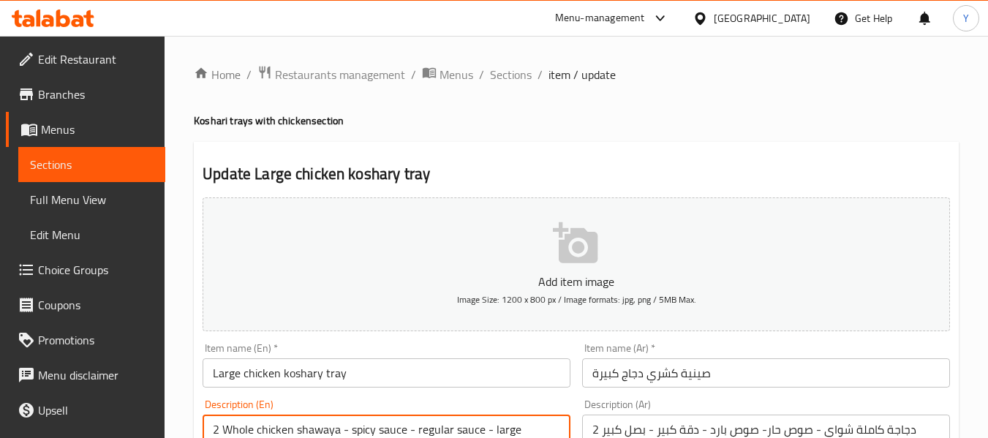
paste textarea "cold"
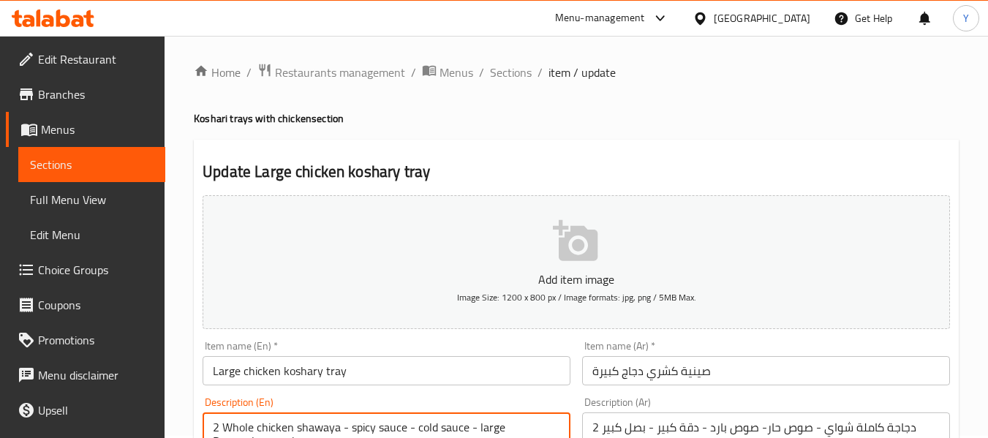
type textarea "2 Whole chicken shawaya - spicy sauce - cold sauce - large Doqqa- large onion"
click at [466, 378] on input "Large chicken koshary tray" at bounding box center [387, 370] width 368 height 29
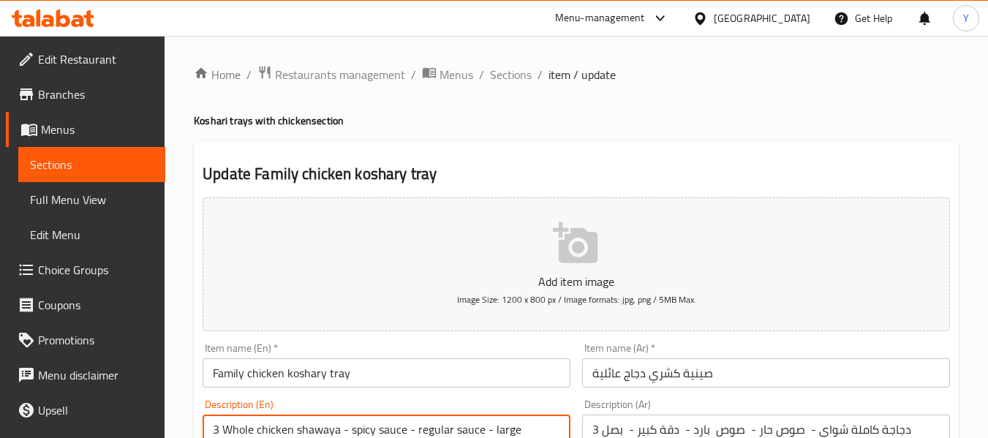
paste textarea "cold"
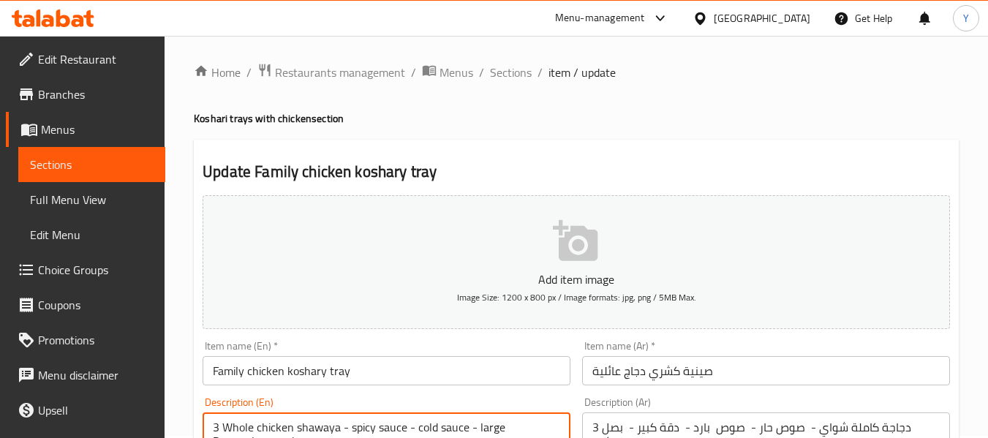
type textarea "3 Whole chicken shawaya - spicy sauce - cold sauce - large Doqqa- large onion"
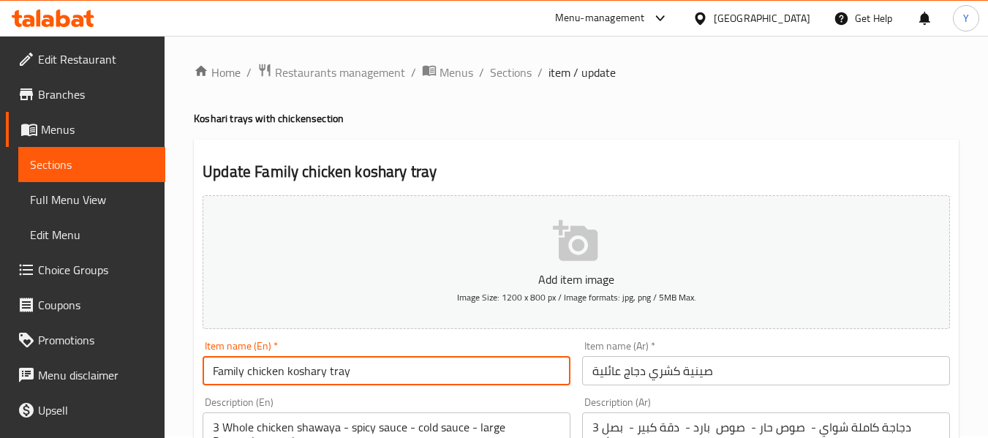
click at [454, 365] on input "Family chicken koshary tray" at bounding box center [387, 370] width 368 height 29
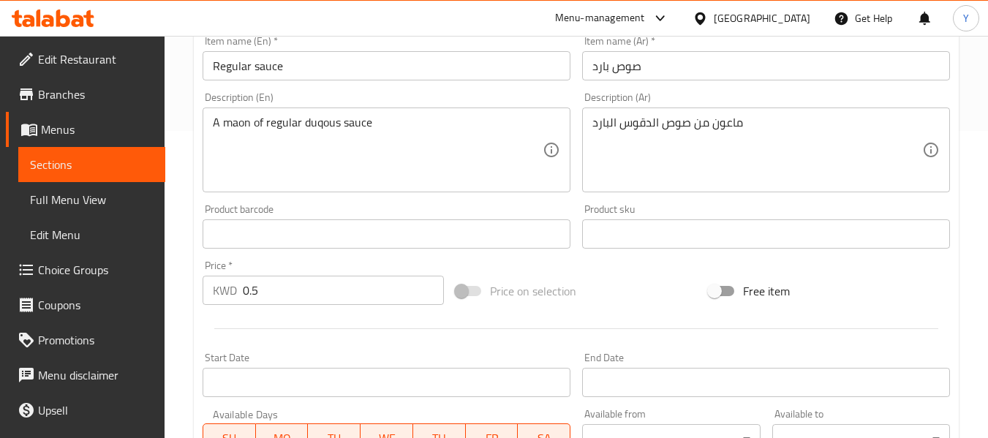
scroll to position [311, 0]
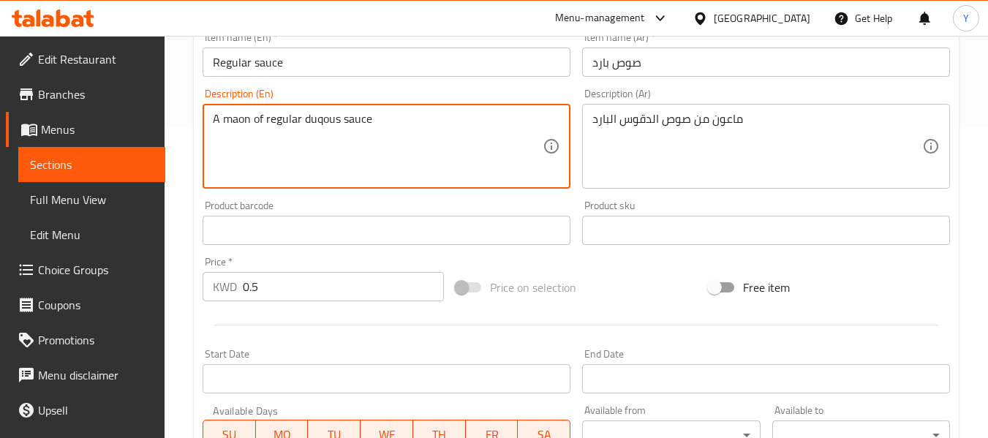
click at [281, 117] on textarea "A maon of regular duqous sauce" at bounding box center [378, 146] width 330 height 69
paste textarea "cold"
type textarea "A maon of cold duqous sauce"
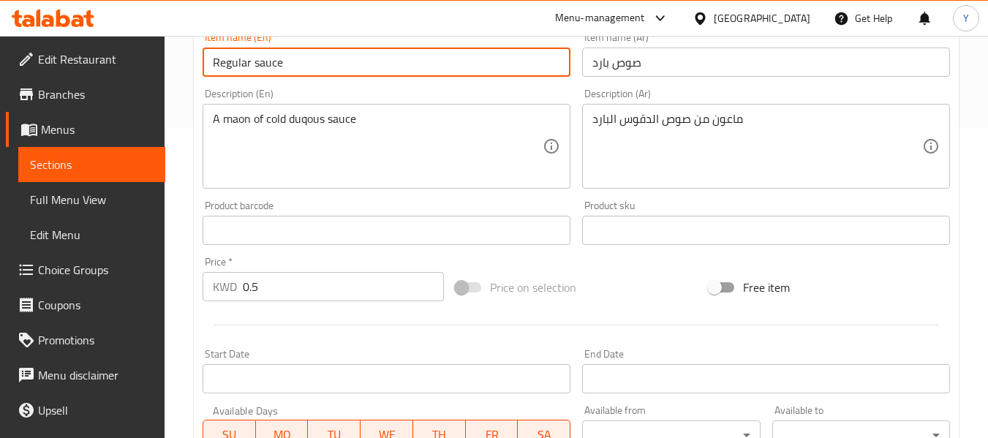
click at [223, 65] on input "Regular sauce" at bounding box center [387, 62] width 368 height 29
paste input "cold"
drag, startPoint x: 217, startPoint y: 64, endPoint x: 156, endPoint y: 74, distance: 62.3
click at [156, 74] on div "Edit Restaurant Branches Menus Sections Full Menu View Edit Menu Choice Groups …" at bounding box center [494, 224] width 988 height 998
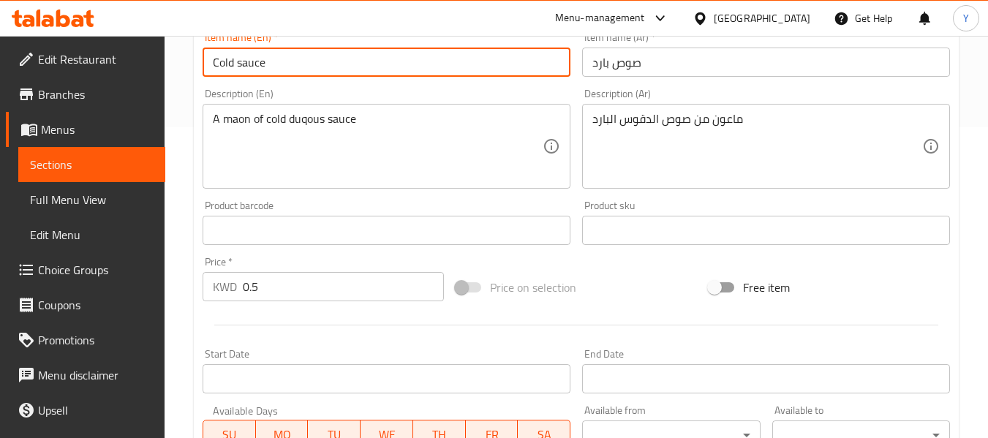
type input "Cold sauce"
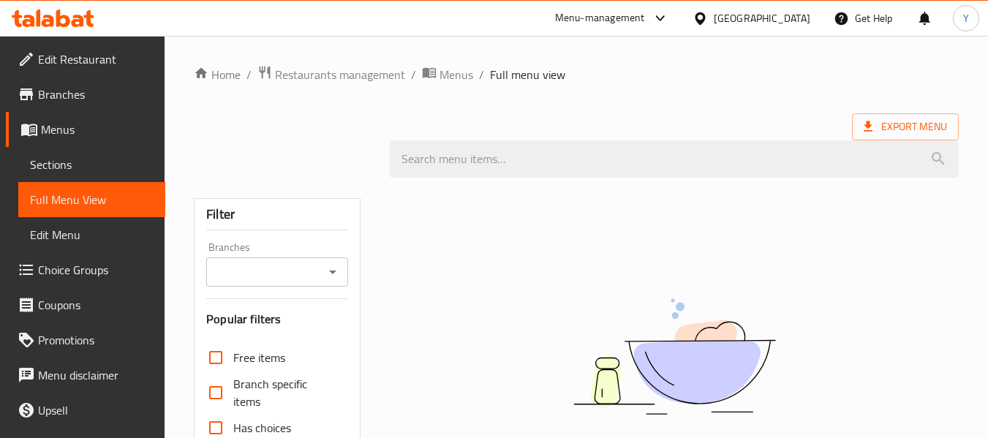
click at [919, 290] on div "No Items found" at bounding box center [674, 371] width 569 height 222
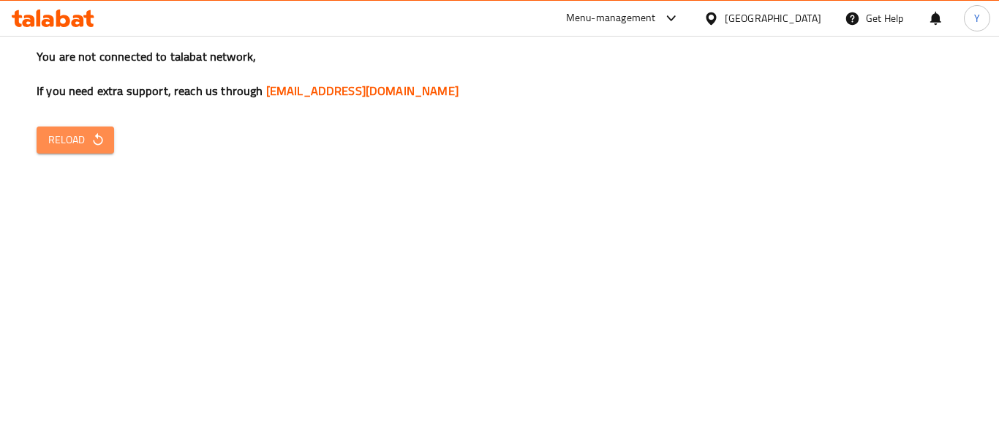
click at [64, 149] on button "Reload" at bounding box center [76, 140] width 78 height 27
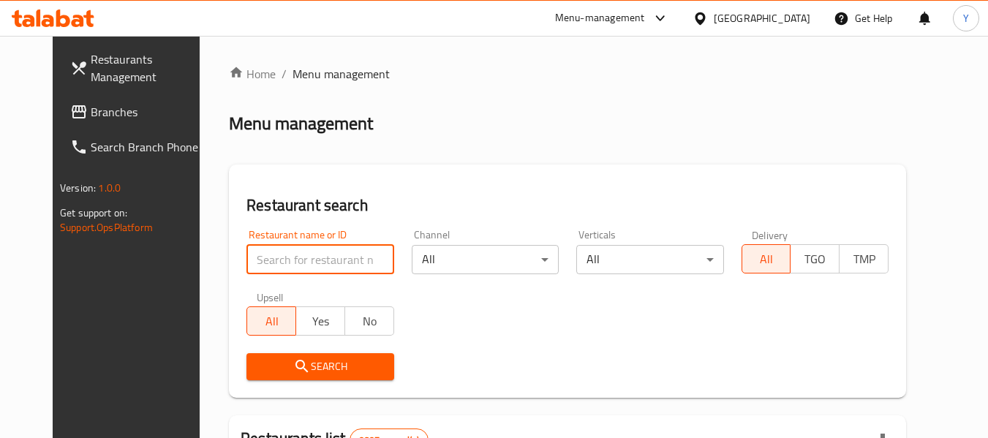
click at [280, 250] on input "search" at bounding box center [319, 259] width 147 height 29
paste input "341752722"
click at [249, 262] on input "341752722" at bounding box center [319, 259] width 147 height 29
paste input "Koshari Diyar Al Ezz"
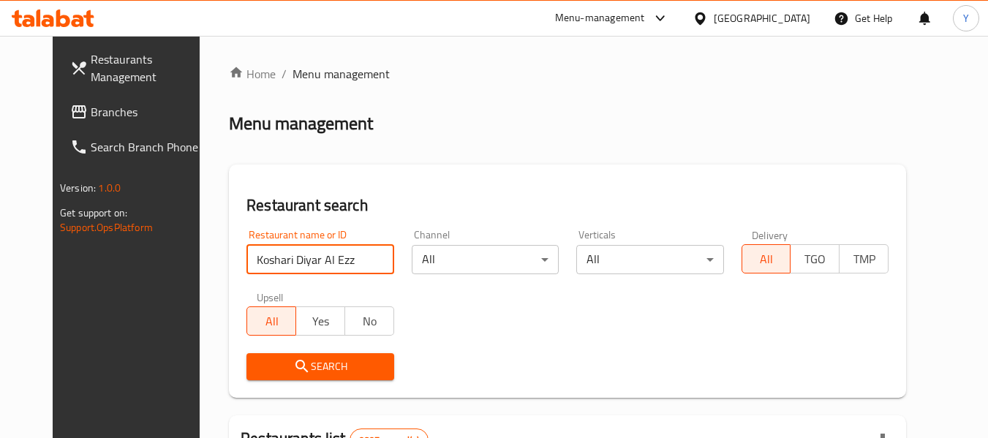
type input "Koshari Diyar Al Ezz"
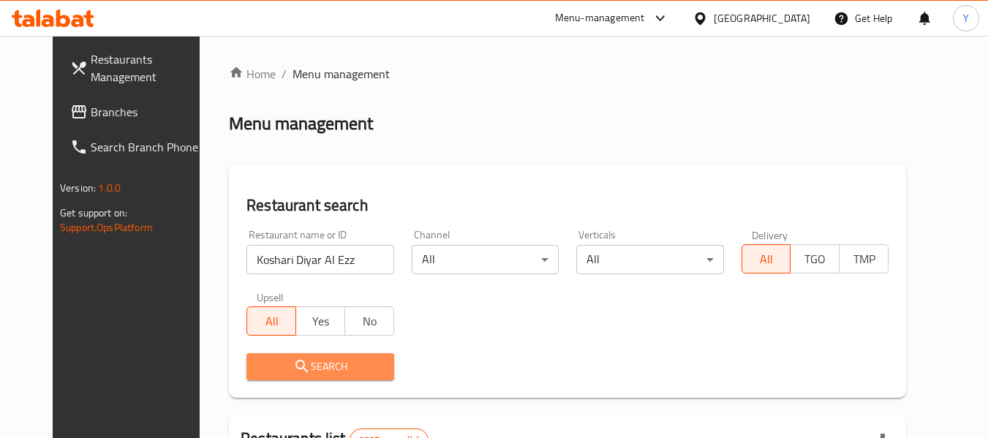
click at [303, 360] on span "Search" at bounding box center [320, 367] width 124 height 18
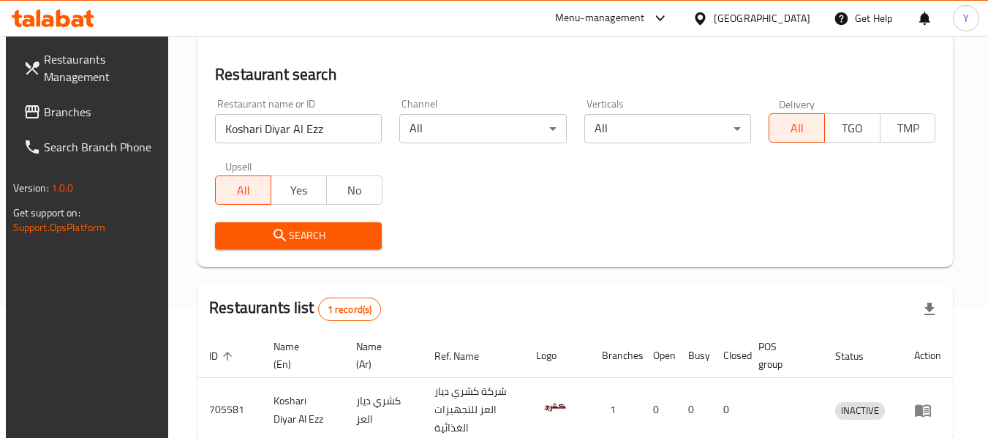
scroll to position [214, 0]
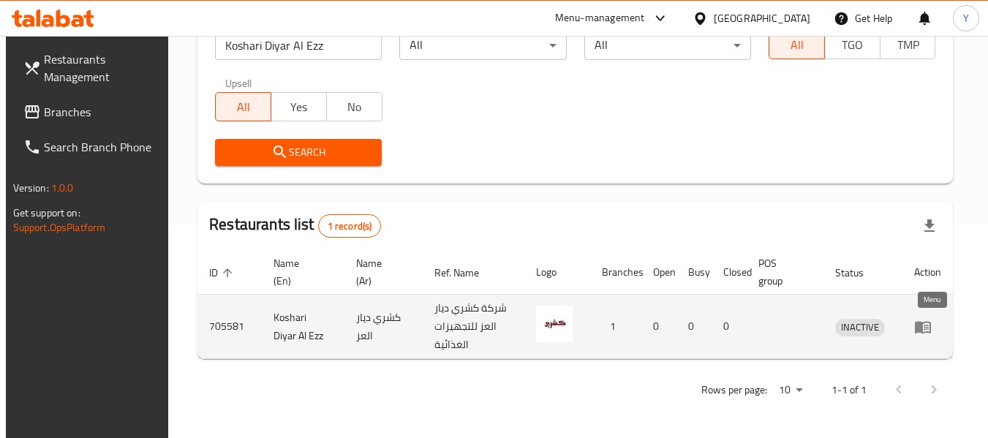
click at [927, 325] on icon "enhanced table" at bounding box center [923, 327] width 16 height 12
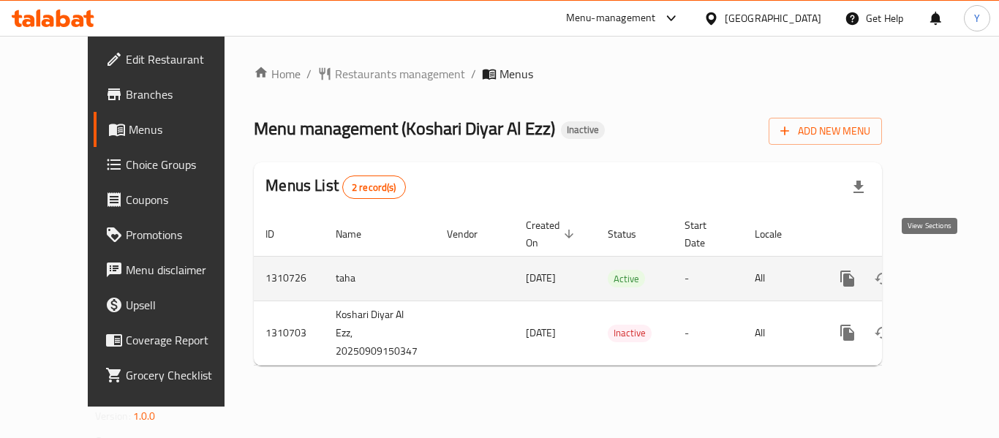
click at [946, 272] on icon "enhanced table" at bounding box center [952, 278] width 13 height 13
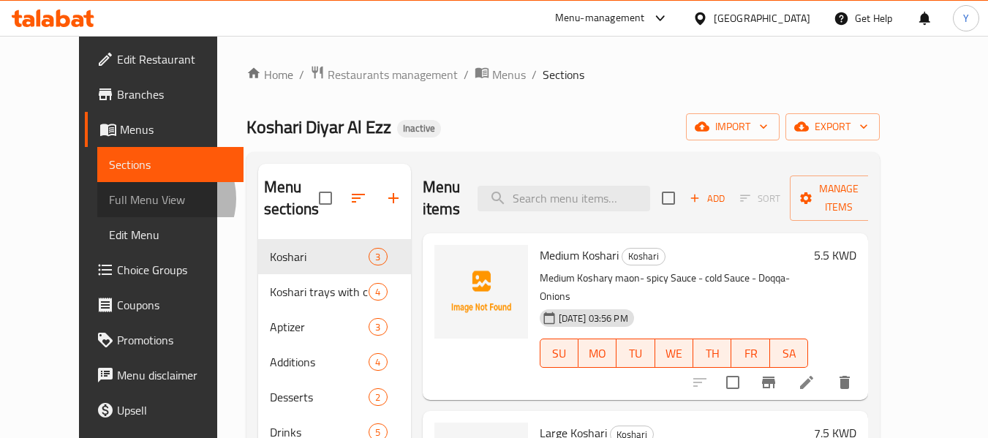
click at [109, 198] on span "Full Menu View" at bounding box center [171, 200] width 124 height 18
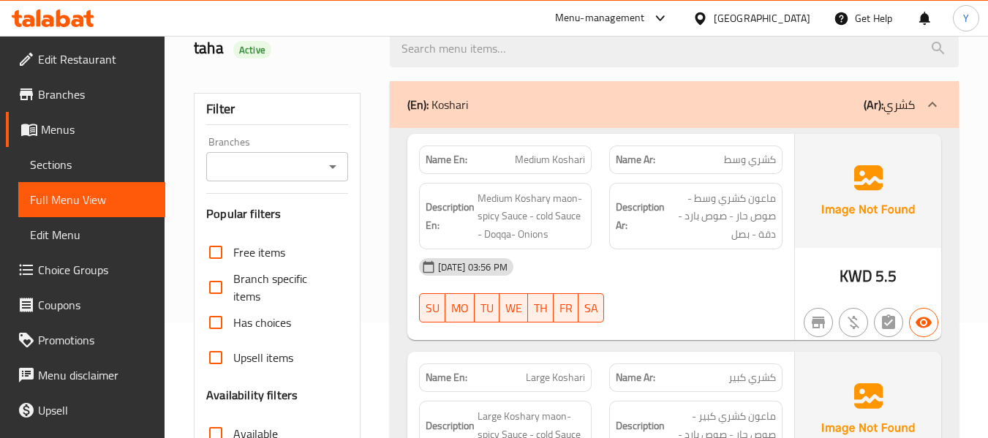
scroll to position [87, 0]
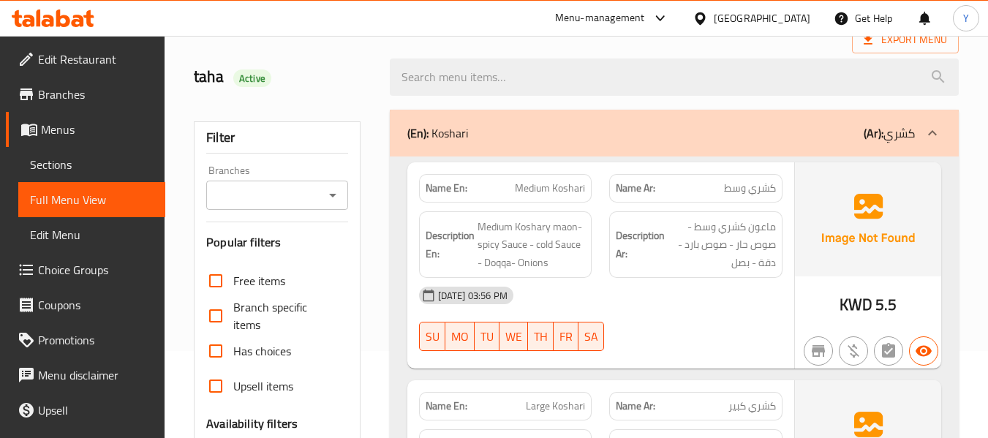
click at [652, 221] on h6 "Description Ar: ماعون كشري وسط - صوص حار - صوص بارد - دقة - بصل" at bounding box center [696, 245] width 160 height 54
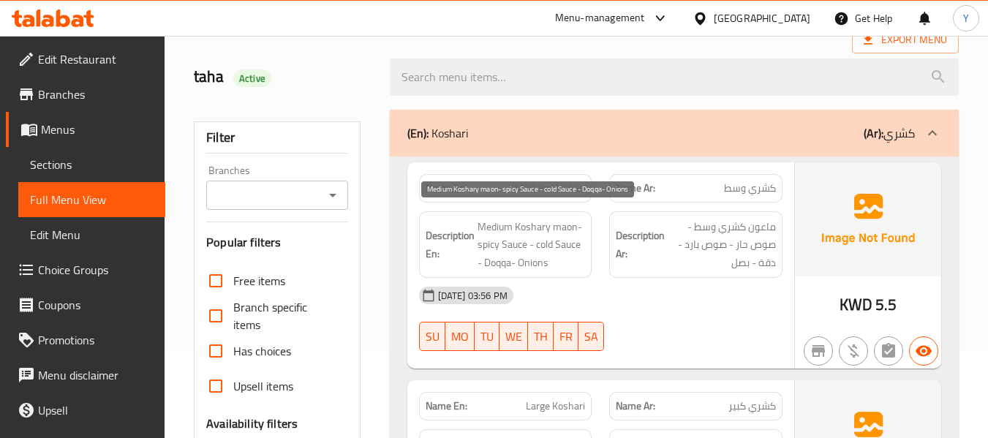
click at [543, 248] on span "Medium Koshary maon- spicy Sauce - cold Sauce - Doqqa- Onions" at bounding box center [532, 245] width 108 height 54
copy span "cold"
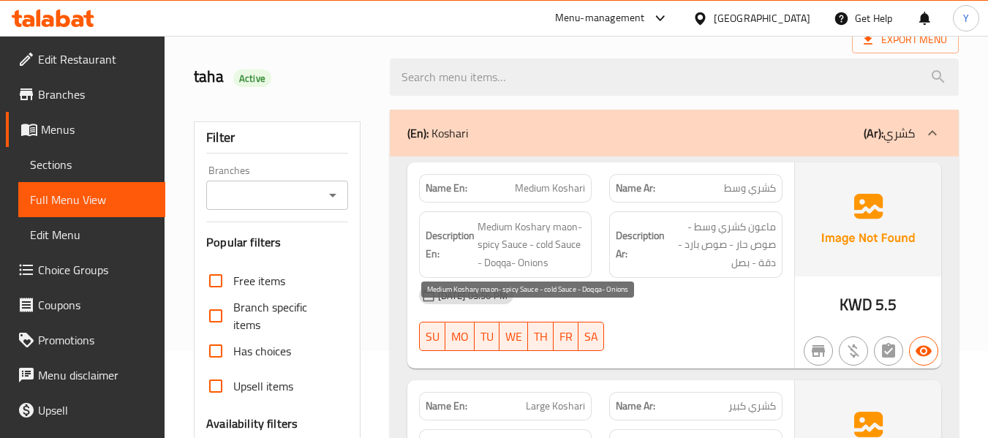
scroll to position [331, 0]
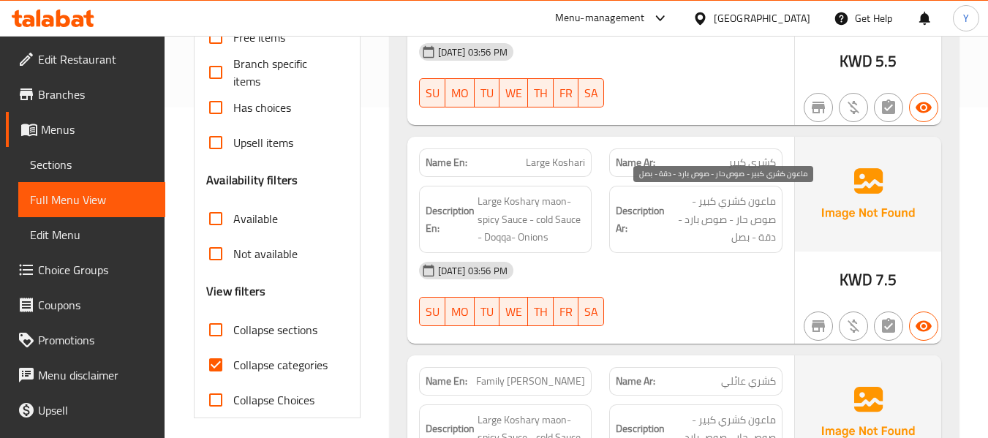
click at [671, 232] on span "ماعون كشري كبير - صوص حار - صوص بارد - دقة - بصل" at bounding box center [722, 219] width 108 height 54
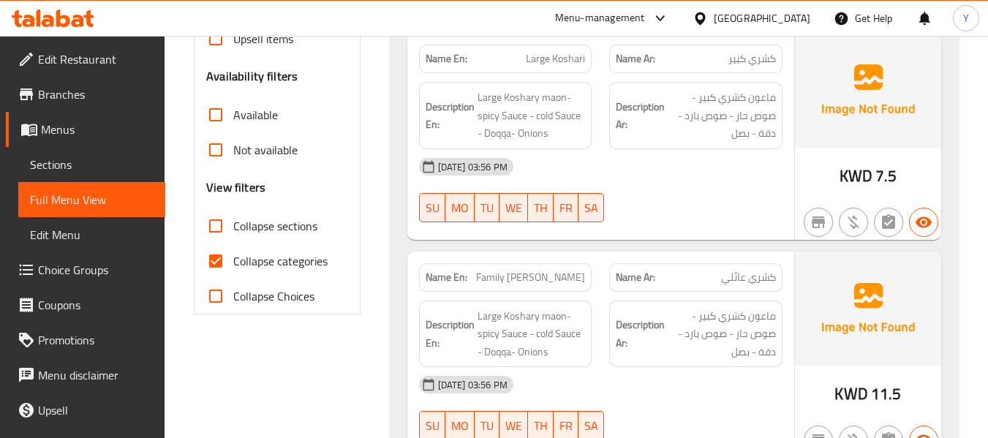
scroll to position [425, 0]
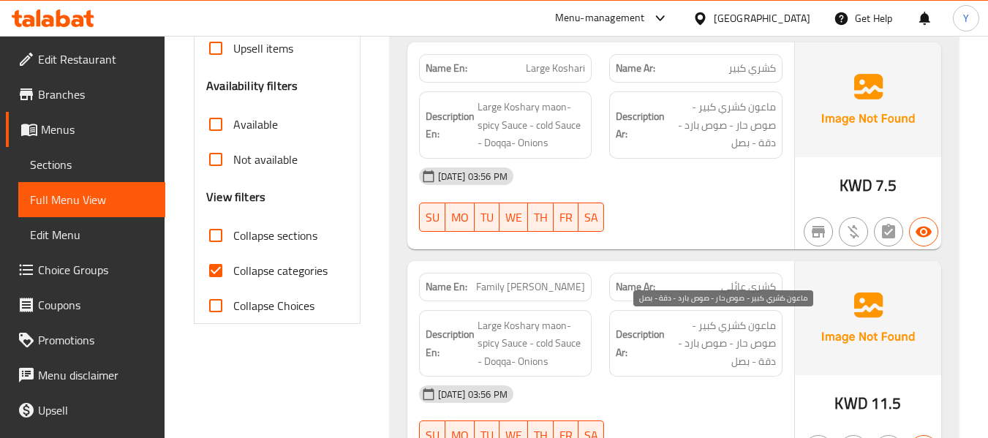
click at [691, 343] on span "ماعون كشري كبير - صوص حار - صوص بارد - دقة - بصل" at bounding box center [722, 344] width 108 height 54
copy span "بارد"
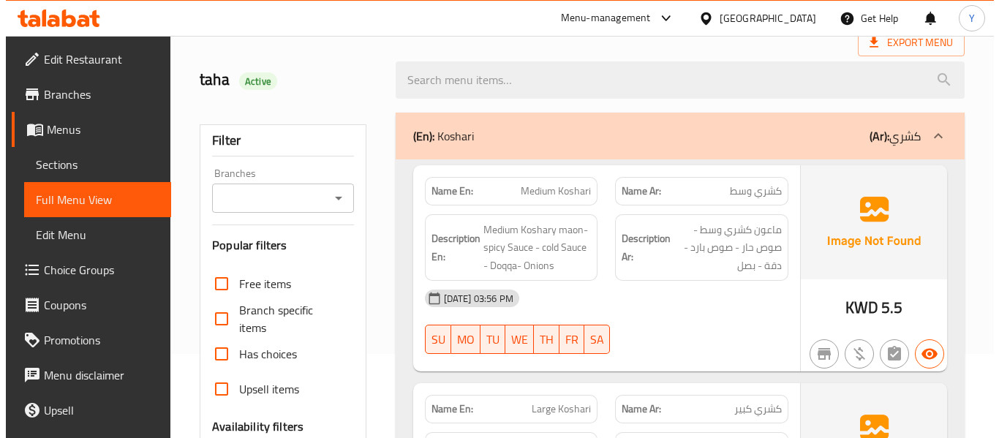
scroll to position [0, 0]
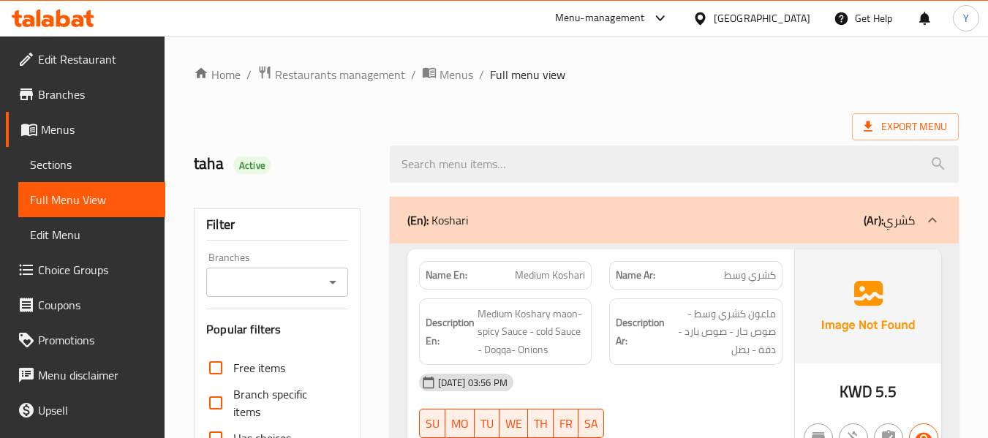
click at [639, 137] on div at bounding box center [674, 164] width 587 height 55
click at [628, 343] on strong "Description Ar:" at bounding box center [640, 332] width 49 height 36
click at [591, 263] on div "Name En: Medium Koshari" at bounding box center [505, 275] width 191 height 46
click at [591, 262] on div "Name En: Medium Koshari" at bounding box center [505, 275] width 191 height 46
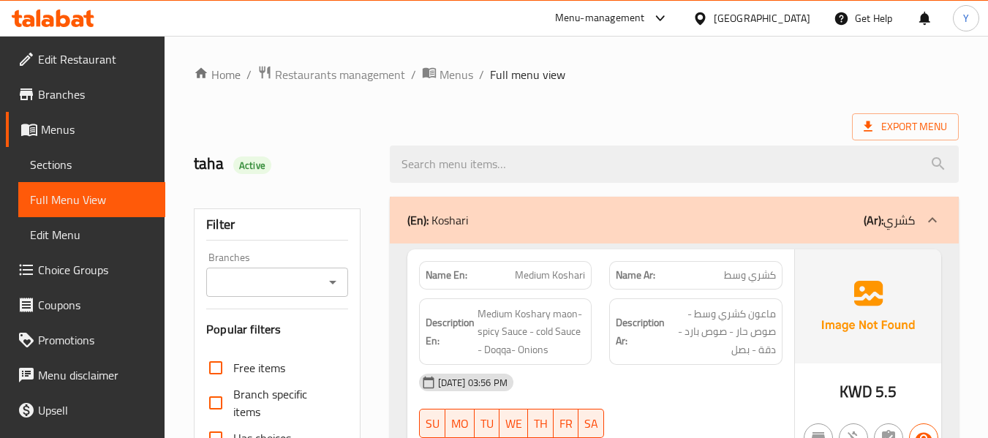
drag, startPoint x: 551, startPoint y: 102, endPoint x: 603, endPoint y: 97, distance: 52.9
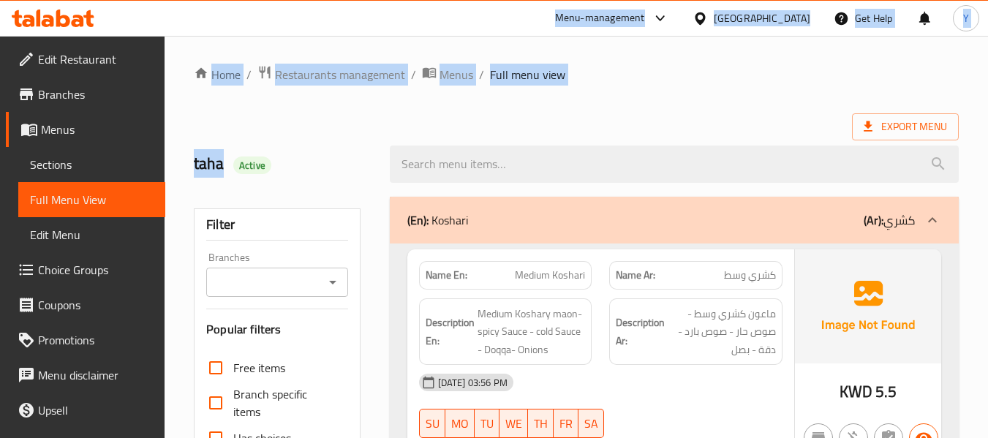
drag, startPoint x: 603, startPoint y: 97, endPoint x: 540, endPoint y: 12, distance: 105.6
click at [540, 36] on div "​ Menu-management Kuwait Get Help Y Edit Restaurant Branches Menus Sections Ful…" at bounding box center [494, 237] width 988 height 402
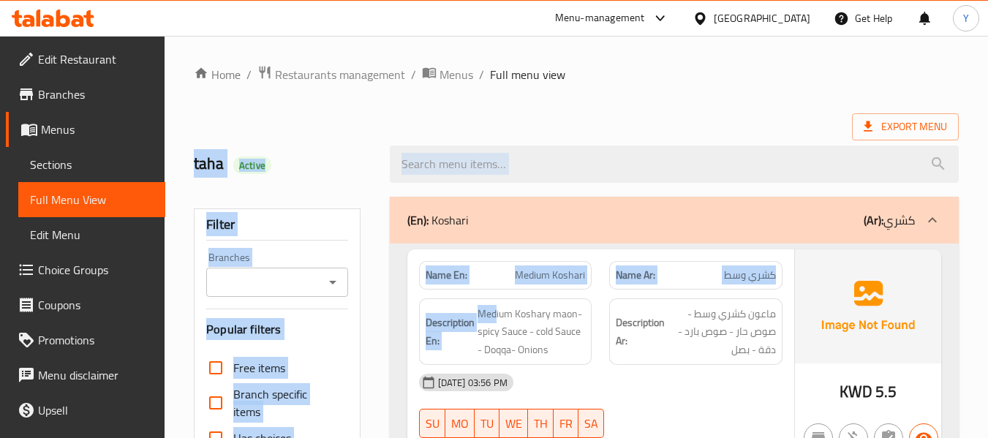
drag, startPoint x: 387, startPoint y: 112, endPoint x: 494, endPoint y: 316, distance: 230.6
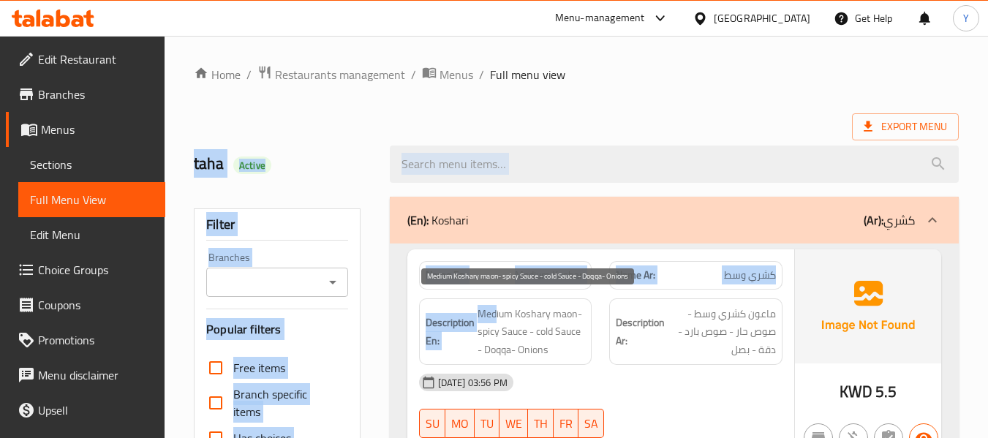
click at [494, 316] on span "Medium Koshary maon- spicy Sauce - cold Sauce - Doqqa- Onions" at bounding box center [532, 332] width 108 height 54
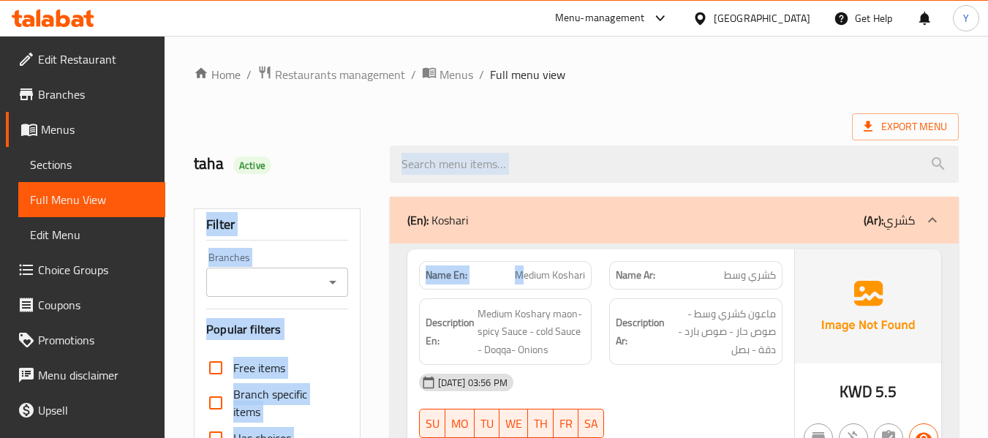
drag, startPoint x: 377, startPoint y: 139, endPoint x: 522, endPoint y: 280, distance: 202.2
click at [522, 280] on span "Medium Koshari" at bounding box center [550, 275] width 70 height 15
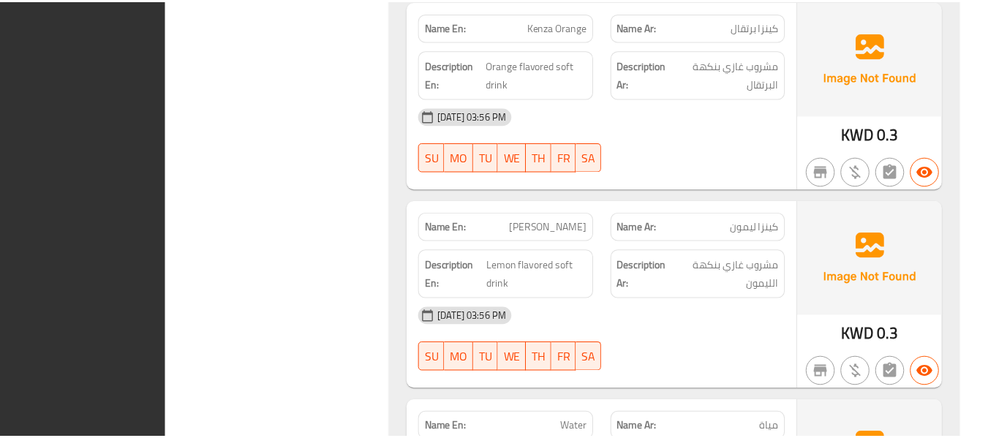
scroll to position [4851, 0]
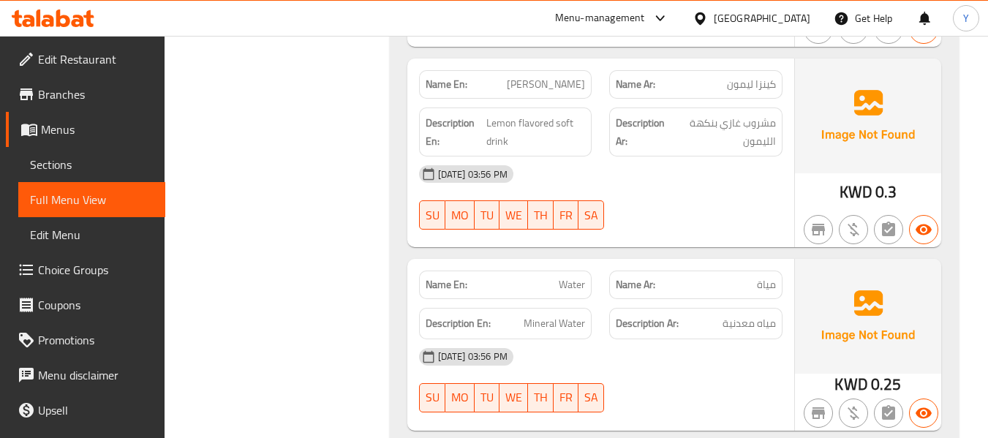
click at [676, 314] on strong "Description Ar:" at bounding box center [647, 323] width 63 height 18
click at [788, 21] on div "Kuwait" at bounding box center [762, 18] width 97 height 16
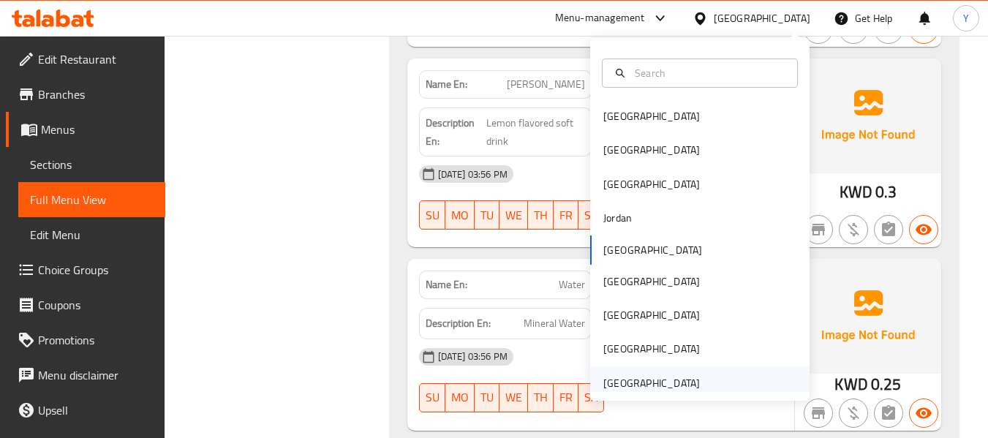
click at [603, 385] on div "[GEOGRAPHIC_DATA]" at bounding box center [651, 383] width 97 height 16
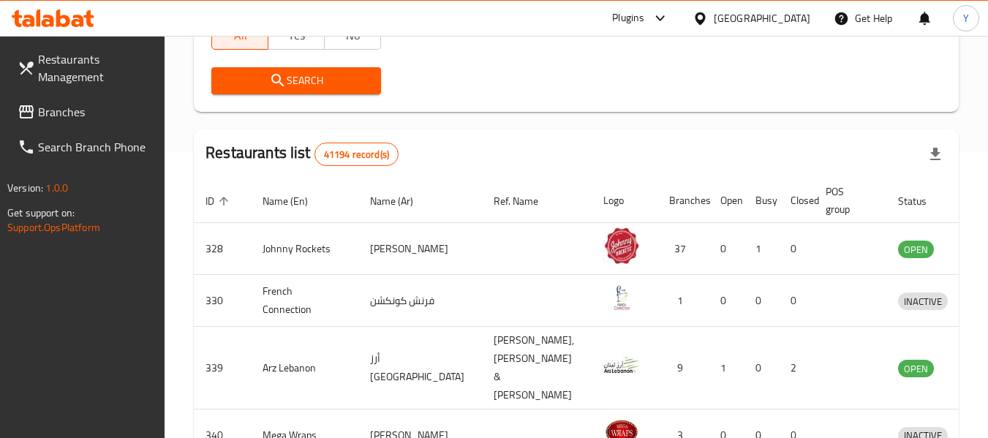
scroll to position [52, 0]
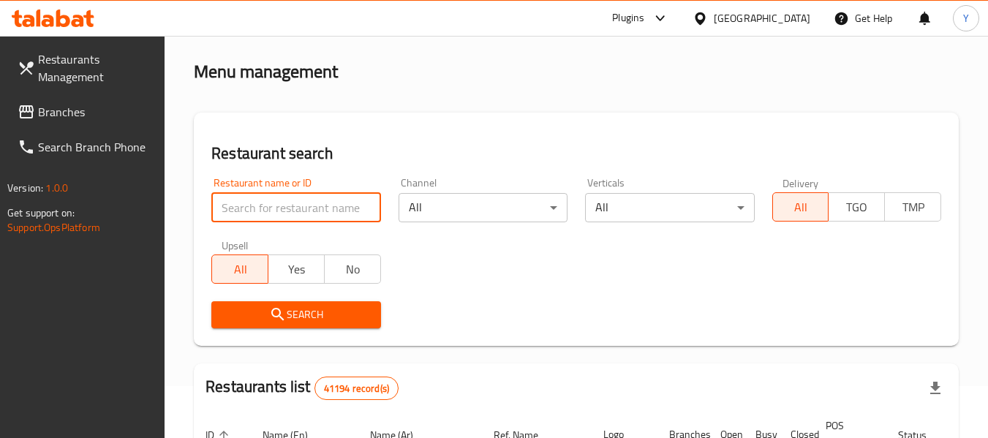
click at [345, 200] on input "search" at bounding box center [295, 207] width 169 height 29
paste input "Shoqaf"
type input "Shoqaf"
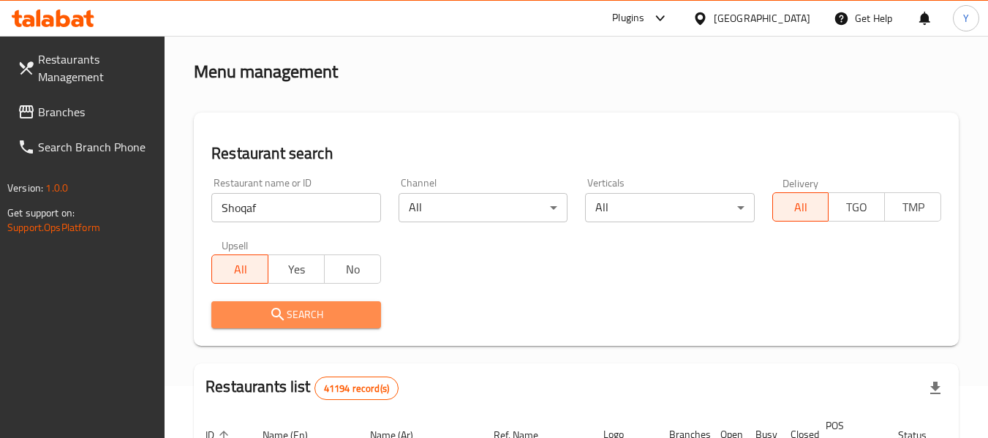
click at [318, 317] on span "Search" at bounding box center [296, 315] width 146 height 18
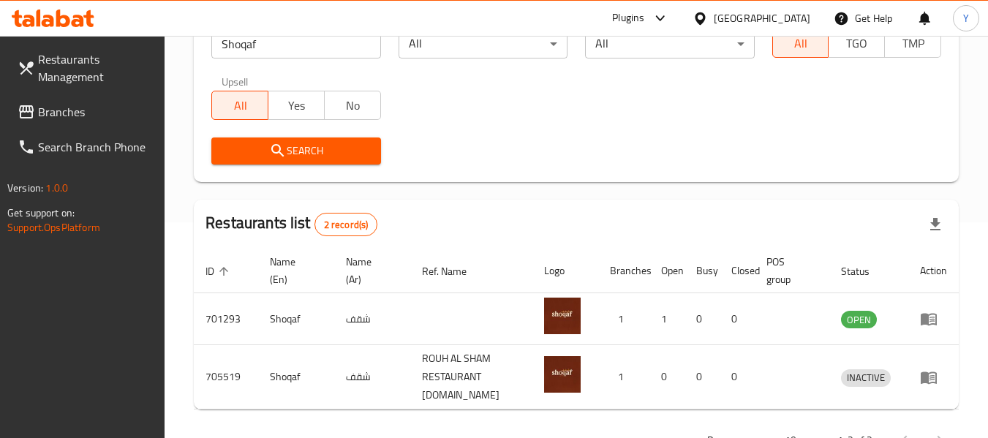
scroll to position [254, 0]
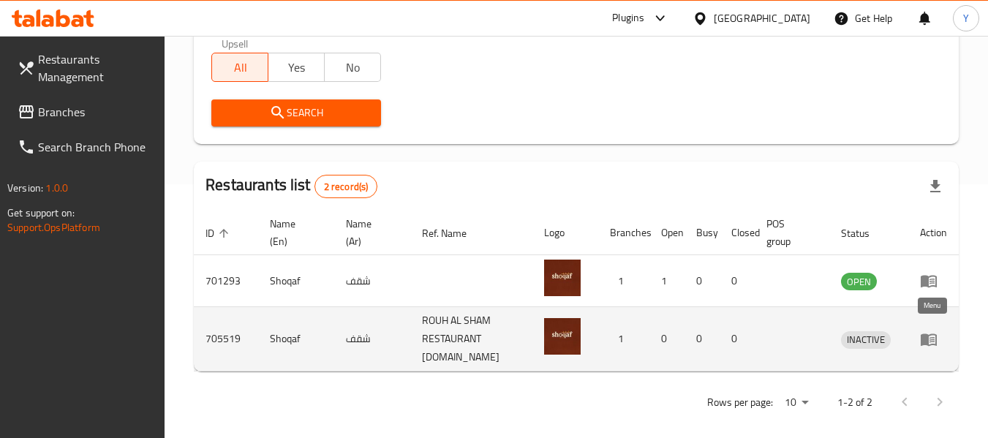
click at [927, 333] on icon "enhanced table" at bounding box center [929, 339] width 16 height 12
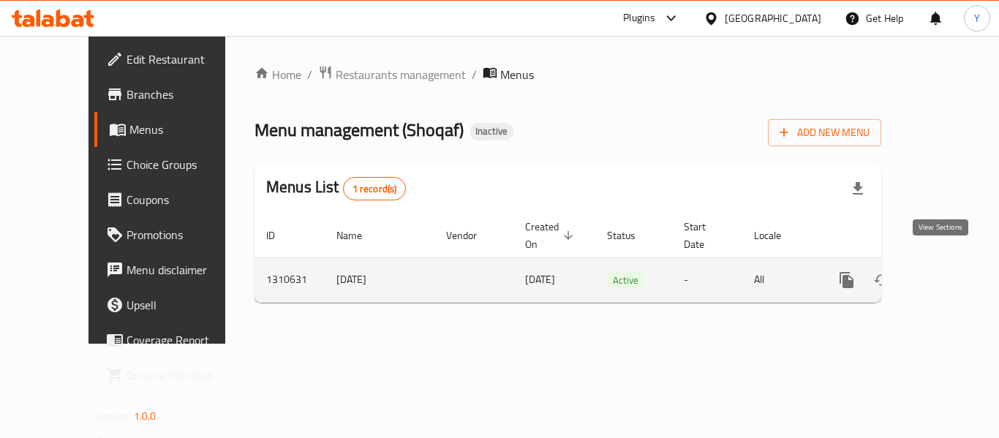
click at [943, 271] on icon "enhanced table" at bounding box center [952, 280] width 18 height 18
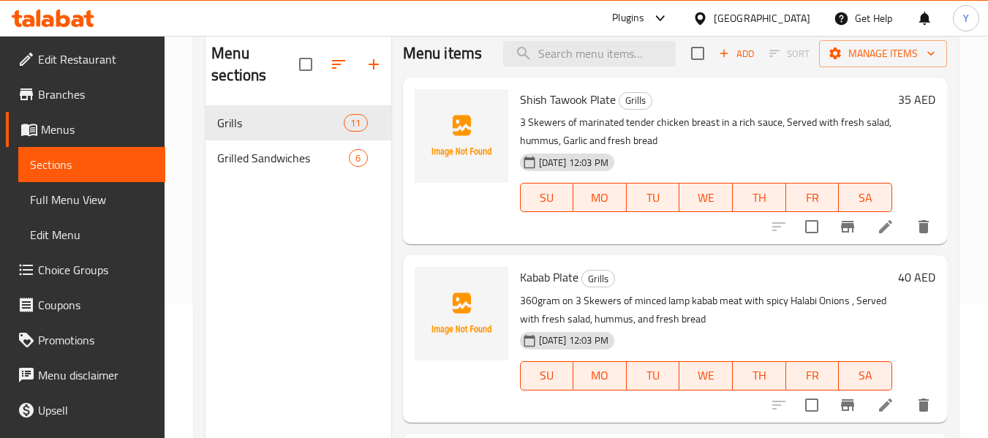
scroll to position [132, 0]
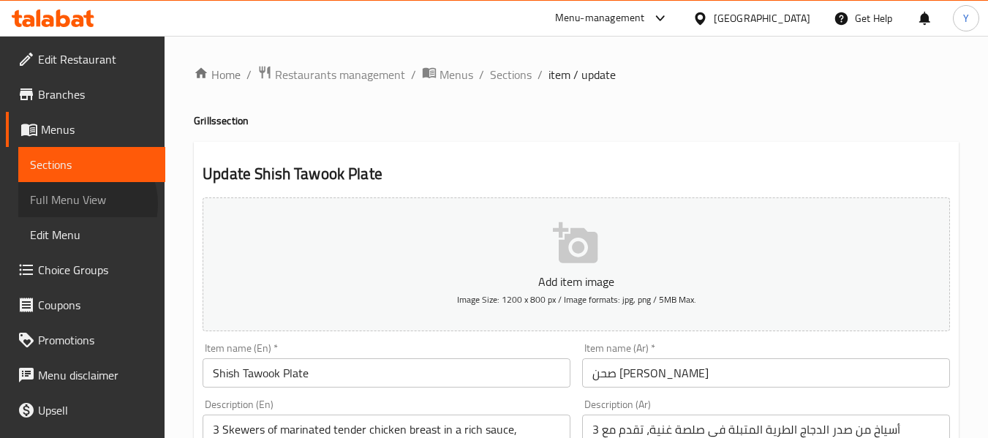
click at [75, 204] on span "Full Menu View" at bounding box center [92, 200] width 124 height 18
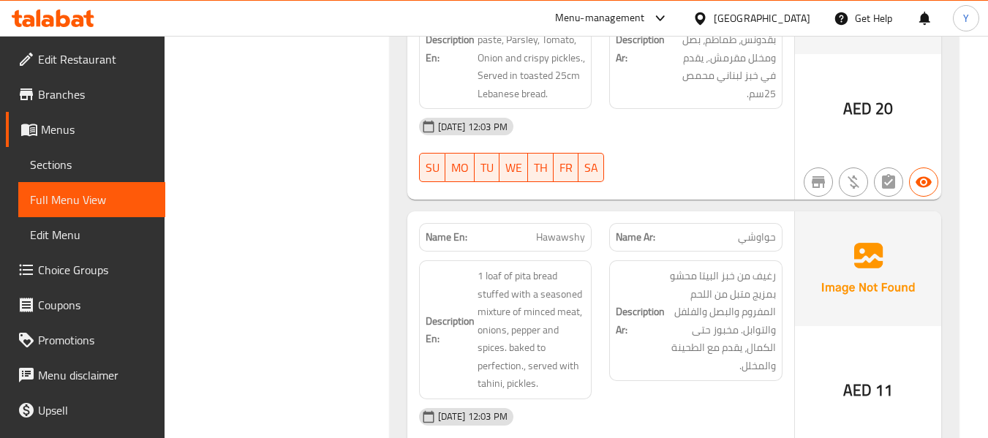
scroll to position [4617, 0]
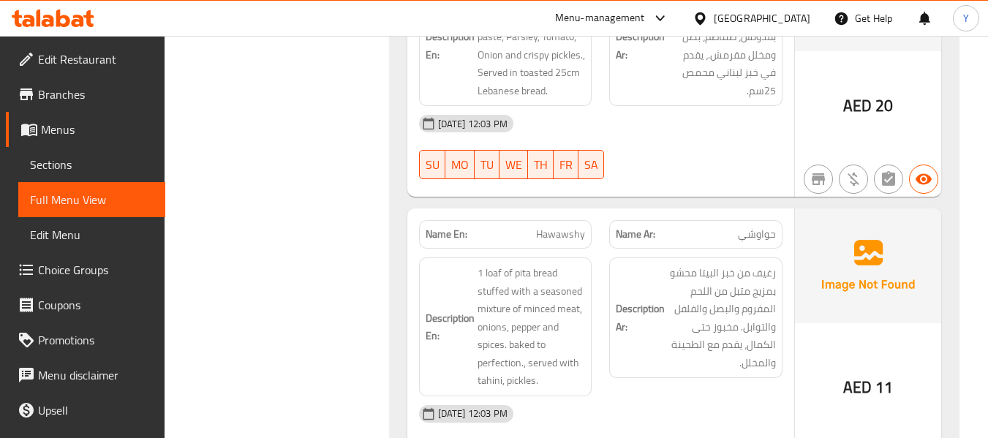
click at [431, 220] on div "Name En: Hawawshy" at bounding box center [505, 234] width 173 height 29
copy strong "Name En:"
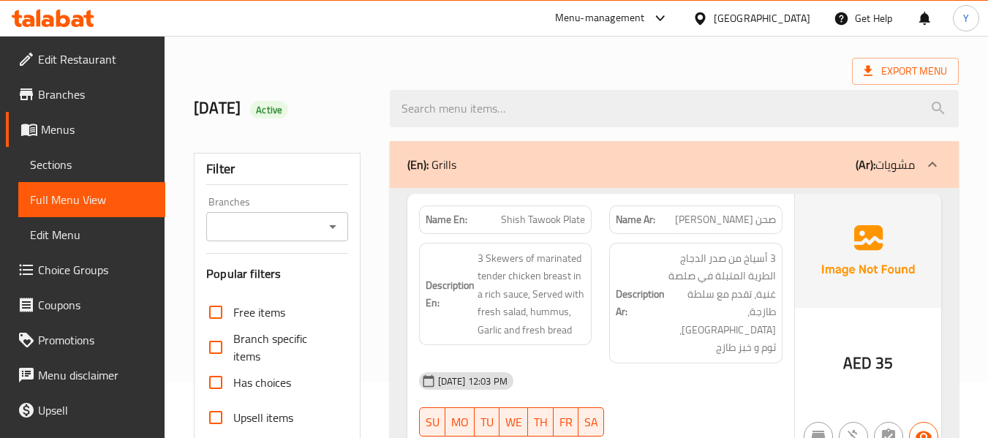
scroll to position [439, 0]
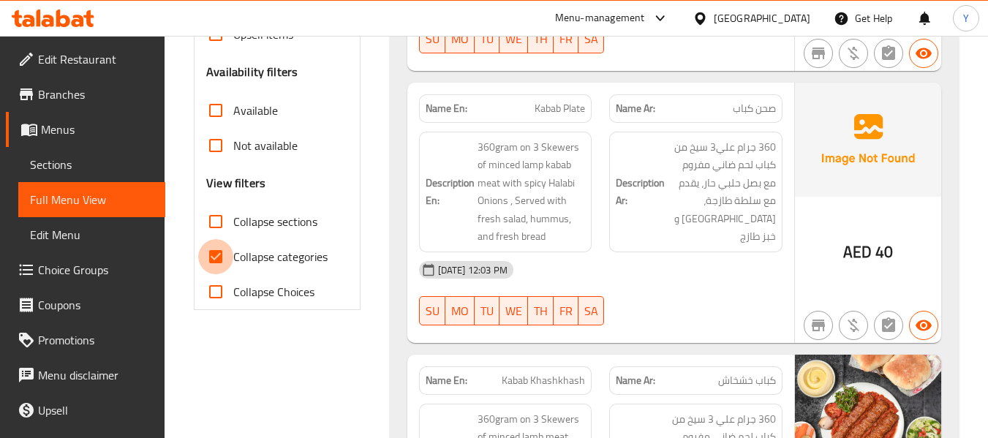
click at [222, 255] on input "Collapse categories" at bounding box center [215, 256] width 35 height 35
checkbox input "false"
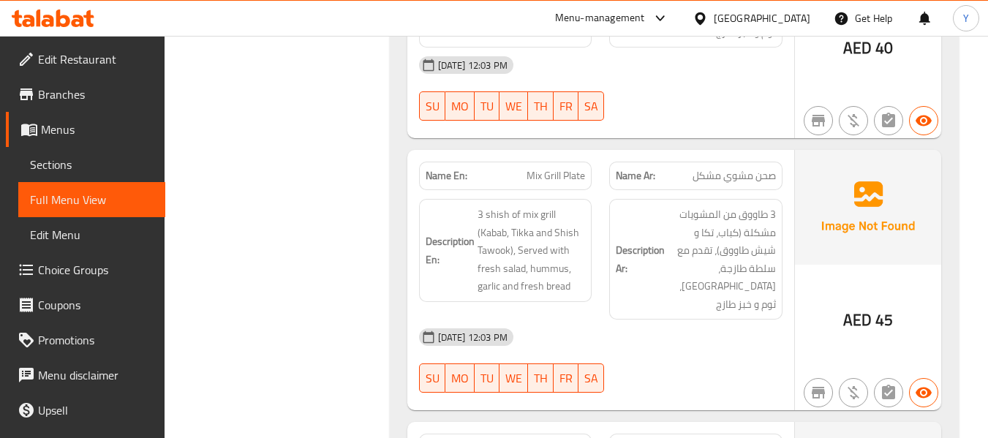
scroll to position [2610, 0]
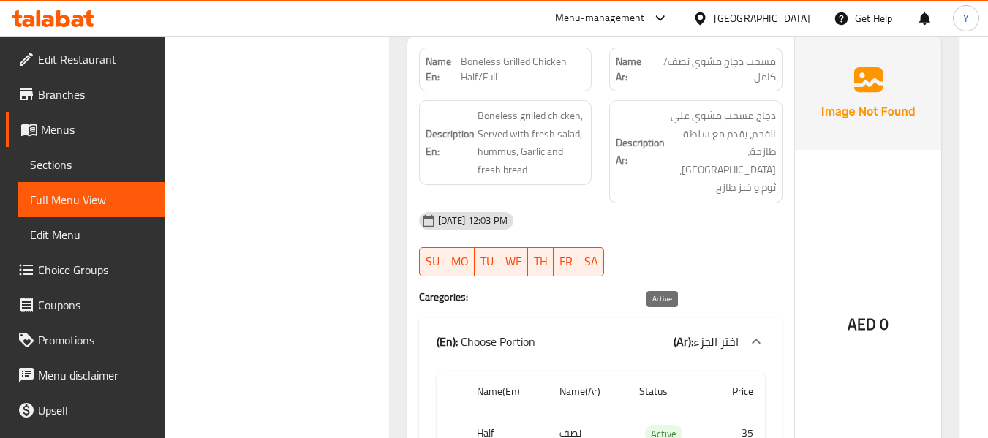
click at [662, 426] on span "Active" at bounding box center [663, 434] width 37 height 17
copy span "Active"
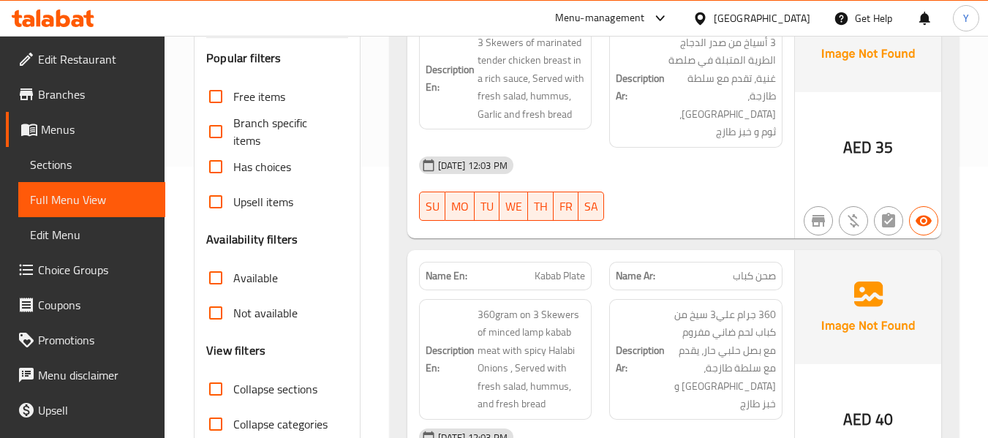
scroll to position [239, 0]
